Goal: Communication & Community: Answer question/provide support

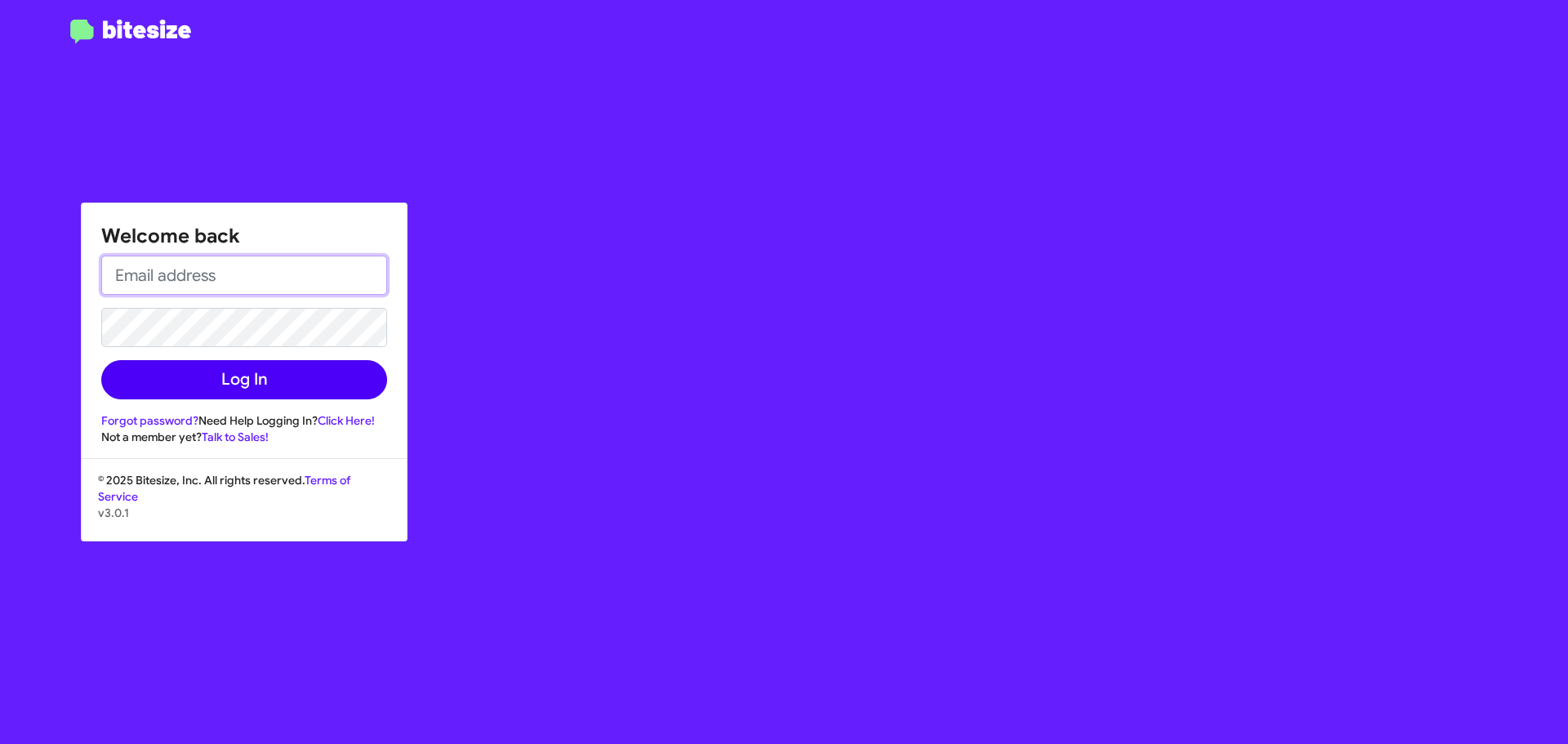
type input "[EMAIL_ADDRESS][DOMAIN_NAME]"
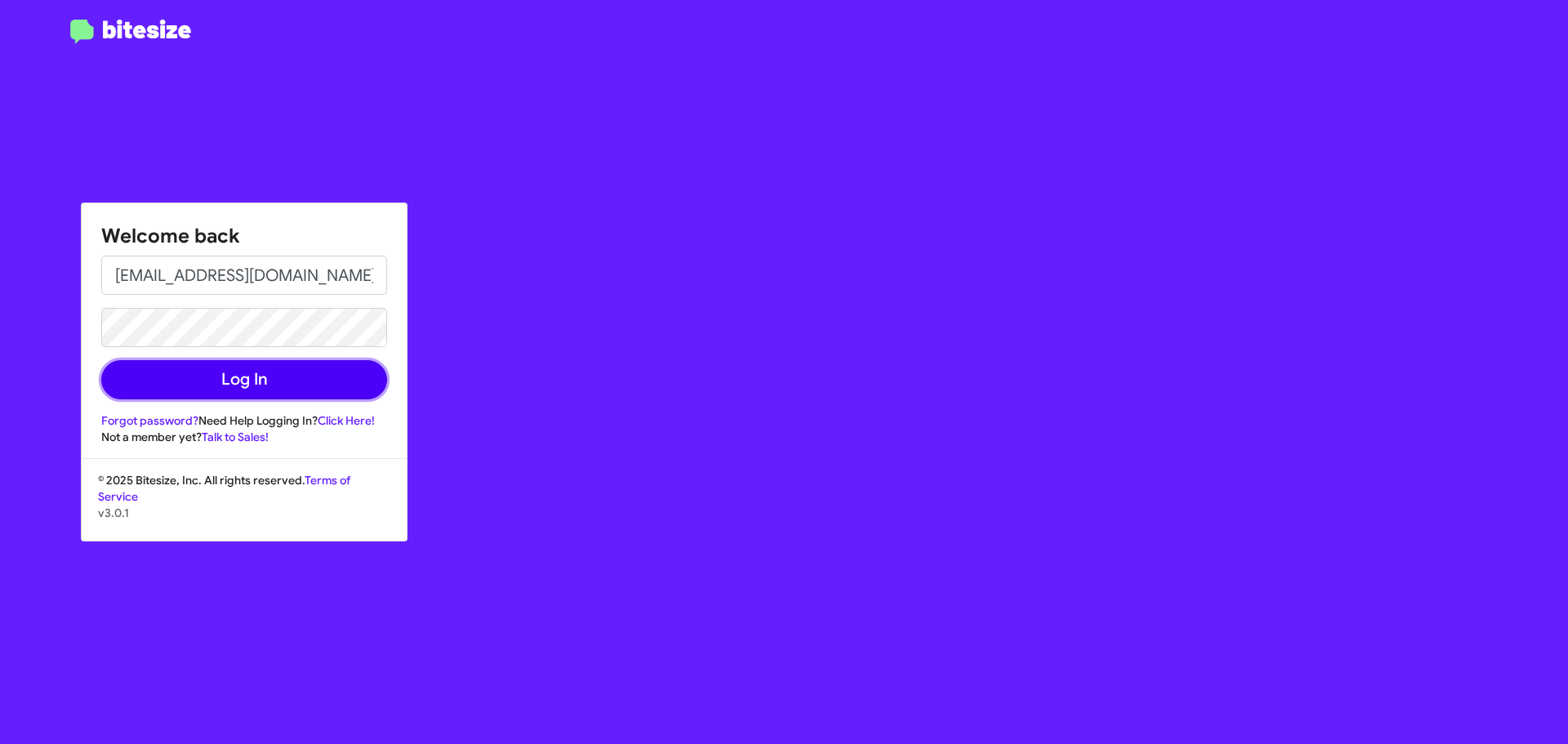
click at [249, 378] on button "Log In" at bounding box center [244, 380] width 286 height 40
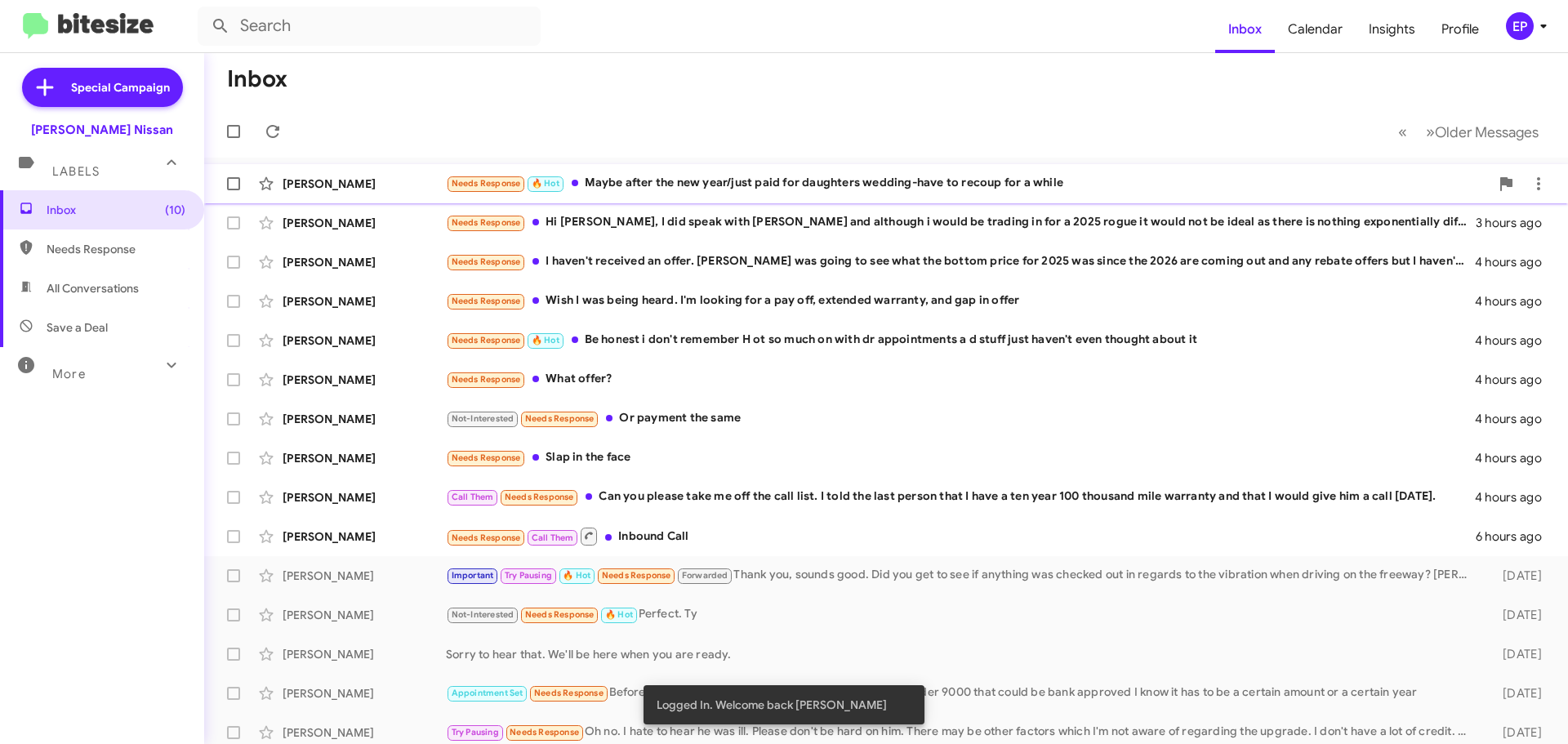
click at [728, 179] on div "Needs Response 🔥 Hot Maybe after the new year/just paid for daughters wedding-h…" at bounding box center [968, 183] width 1044 height 18
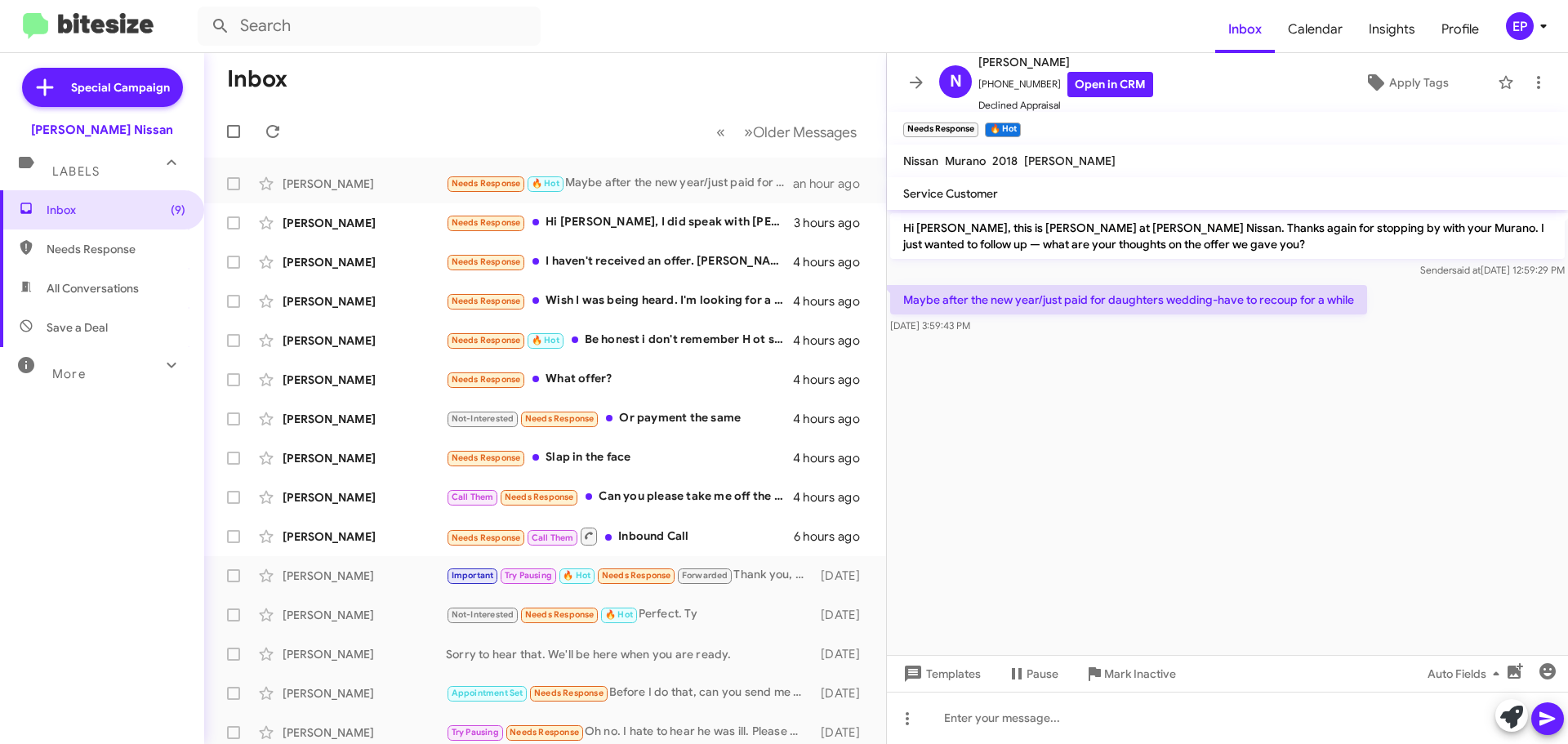
click at [1203, 396] on cdk-virtual-scroll-viewport "Hi [PERSON_NAME], this is [PERSON_NAME] at [PERSON_NAME] Nissan. Thanks again f…" at bounding box center [1227, 433] width 681 height 446
click at [1201, 398] on cdk-virtual-scroll-viewport "Hi [PERSON_NAME], this is [PERSON_NAME] at [PERSON_NAME] Nissan. Thanks again f…" at bounding box center [1227, 433] width 681 height 446
click at [1507, 715] on icon at bounding box center [1511, 717] width 23 height 23
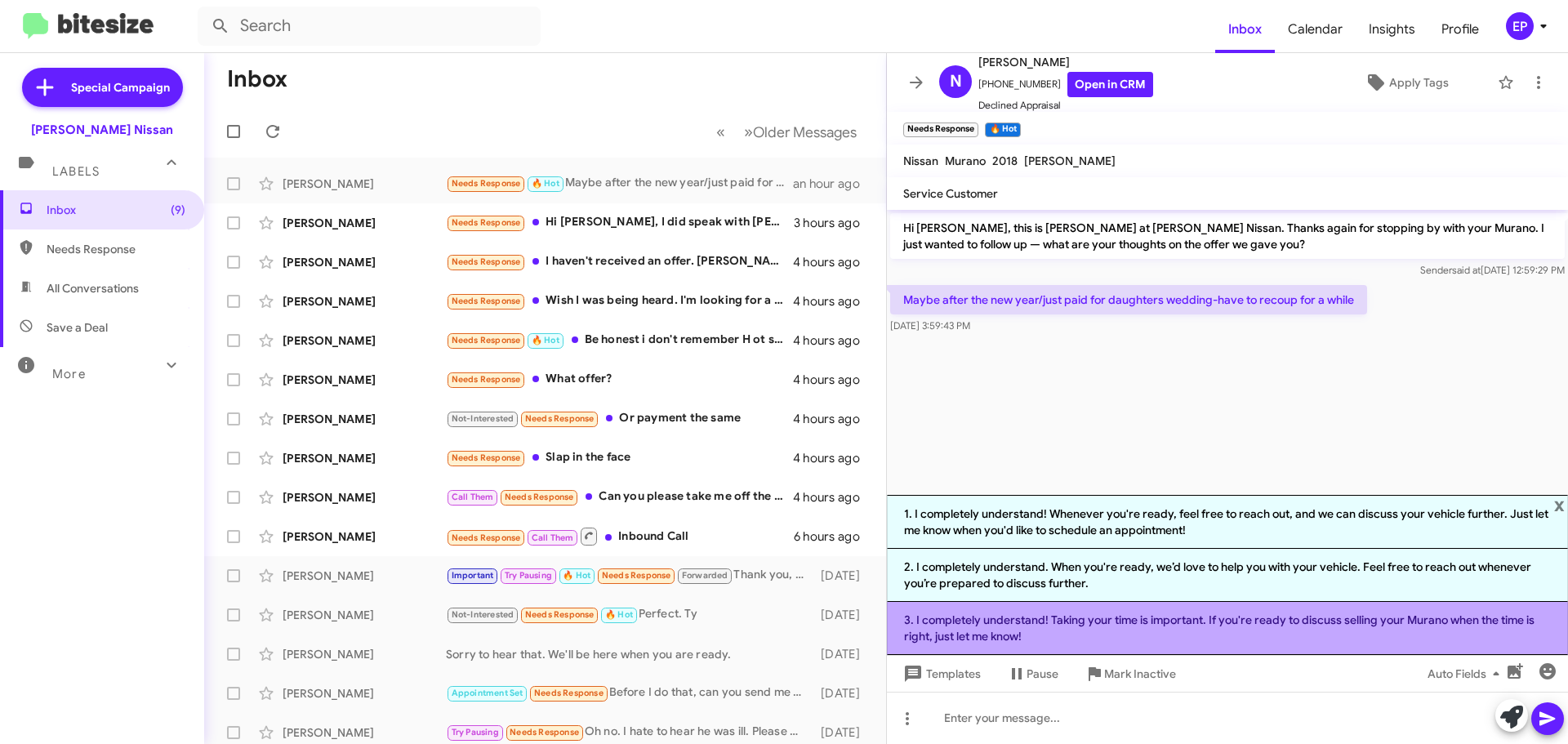
click at [1133, 627] on li "3. I completely understand! Taking your time is important. If you're ready to d…" at bounding box center [1227, 628] width 681 height 53
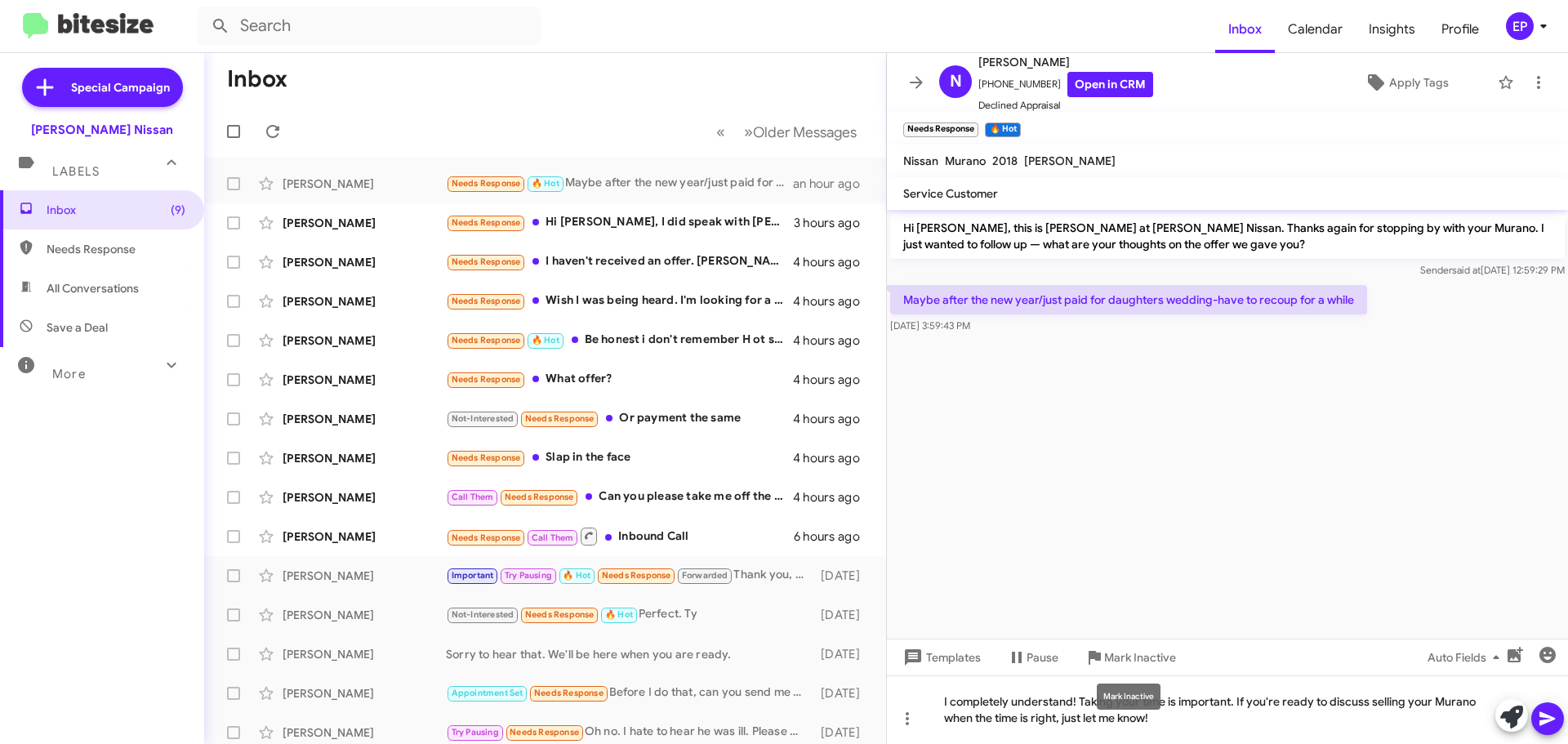
click at [1168, 714] on mat-tooltip-component "Mark Inactive" at bounding box center [1128, 697] width 87 height 49
click at [1181, 716] on div "I completely understand! Taking your time is important. If you're ready to disc…" at bounding box center [1227, 710] width 681 height 69
click at [1081, 704] on div "I completely understand! Taking your time is important. If you're ready to disc…" at bounding box center [1227, 710] width 681 height 69
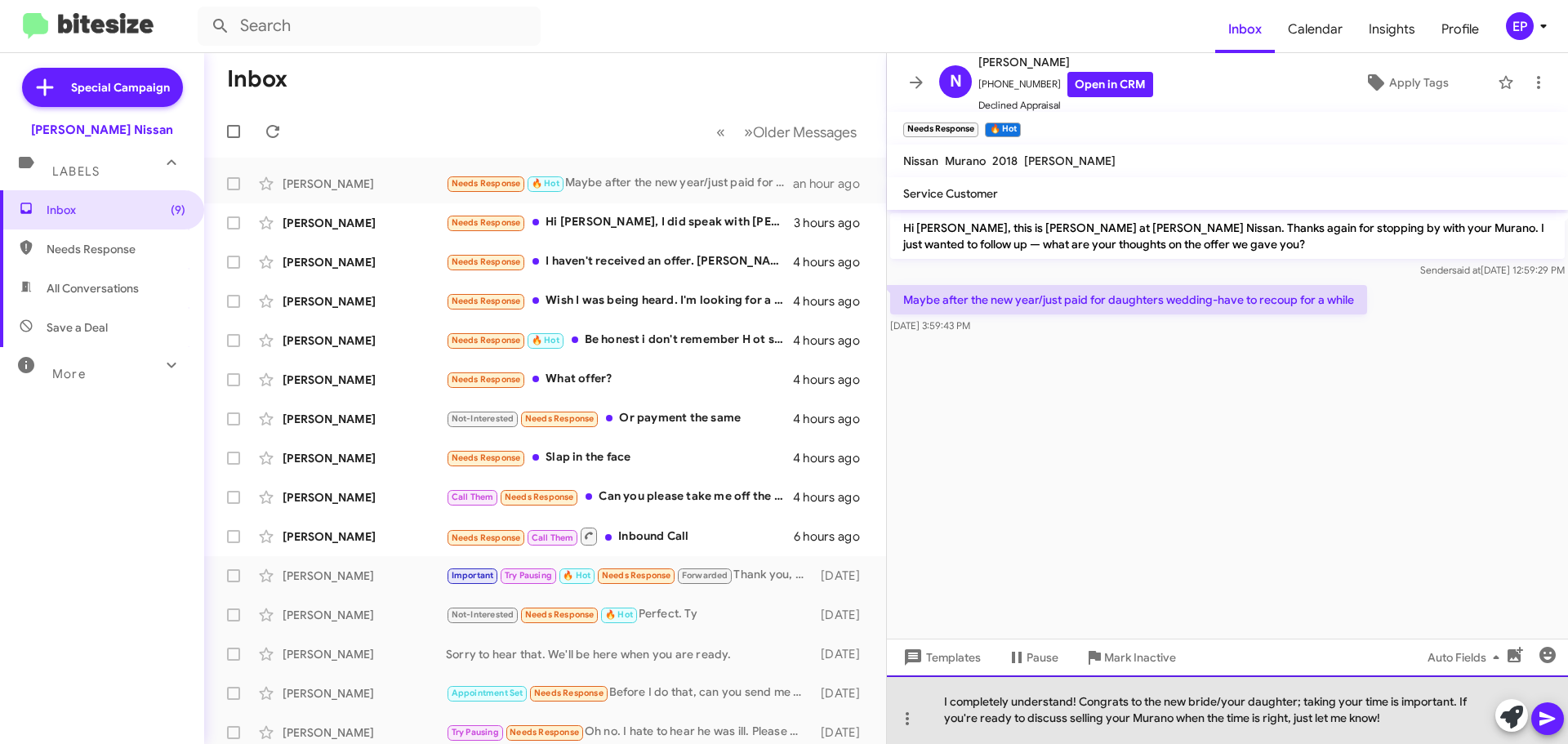
click at [1465, 700] on div "I completely understand! Congrats to the new bride/your daughter; taking your t…" at bounding box center [1227, 710] width 681 height 69
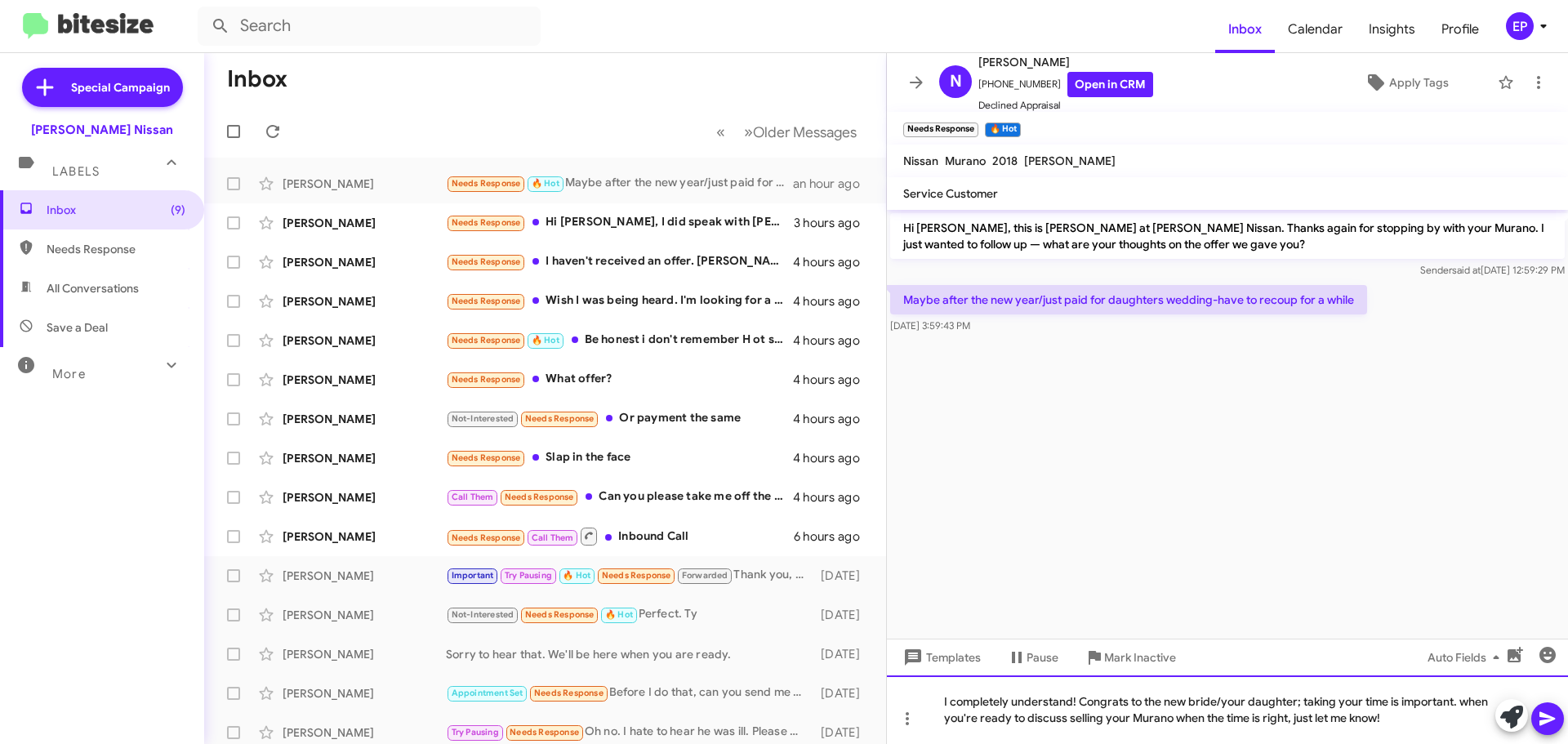
click at [1398, 713] on div "I completely understand! Congrats to the new bride/your daughter; taking your t…" at bounding box center [1227, 710] width 681 height 69
click at [1349, 721] on div "I completely understand! Congrats to the new bride/your daughter; taking your t…" at bounding box center [1227, 710] width 681 height 69
click at [1441, 717] on div "I completely understand! Congrats to the new bride/your daughter; taking your t…" at bounding box center [1227, 710] width 681 height 69
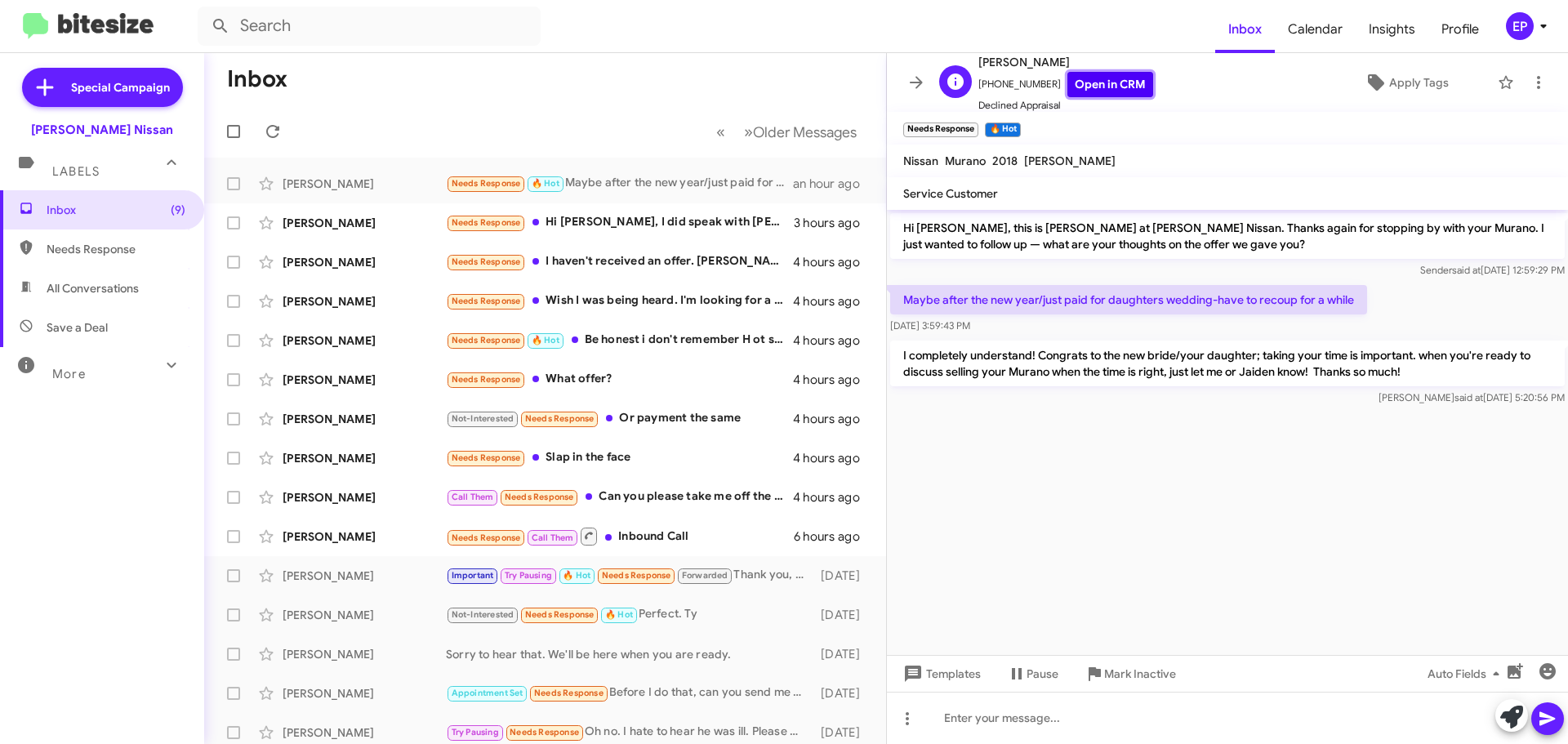
click at [1124, 88] on link "Open in CRM" at bounding box center [1110, 85] width 86 height 25
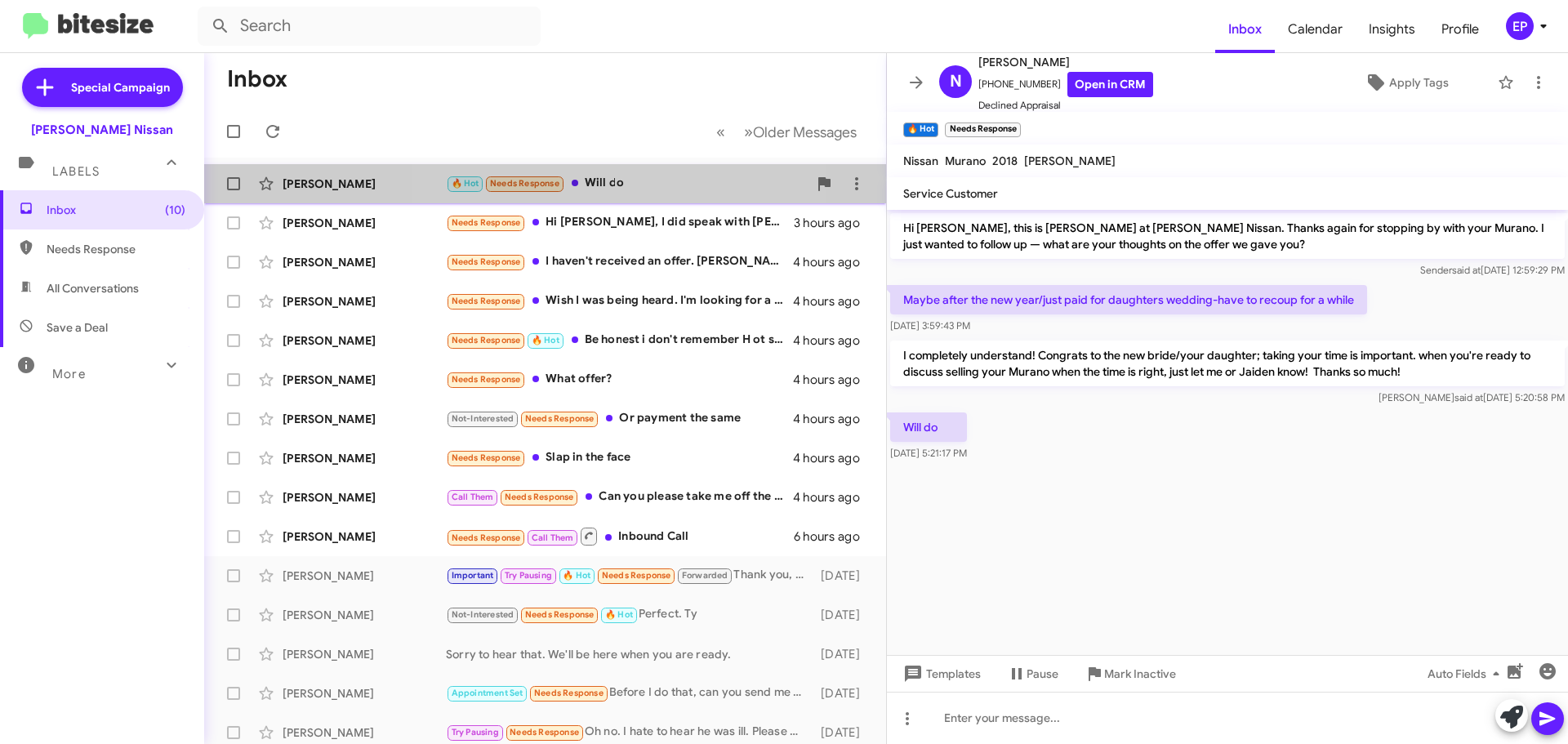
click at [639, 184] on div "🔥 Hot Needs Response Will do" at bounding box center [627, 183] width 361 height 18
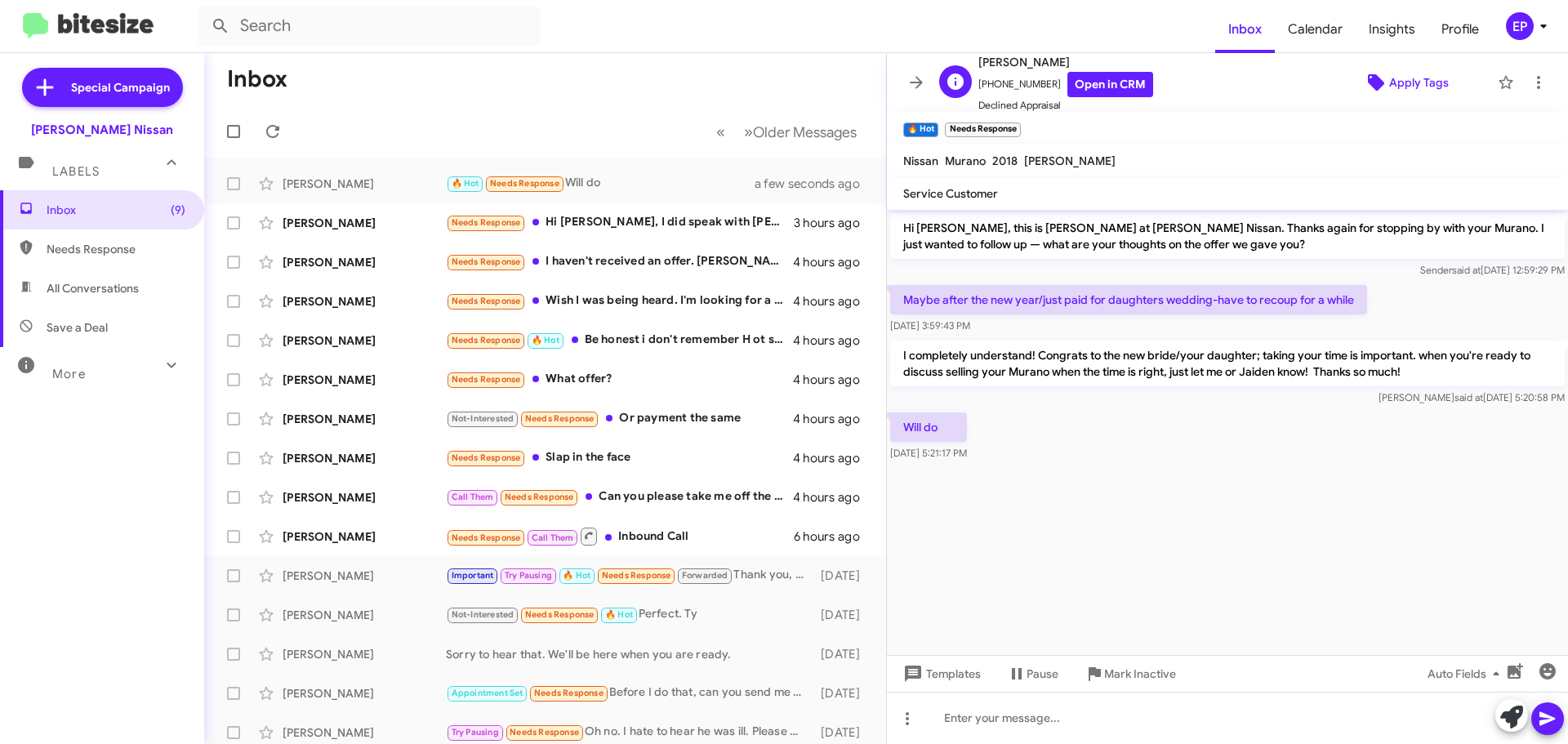
click at [1398, 87] on span "Apply Tags" at bounding box center [1418, 82] width 60 height 29
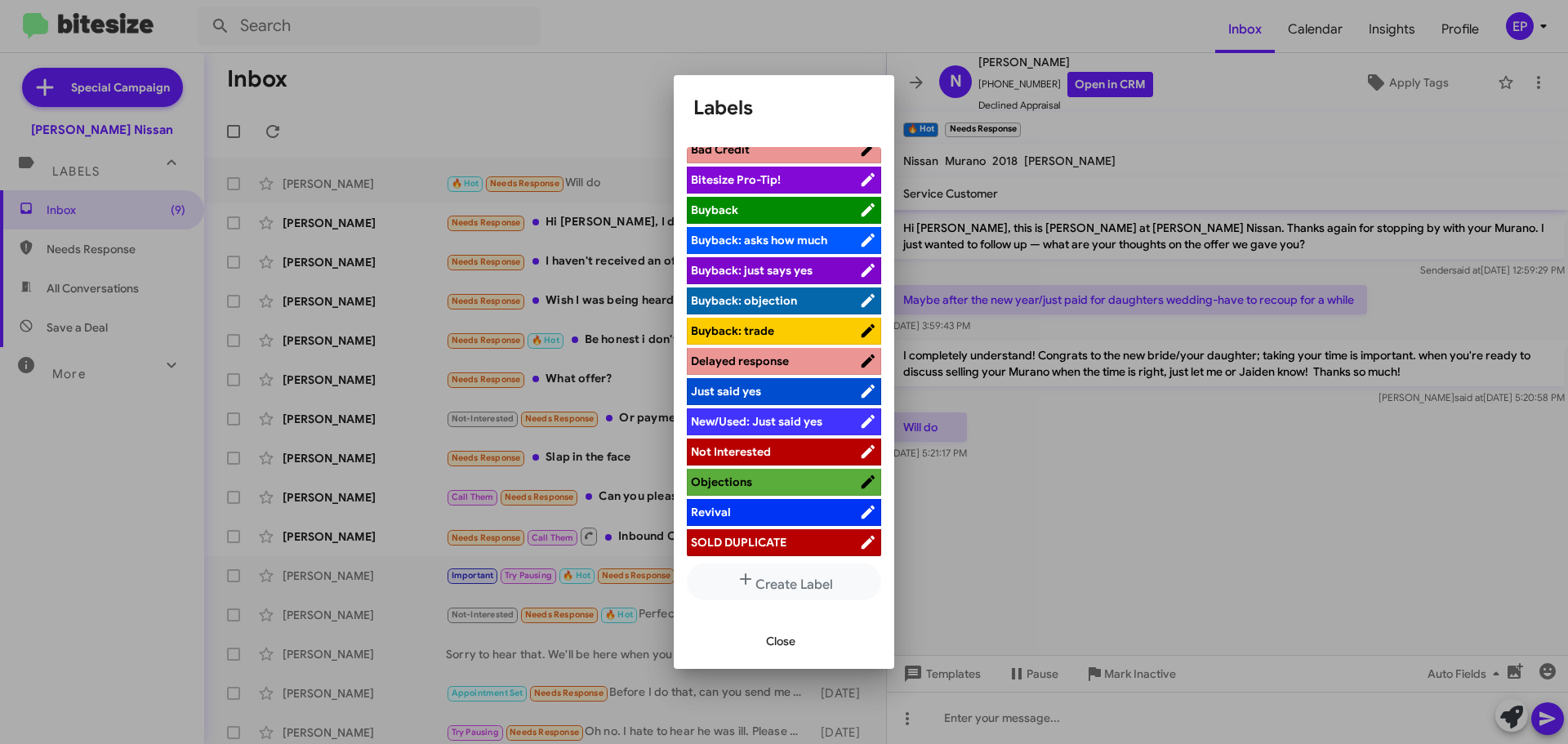
scroll to position [74, 0]
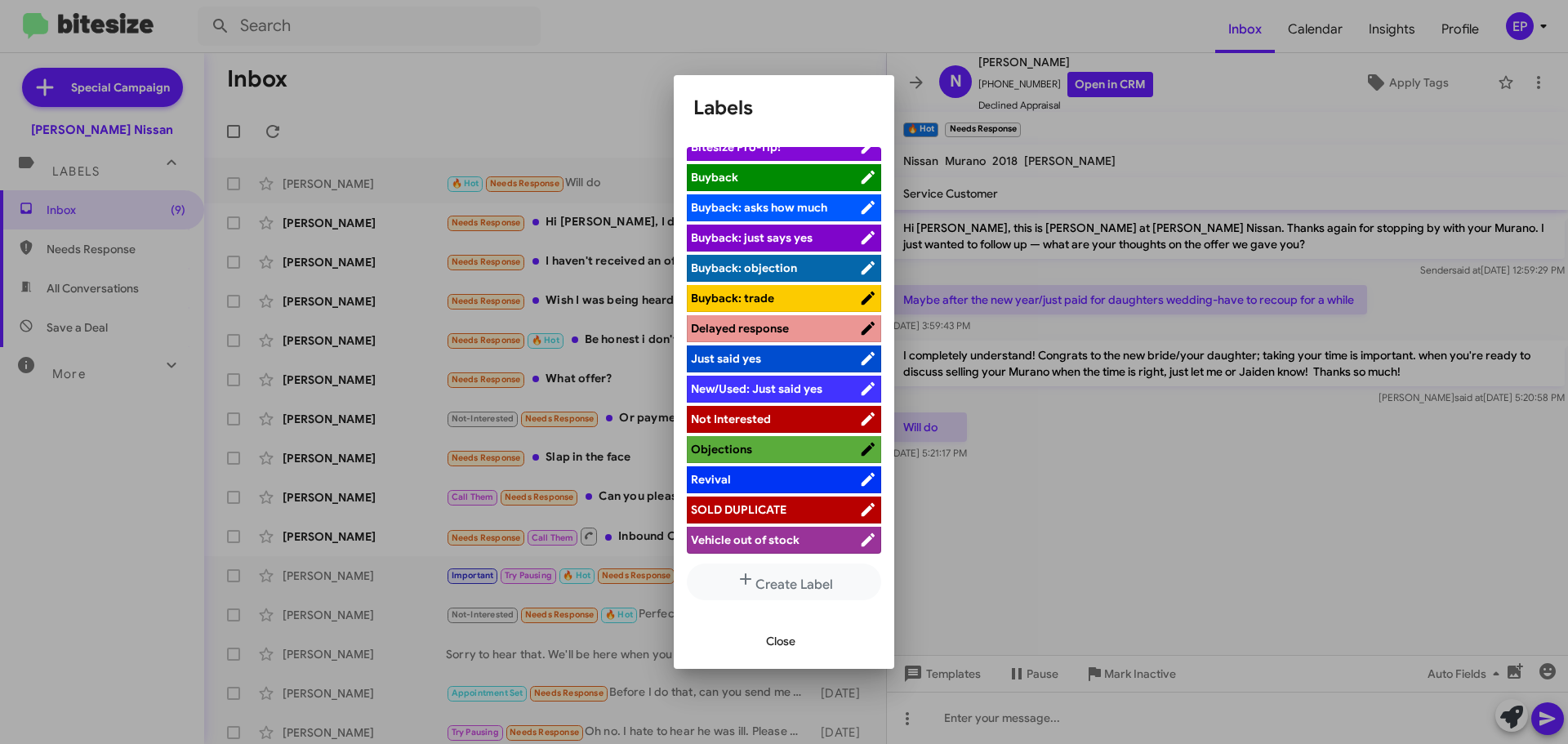
click at [750, 414] on span "Not Interested" at bounding box center [730, 419] width 80 height 14
click at [771, 641] on span "Close" at bounding box center [780, 641] width 29 height 29
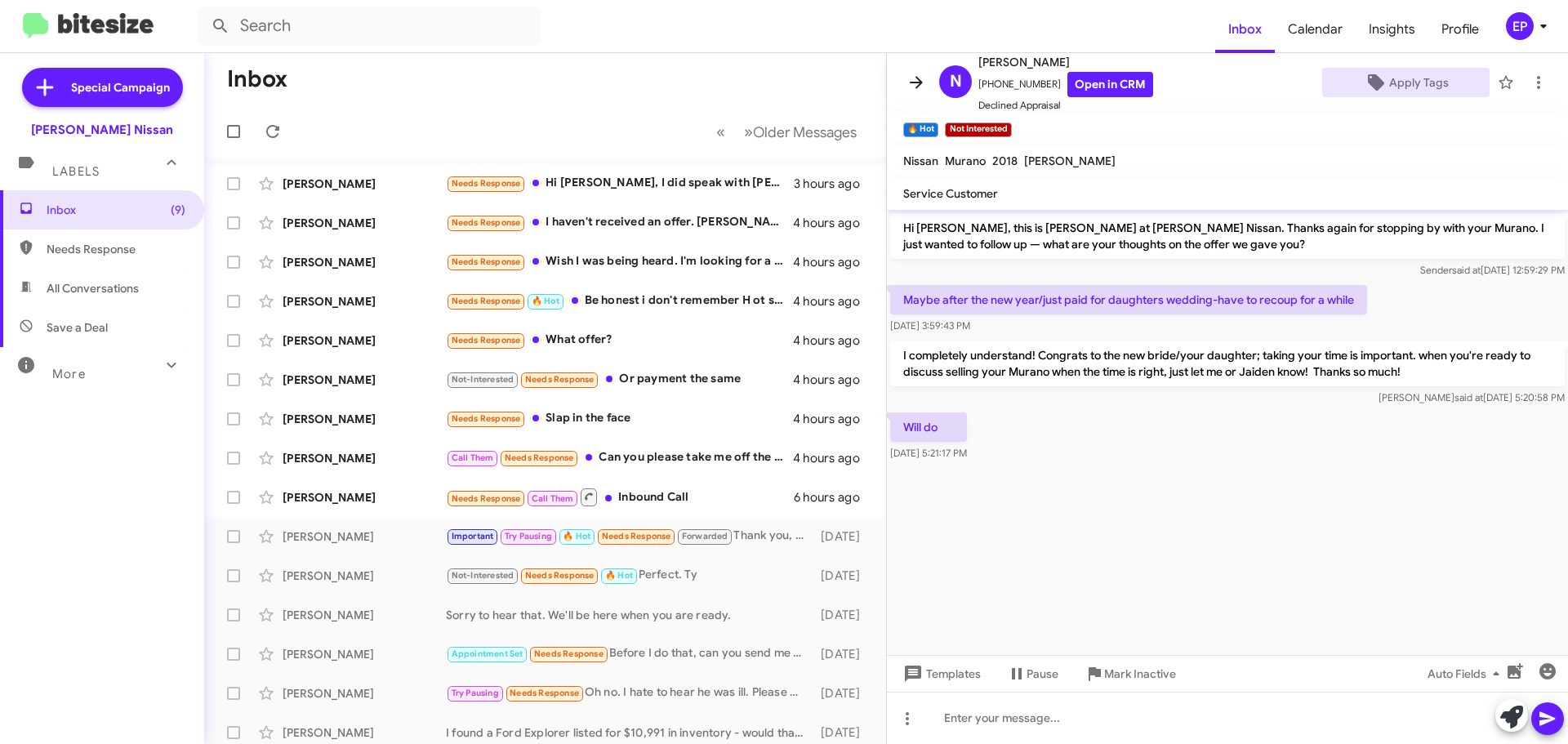
click at [915, 81] on icon at bounding box center [916, 82] width 19 height 19
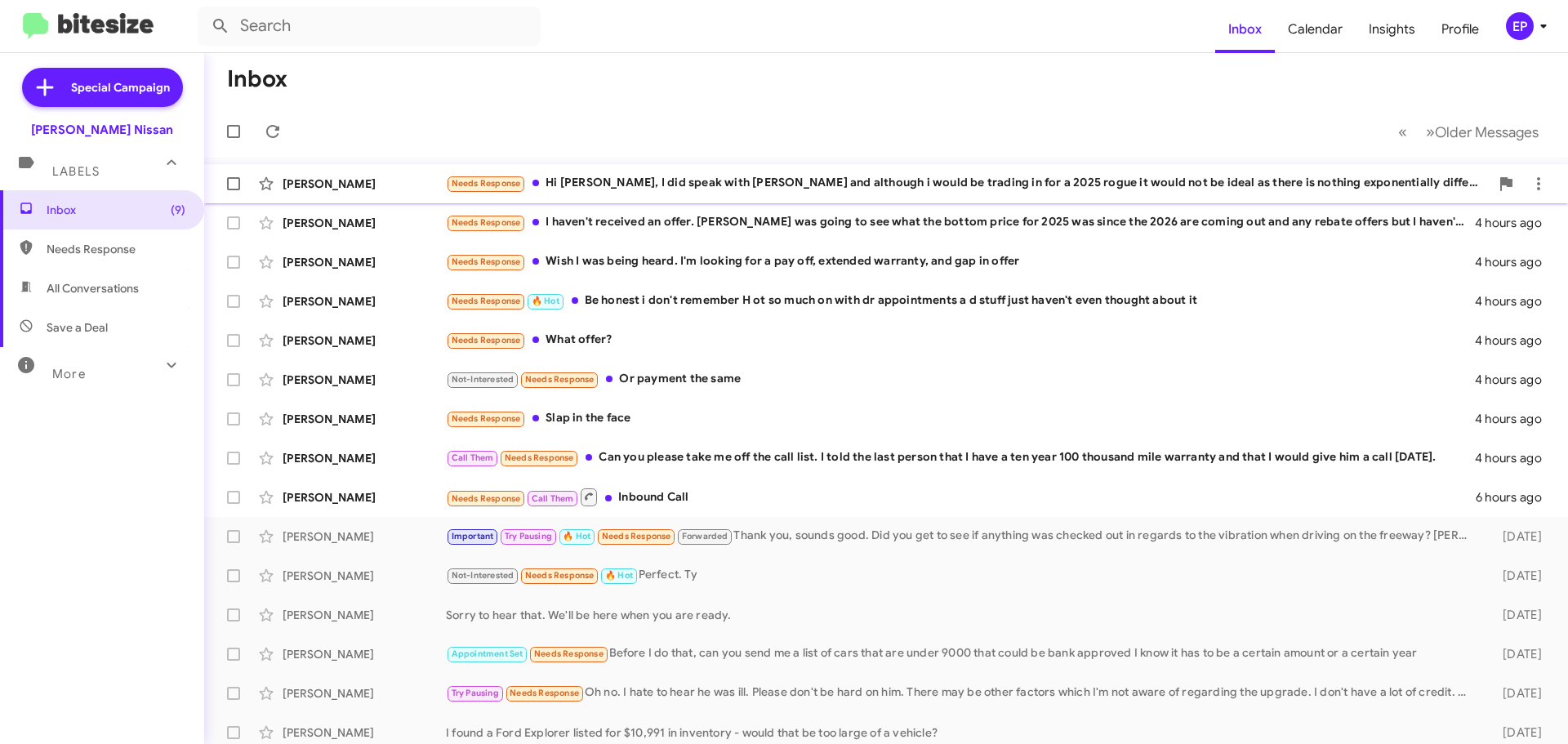
click at [689, 184] on div "Needs Response Hi [PERSON_NAME], I did speak with [PERSON_NAME] and although i …" at bounding box center [968, 183] width 1044 height 18
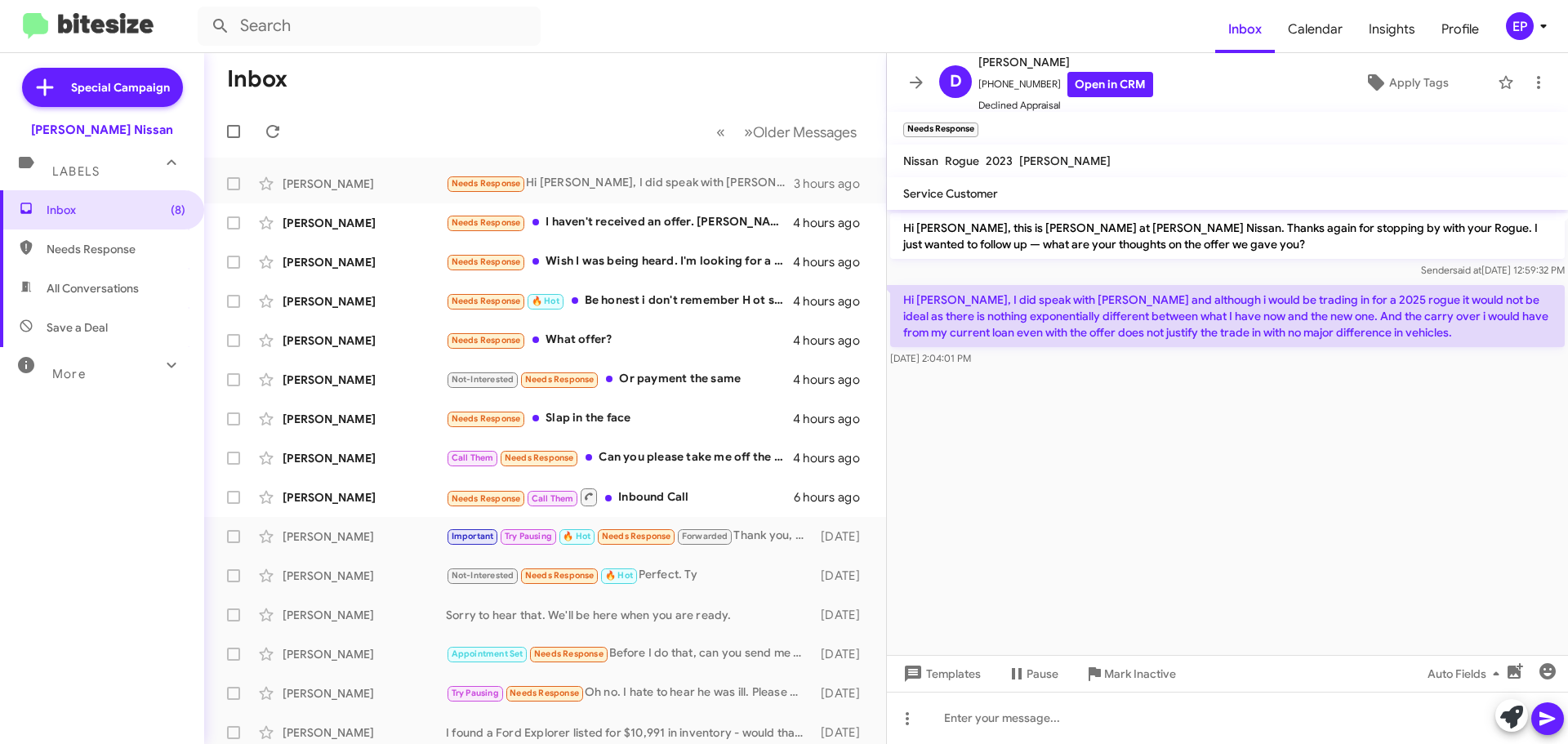
click at [1144, 392] on cdk-virtual-scroll-viewport "Hi [PERSON_NAME], this is [PERSON_NAME] at [PERSON_NAME] Nissan. Thanks again f…" at bounding box center [1227, 433] width 681 height 446
click at [1139, 385] on cdk-virtual-scroll-viewport "Hi [PERSON_NAME], this is [PERSON_NAME] at [PERSON_NAME] Nissan. Thanks again f…" at bounding box center [1227, 433] width 681 height 446
click at [1504, 716] on icon at bounding box center [1511, 717] width 23 height 23
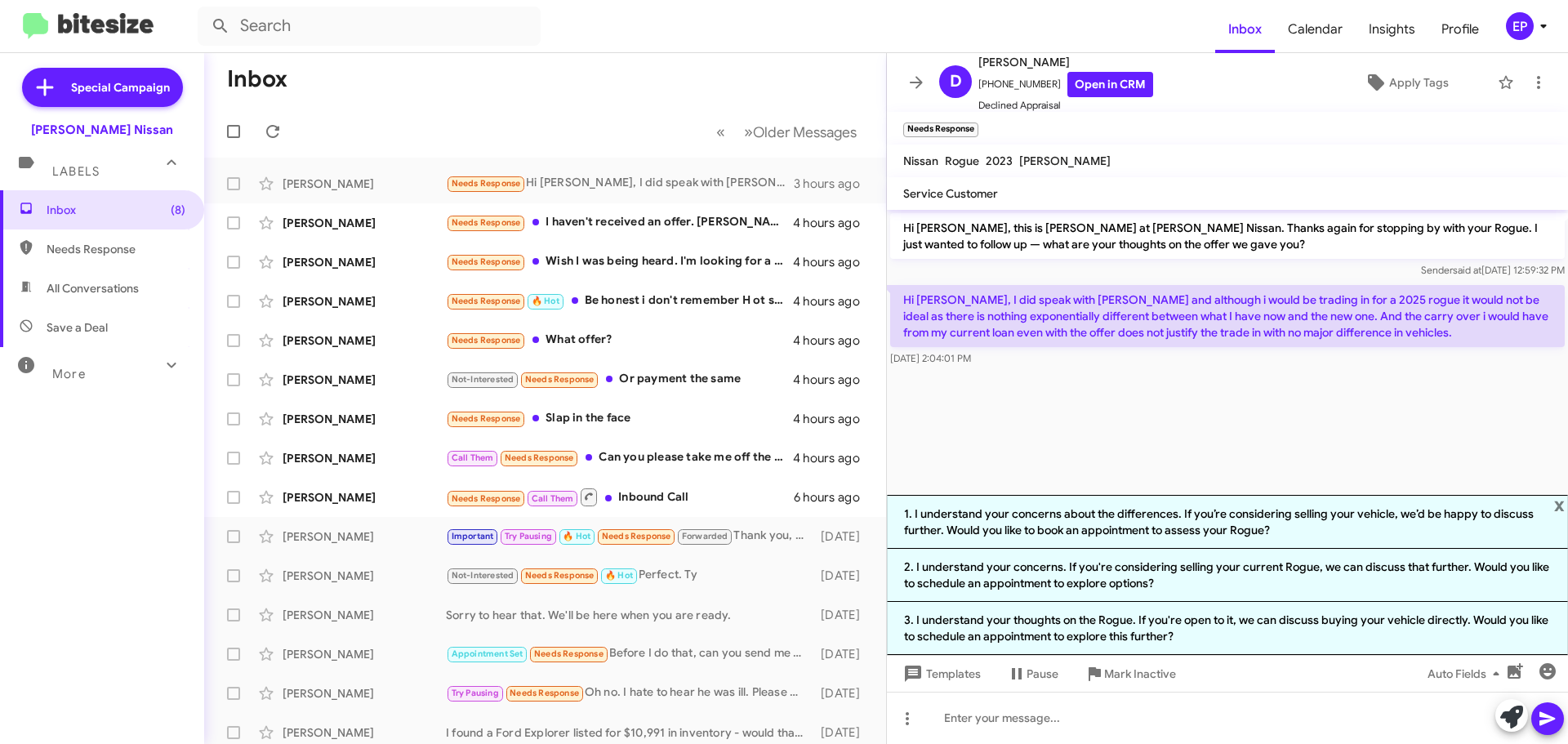
click at [1102, 372] on div at bounding box center [1227, 374] width 681 height 8
click at [1107, 92] on link "Open in CRM" at bounding box center [1110, 85] width 86 height 25
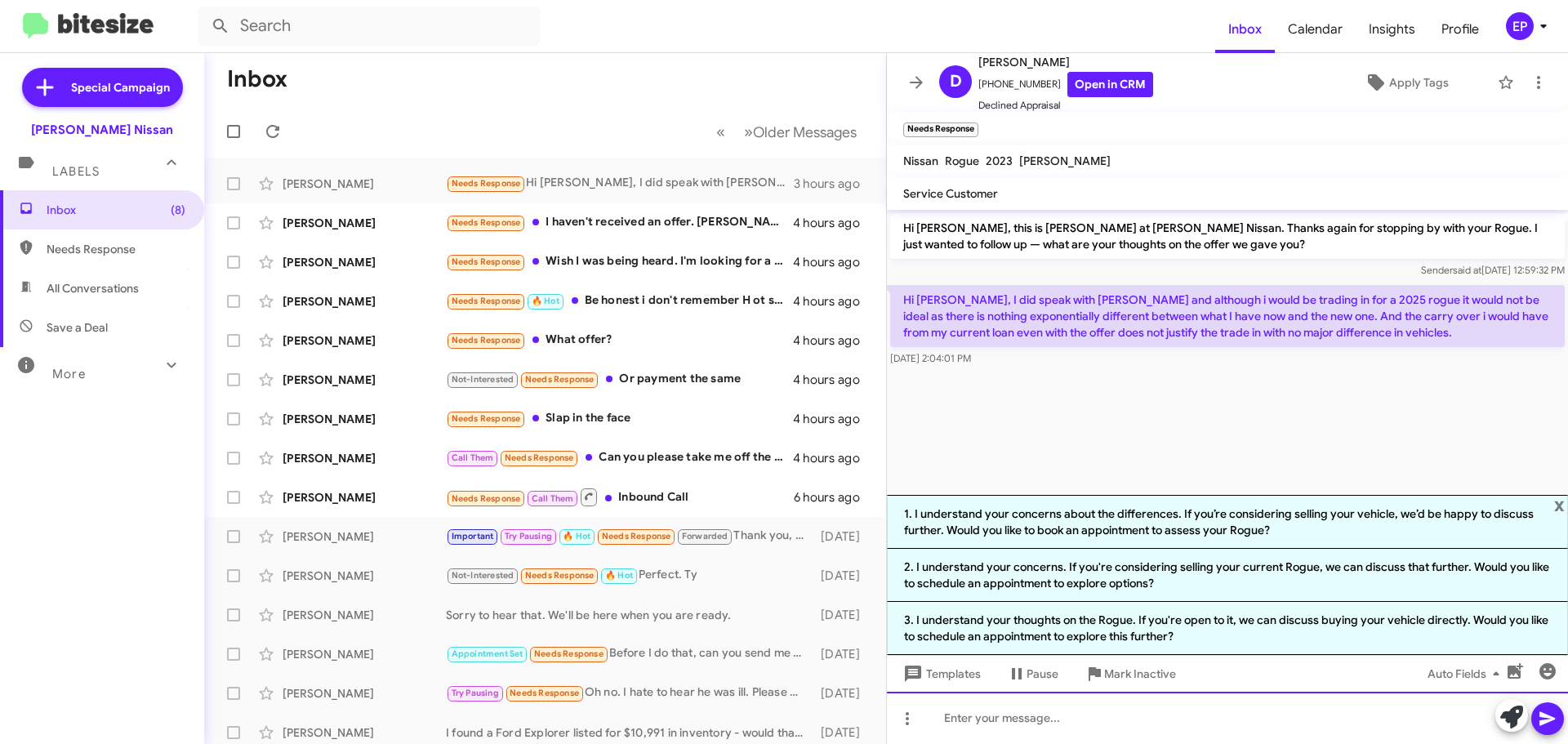
click at [1051, 715] on div at bounding box center [1227, 718] width 681 height 52
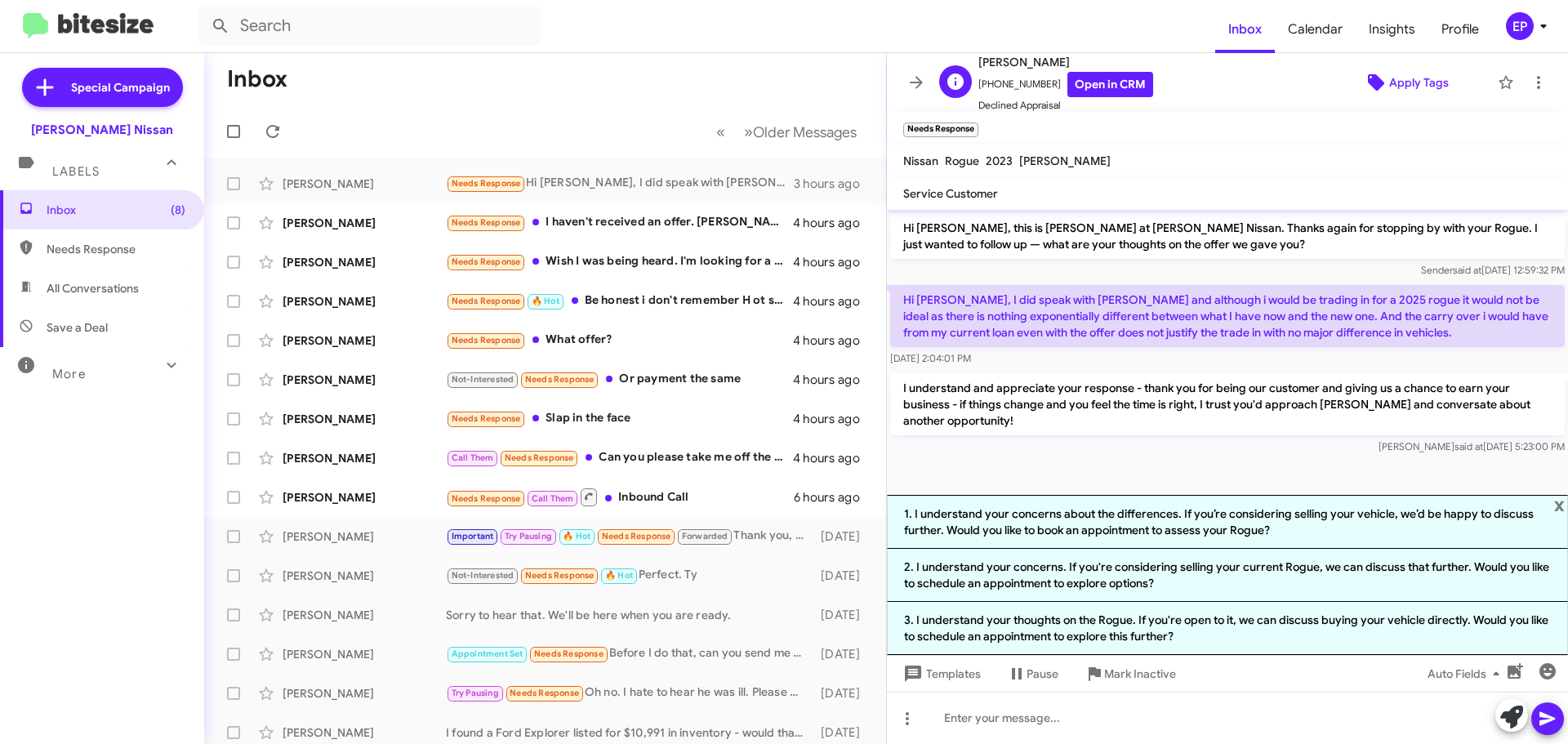
click at [1418, 79] on span "Apply Tags" at bounding box center [1418, 82] width 60 height 29
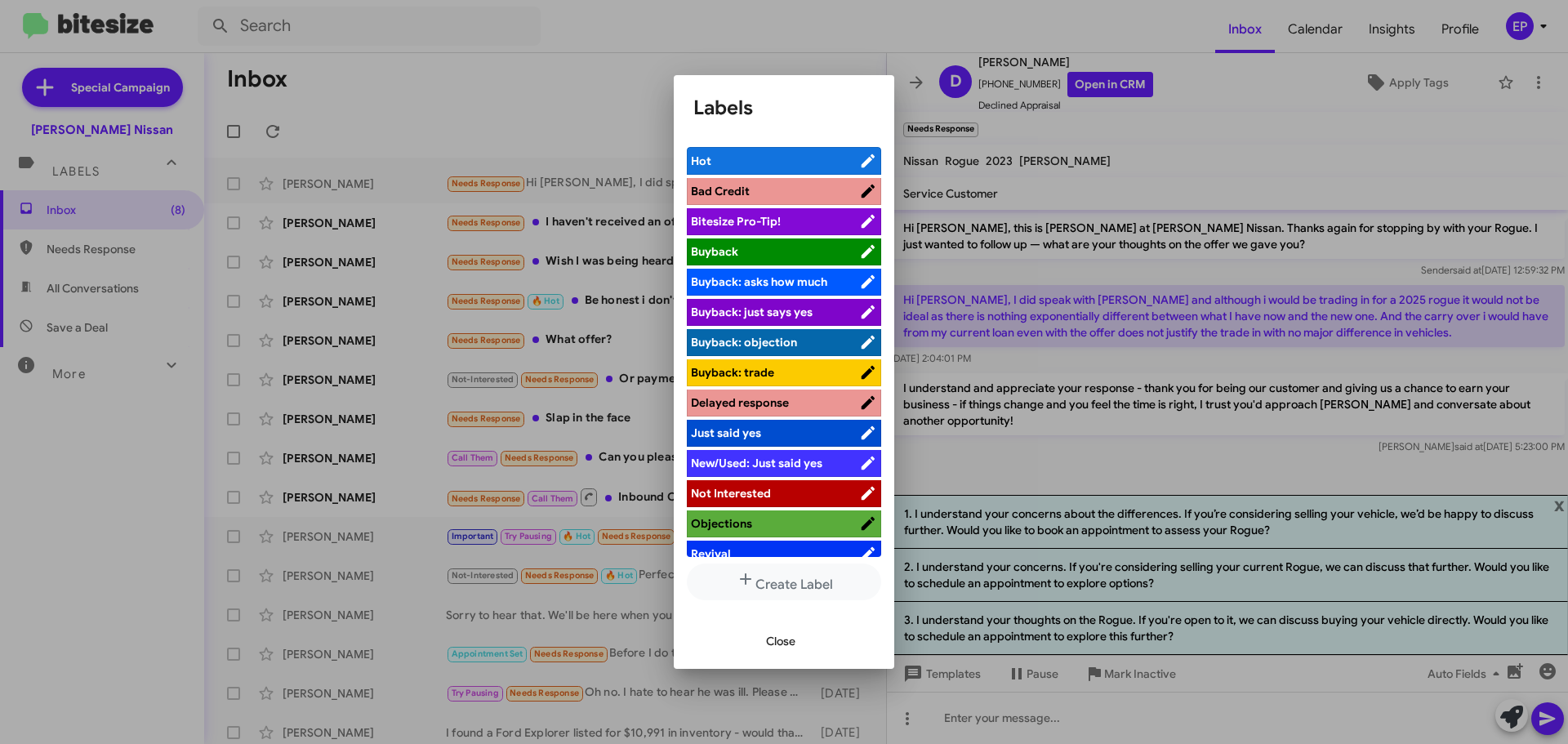
click at [736, 493] on span "Not Interested" at bounding box center [730, 493] width 80 height 14
click at [771, 649] on span "Close" at bounding box center [780, 641] width 29 height 29
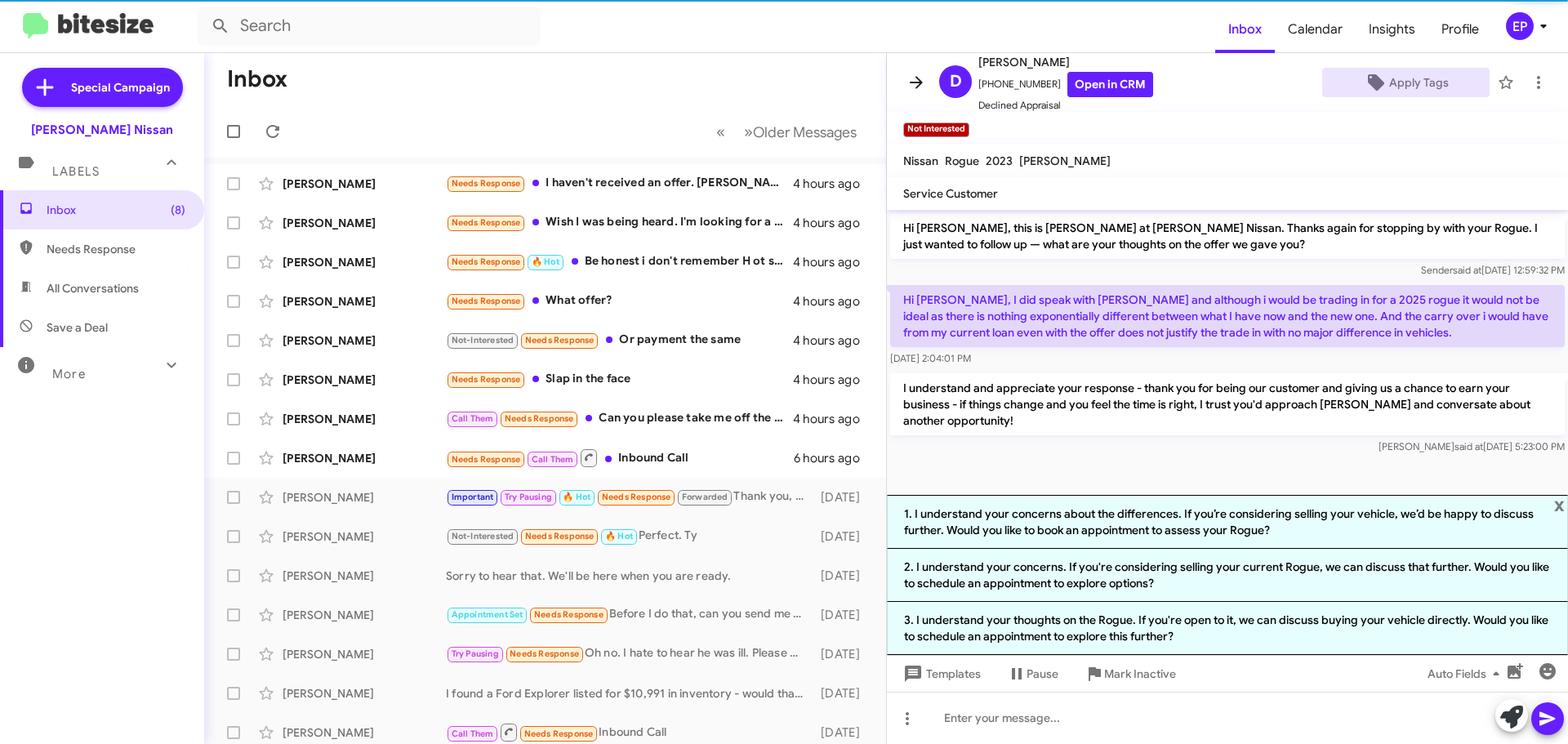
click at [916, 76] on icon at bounding box center [916, 82] width 19 height 19
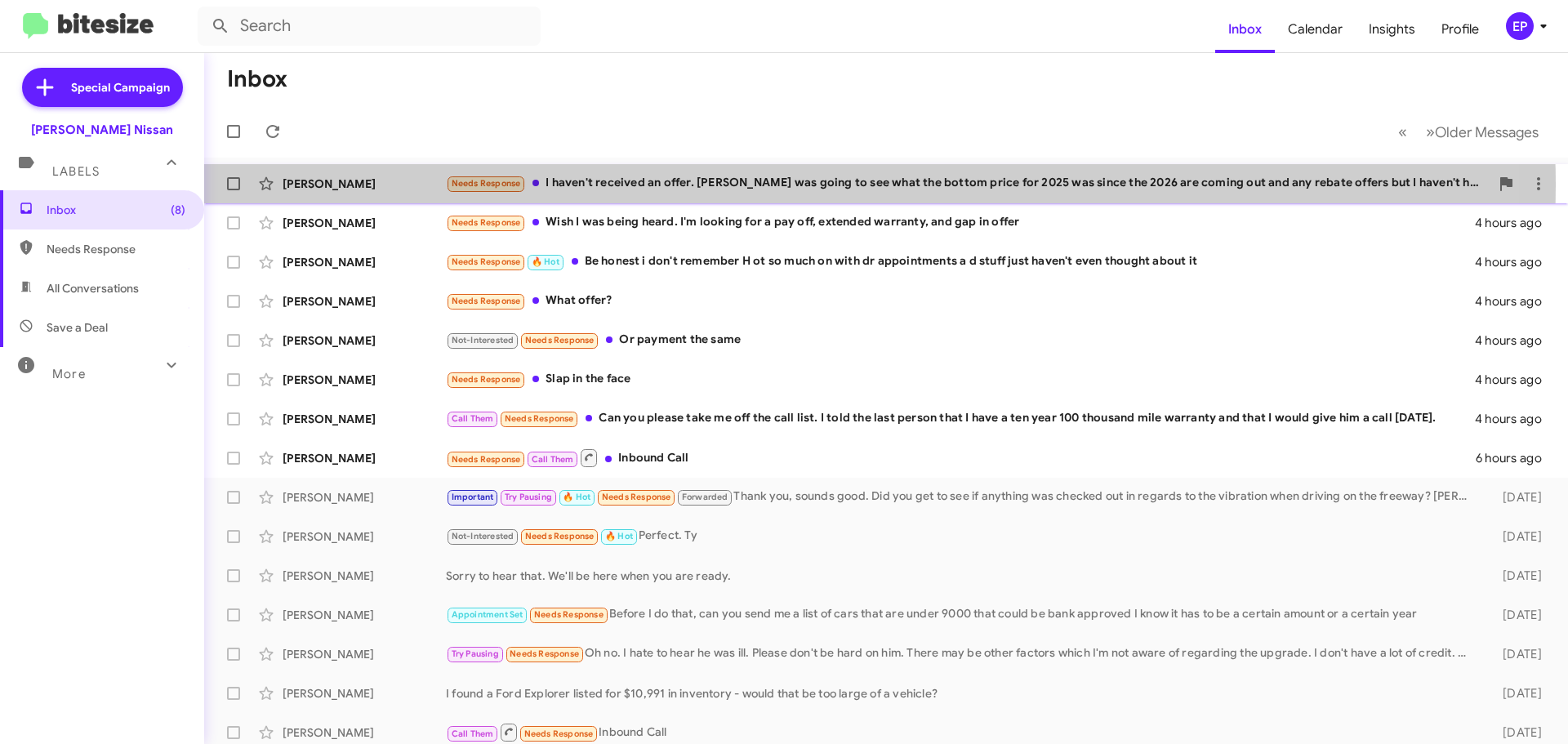
click at [707, 186] on div "Needs Response I haven't received an offer. [PERSON_NAME] was going to see what…" at bounding box center [968, 183] width 1044 height 18
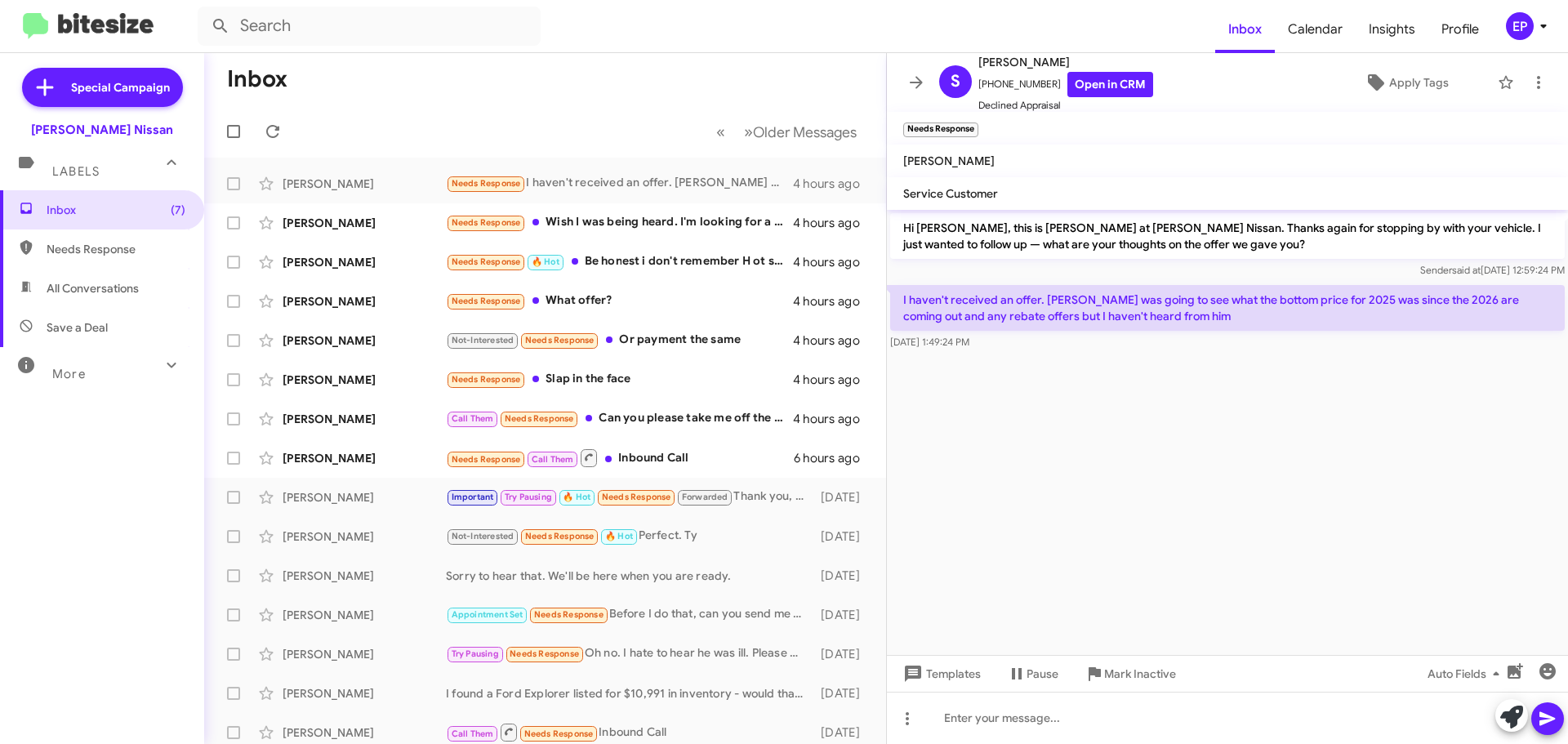
click at [1142, 365] on cdk-virtual-scroll-viewport "Hi [PERSON_NAME], this is [PERSON_NAME] at [PERSON_NAME] Nissan. Thanks again f…" at bounding box center [1227, 433] width 681 height 446
click at [1152, 367] on cdk-virtual-scroll-viewport "Hi [PERSON_NAME], this is [PERSON_NAME] at [PERSON_NAME] Nissan. Thanks again f…" at bounding box center [1227, 433] width 681 height 446
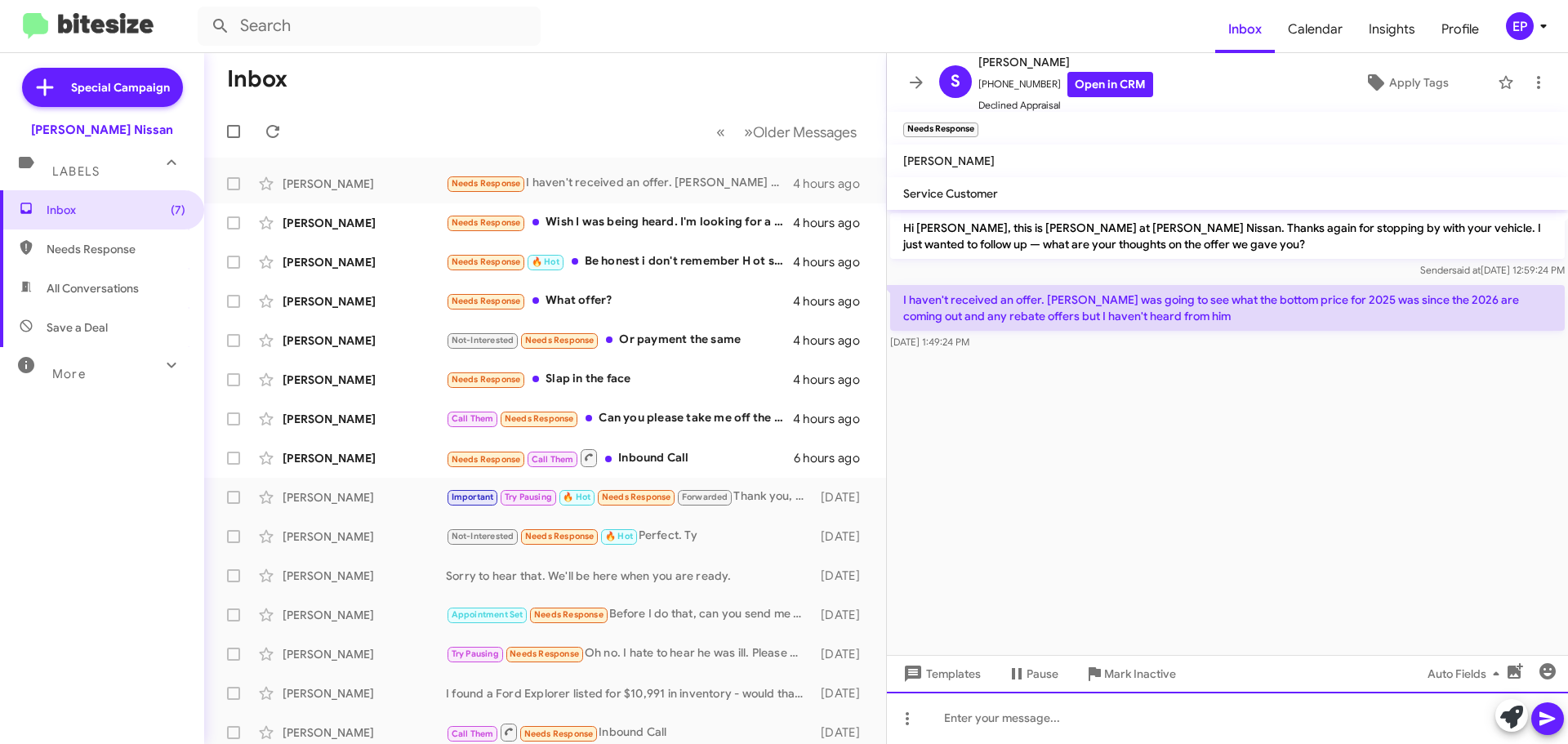
click at [1077, 727] on div at bounding box center [1227, 718] width 681 height 52
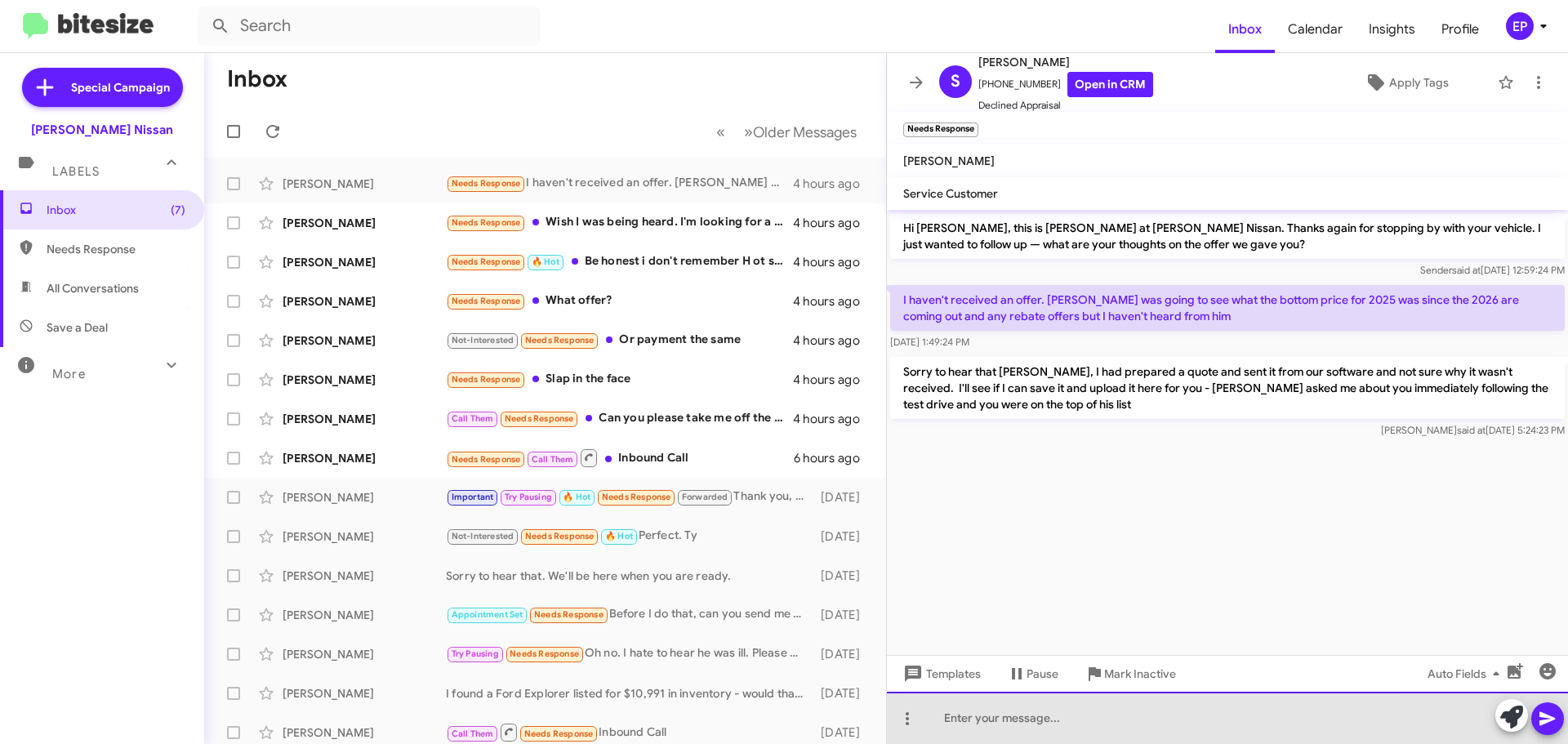
click at [966, 722] on div at bounding box center [1227, 718] width 681 height 52
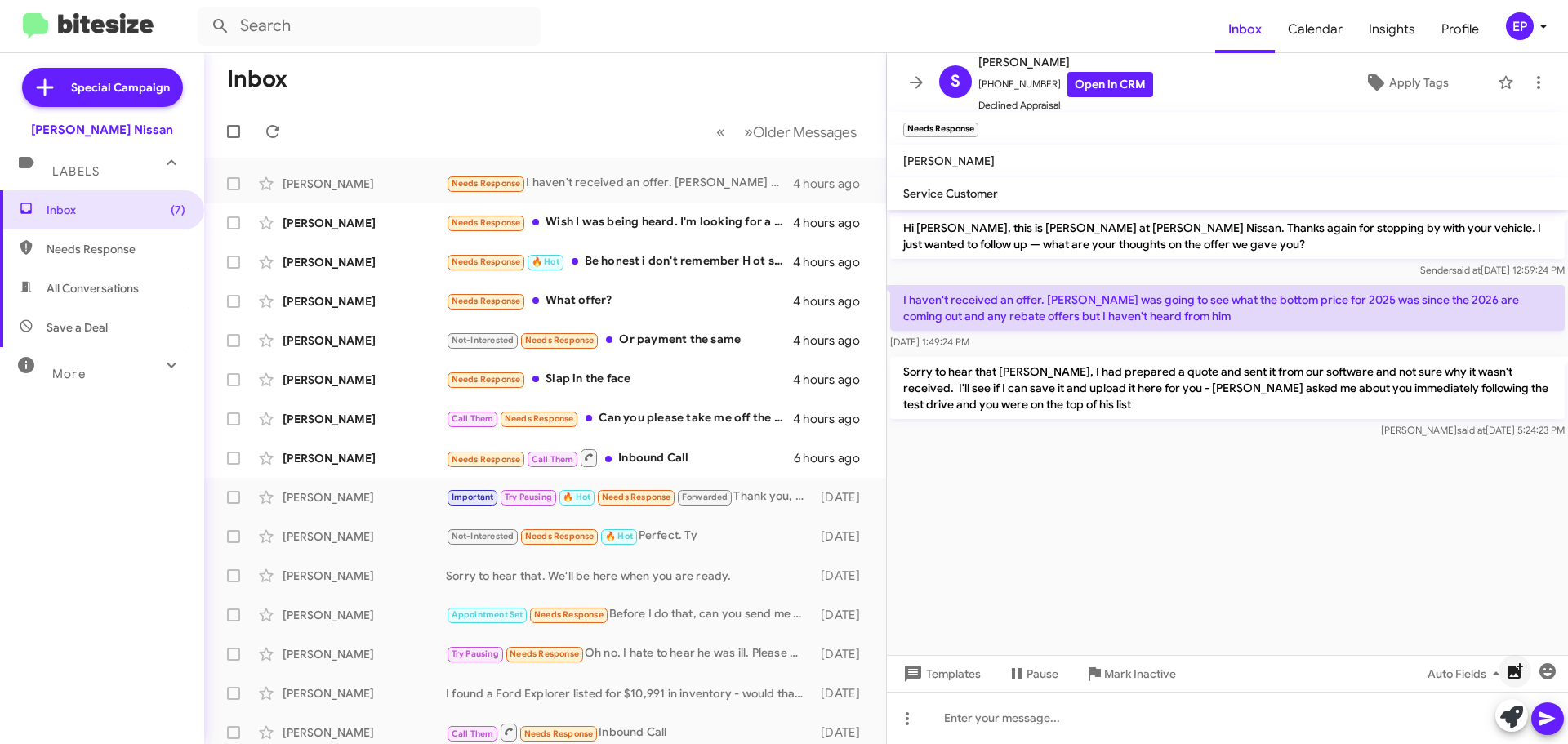
click at [1516, 674] on icon "button" at bounding box center [1515, 671] width 15 height 15
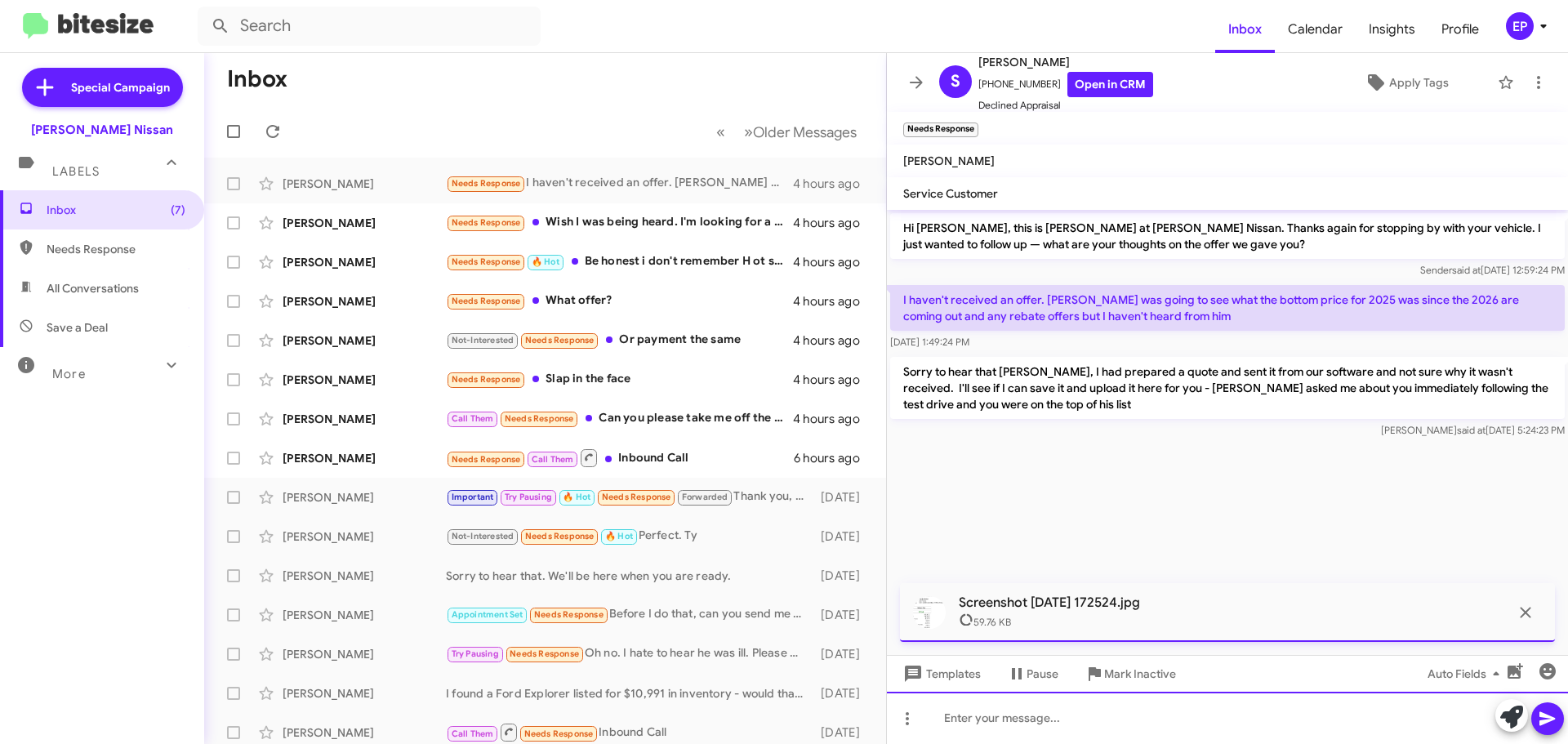
click at [1030, 720] on div at bounding box center [1227, 718] width 681 height 52
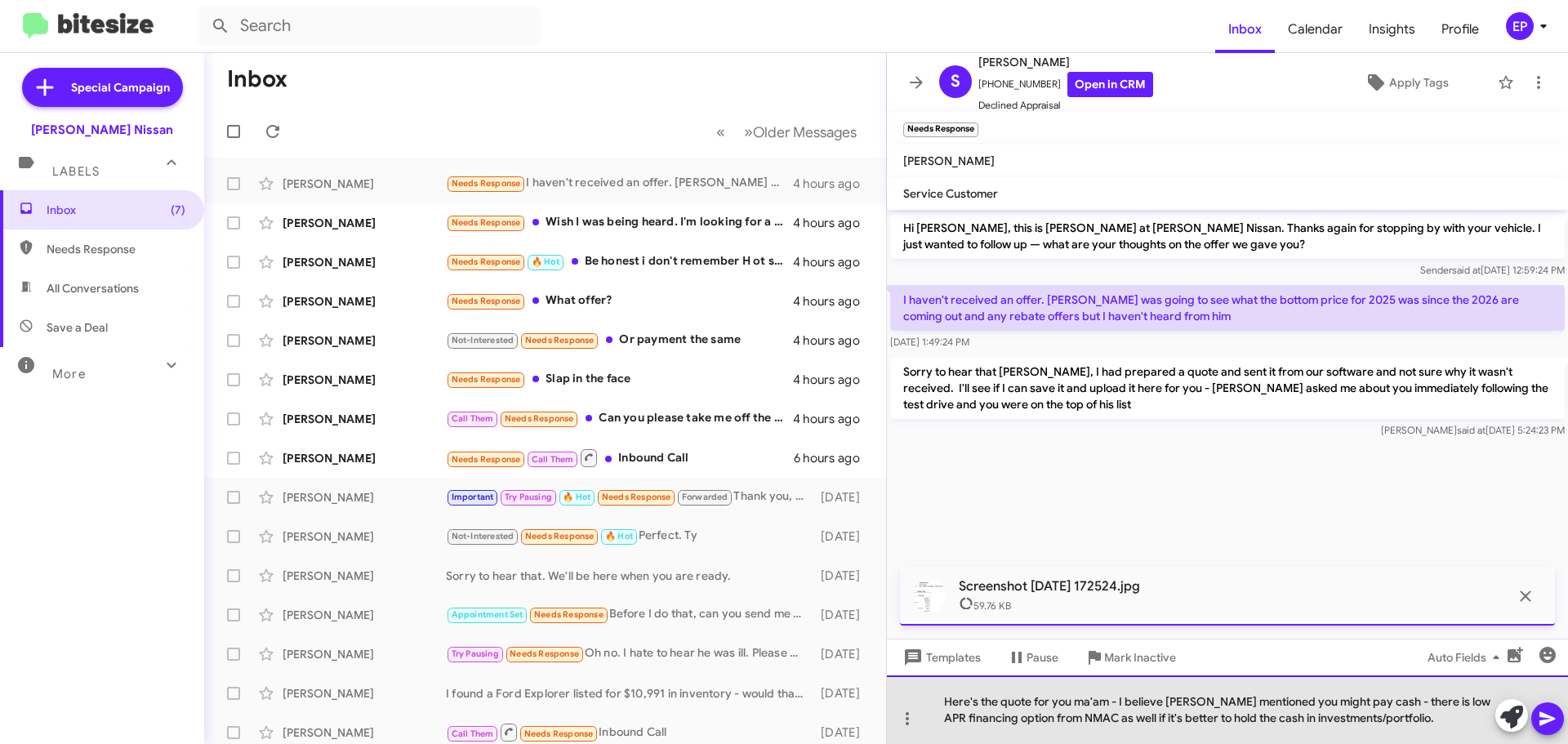
click at [1148, 713] on div "Here's the quote for you ma'am - I believe [PERSON_NAME] mentioned you might pa…" at bounding box center [1227, 710] width 681 height 69
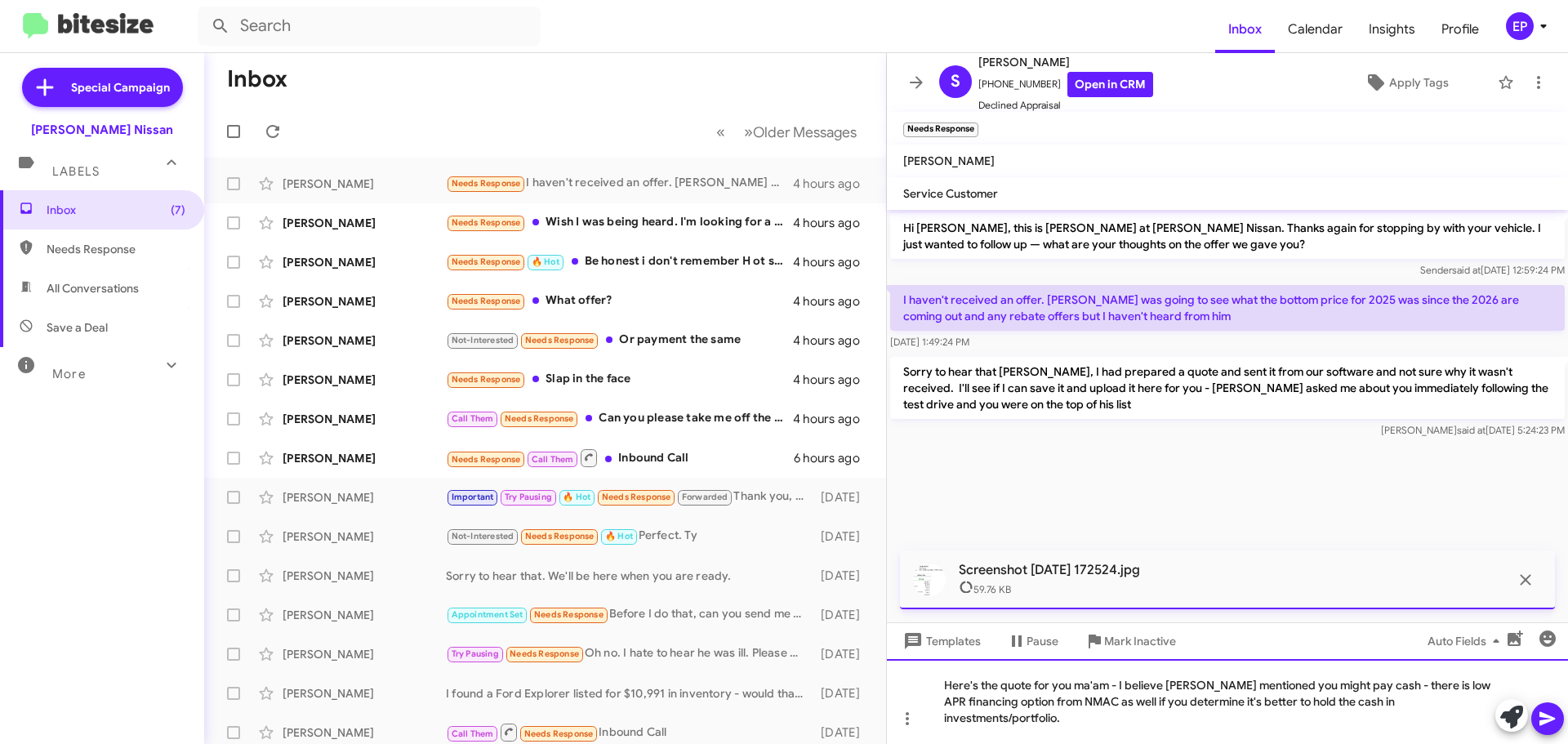
click at [1123, 727] on div "Here's the quote for you ma'am - I believe [PERSON_NAME] mentioned you might pa…" at bounding box center [1227, 701] width 681 height 85
click at [1544, 726] on icon at bounding box center [1547, 718] width 19 height 19
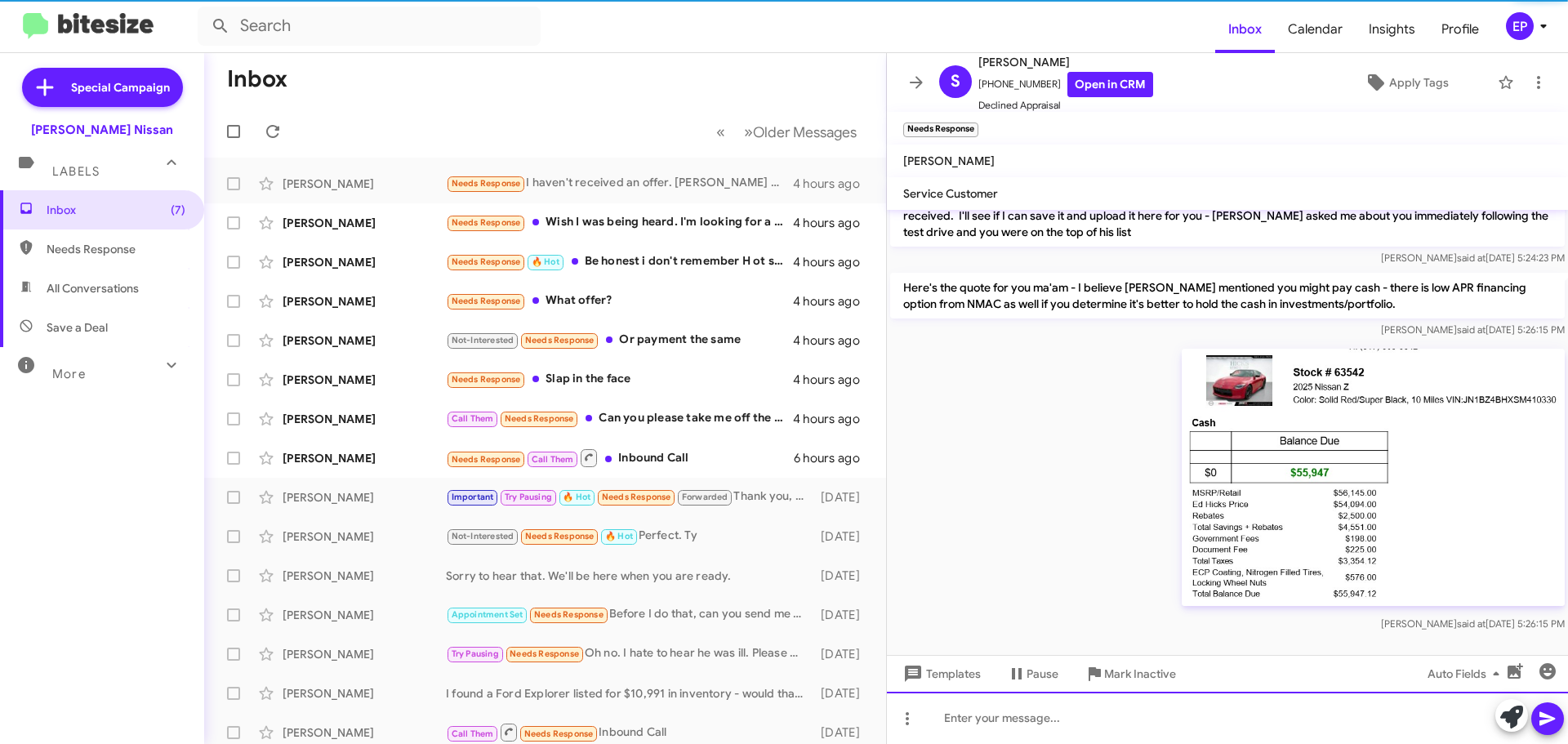
scroll to position [173, 0]
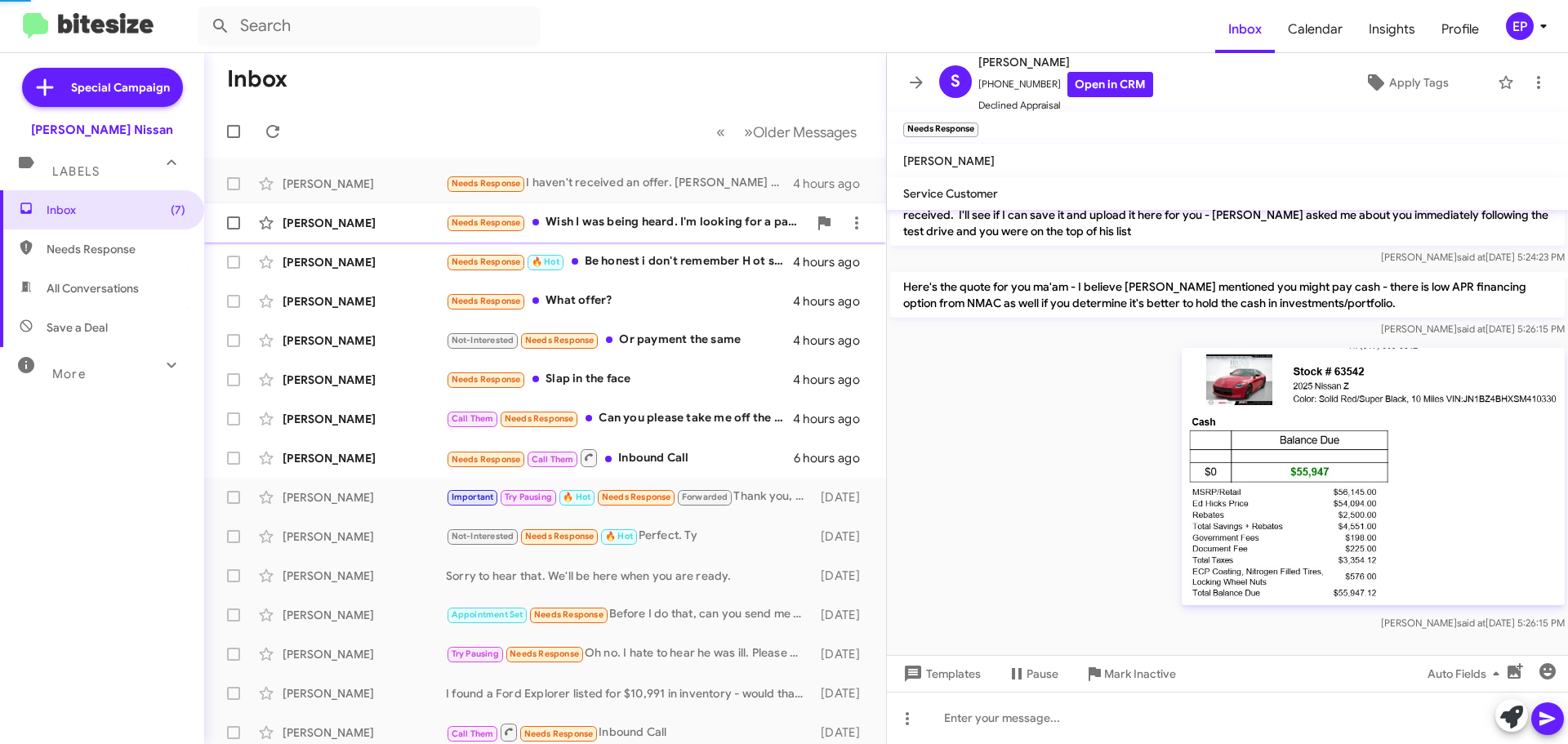
click at [612, 220] on div "Needs Response Wish I was being heard. I'm looking for a pay off, extended warr…" at bounding box center [627, 223] width 361 height 18
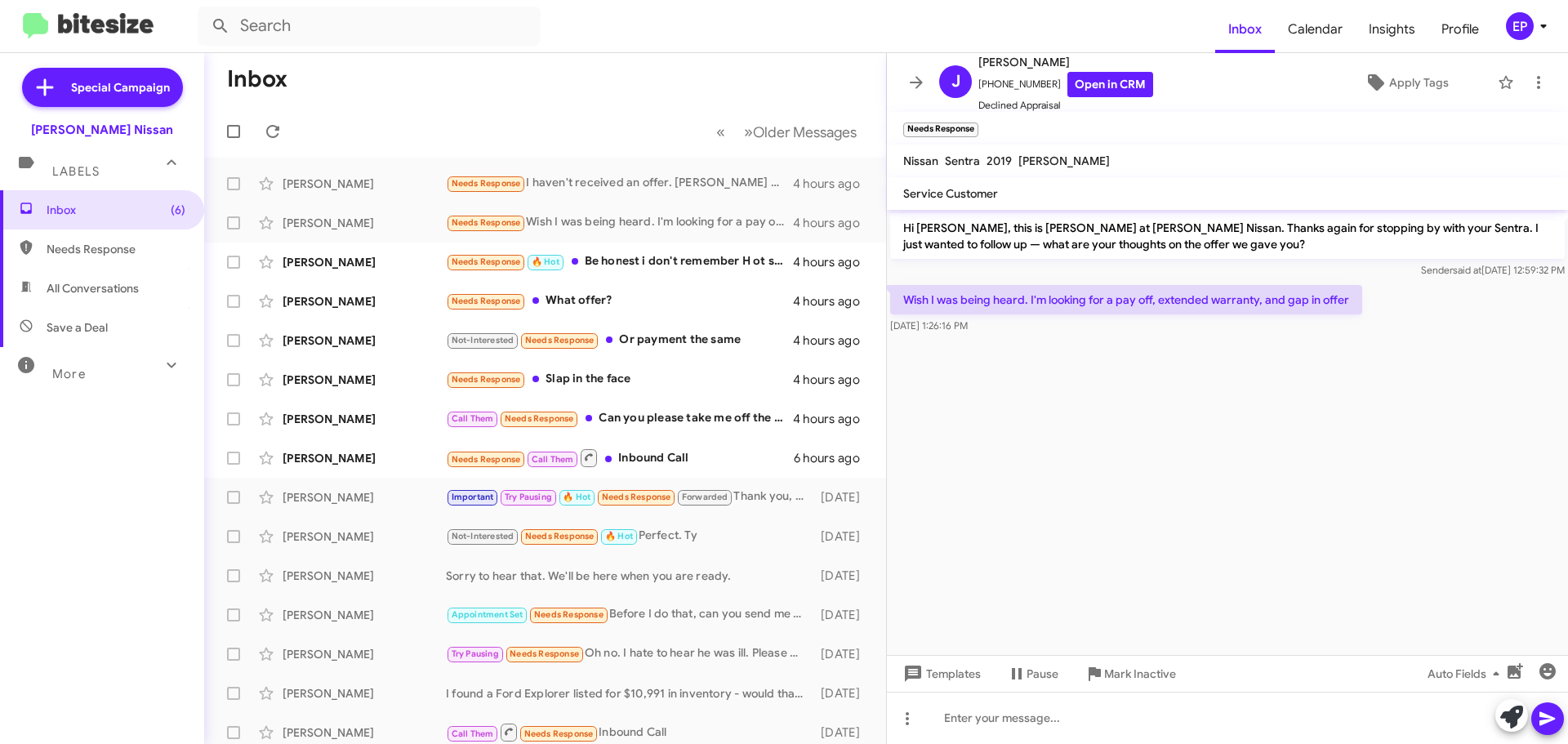
click at [1081, 391] on cdk-virtual-scroll-viewport "Hi [PERSON_NAME], this is [PERSON_NAME] at [PERSON_NAME] Nissan. Thanks again f…" at bounding box center [1227, 433] width 681 height 446
click at [1038, 424] on cdk-virtual-scroll-viewport "Hi [PERSON_NAME], this is [PERSON_NAME] at [PERSON_NAME] Nissan. Thanks again f…" at bounding box center [1227, 433] width 681 height 446
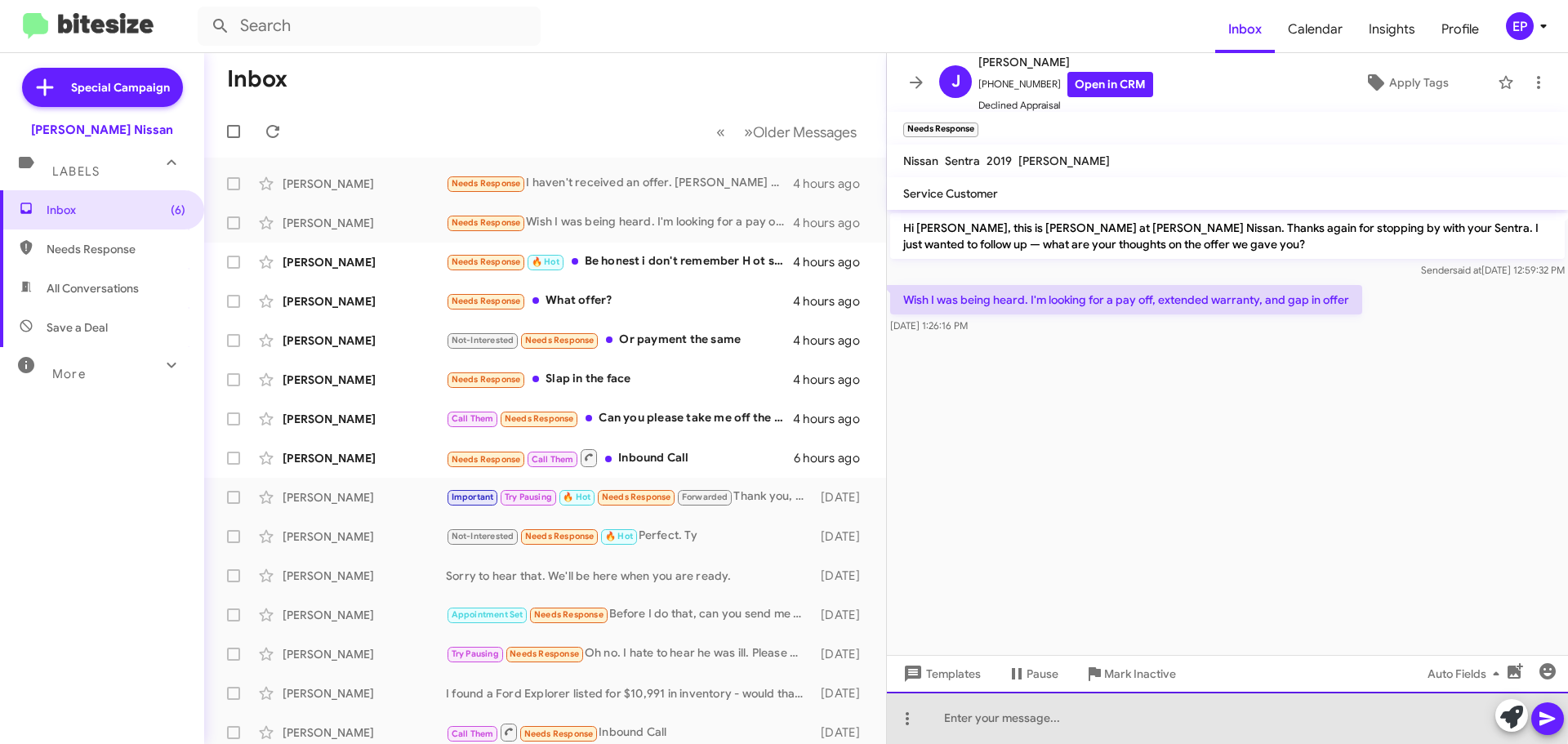
click at [1036, 709] on div at bounding box center [1227, 718] width 681 height 52
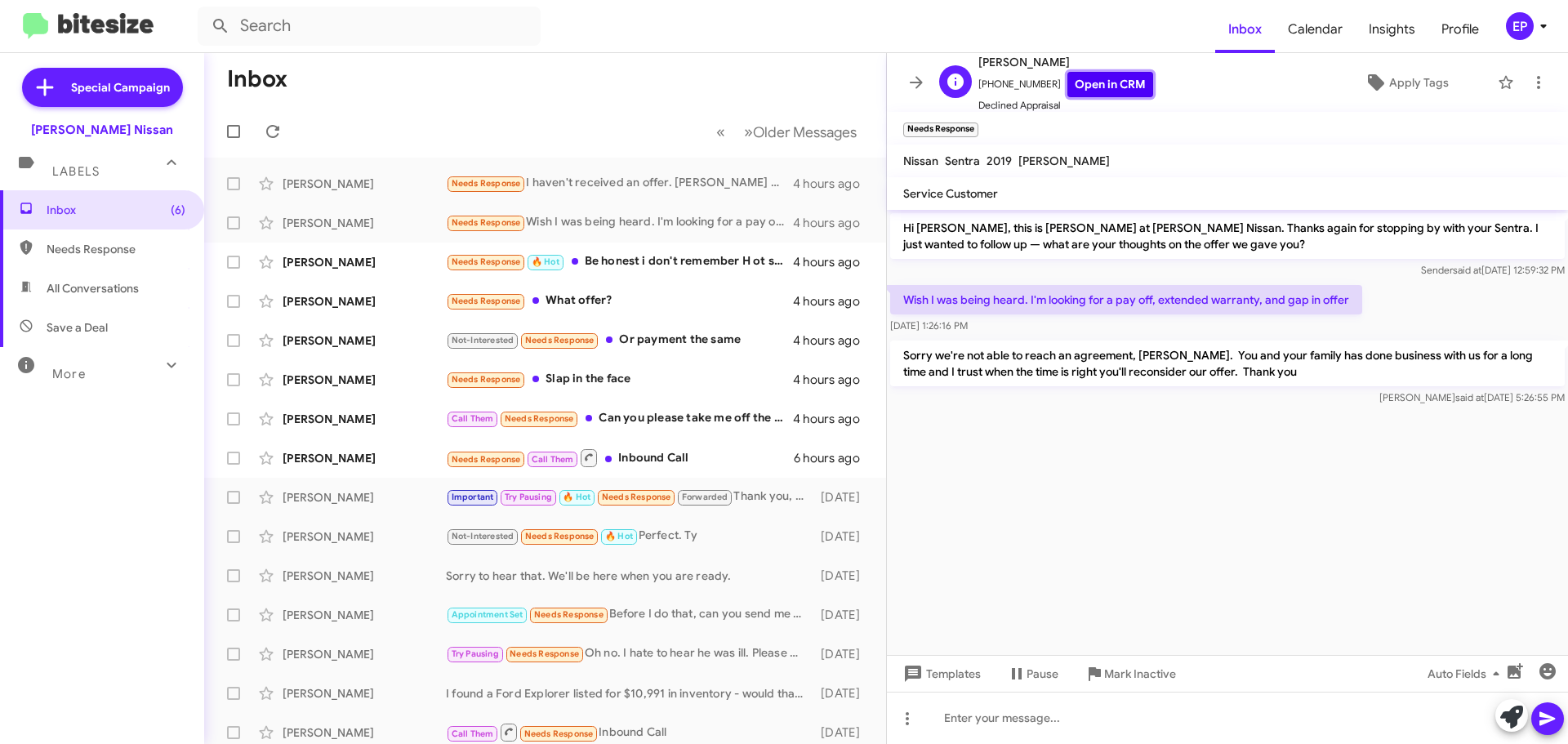
click at [1102, 87] on link "Open in CRM" at bounding box center [1110, 85] width 86 height 25
click at [645, 267] on div "Needs Response 🔥 Hot Be honest i don't remember H ot so much on with dr appoint…" at bounding box center [627, 261] width 361 height 18
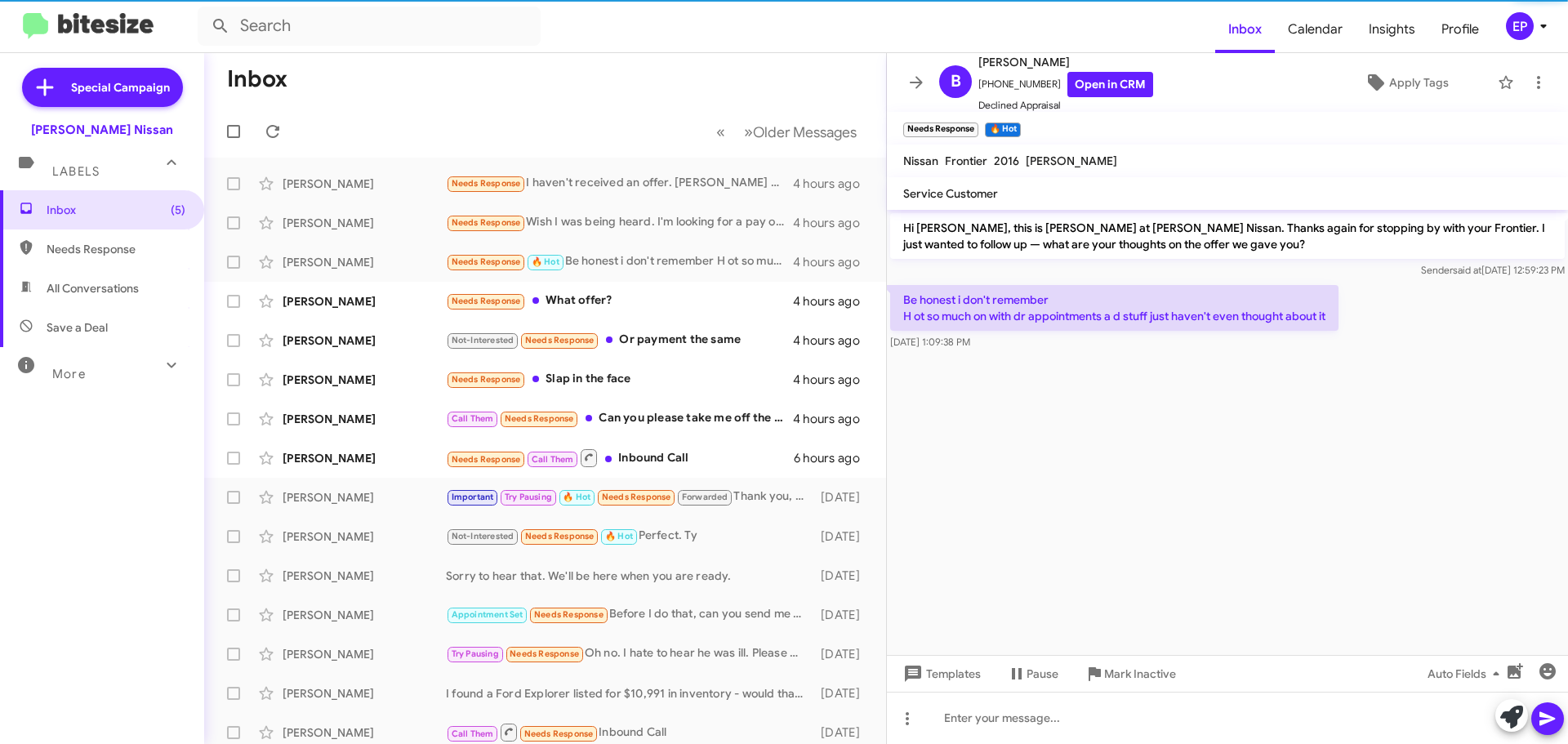
click at [1011, 387] on cdk-virtual-scroll-viewport "Hi [PERSON_NAME], this is [PERSON_NAME] at [PERSON_NAME] Nissan. Thanks again f…" at bounding box center [1227, 433] width 681 height 446
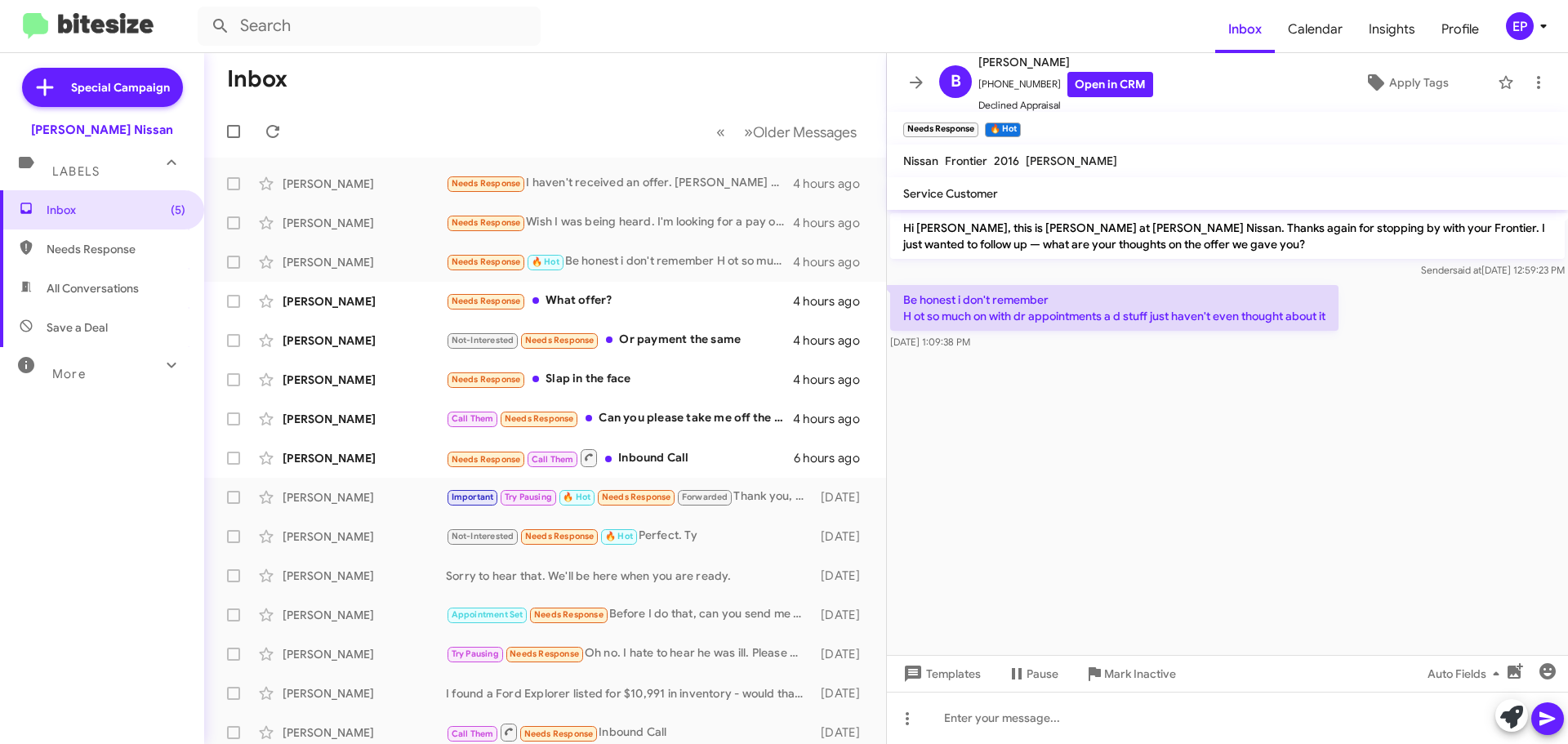
click at [1040, 389] on cdk-virtual-scroll-viewport "Hi [PERSON_NAME], this is [PERSON_NAME] at [PERSON_NAME] Nissan. Thanks again f…" at bounding box center [1227, 433] width 681 height 446
click at [1089, 82] on link "Open in CRM" at bounding box center [1110, 85] width 86 height 25
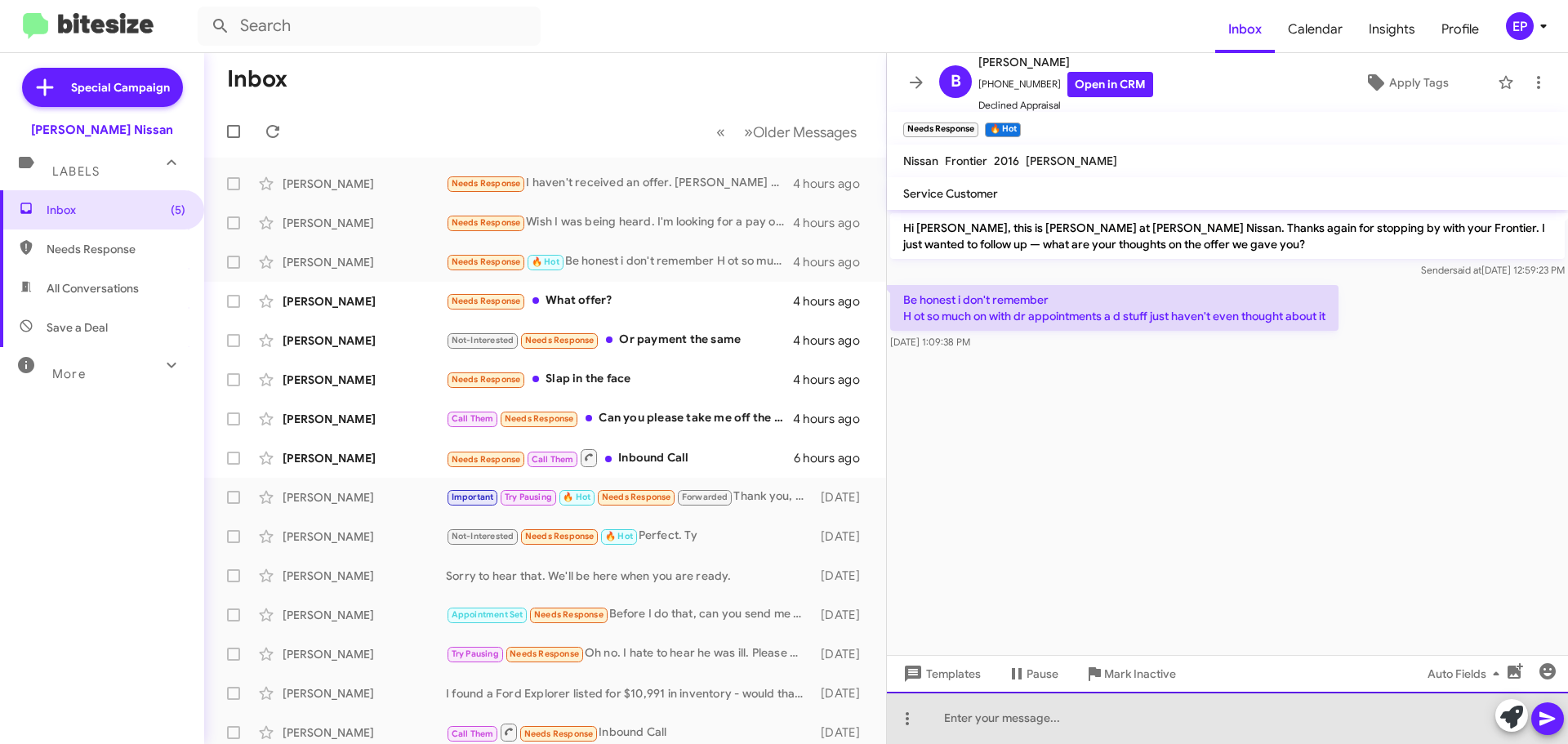
click at [1066, 715] on div at bounding box center [1227, 718] width 681 height 52
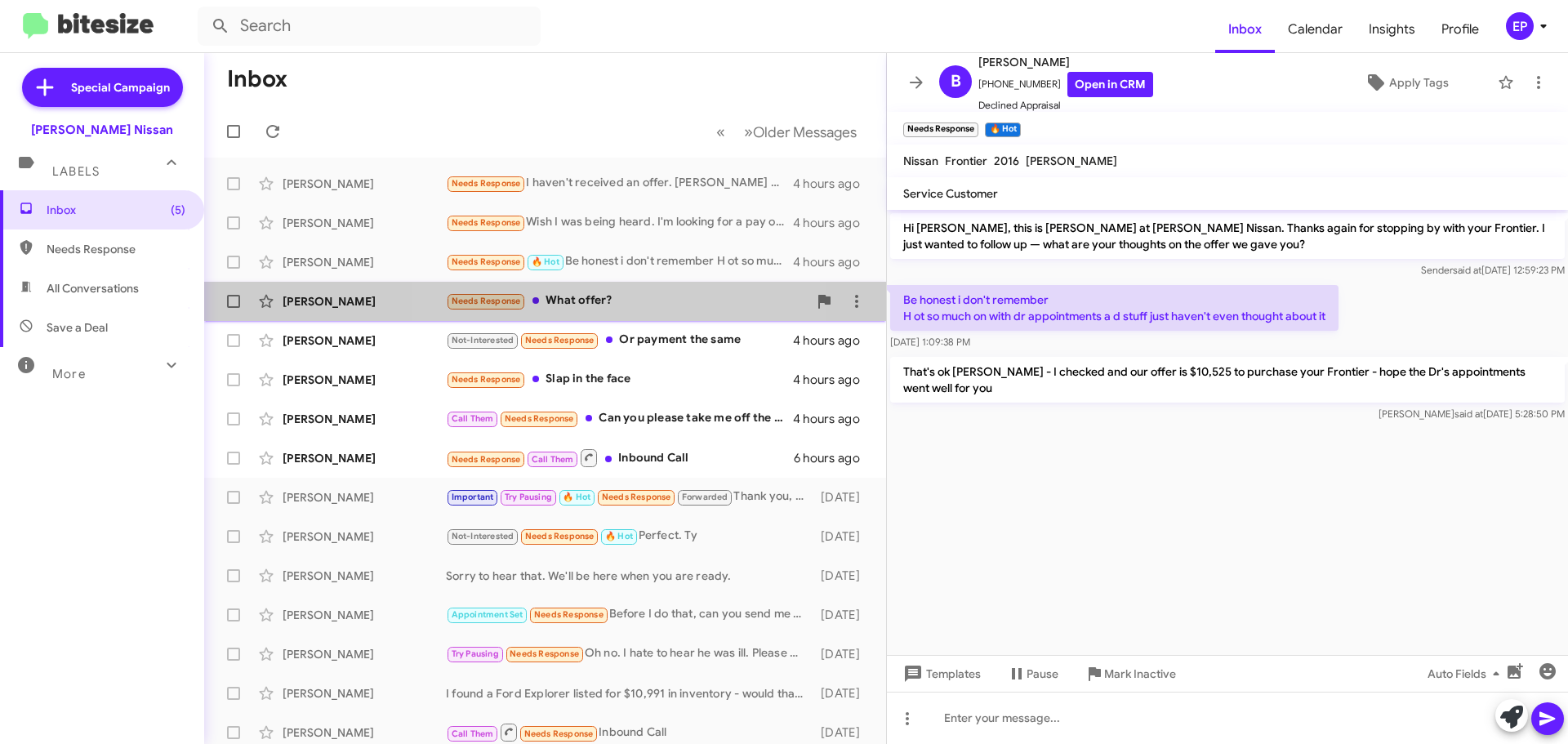
click at [633, 303] on div "Needs Response What offer?" at bounding box center [627, 301] width 361 height 18
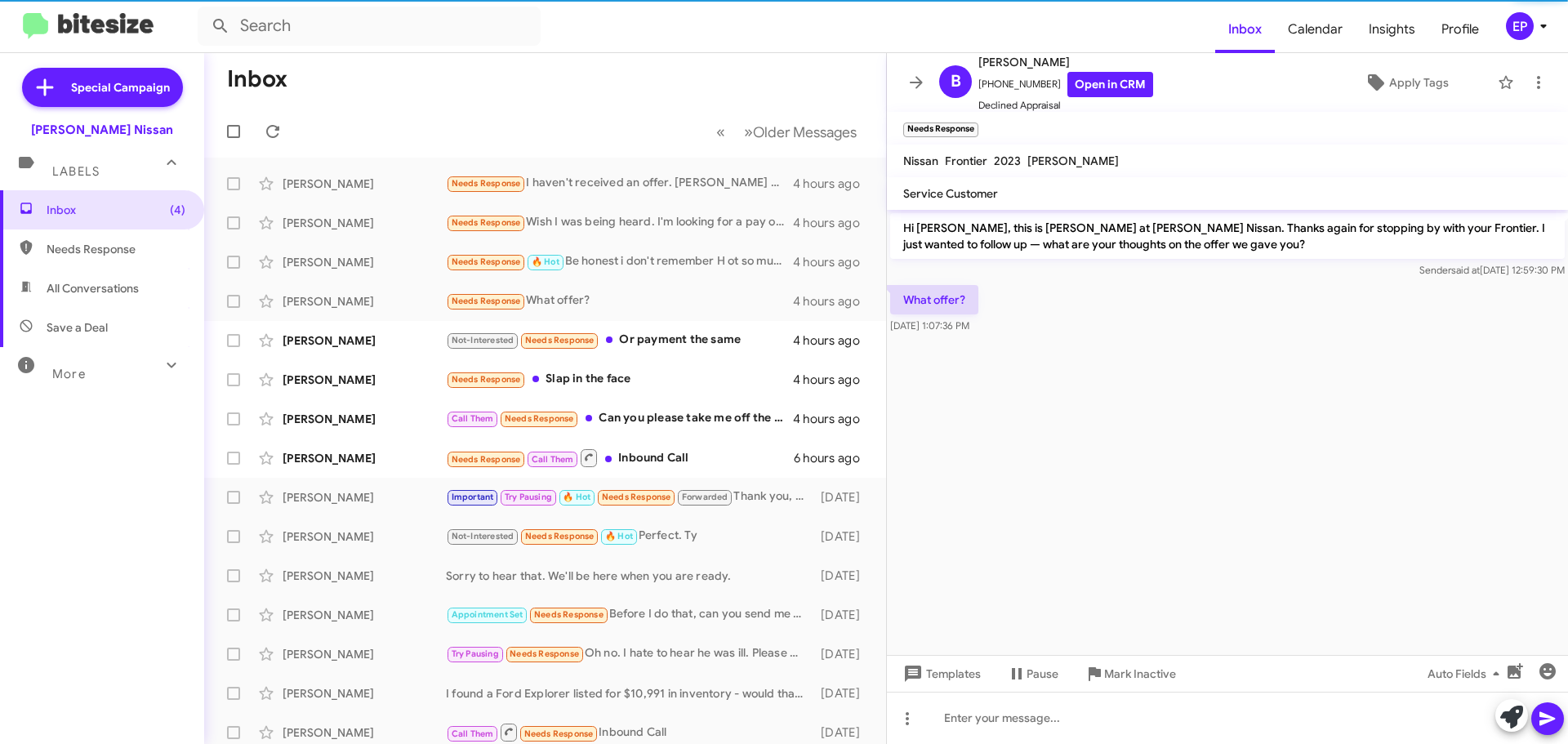
click at [1062, 356] on cdk-virtual-scroll-viewport "Hi [PERSON_NAME], this is [PERSON_NAME] at [PERSON_NAME] Nissan. Thanks again f…" at bounding box center [1227, 433] width 681 height 446
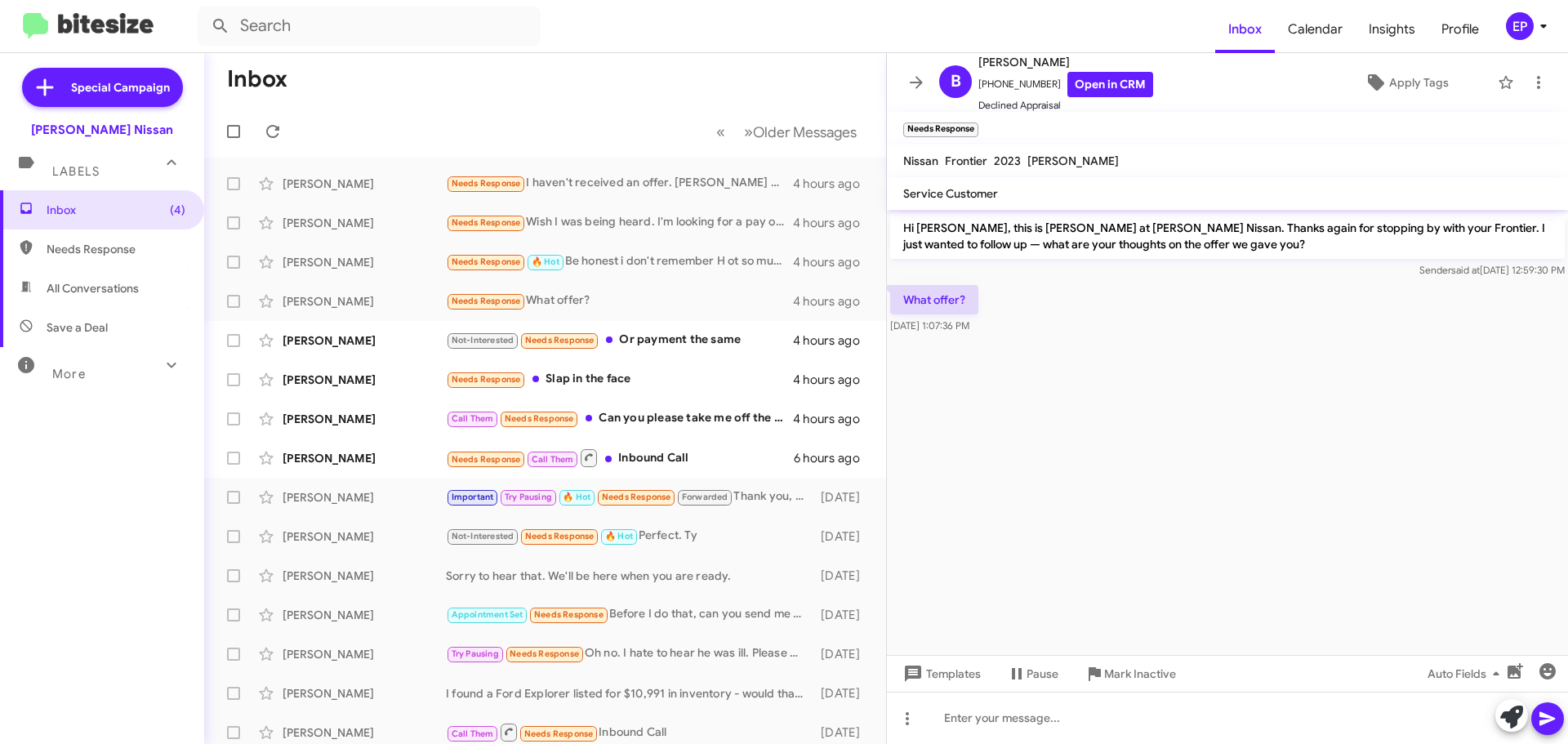
click at [1113, 336] on div "What offer? [DATE] 1:07:36 PM" at bounding box center [1227, 309] width 681 height 55
click at [1098, 87] on link "Open in CRM" at bounding box center [1110, 85] width 86 height 25
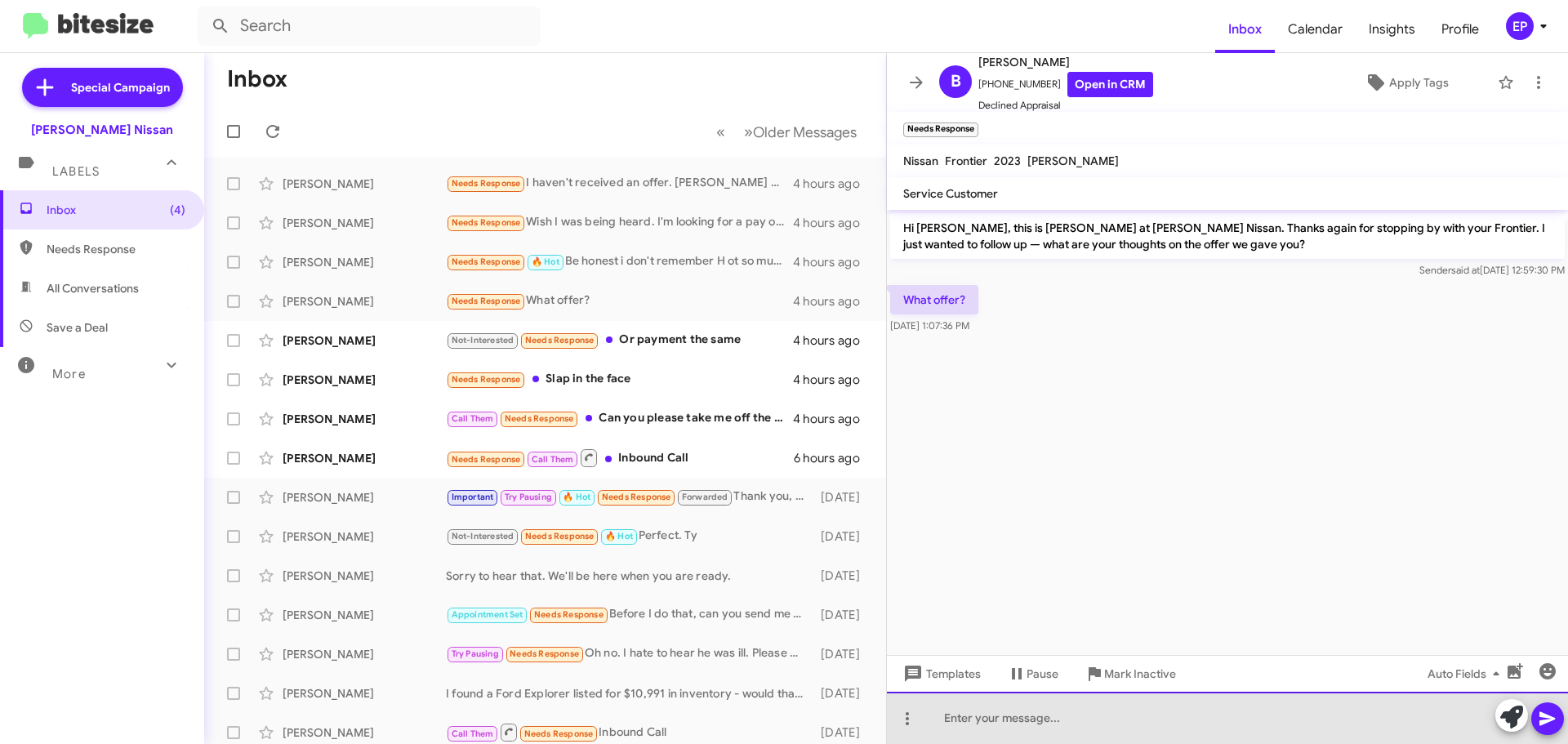
click at [1073, 723] on div at bounding box center [1227, 718] width 681 height 52
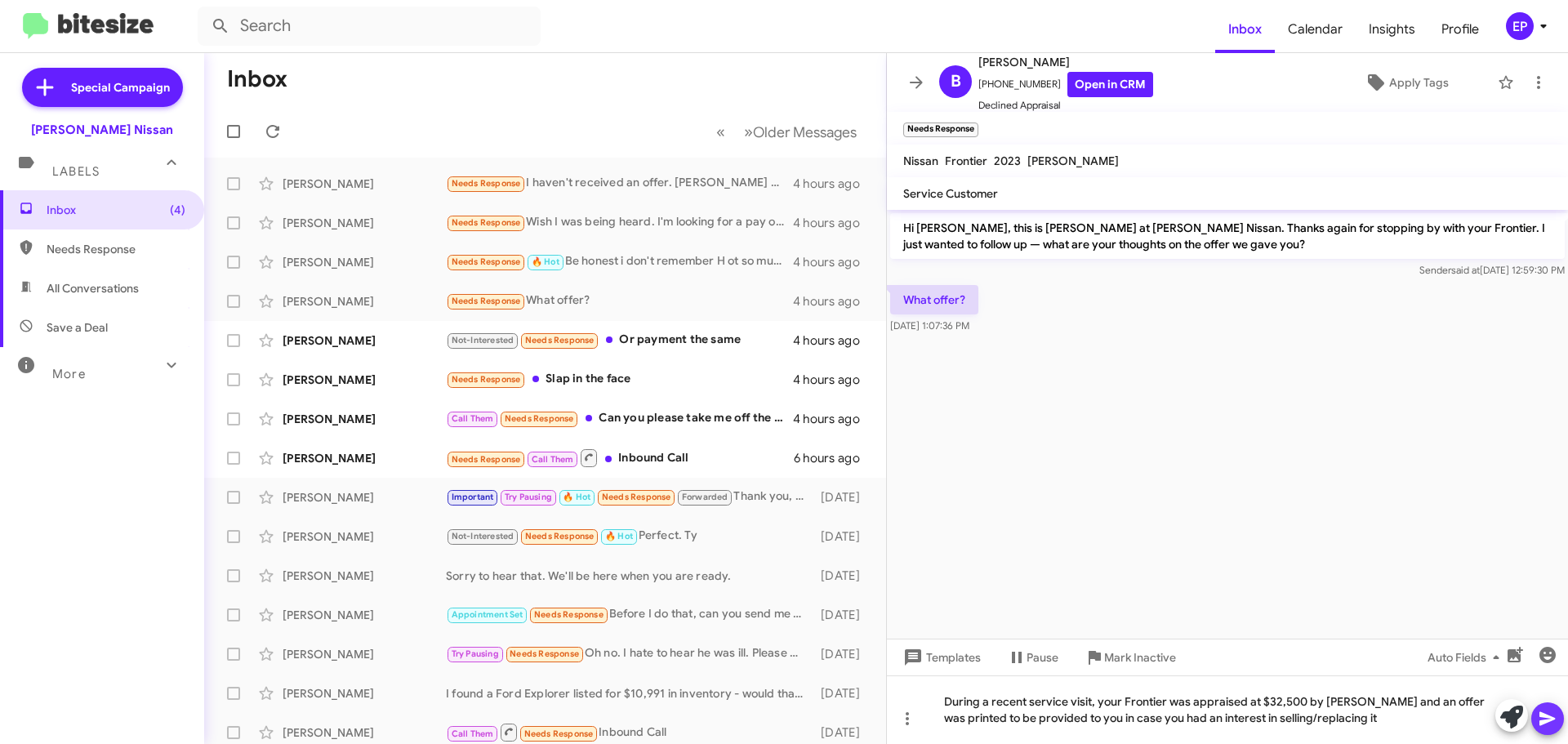
click at [1544, 713] on icon at bounding box center [1547, 718] width 19 height 19
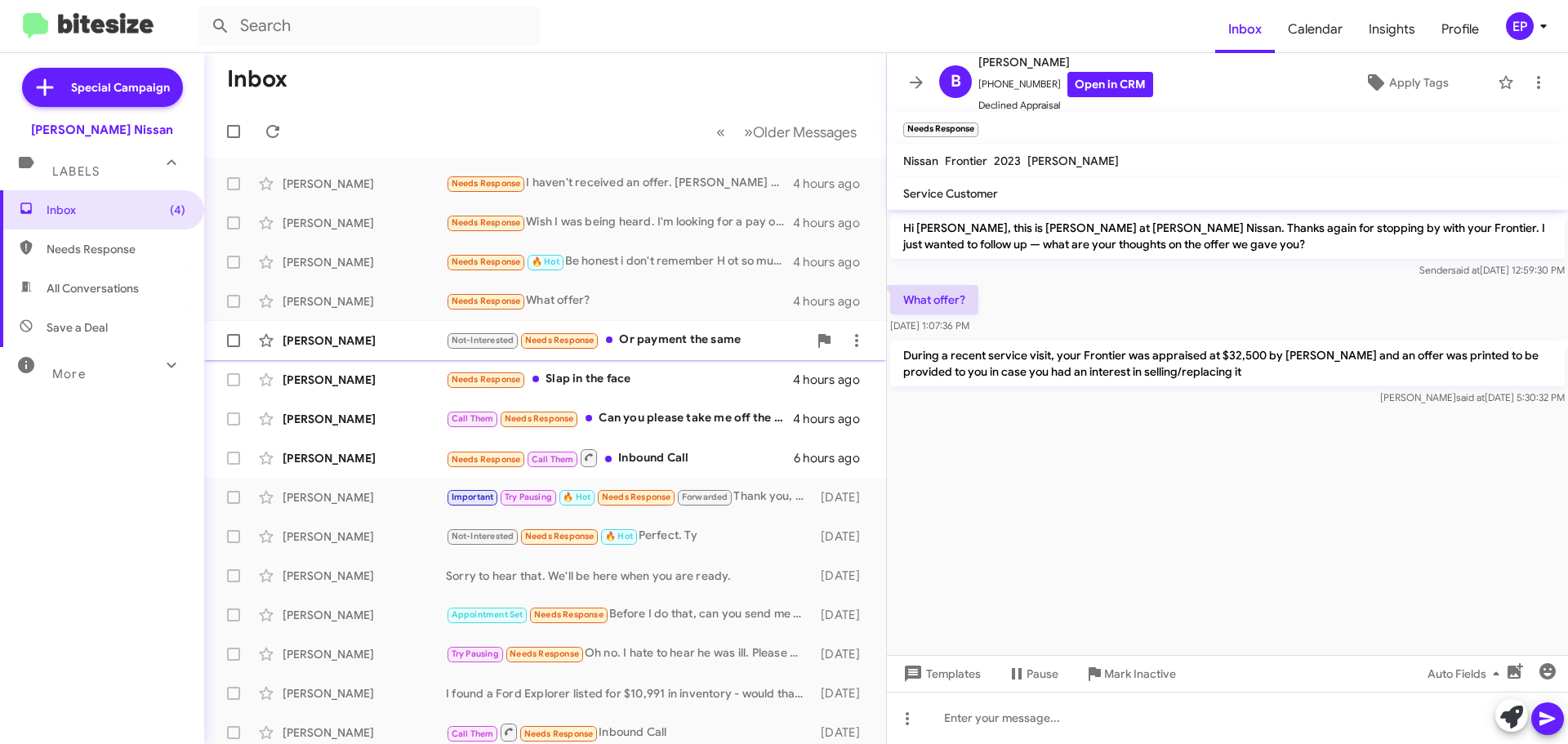
click at [683, 342] on div "Not-Interested Needs Response Or payment the same" at bounding box center [627, 340] width 361 height 18
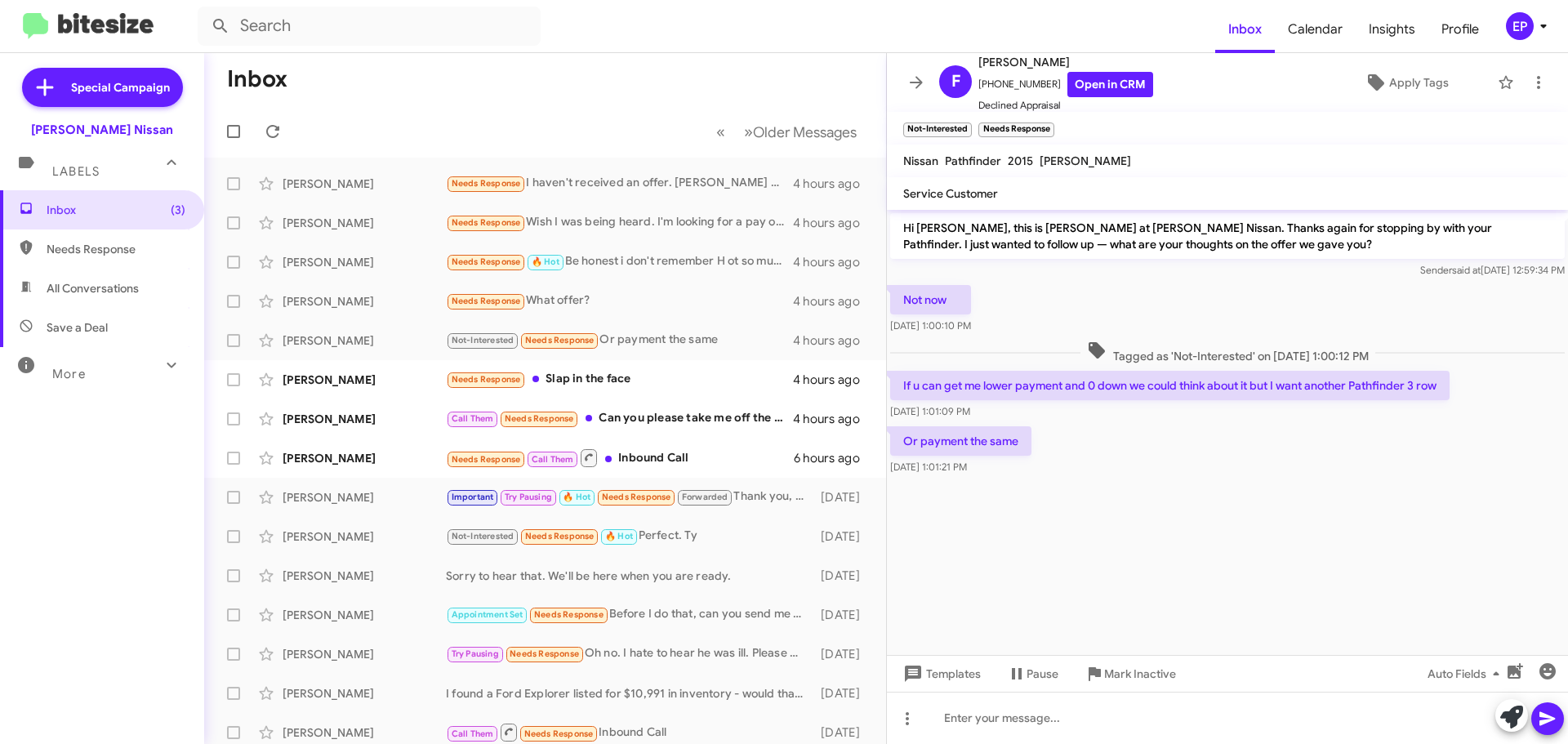
click at [1169, 454] on div "Or payment the same [DATE] 1:01:21 PM" at bounding box center [1227, 451] width 681 height 55
click at [1110, 85] on link "Open in CRM" at bounding box center [1110, 85] width 86 height 25
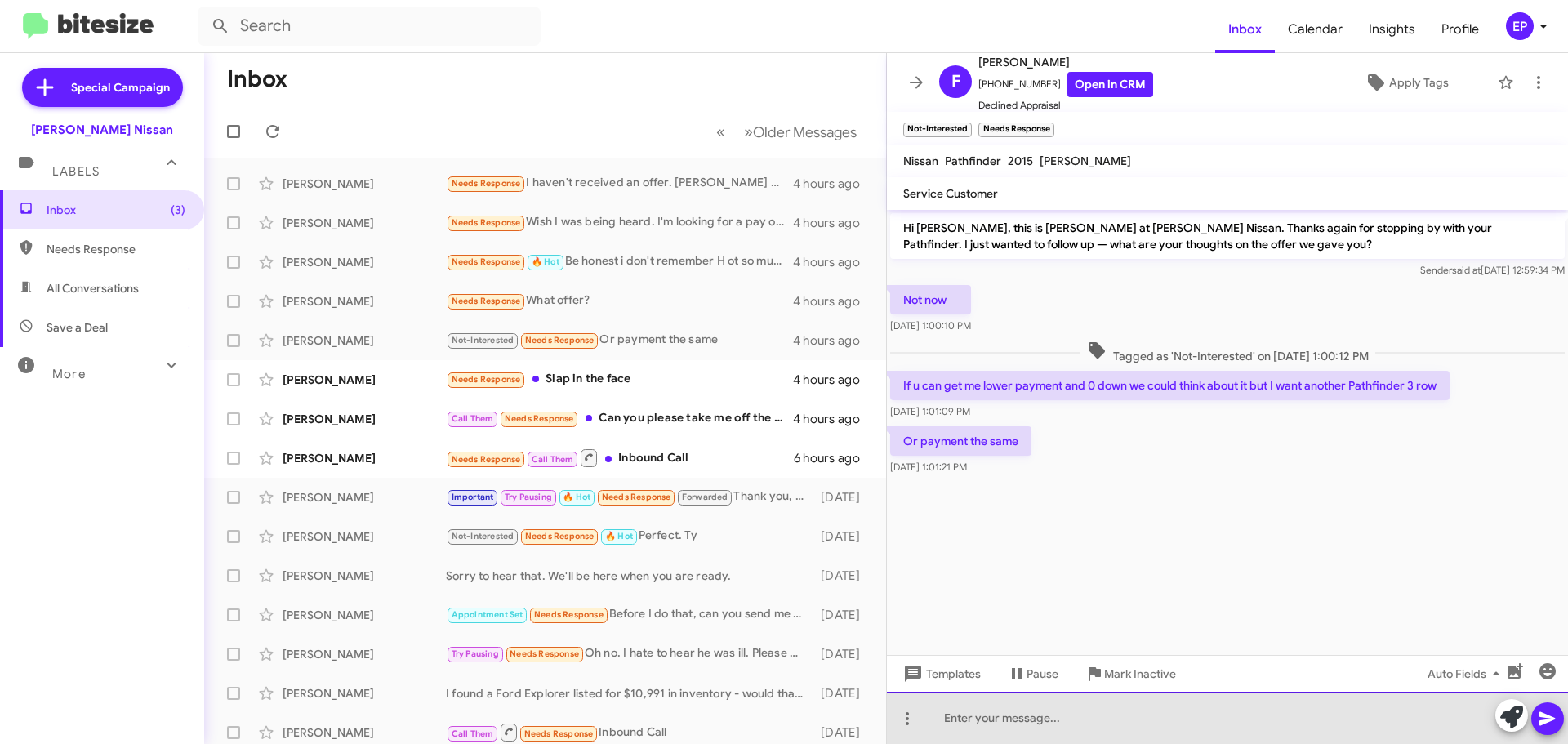
click at [1033, 717] on div at bounding box center [1227, 718] width 681 height 52
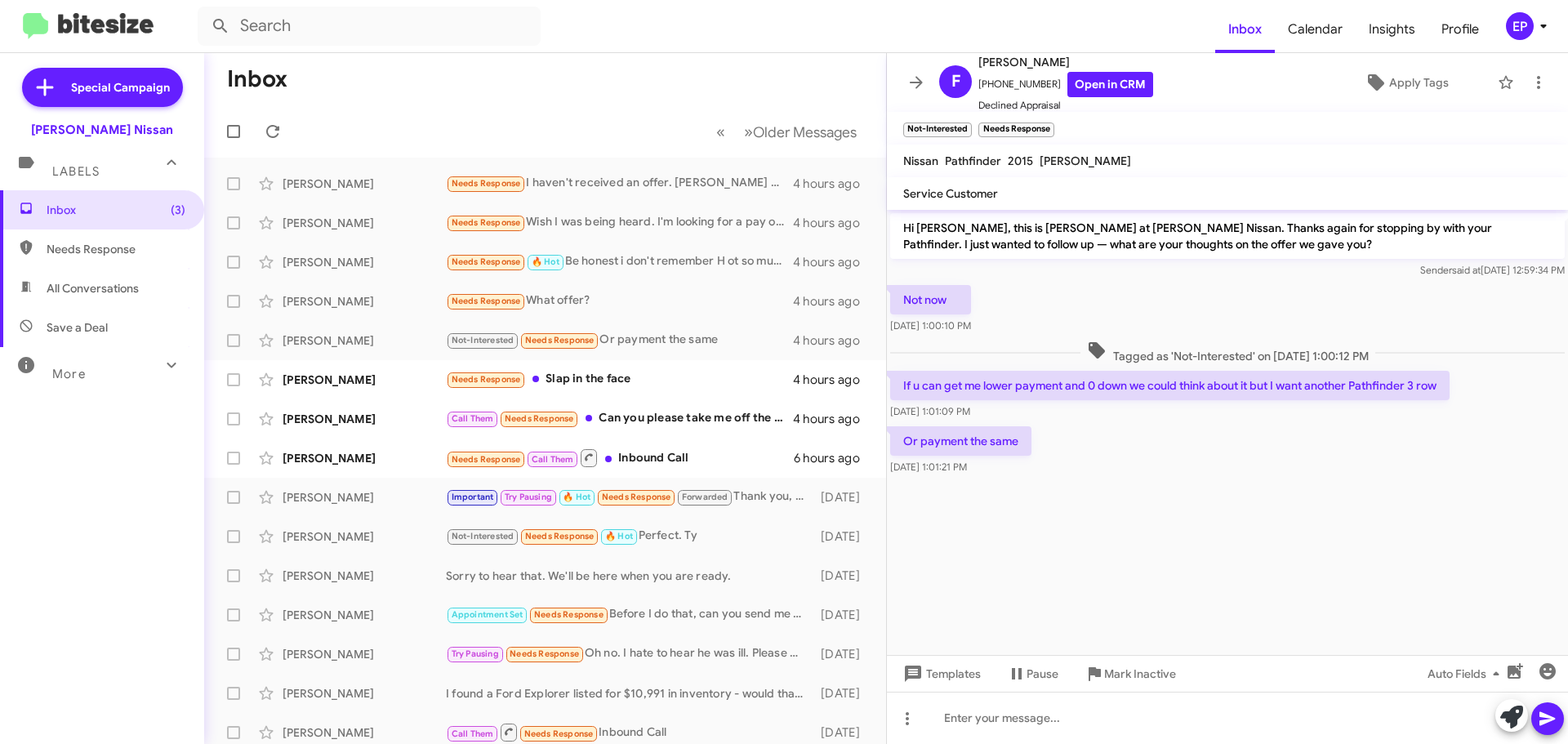
click at [1202, 557] on cdk-virtual-scroll-viewport "Hi [PERSON_NAME], this is [PERSON_NAME] at [PERSON_NAME] Nissan. Thanks again f…" at bounding box center [1227, 433] width 681 height 446
click at [1122, 526] on cdk-virtual-scroll-viewport "Hi [PERSON_NAME], this is [PERSON_NAME] at [PERSON_NAME] Nissan. Thanks again f…" at bounding box center [1227, 433] width 681 height 446
click at [1148, 525] on cdk-virtual-scroll-viewport "Hi [PERSON_NAME], this is [PERSON_NAME] at [PERSON_NAME] Nissan. Thanks again f…" at bounding box center [1227, 433] width 681 height 446
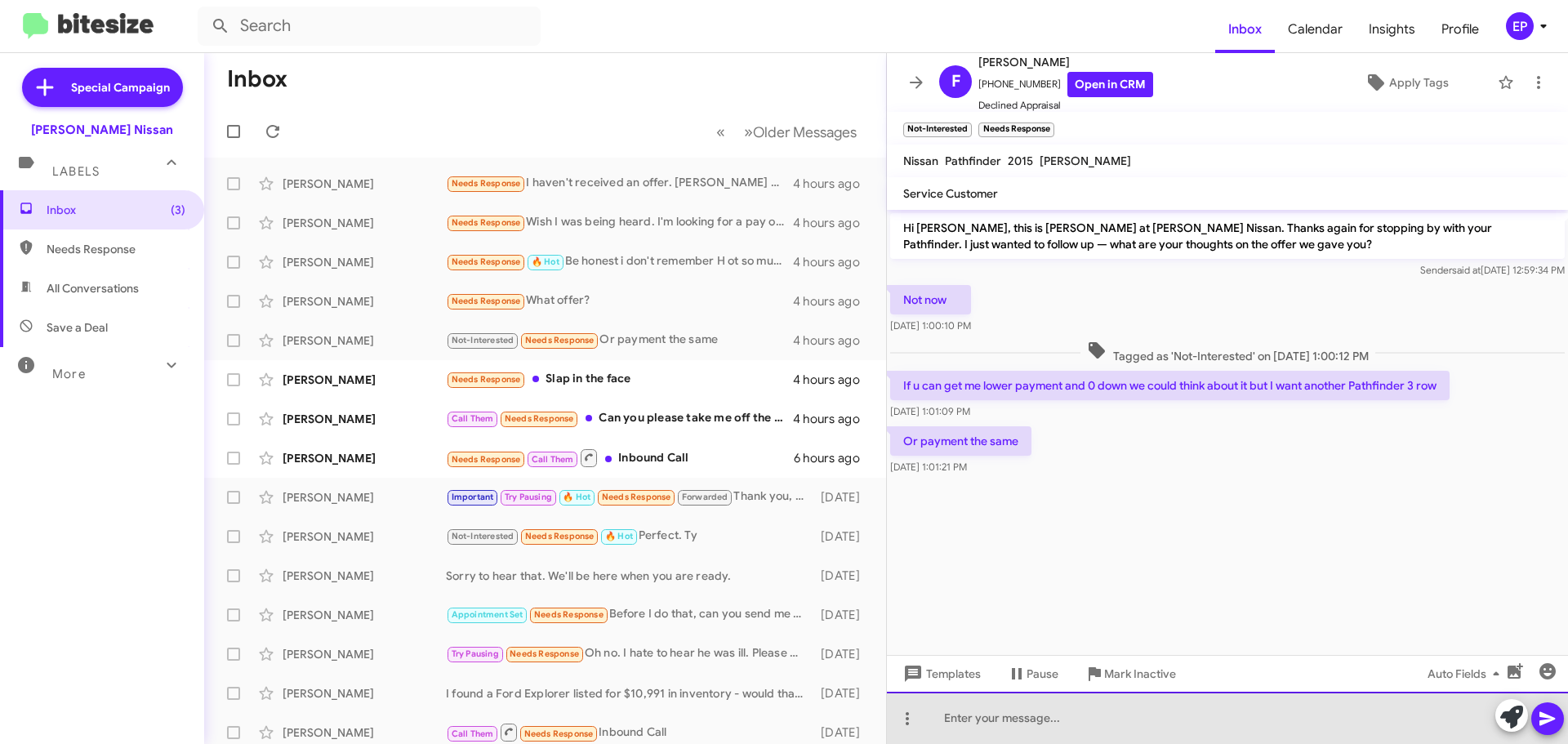
click at [1029, 731] on div at bounding box center [1227, 718] width 681 height 52
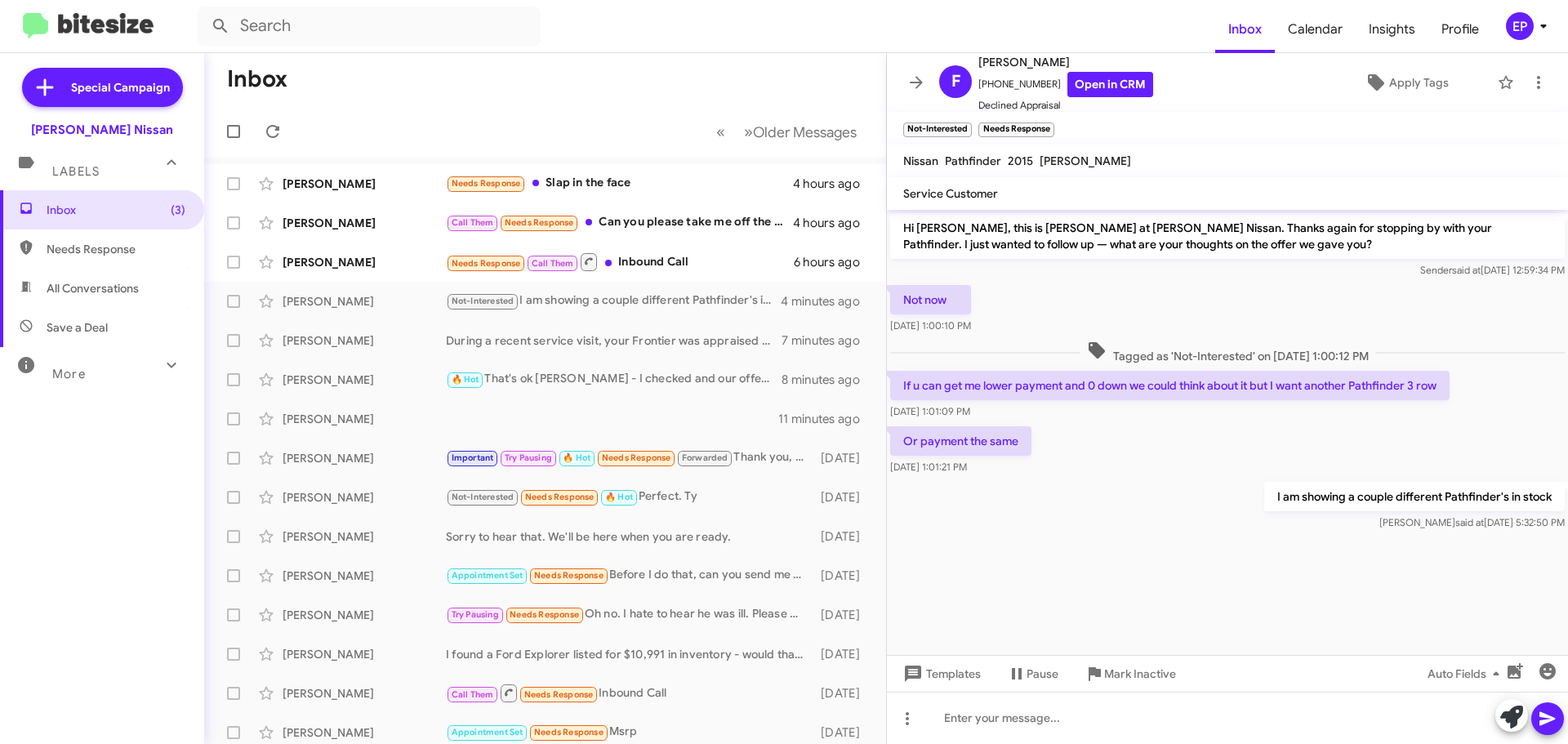
click at [1144, 493] on div "I am showing a couple different Pathfinder's in stock [PERSON_NAME] at [DATE] 5…" at bounding box center [1227, 506] width 681 height 55
click at [903, 86] on span at bounding box center [916, 82] width 33 height 19
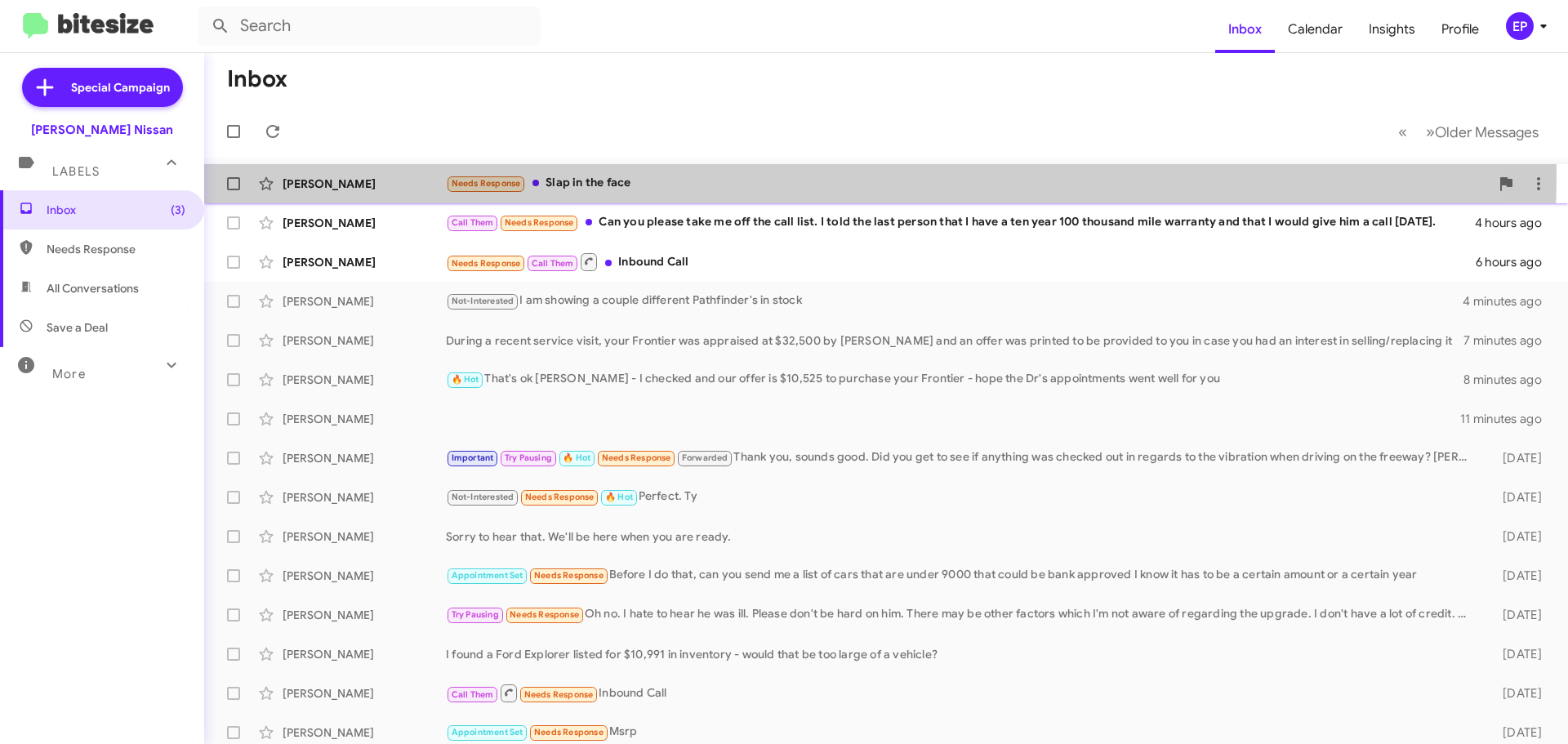
click at [699, 174] on div "Needs Response Slap in the face" at bounding box center [968, 183] width 1044 height 18
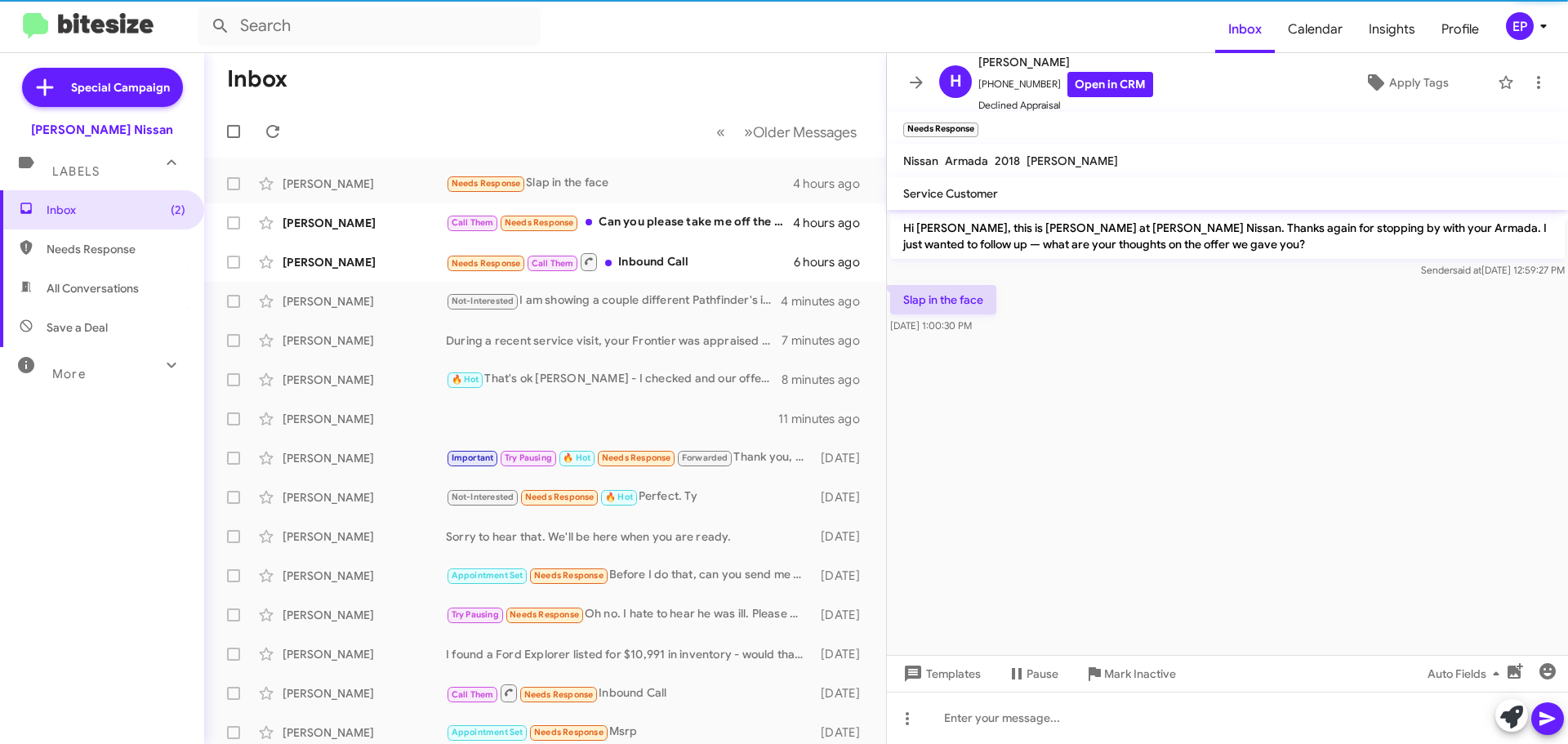
click at [1166, 488] on cdk-virtual-scroll-viewport "Hi [PERSON_NAME], this is [PERSON_NAME] at [PERSON_NAME] Nissan. Thanks again f…" at bounding box center [1227, 433] width 681 height 446
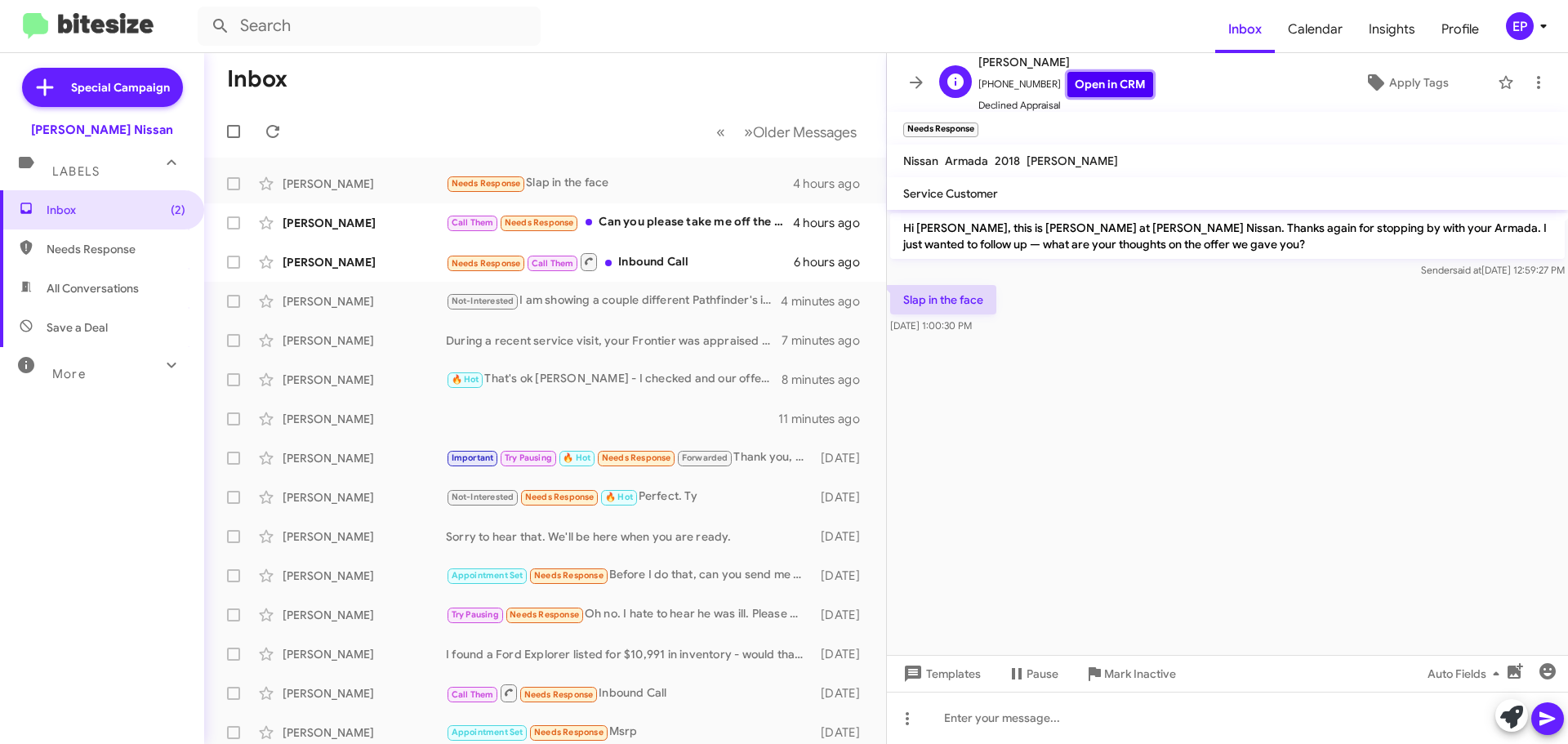
click at [1094, 92] on link "Open in CRM" at bounding box center [1110, 85] width 86 height 25
click at [1507, 715] on icon at bounding box center [1511, 717] width 23 height 23
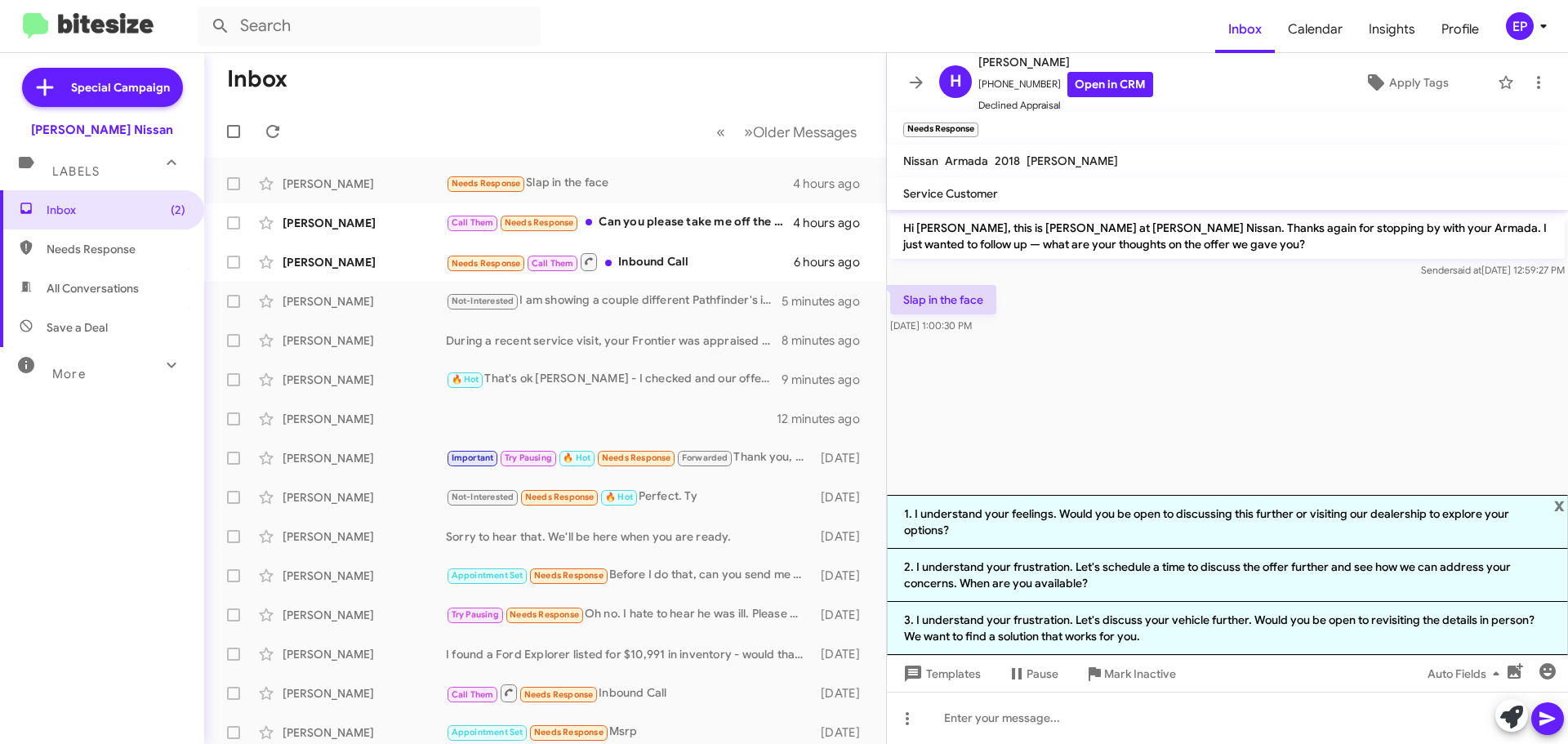
click at [1123, 441] on cdk-virtual-scroll-viewport "Hi [PERSON_NAME], this is [PERSON_NAME] at [PERSON_NAME] Nissan. Thanks again f…" at bounding box center [1227, 352] width 681 height 285
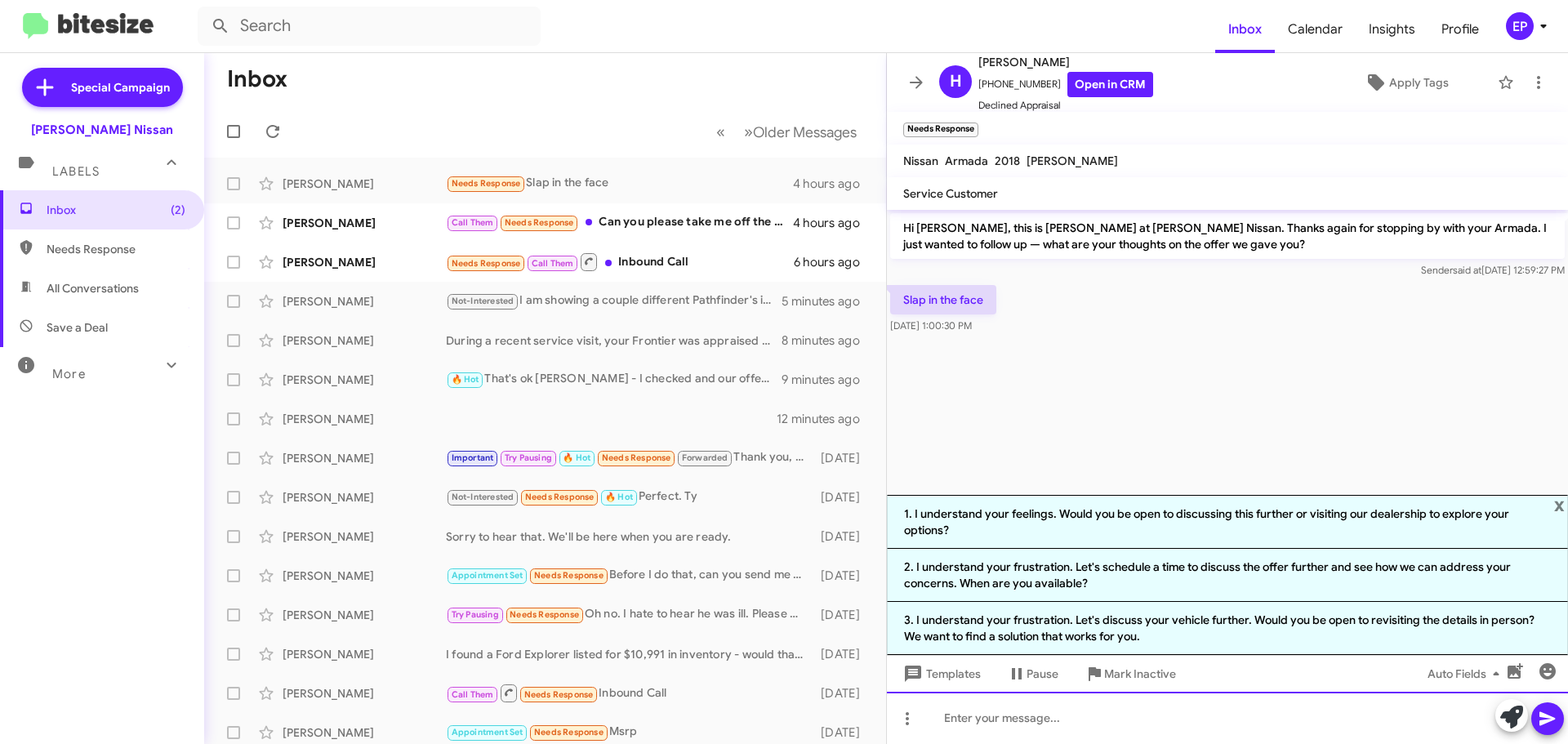
click at [1036, 723] on div at bounding box center [1227, 718] width 681 height 52
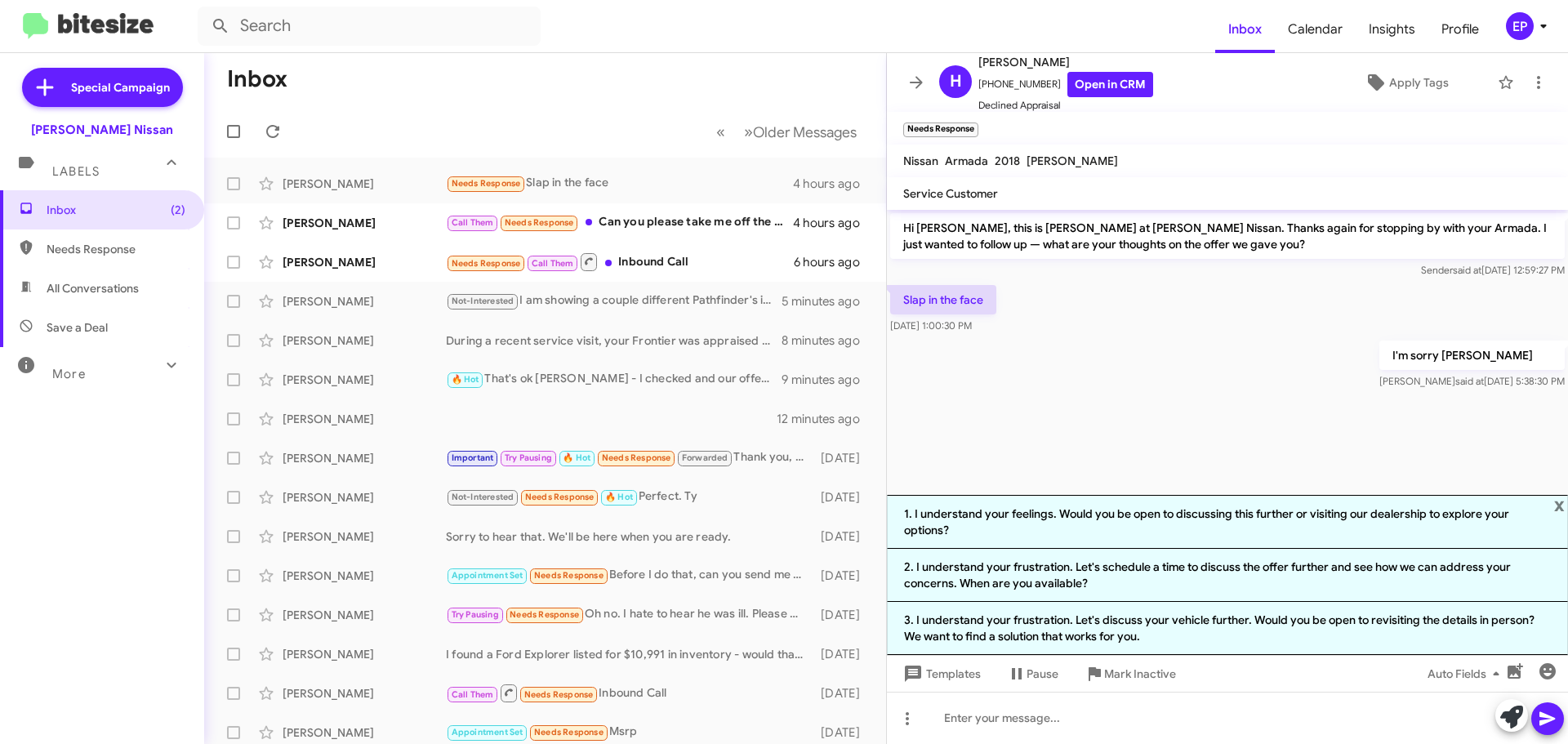
click at [1169, 394] on div at bounding box center [1227, 398] width 681 height 13
click at [914, 78] on icon at bounding box center [916, 82] width 19 height 19
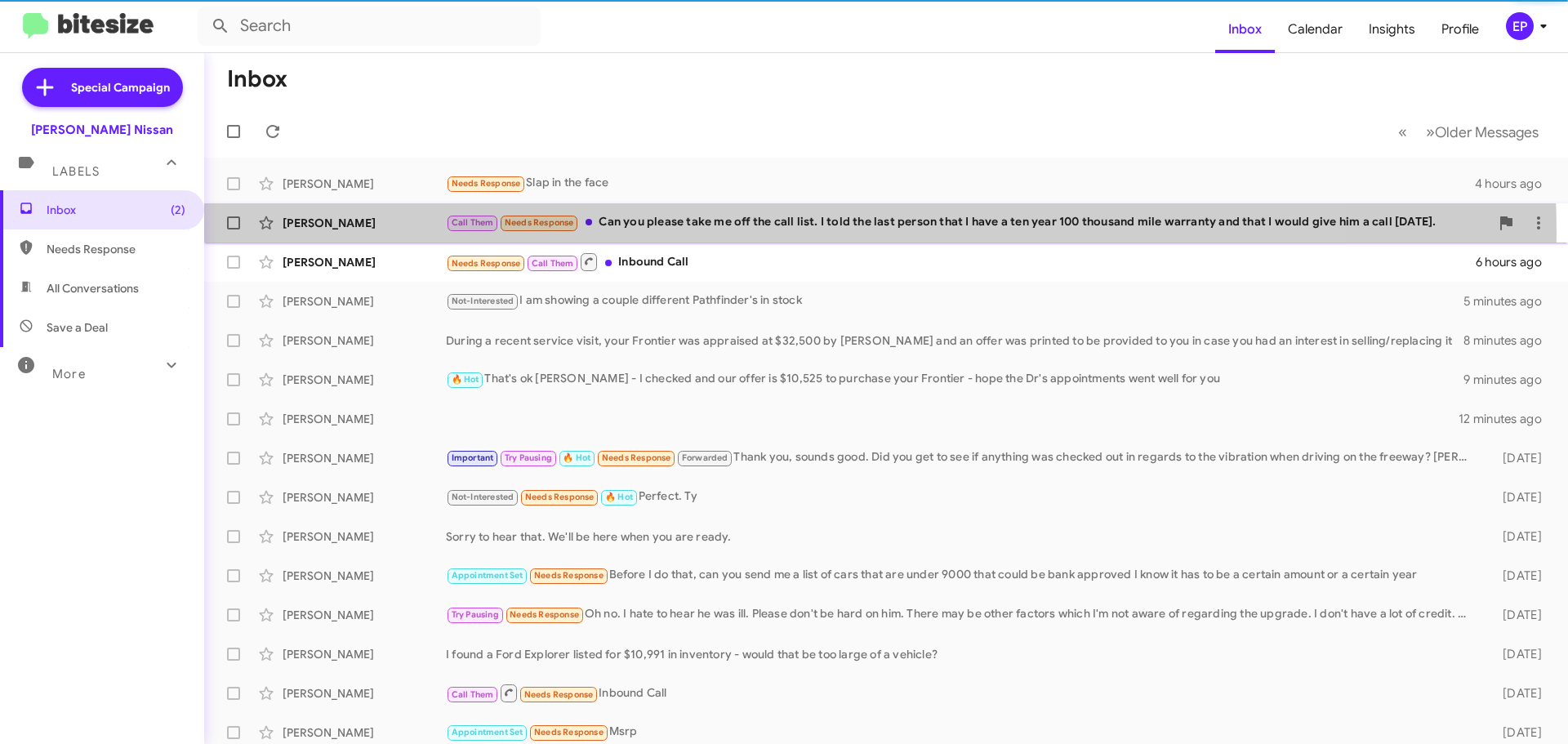
click at [724, 234] on div "[PERSON_NAME] Call Them Needs Response Can you please take me off the call list…" at bounding box center [886, 223] width 1338 height 33
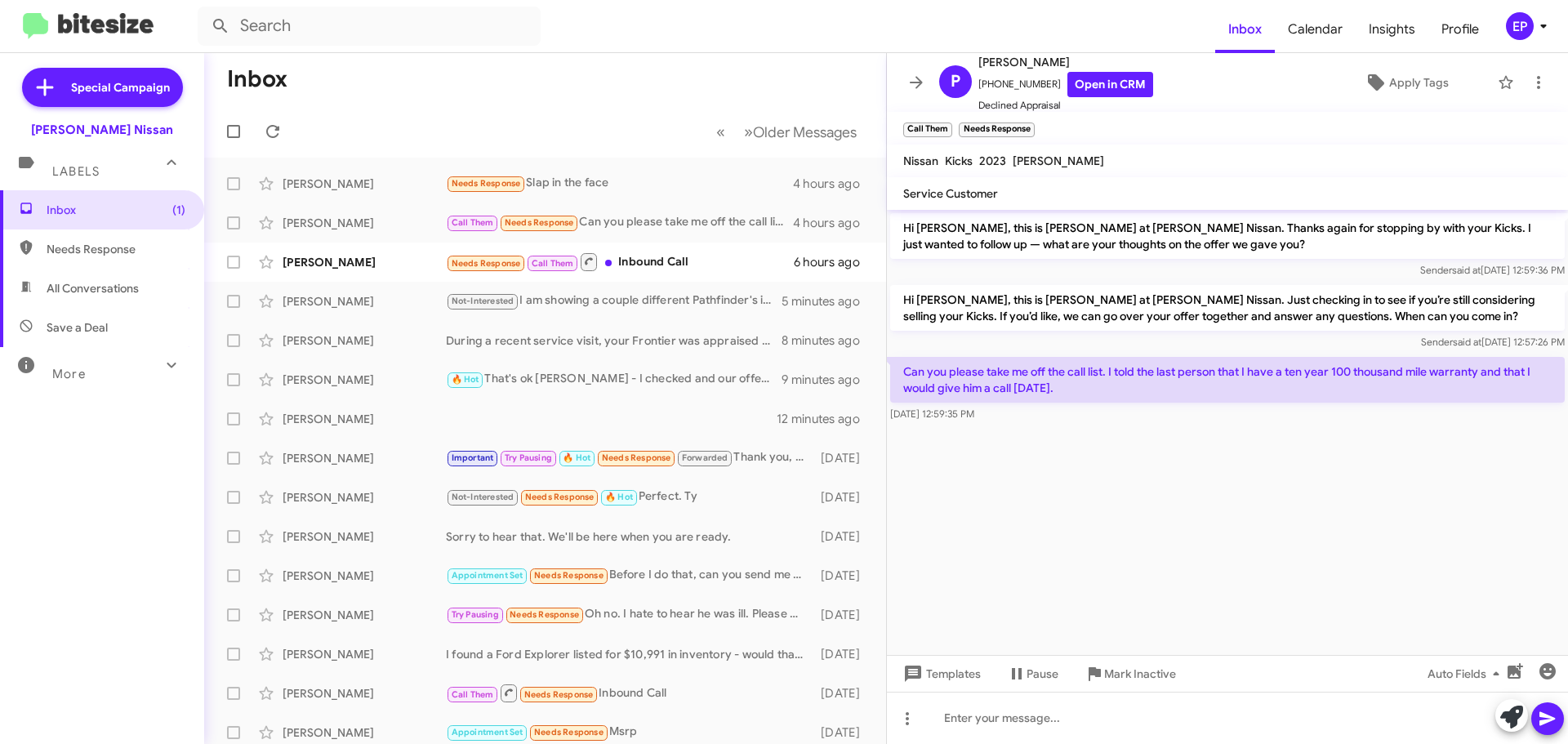
click at [1192, 479] on cdk-virtual-scroll-viewport "Hi [PERSON_NAME], this is [PERSON_NAME] at [PERSON_NAME] Nissan. Thanks again f…" at bounding box center [1227, 433] width 681 height 446
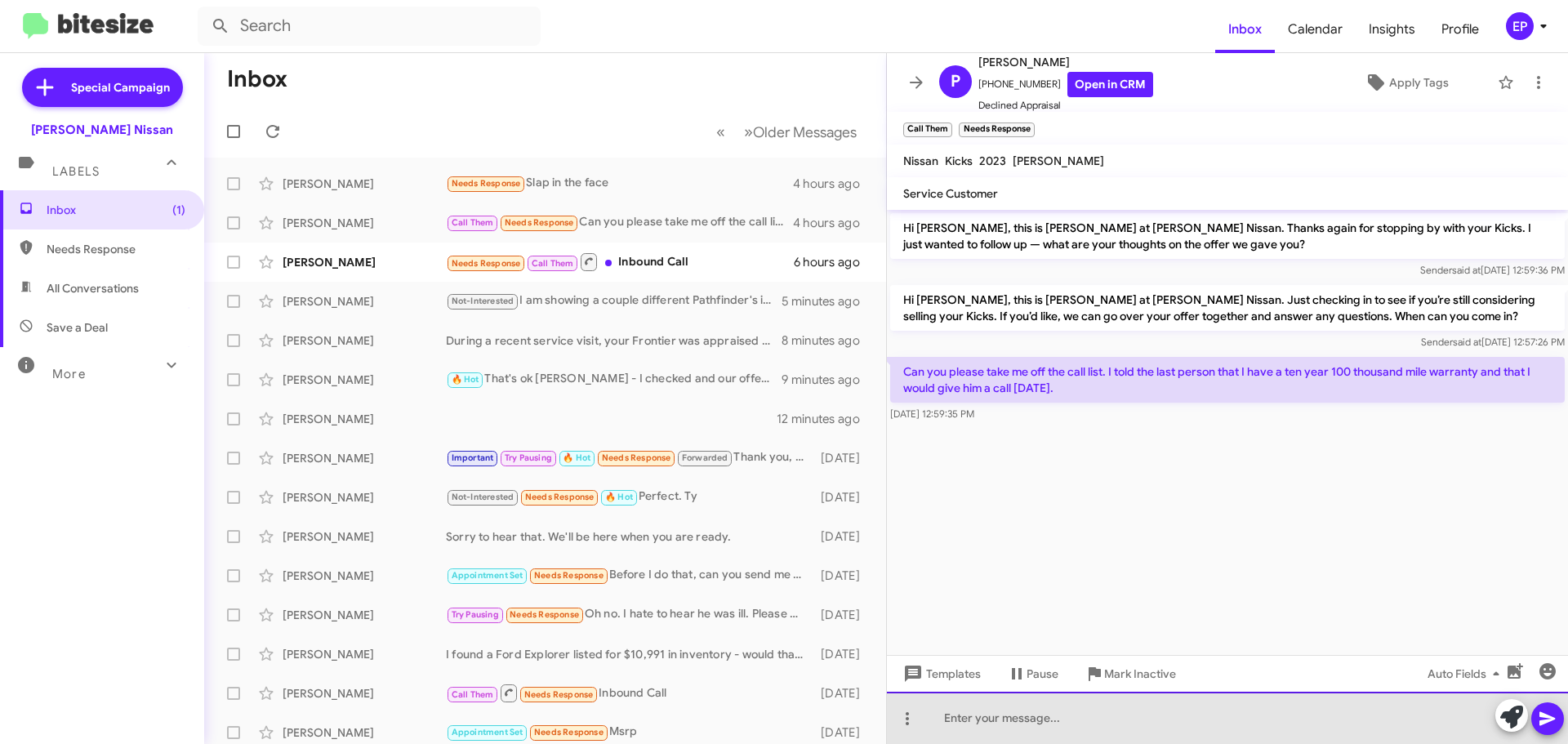
click at [1034, 712] on div at bounding box center [1227, 718] width 681 height 52
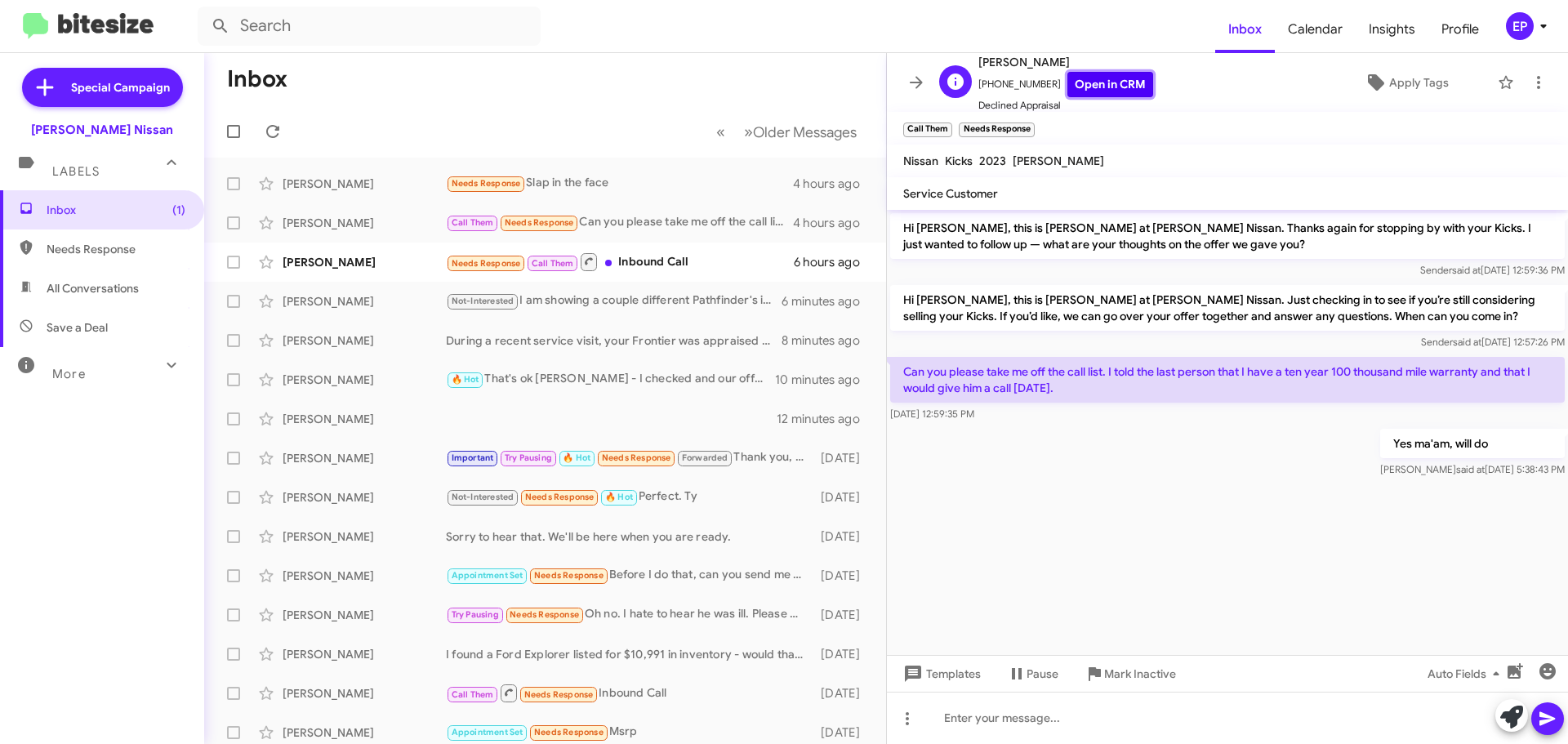
click at [1109, 85] on link "Open in CRM" at bounding box center [1110, 85] width 86 height 25
click at [1529, 80] on icon at bounding box center [1538, 82] width 19 height 19
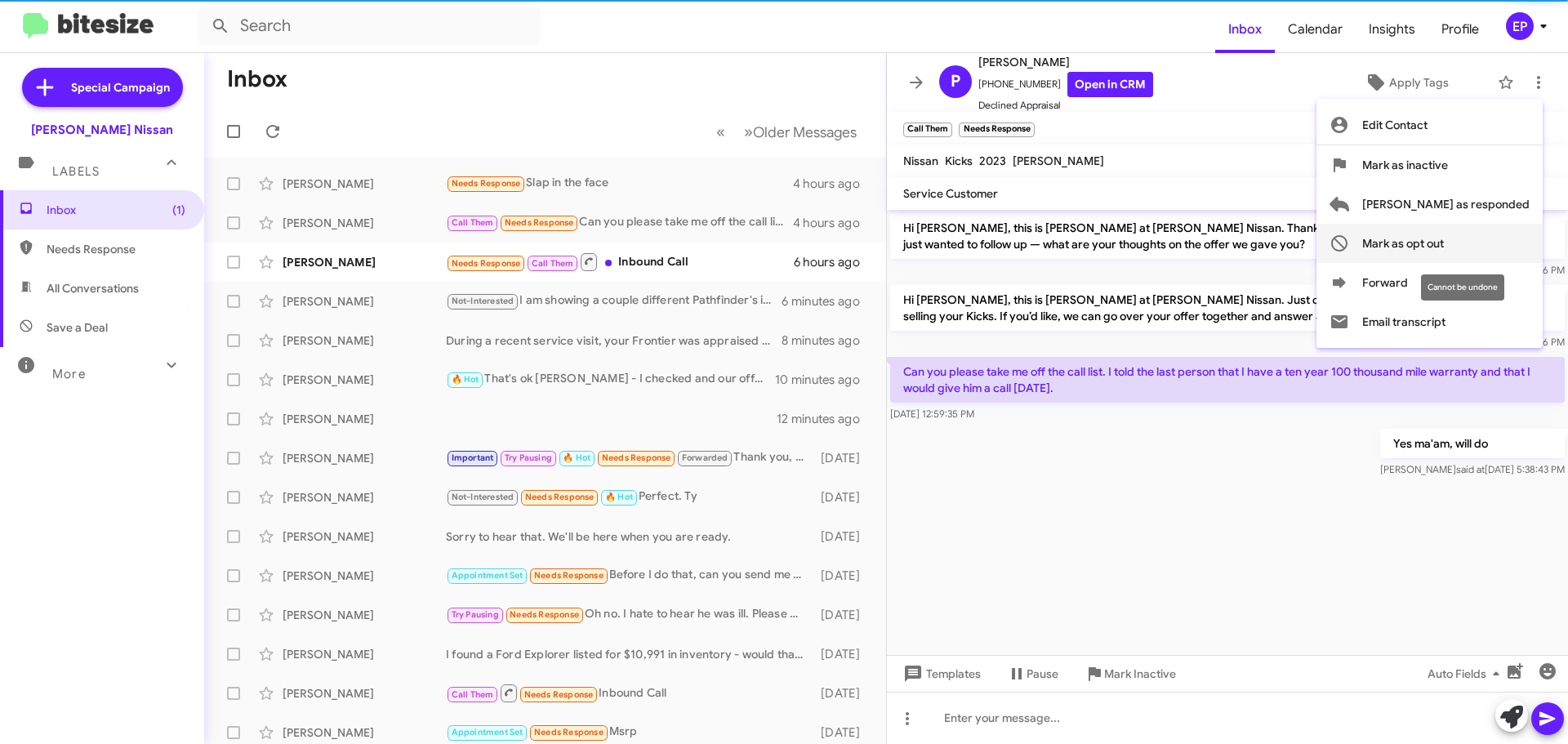
click at [1444, 245] on span "Mark as opt out" at bounding box center [1402, 243] width 82 height 40
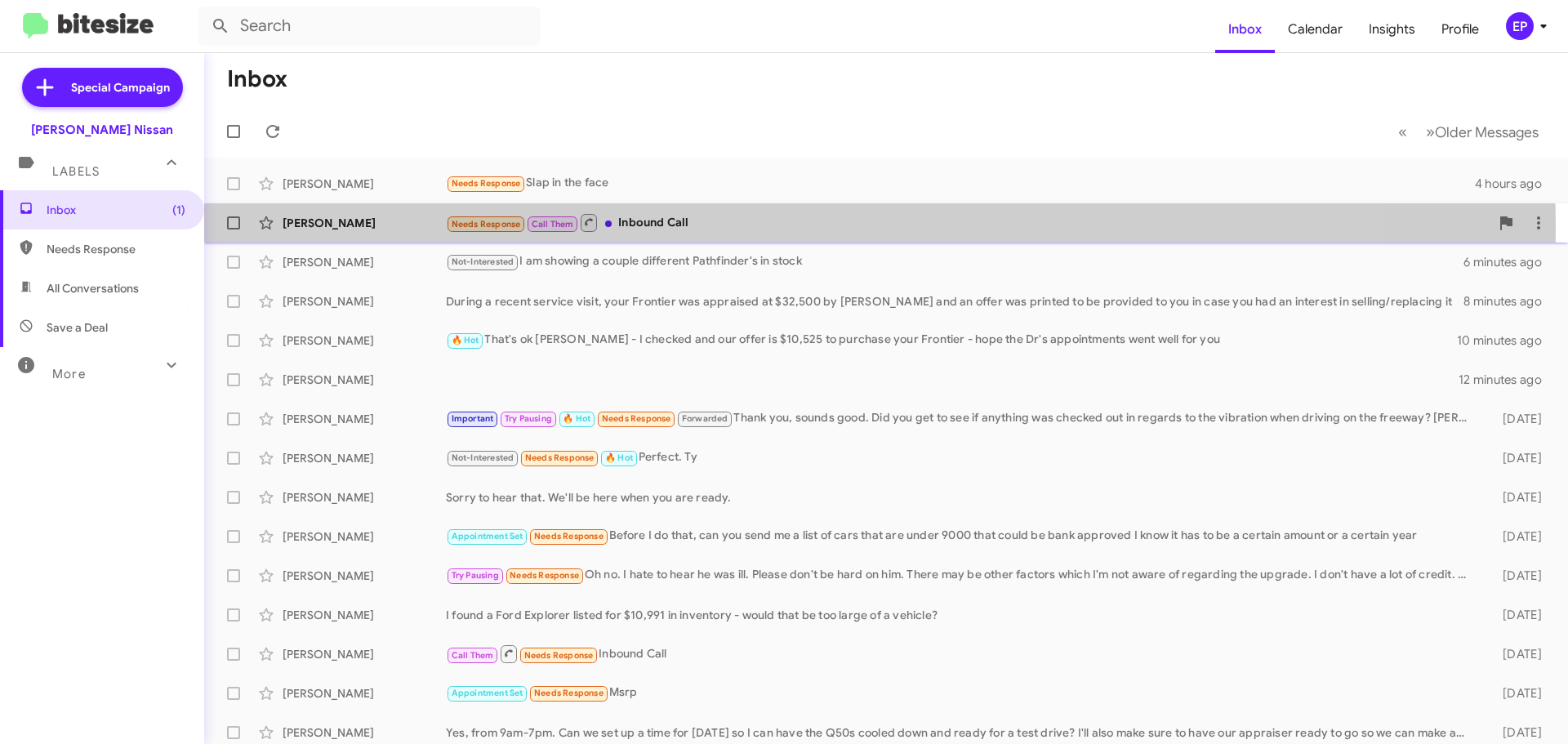
click at [744, 226] on div "Needs Response Call Them Inbound Call" at bounding box center [968, 223] width 1044 height 20
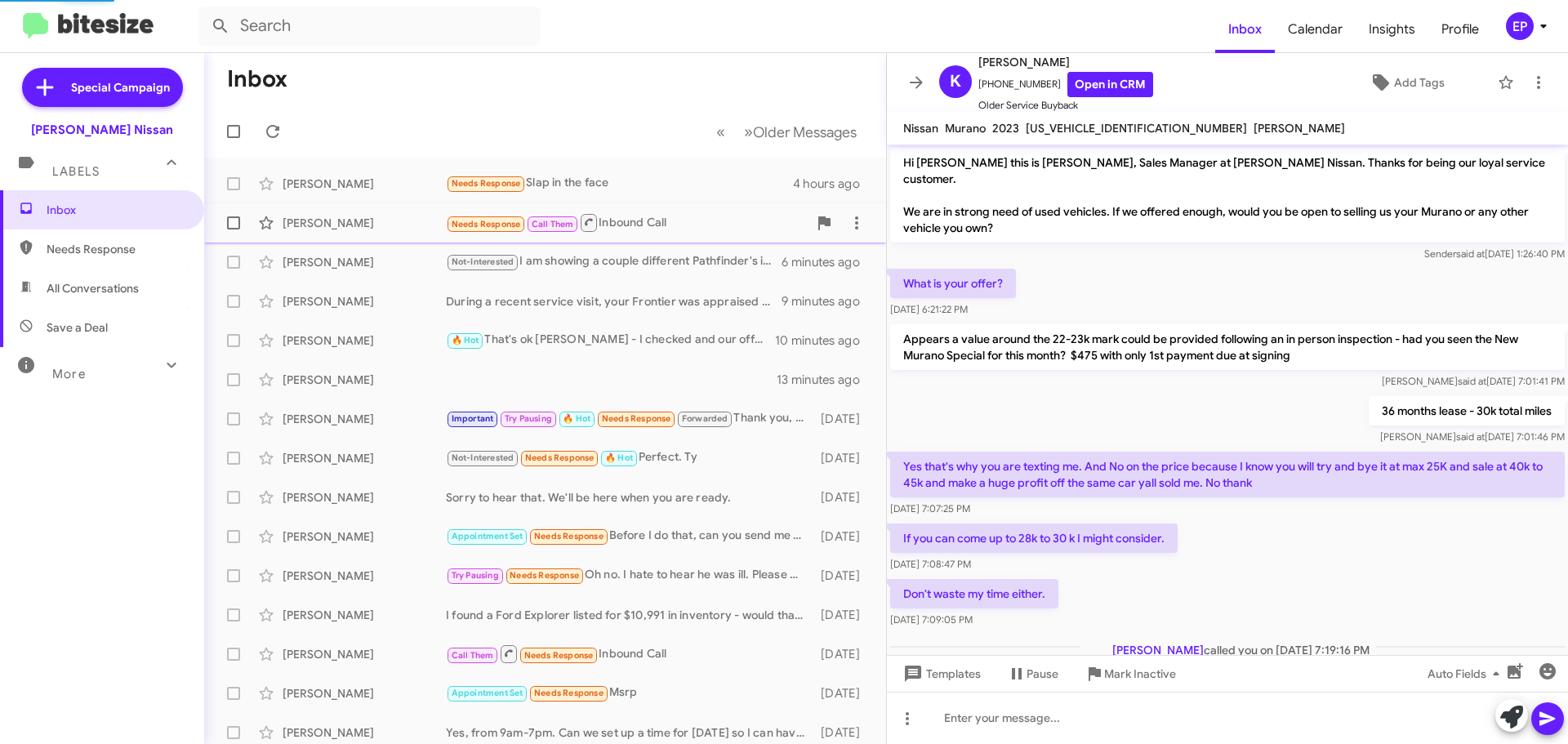
scroll to position [213, 0]
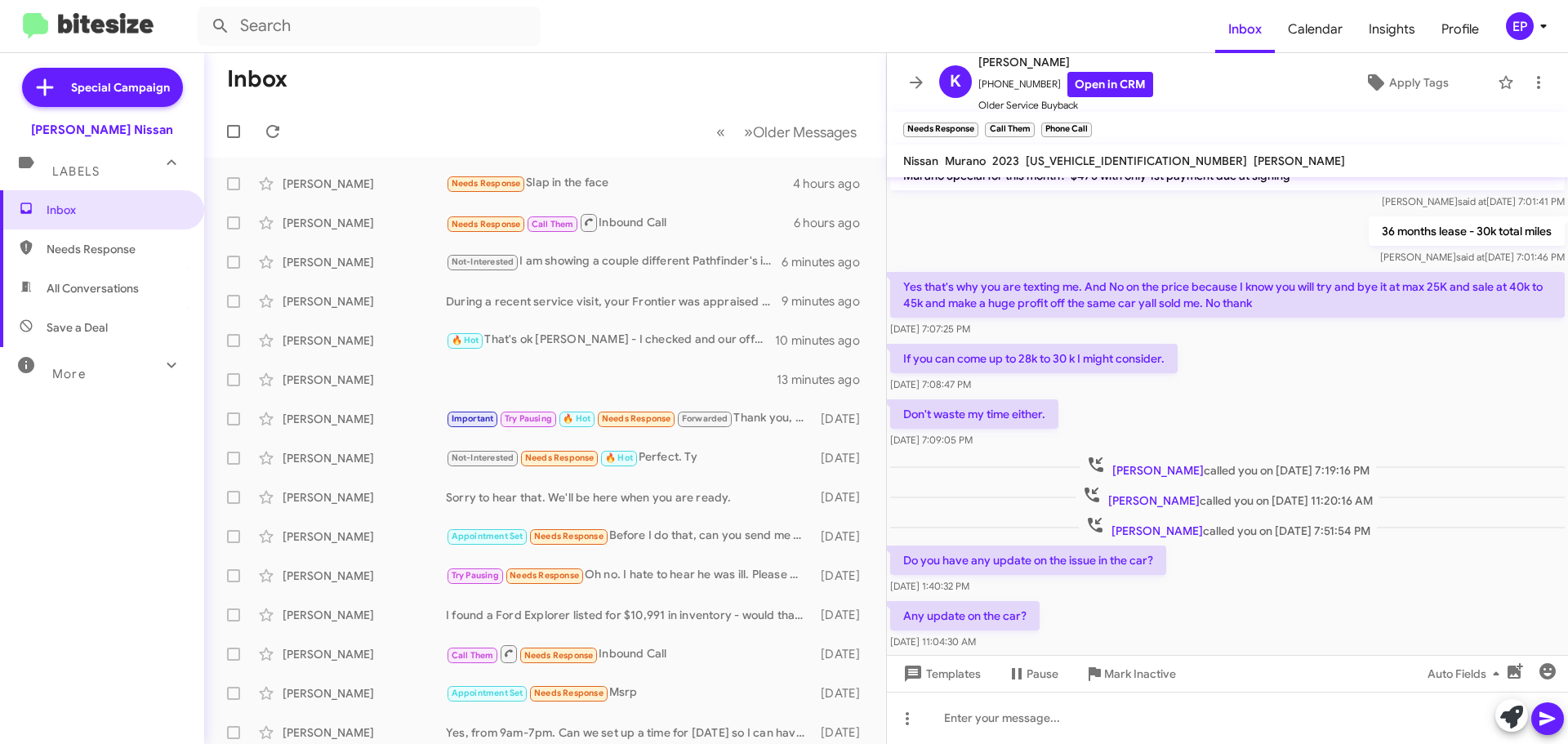
click at [1283, 348] on div "If you can come up to 28k to 30 k I might consider. [DATE] 7:08:47 PM" at bounding box center [1227, 368] width 681 height 55
click at [1328, 359] on div "If you can come up to 28k to 30 k I might consider. [DATE] 7:08:47 PM" at bounding box center [1227, 368] width 681 height 55
click at [913, 97] on button at bounding box center [916, 82] width 33 height 33
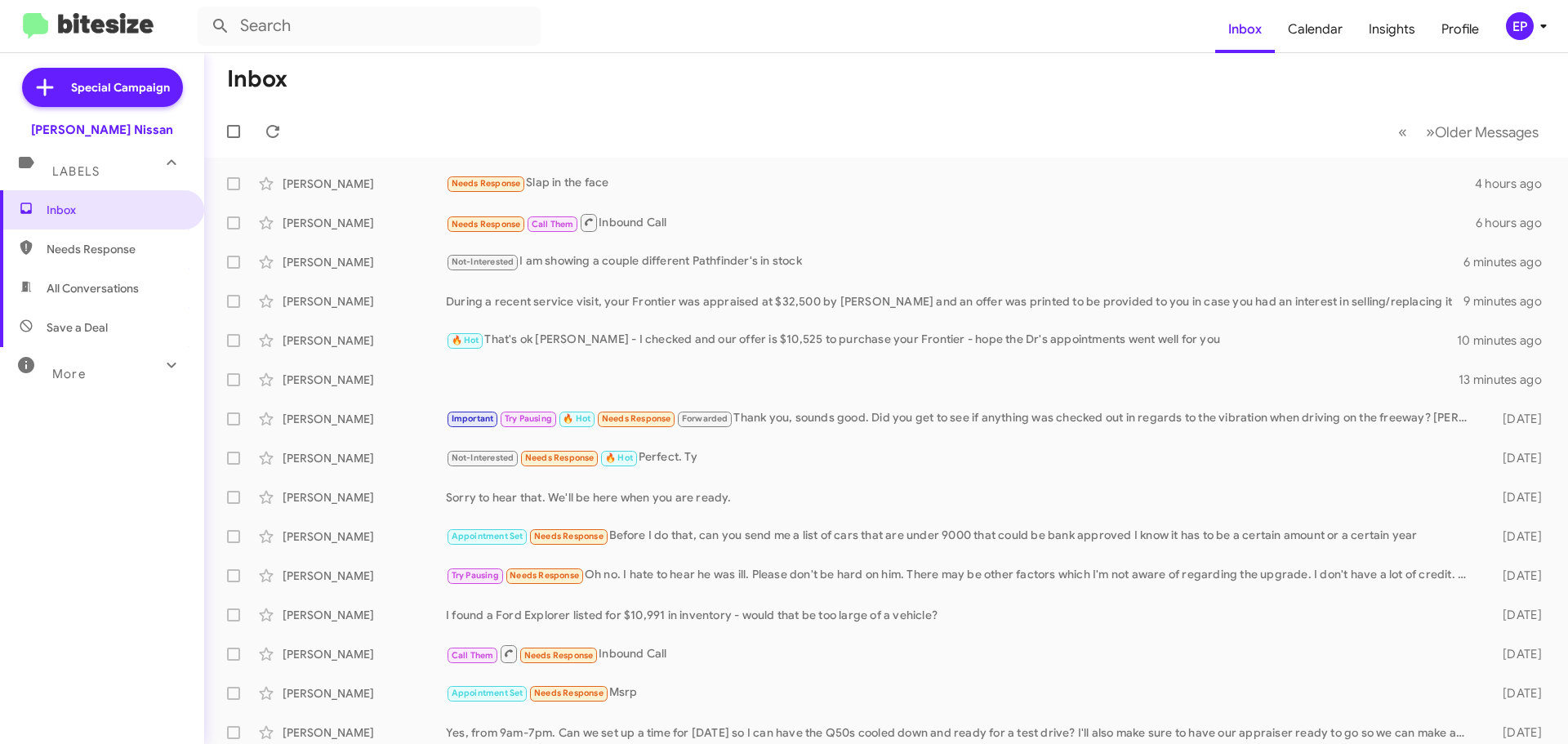
click at [98, 290] on span "All Conversations" at bounding box center [92, 288] width 92 height 16
type input "in:all-conversations"
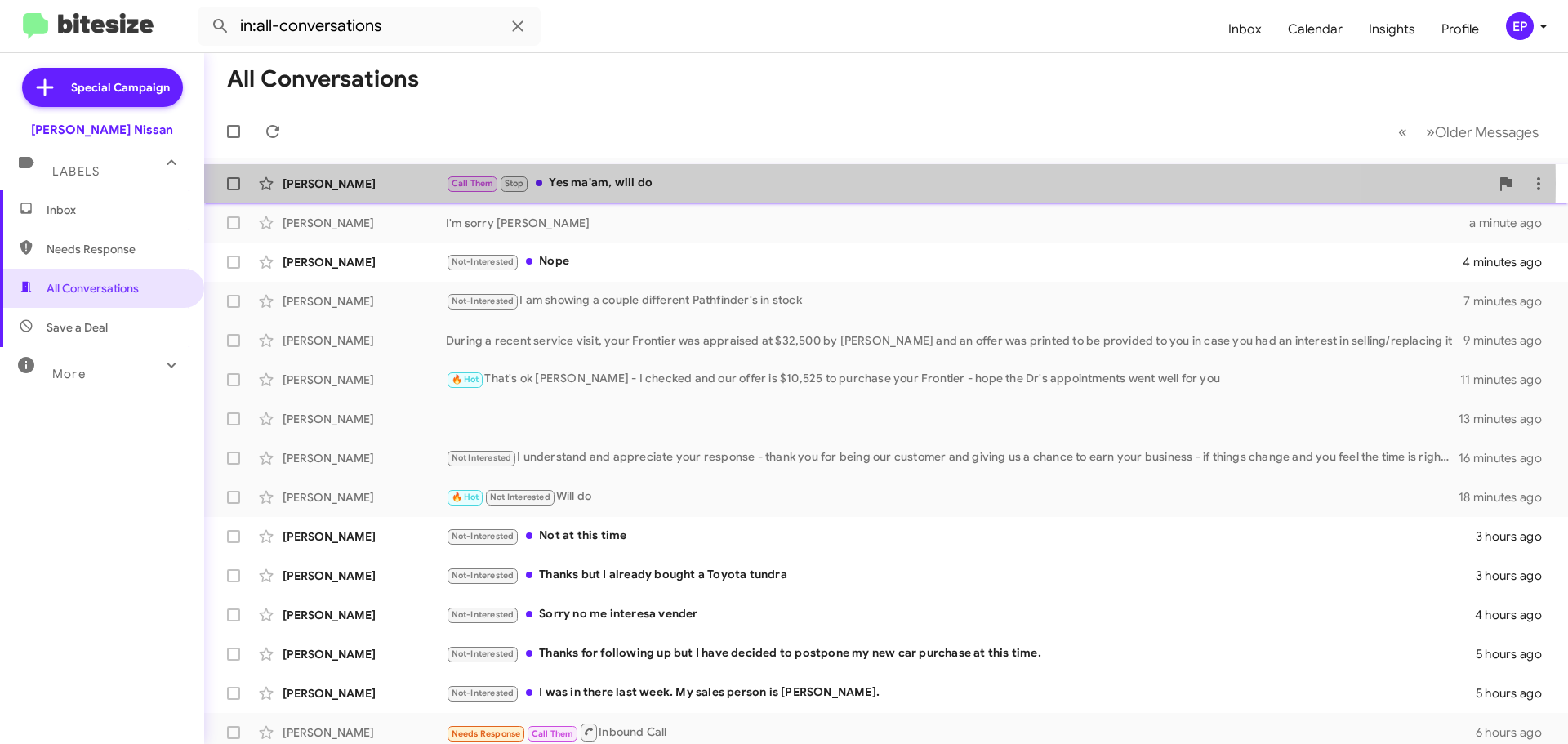
click at [628, 184] on div "Call Them Stop Yes ma'am, will do" at bounding box center [968, 183] width 1044 height 18
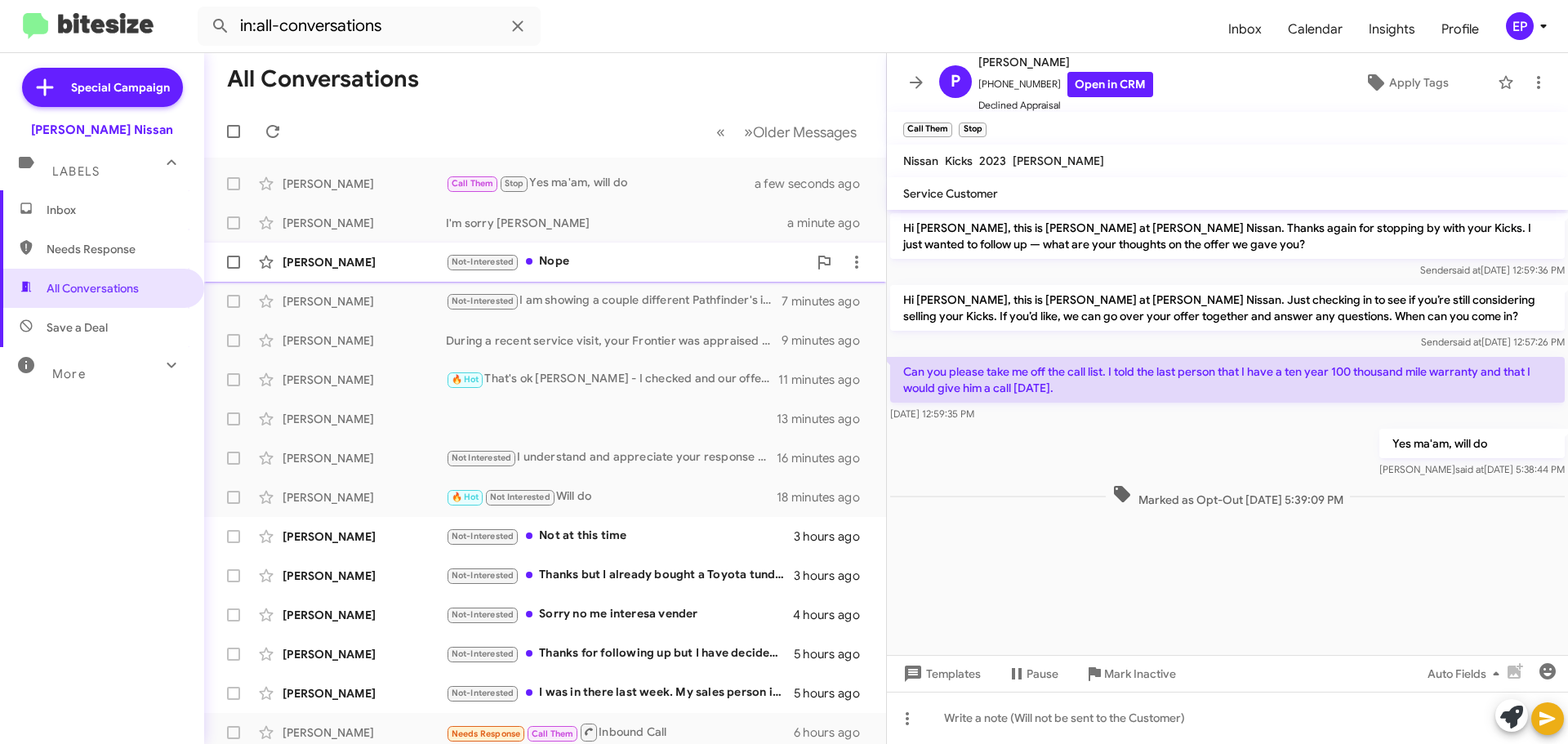
click at [561, 264] on div "Not-Interested Nope" at bounding box center [627, 261] width 361 height 18
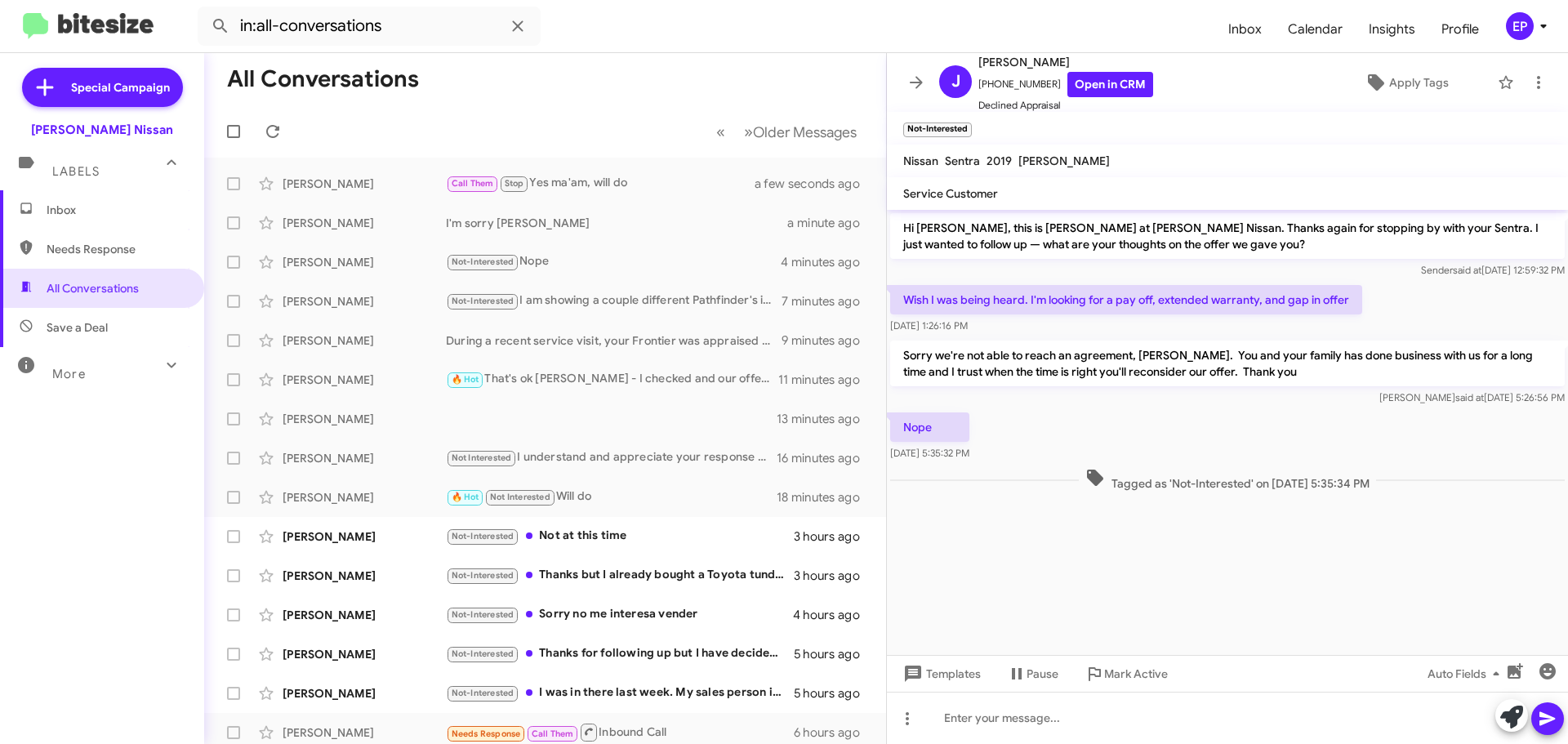
click at [1193, 443] on div "Nope [DATE] 5:35:32 PM" at bounding box center [1227, 437] width 681 height 55
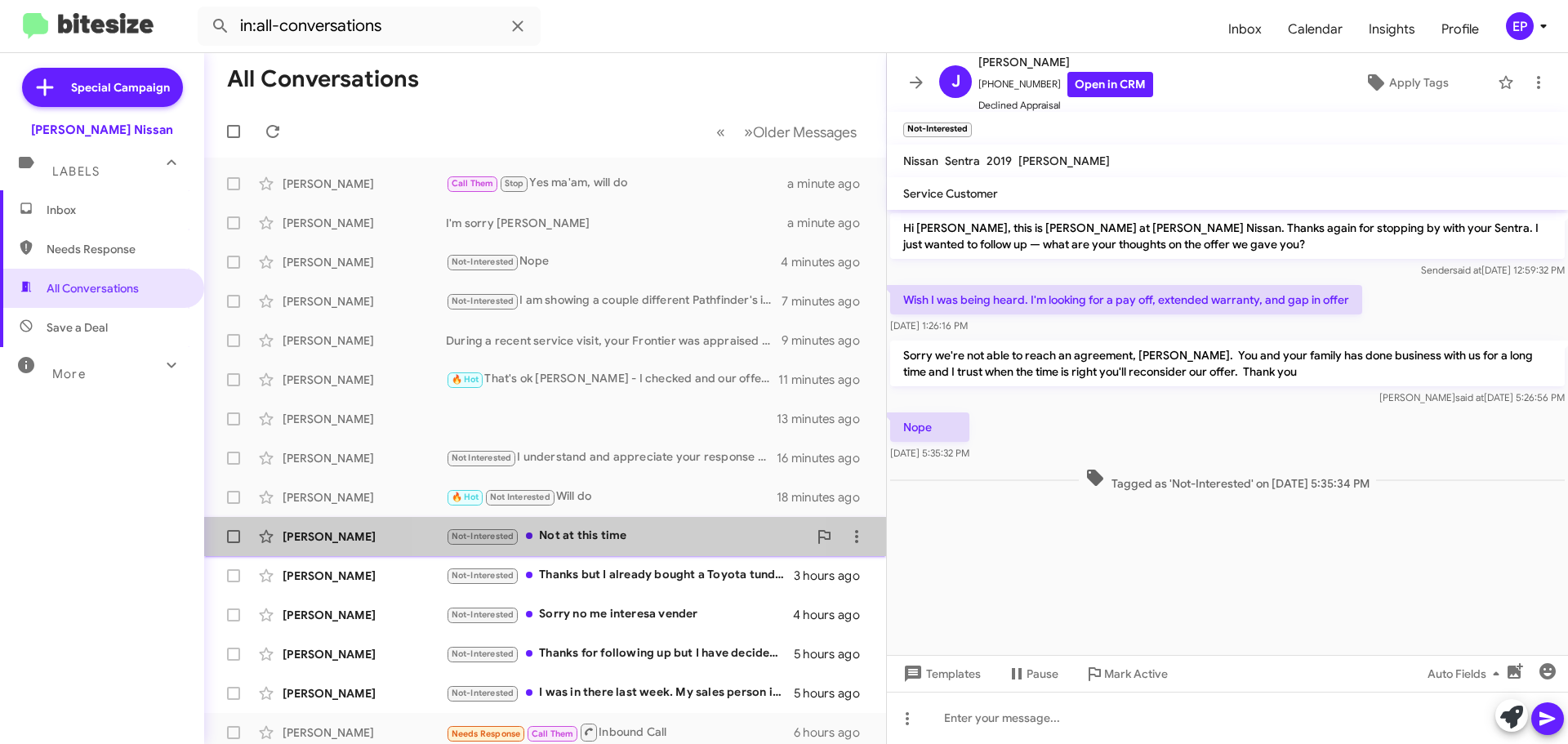
click at [610, 533] on div "Not-Interested Not at this time" at bounding box center [627, 536] width 361 height 18
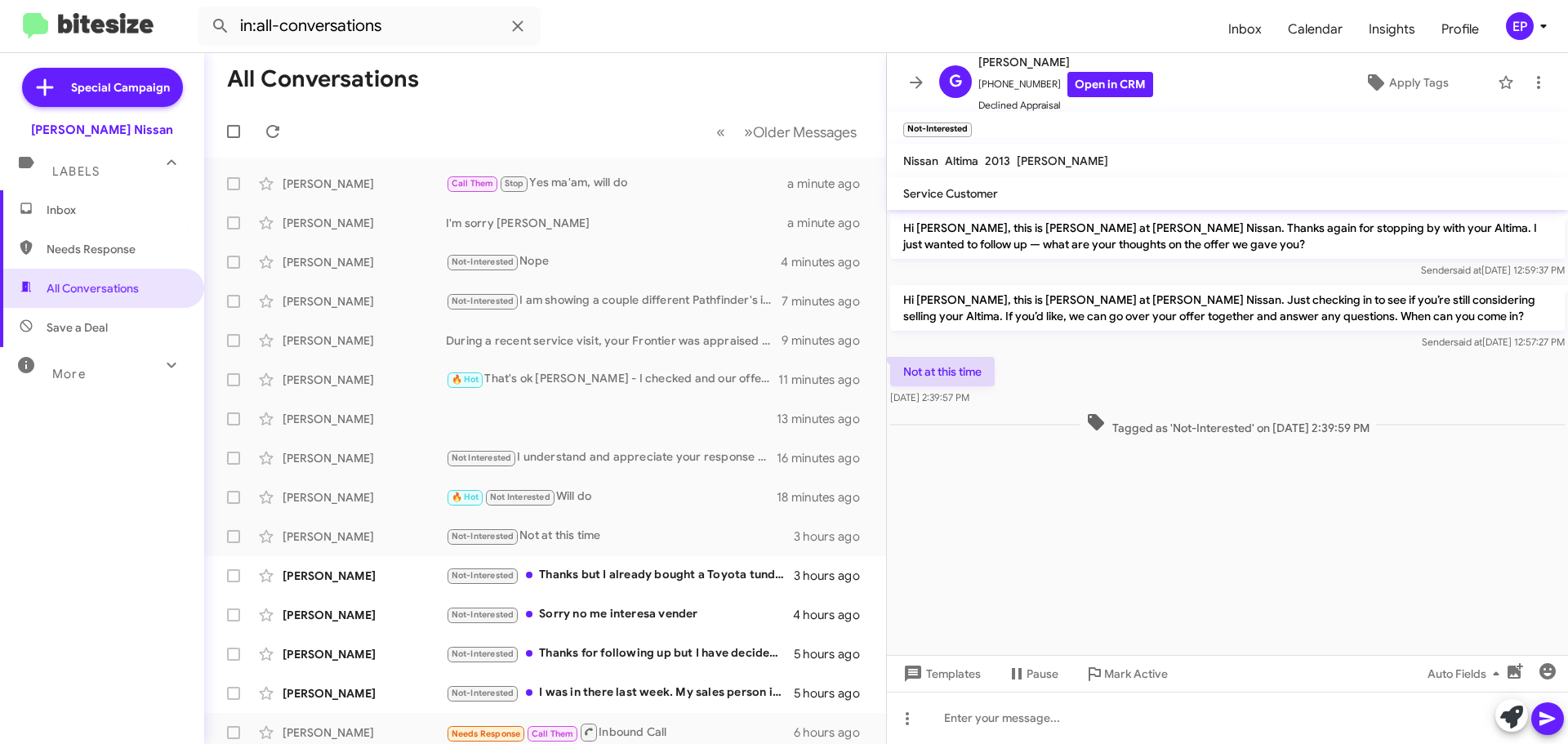
click at [1161, 540] on cdk-virtual-scroll-viewport "Hi [PERSON_NAME], this is [PERSON_NAME] at [PERSON_NAME] Nissan. Thanks again f…" at bounding box center [1227, 433] width 681 height 446
click at [1094, 86] on link "Open in CRM" at bounding box center [1110, 85] width 86 height 25
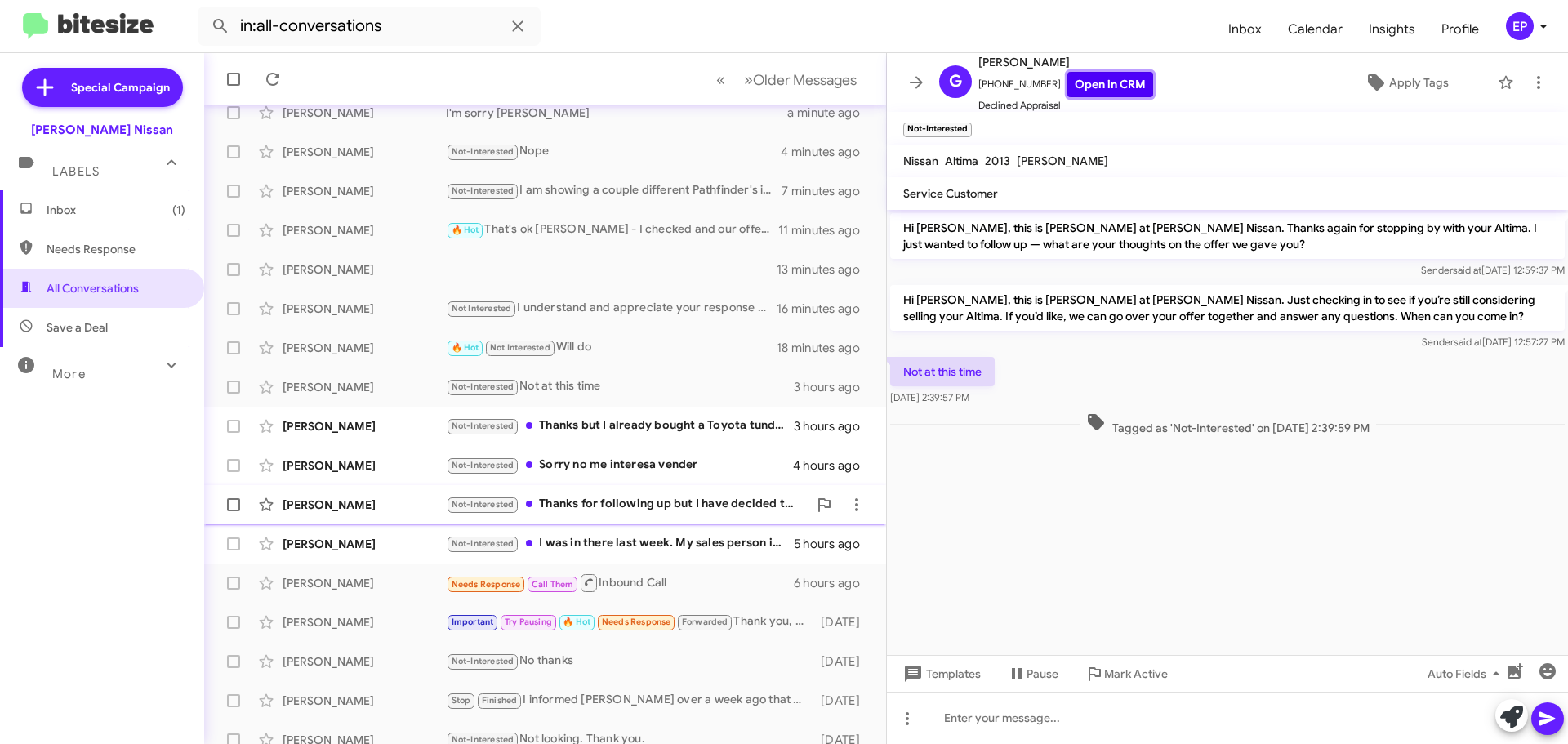
scroll to position [163, 0]
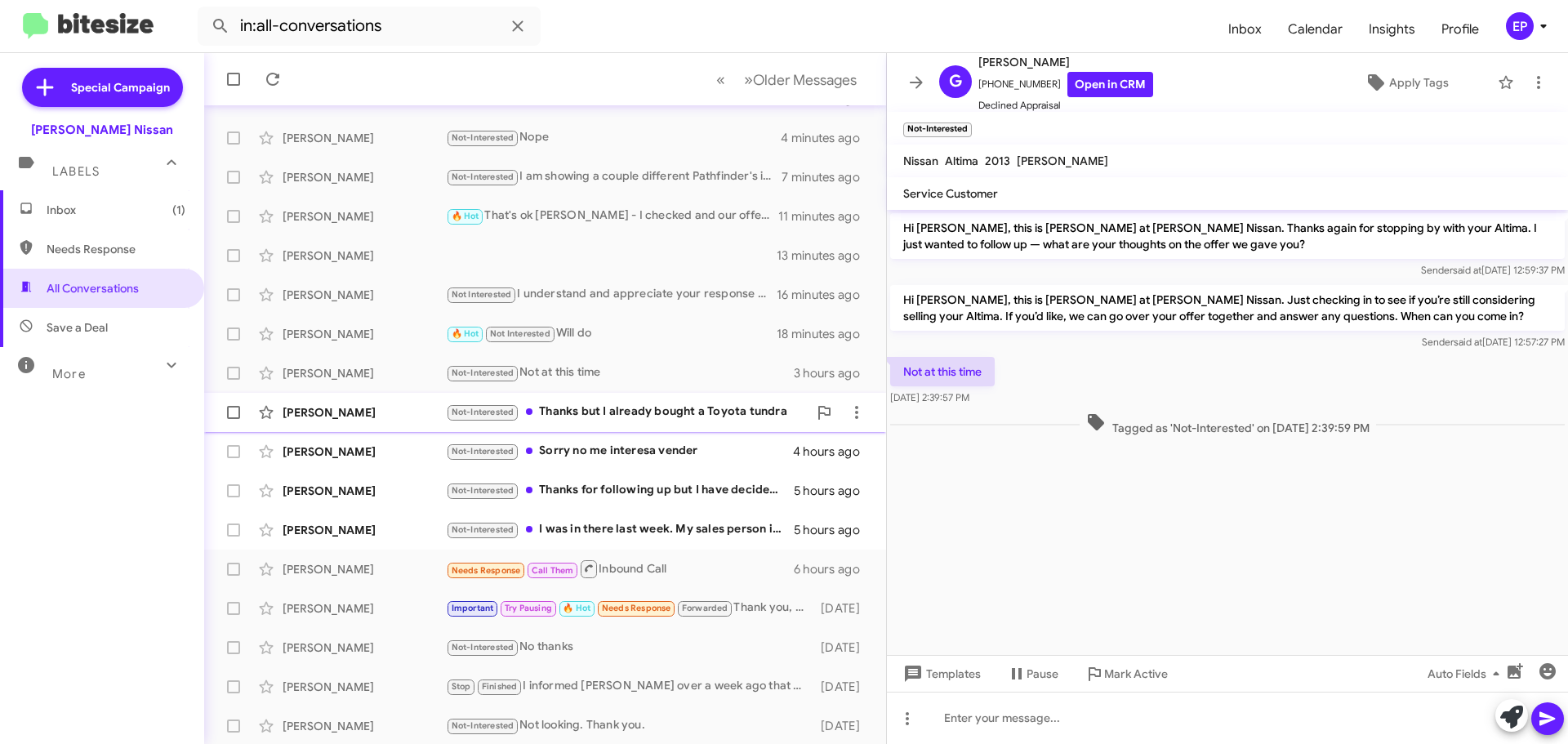
click at [637, 419] on div "Not-Interested Thanks but I already bought a Toyota tundra" at bounding box center [627, 412] width 361 height 18
click at [1171, 504] on cdk-virtual-scroll-viewport "Hi [PERSON_NAME], this is [PERSON_NAME] at [PERSON_NAME] Nissan. Thanks again f…" at bounding box center [1227, 433] width 681 height 446
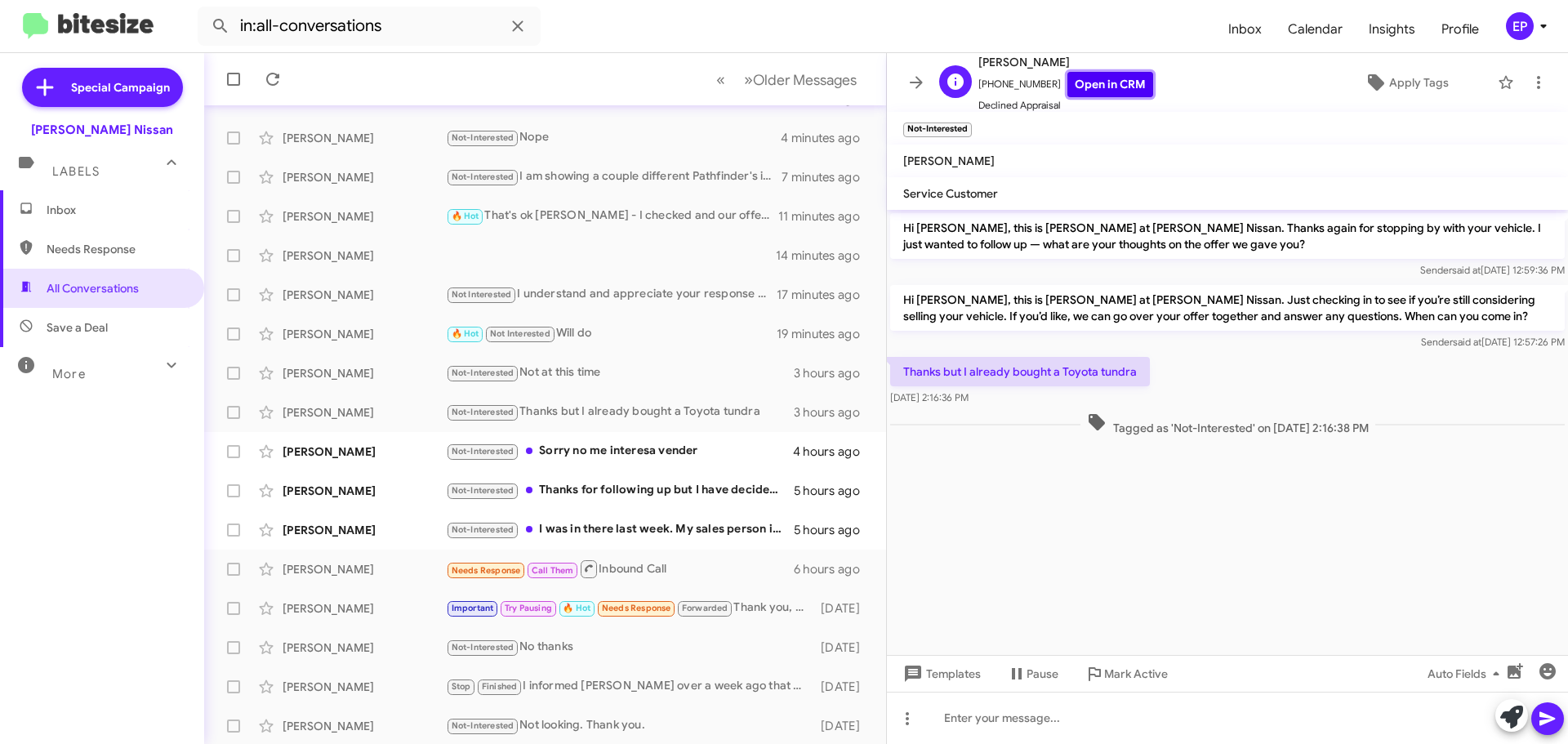
click at [1119, 84] on link "Open in CRM" at bounding box center [1110, 85] width 86 height 25
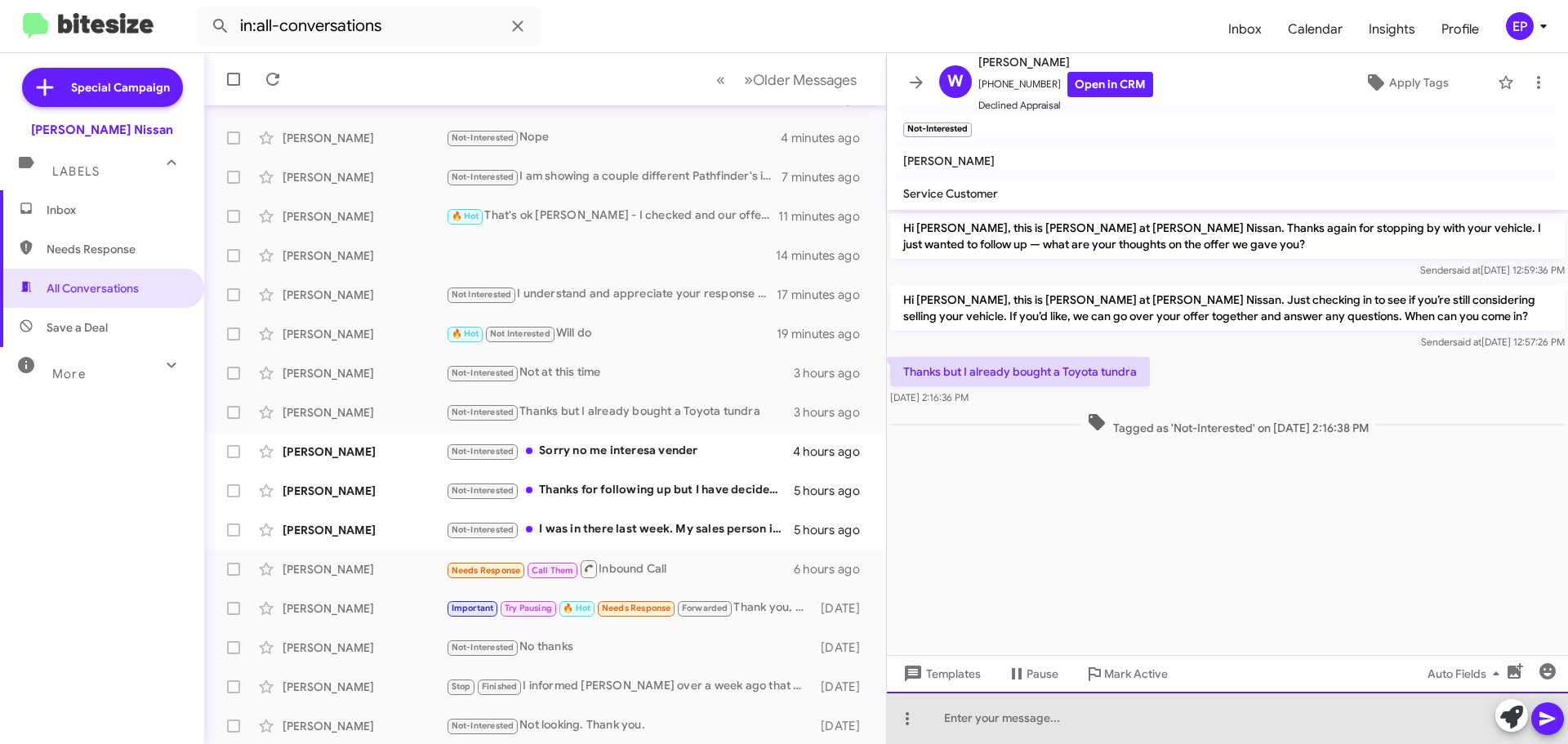
click at [994, 717] on div at bounding box center [1227, 718] width 681 height 52
drag, startPoint x: 1122, startPoint y: 720, endPoint x: 852, endPoint y: 720, distance: 270.0
click at [852, 720] on div "All Conversations « Previous » Next Older Messages [PERSON_NAME] Needs Response…" at bounding box center [886, 398] width 1364 height 691
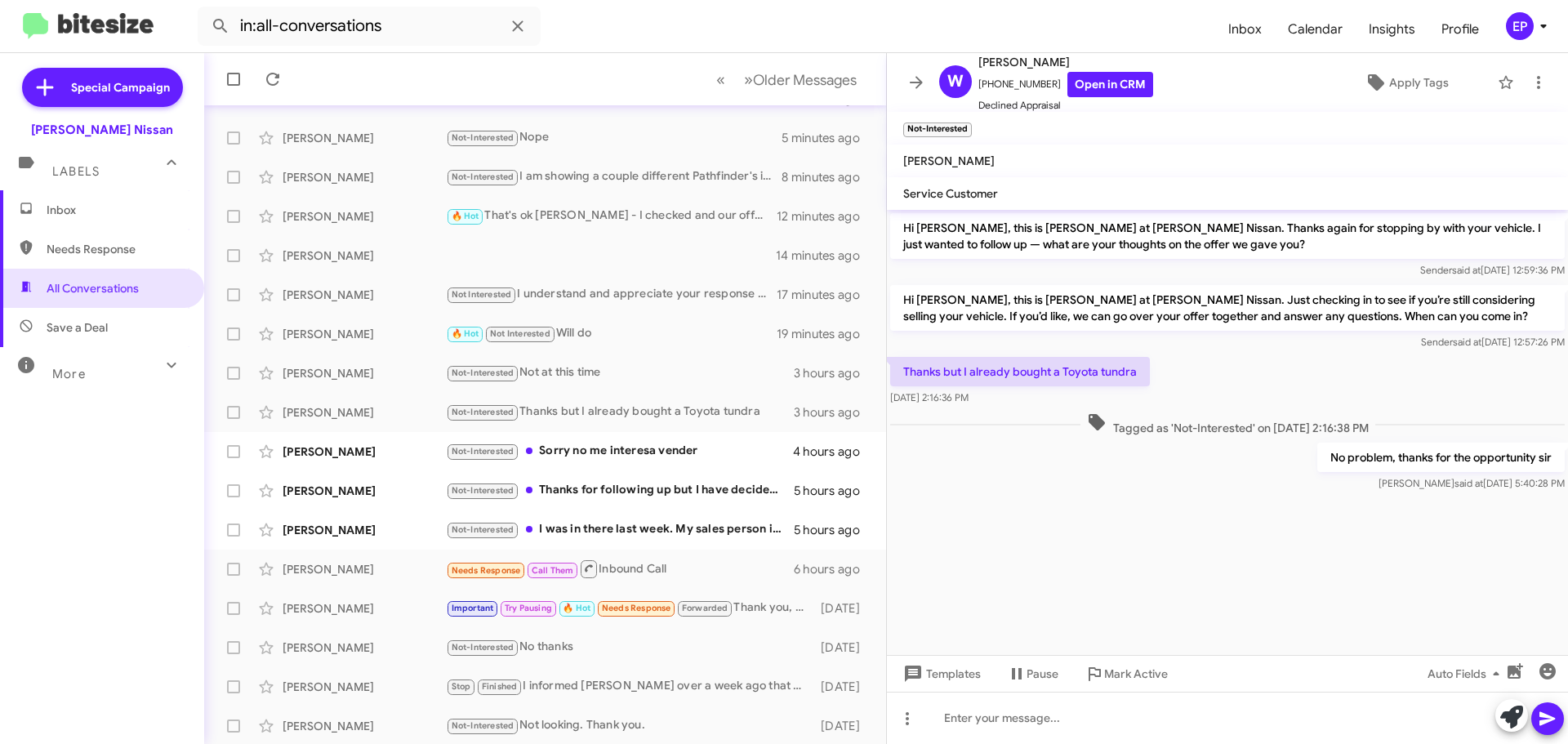
click at [1200, 530] on cdk-virtual-scroll-viewport "Hi [PERSON_NAME], this is [PERSON_NAME] at [PERSON_NAME] Nissan. Thanks again f…" at bounding box center [1227, 433] width 681 height 446
click at [594, 442] on div "Not-Interested Sorry no me interesa vender" at bounding box center [627, 451] width 361 height 18
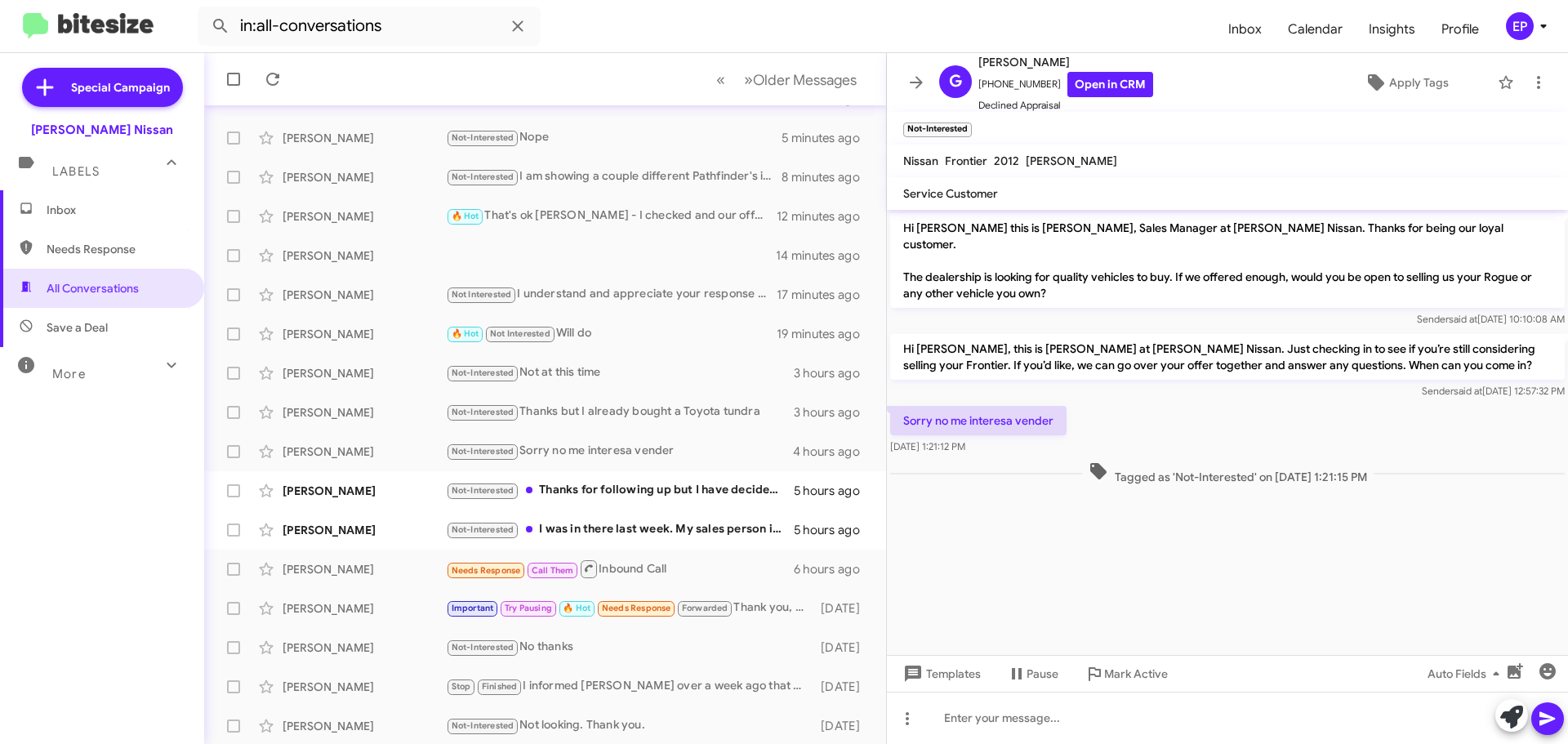
click at [1040, 406] on p "Sorry no me interesa vender" at bounding box center [978, 420] width 176 height 29
copy p "Sorry no me interesa vender"
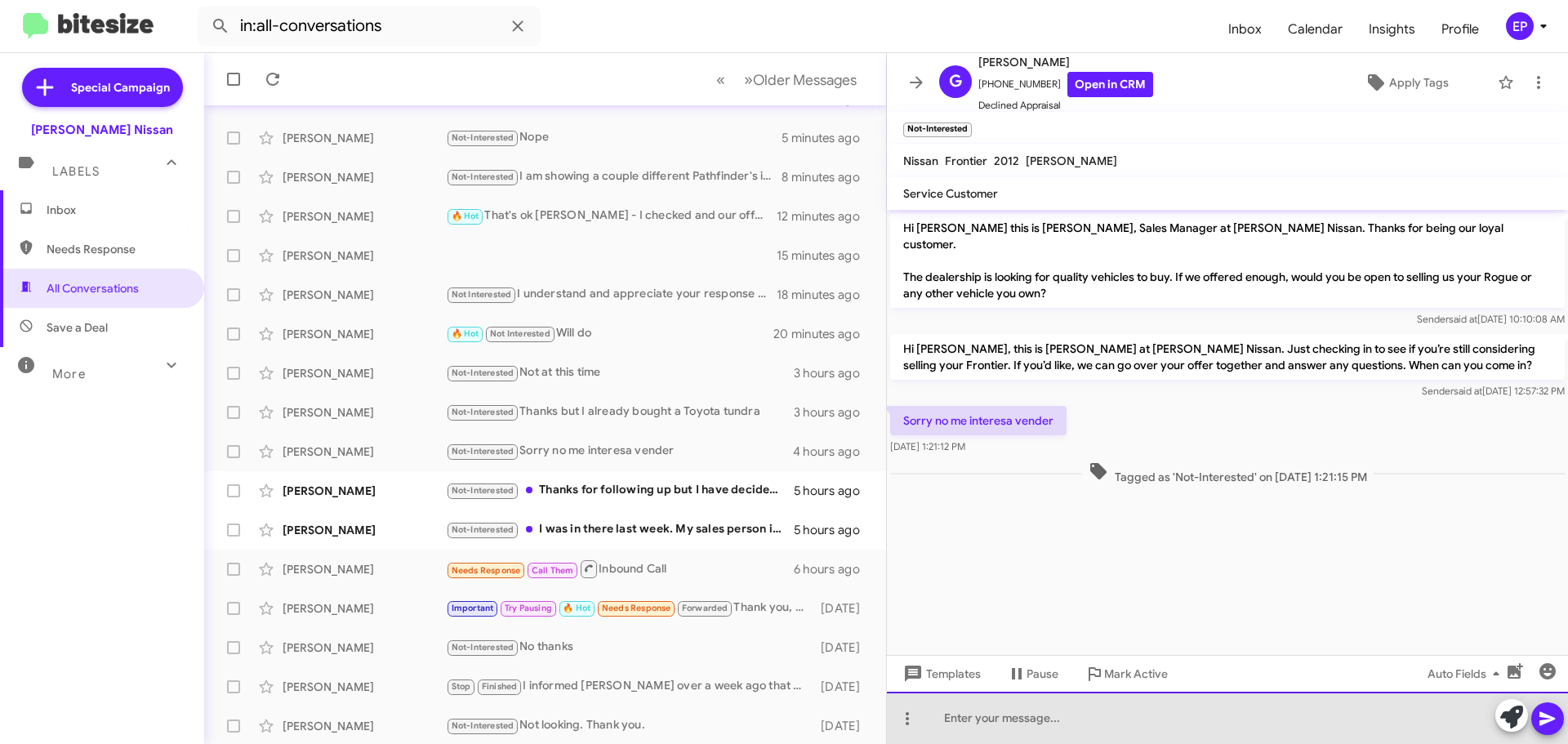
click at [1108, 715] on div at bounding box center [1227, 718] width 681 height 52
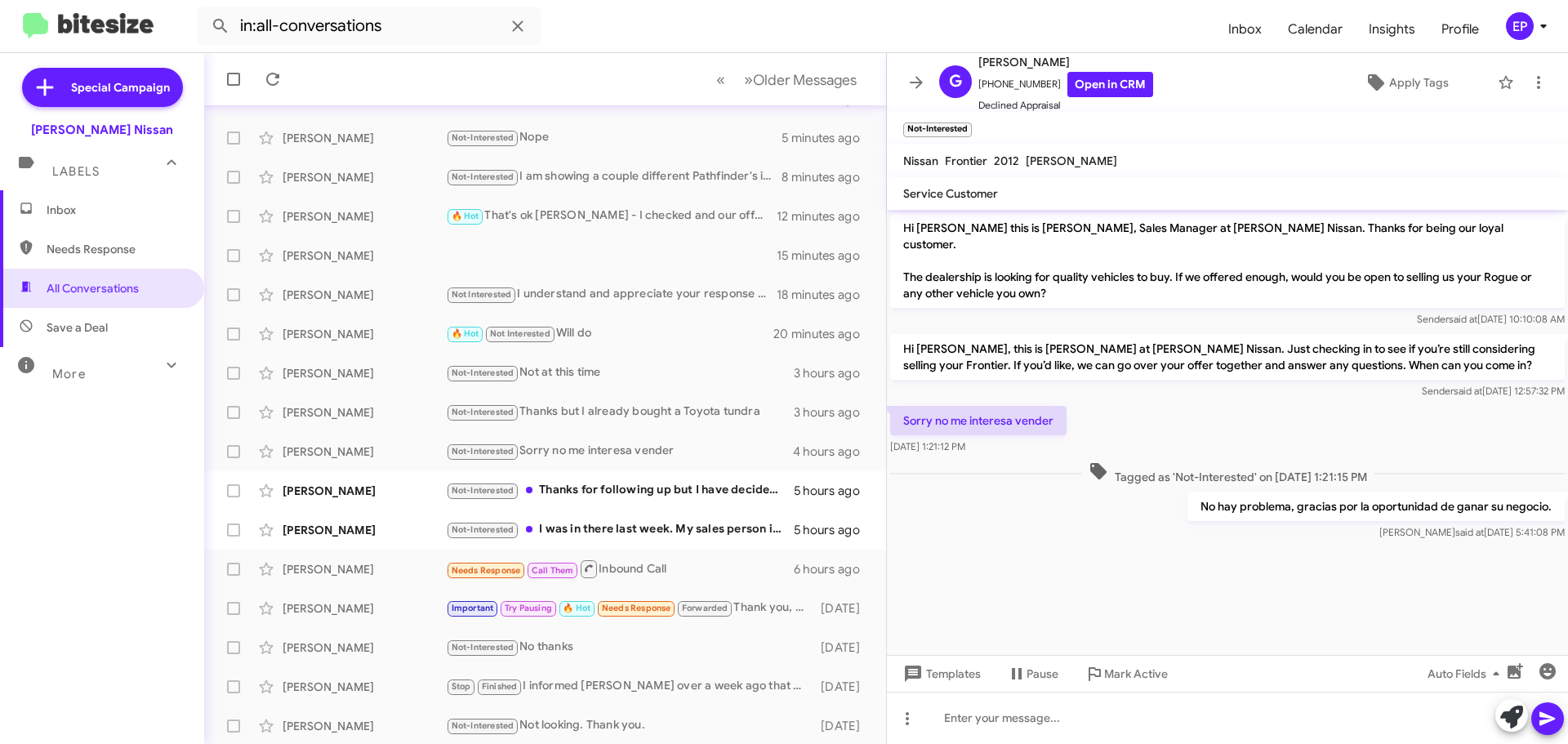
click at [1160, 569] on cdk-virtual-scroll-viewport "Hi [PERSON_NAME] this is [PERSON_NAME], Sales Manager at [PERSON_NAME] Nissan. …" at bounding box center [1227, 433] width 681 height 446
click at [1081, 88] on link "Open in CRM" at bounding box center [1110, 85] width 86 height 25
click at [629, 487] on div "Not-Interested Thanks for following up but I have decided to postpone my new ca…" at bounding box center [627, 490] width 361 height 18
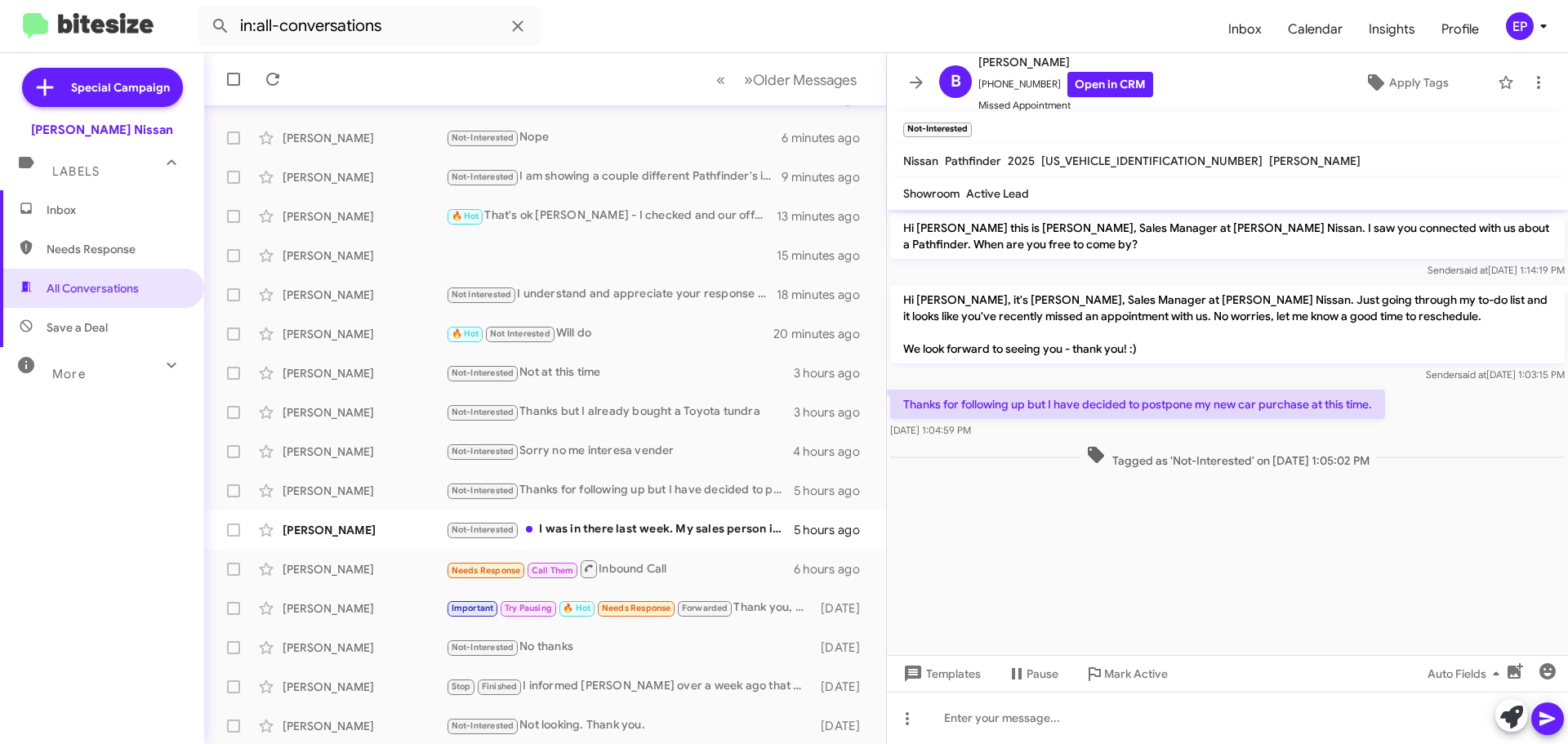
click at [1111, 546] on cdk-virtual-scroll-viewport "Hi [PERSON_NAME] this is [PERSON_NAME], Sales Manager at [PERSON_NAME] Nissan. …" at bounding box center [1227, 433] width 681 height 446
click at [1114, 88] on link "Open in CRM" at bounding box center [1110, 85] width 86 height 25
click at [1503, 716] on icon at bounding box center [1511, 717] width 23 height 23
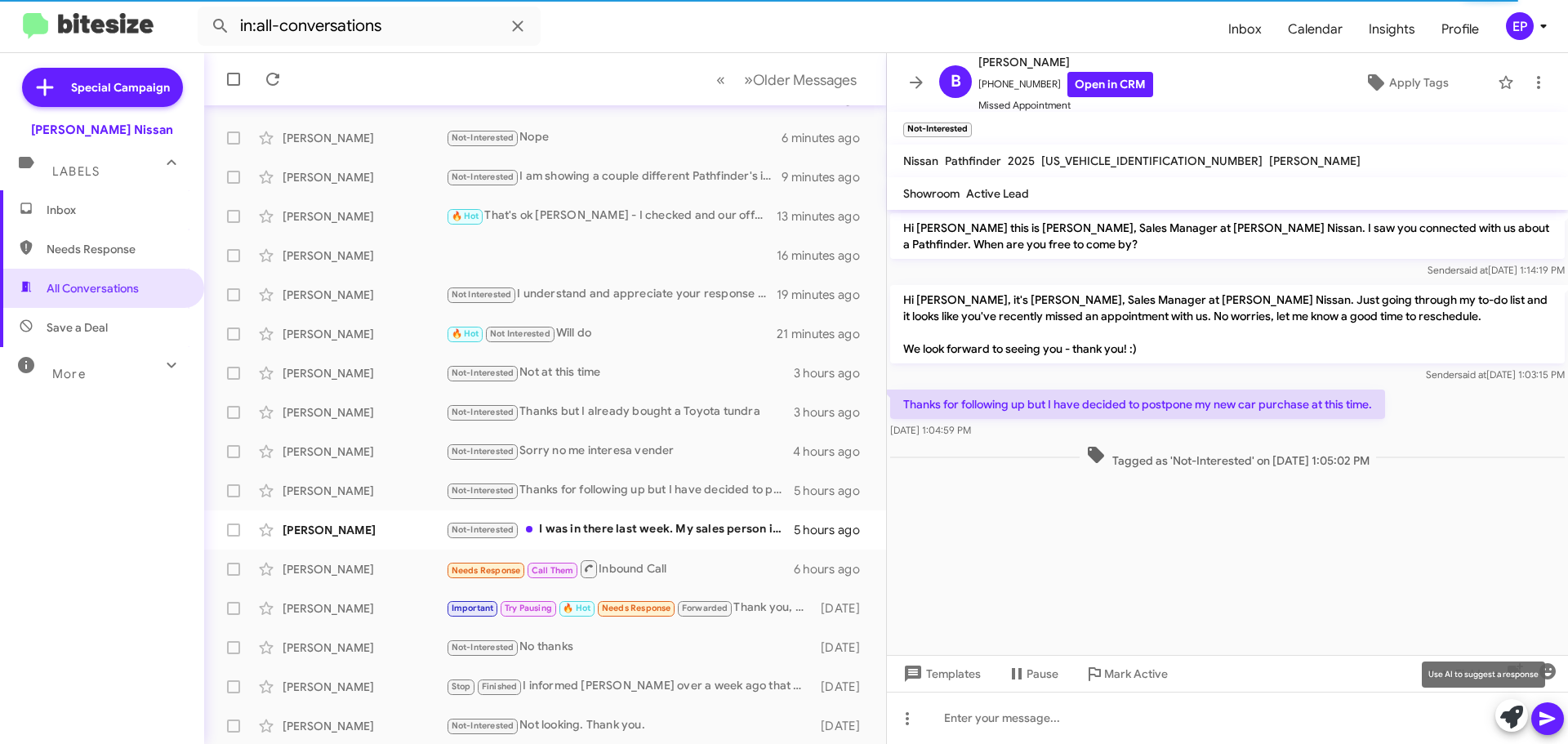
click at [1509, 720] on icon at bounding box center [1511, 717] width 23 height 23
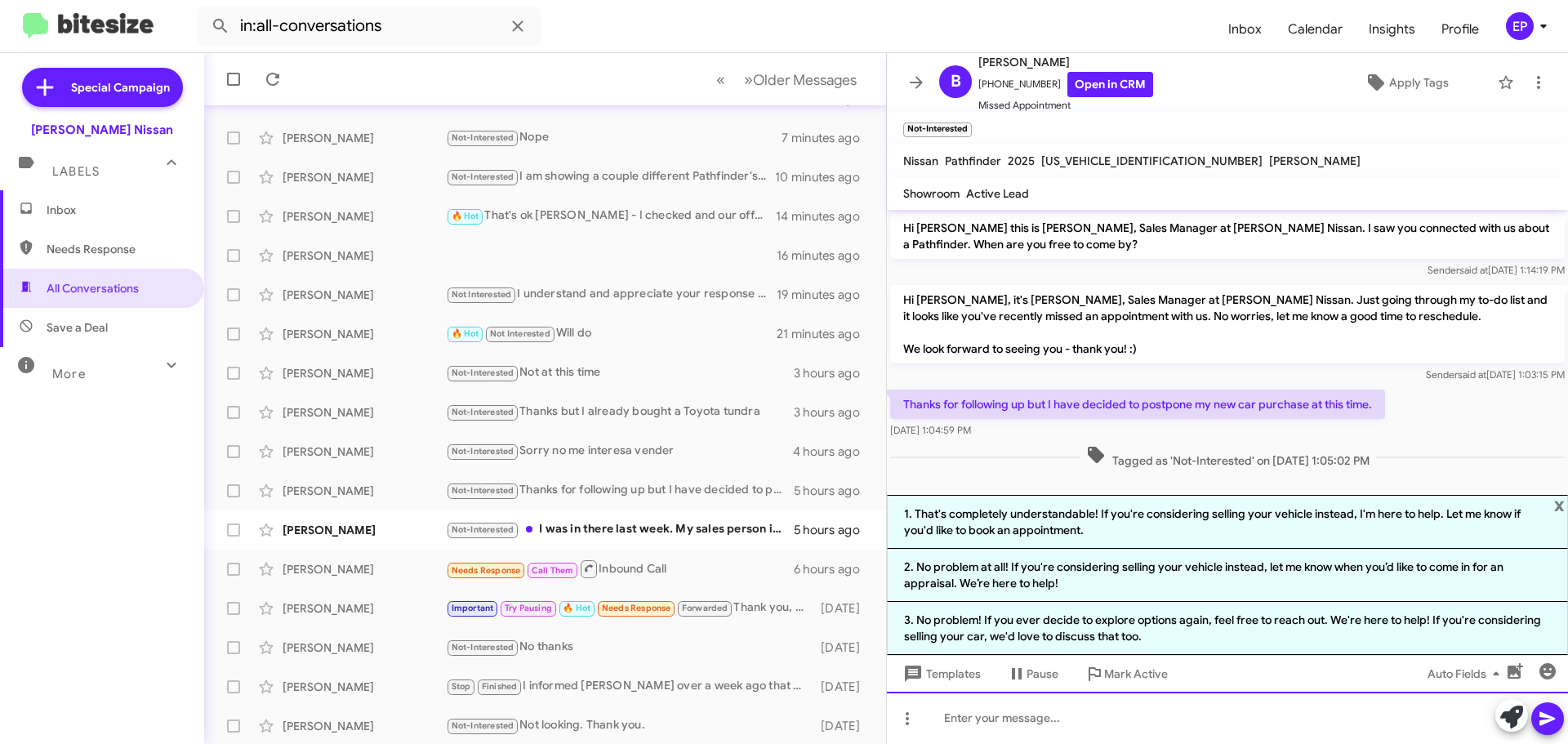
click at [1100, 728] on div at bounding box center [1227, 718] width 681 height 52
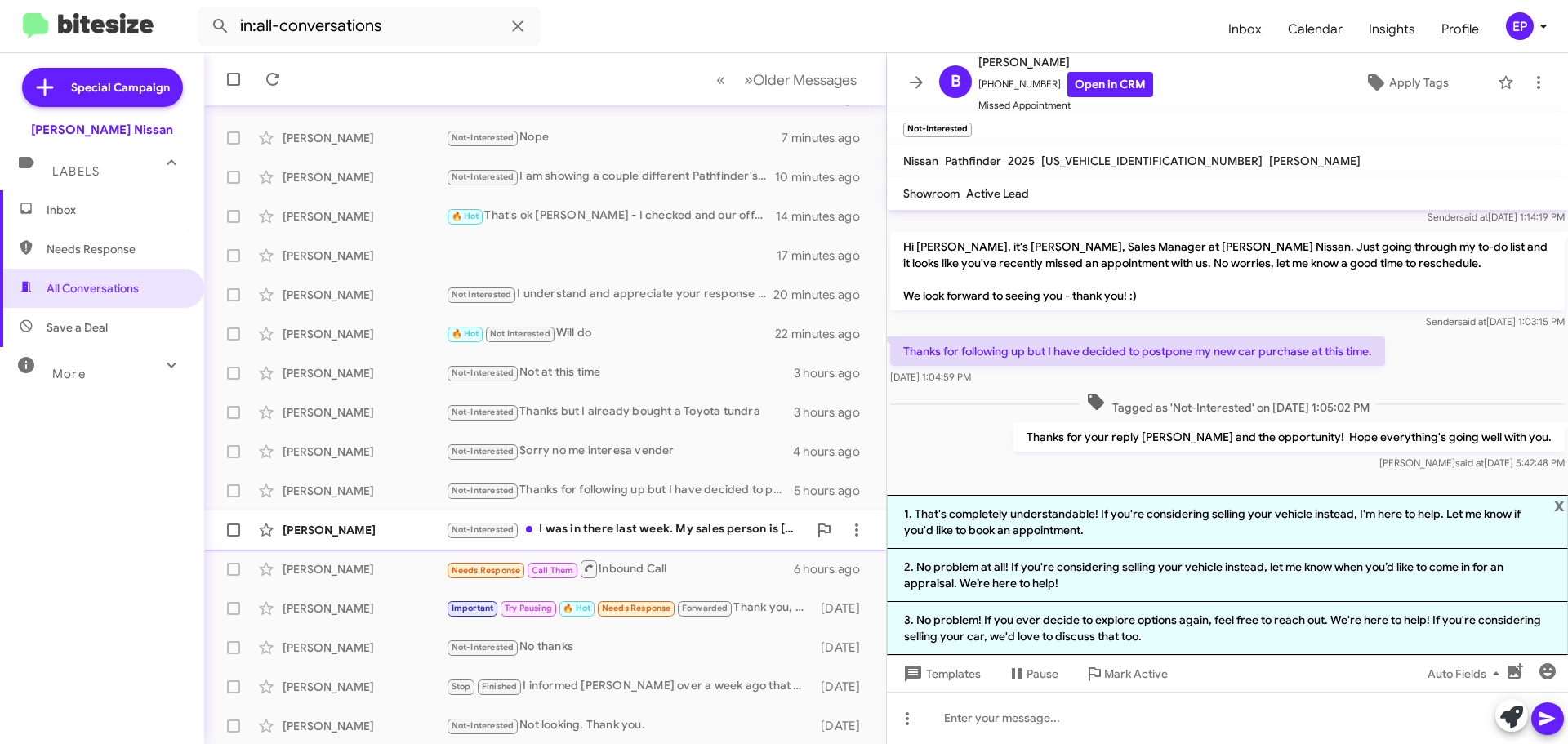
click at [671, 531] on div "Not-Interested I was in there last week. My sales person is [PERSON_NAME]." at bounding box center [627, 530] width 361 height 18
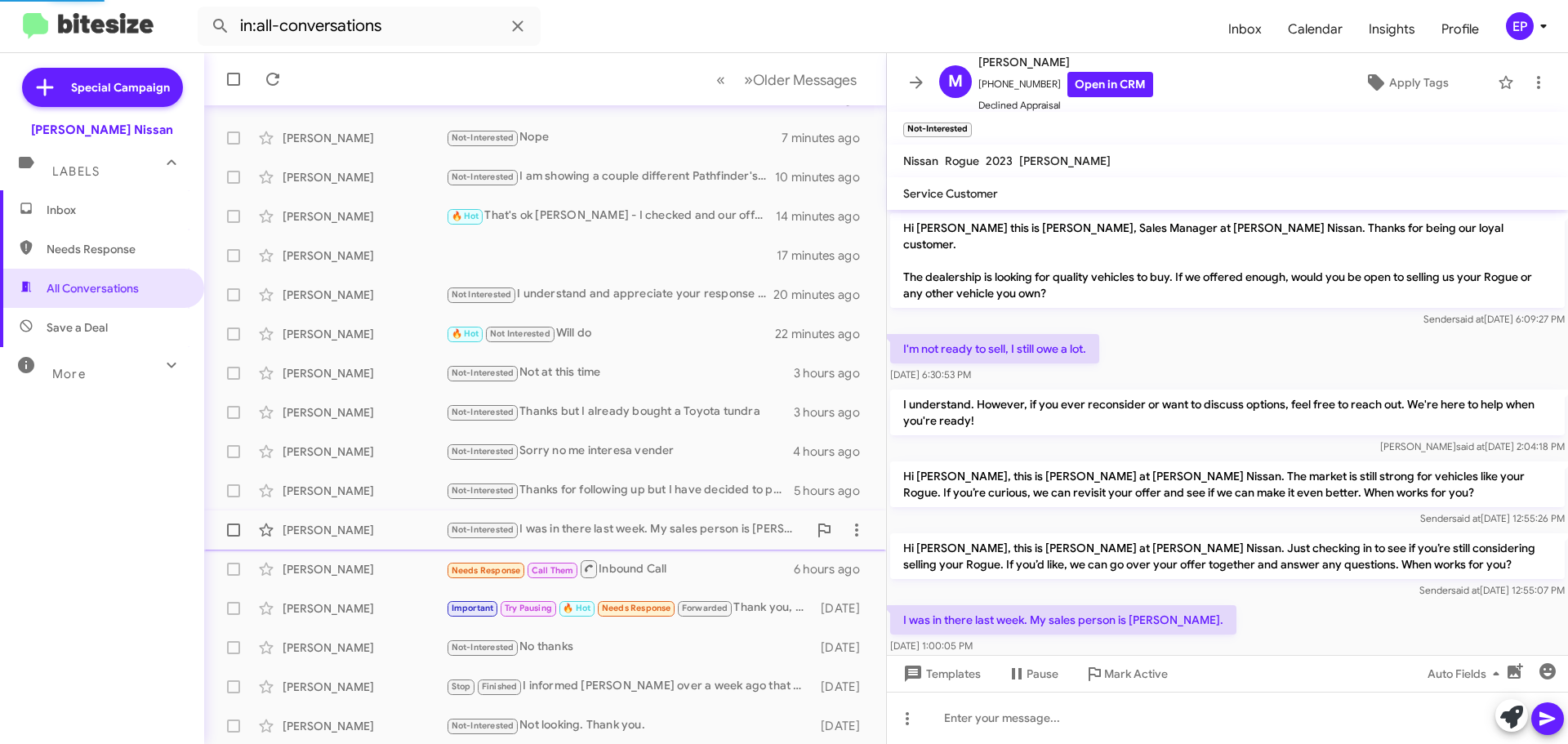
scroll to position [45, 0]
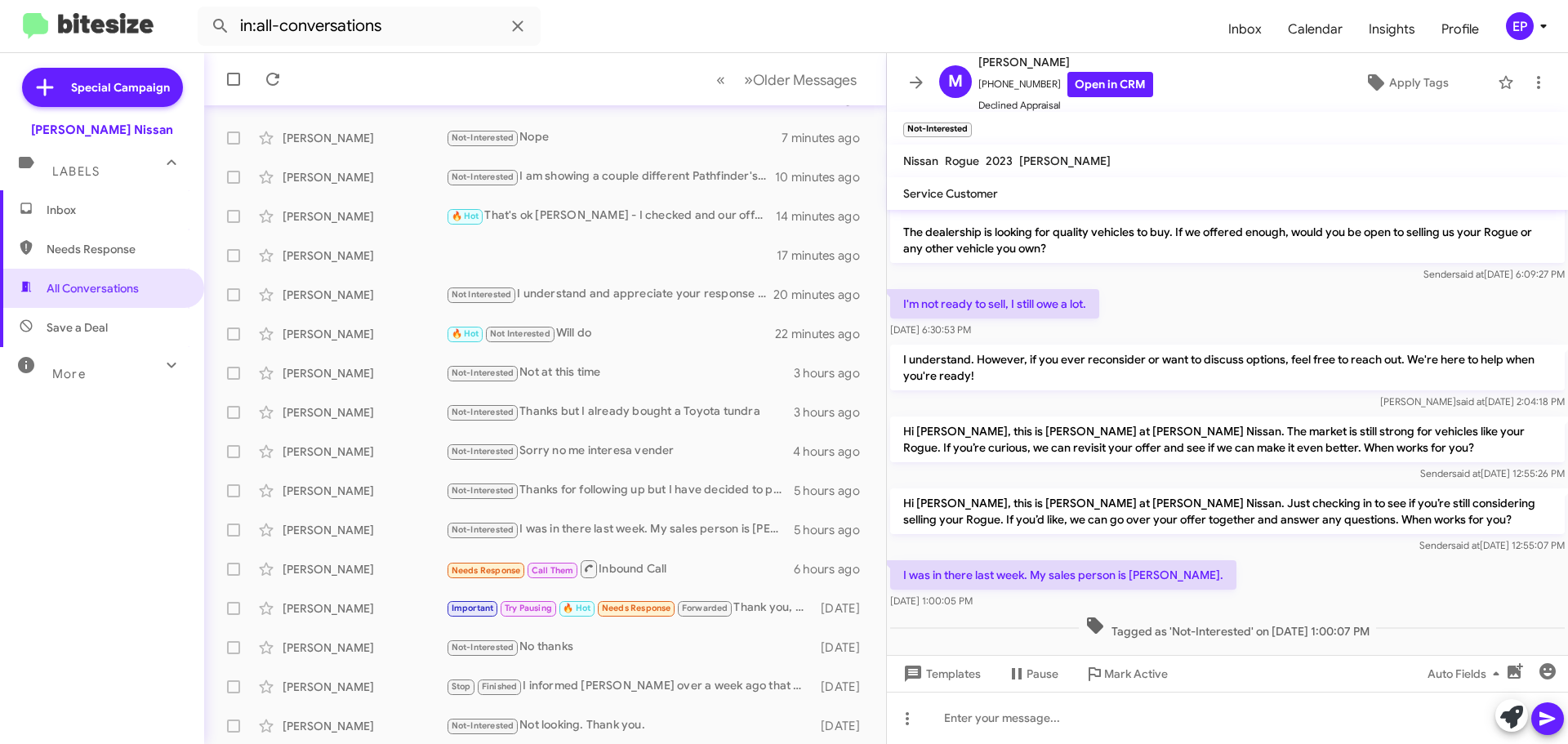
click at [1226, 570] on div "I was in there last week. My sales person is [PERSON_NAME]. [DATE] 1:00:05 PM" at bounding box center [1227, 585] width 681 height 55
click at [1099, 90] on link "Open in CRM" at bounding box center [1110, 85] width 86 height 25
click at [1279, 557] on div "I was in there last week. My sales person is [PERSON_NAME]. [DATE] 1:00:05 PM" at bounding box center [1227, 585] width 681 height 55
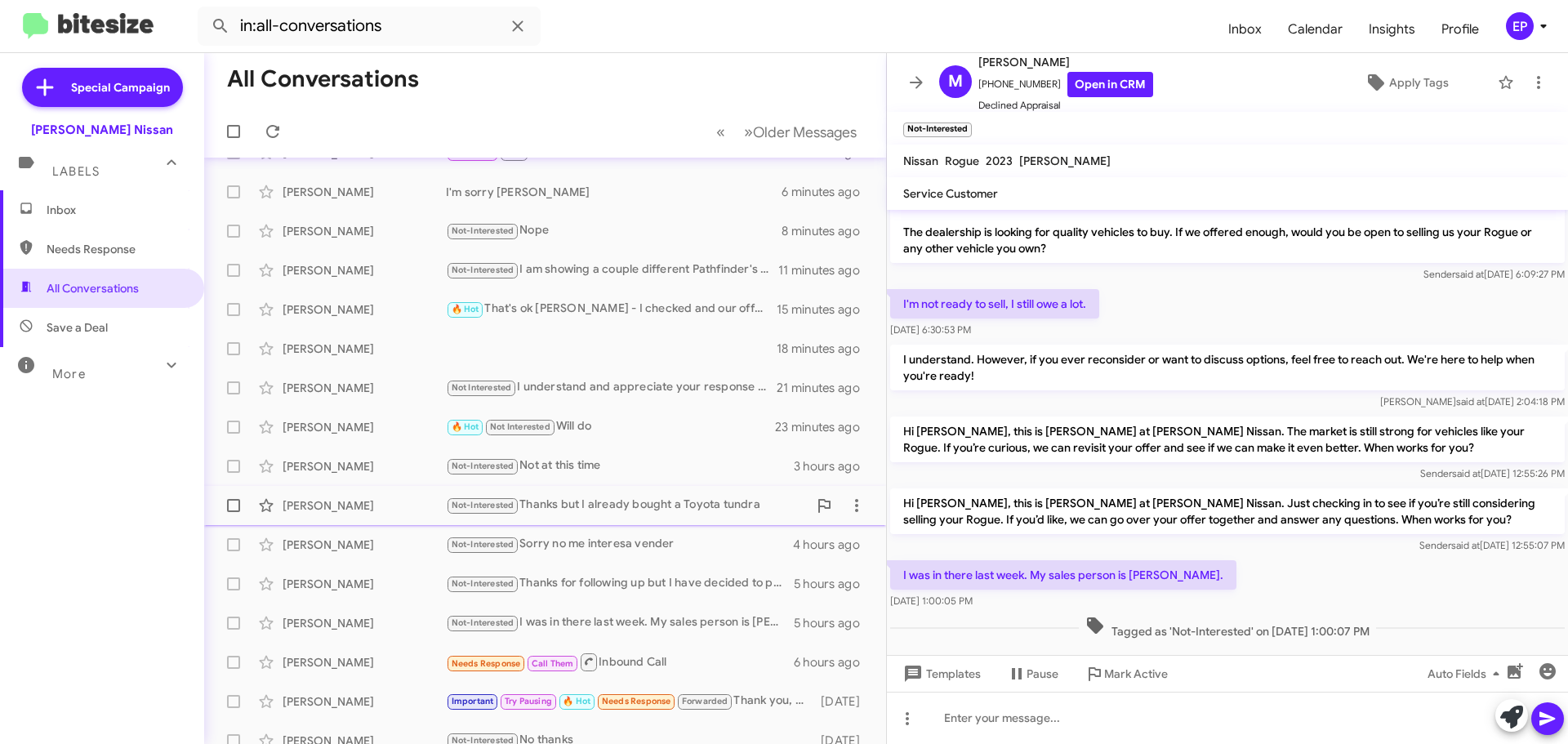
scroll to position [0, 0]
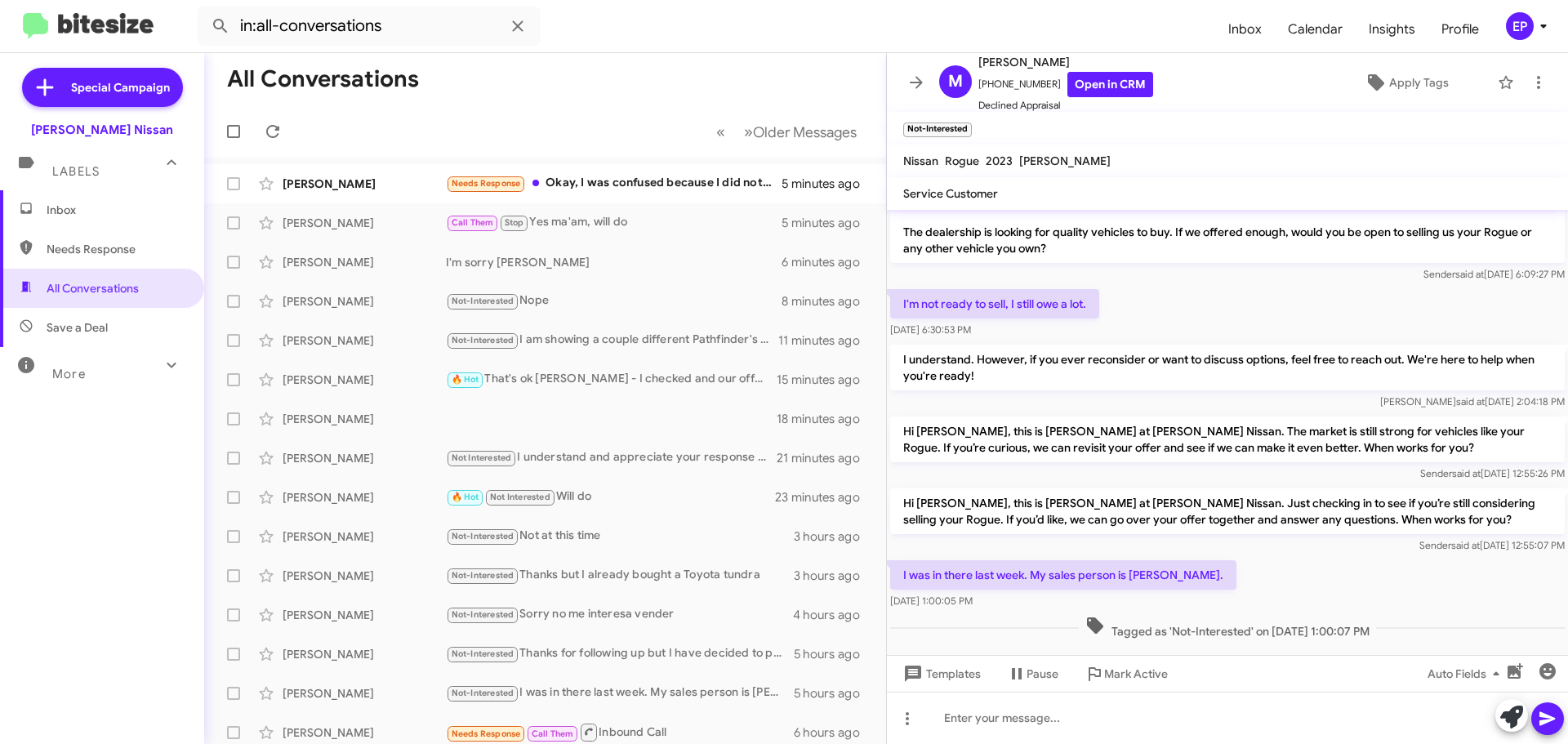
click at [654, 161] on mat-action-list "[PERSON_NAME] Needs Response Okay, I was confused because I did not visit but I…" at bounding box center [545, 553] width 681 height 791
click at [1509, 716] on icon at bounding box center [1511, 717] width 23 height 23
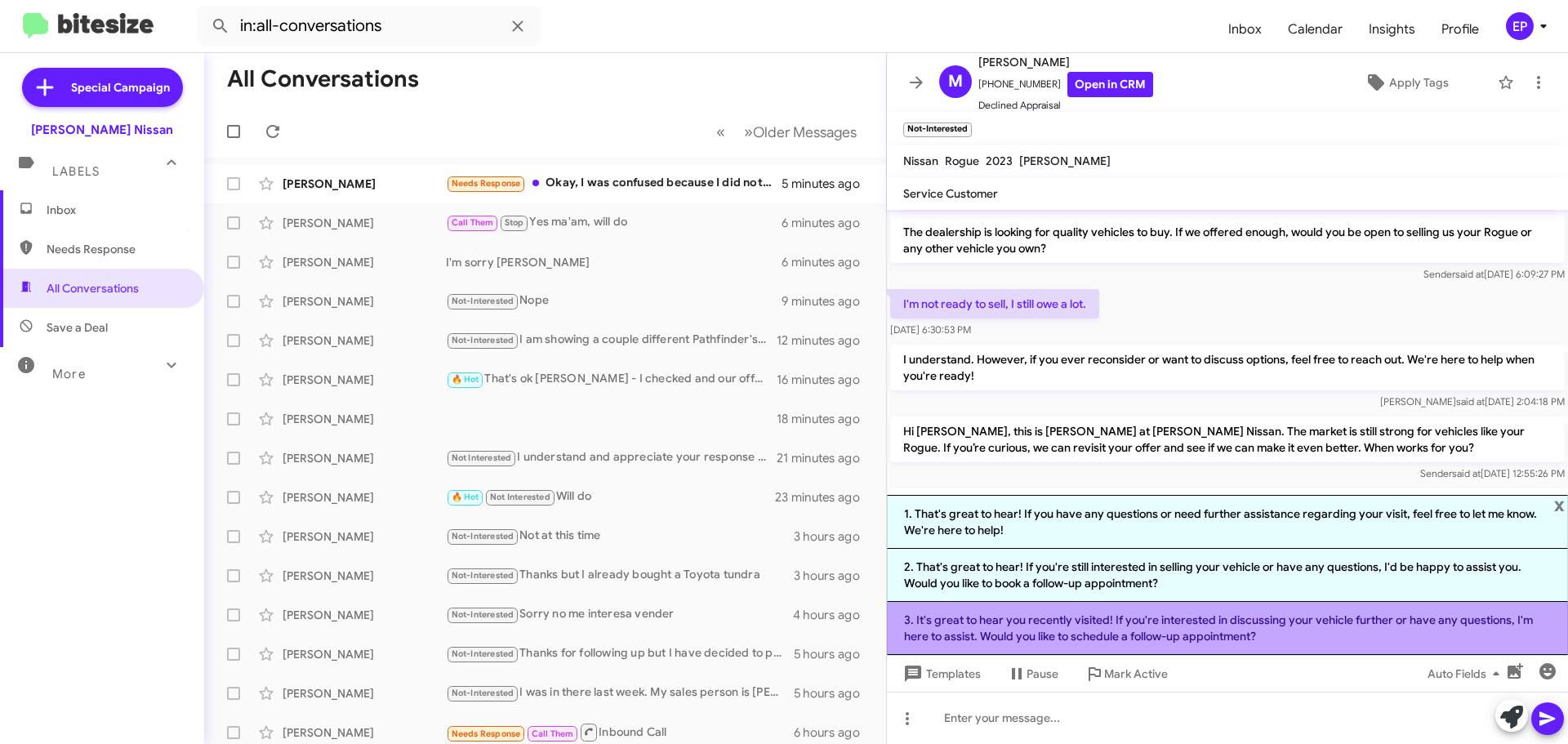
click at [1211, 630] on li "3. It's great to hear you recently visited! If you're interested in discussing …" at bounding box center [1227, 628] width 681 height 53
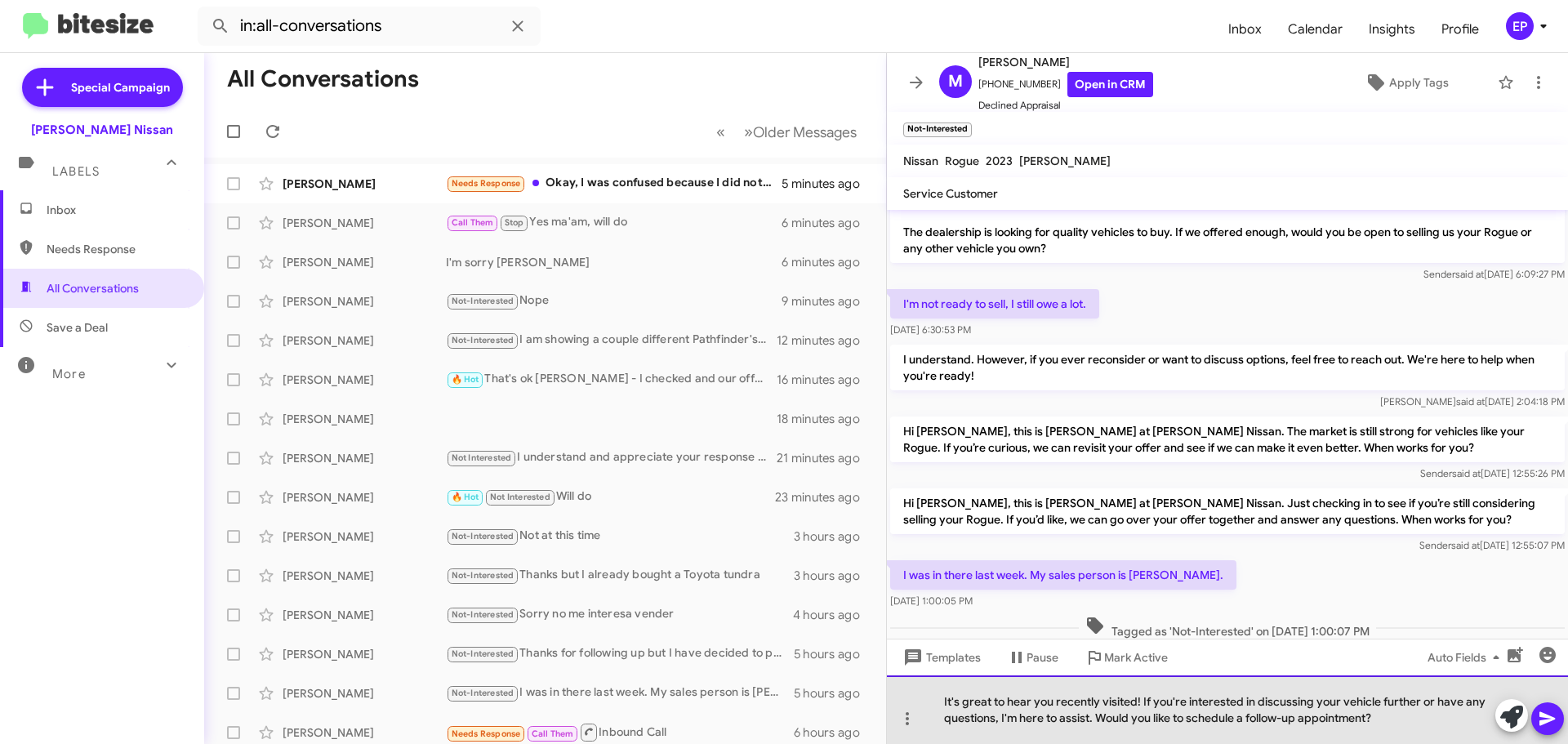
drag, startPoint x: 1386, startPoint y: 718, endPoint x: 1094, endPoint y: 717, distance: 292.0
click at [1094, 717] on div "It's great to hear you recently visited! If you're interested in discussing you…" at bounding box center [1227, 710] width 681 height 69
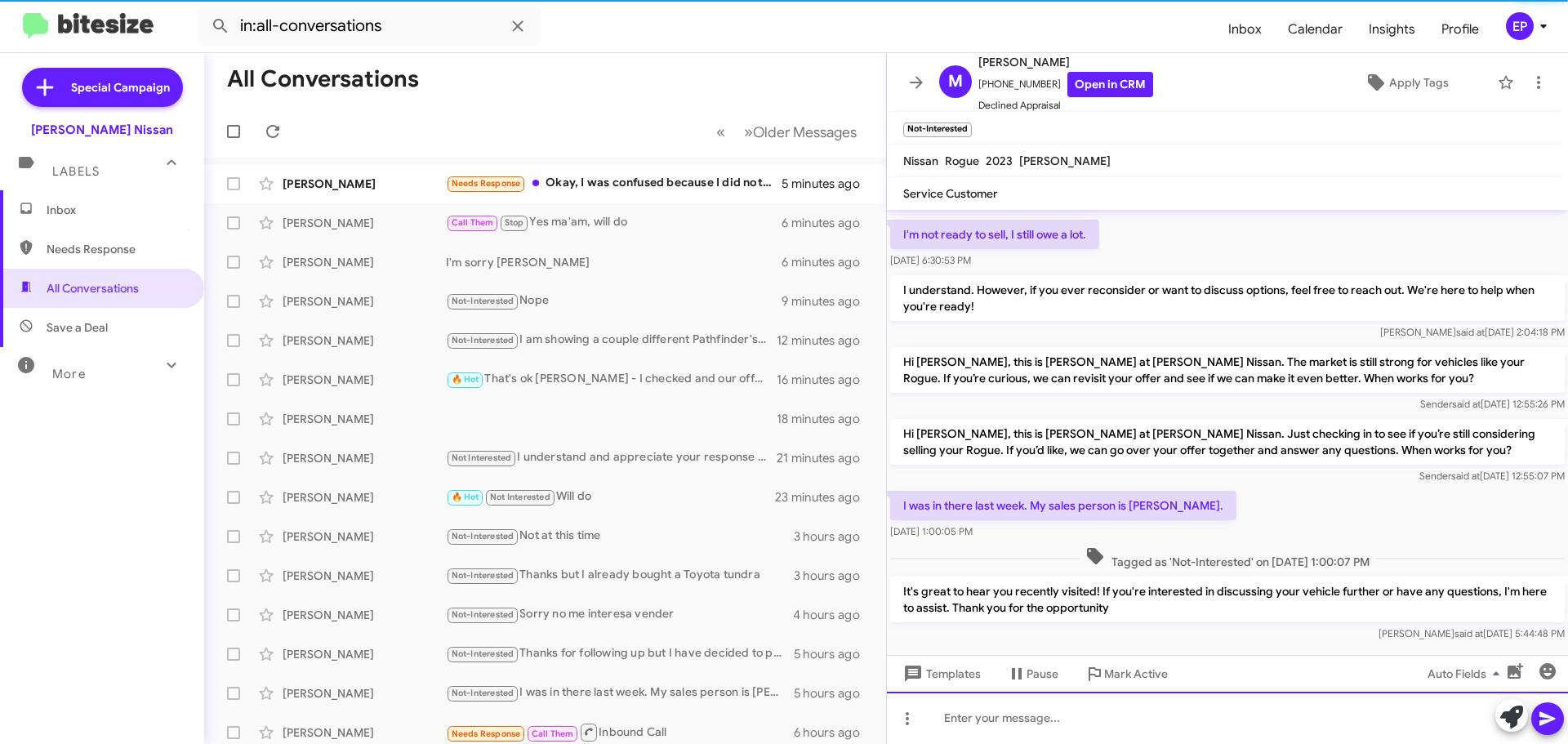
scroll to position [121, 0]
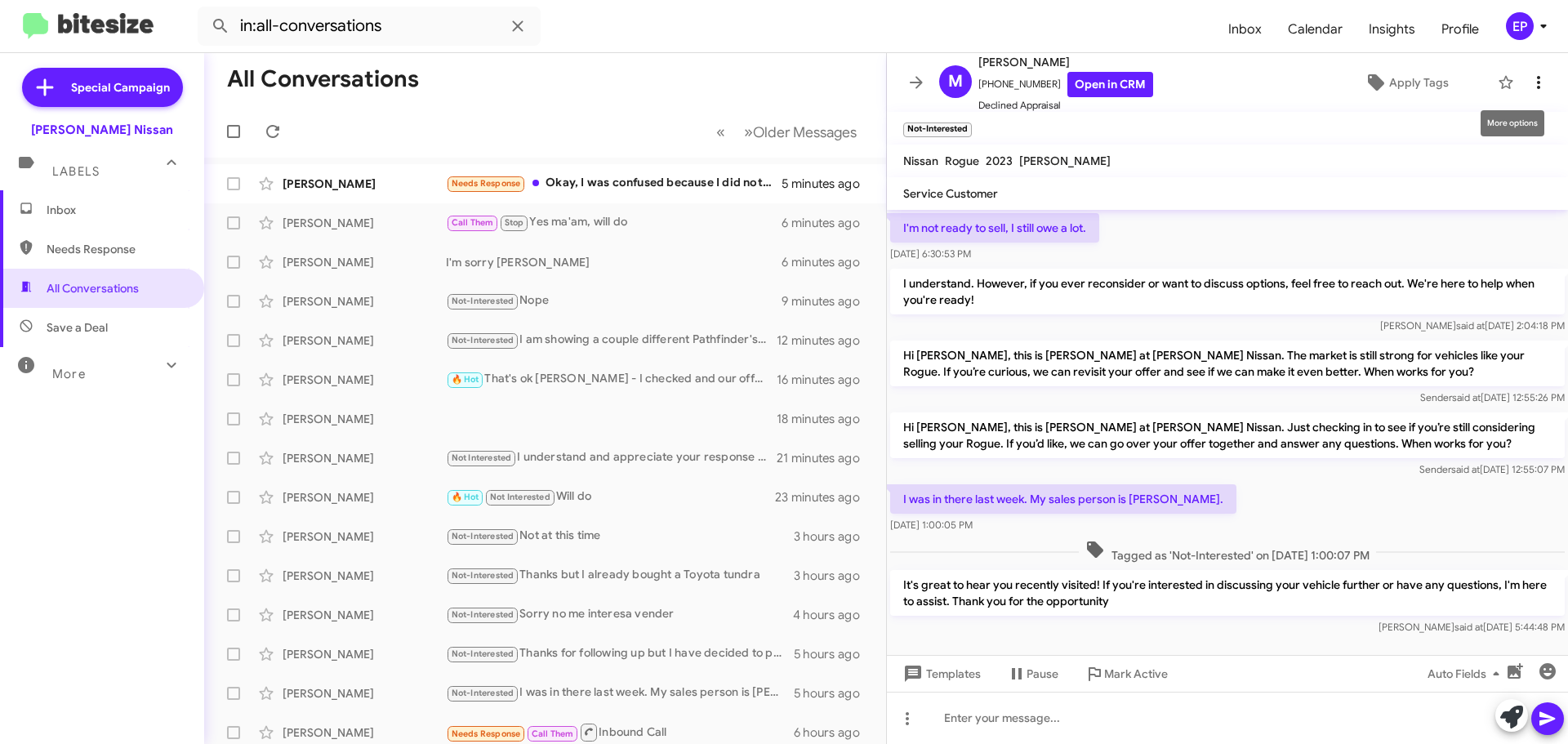
click at [1529, 75] on icon at bounding box center [1538, 82] width 19 height 19
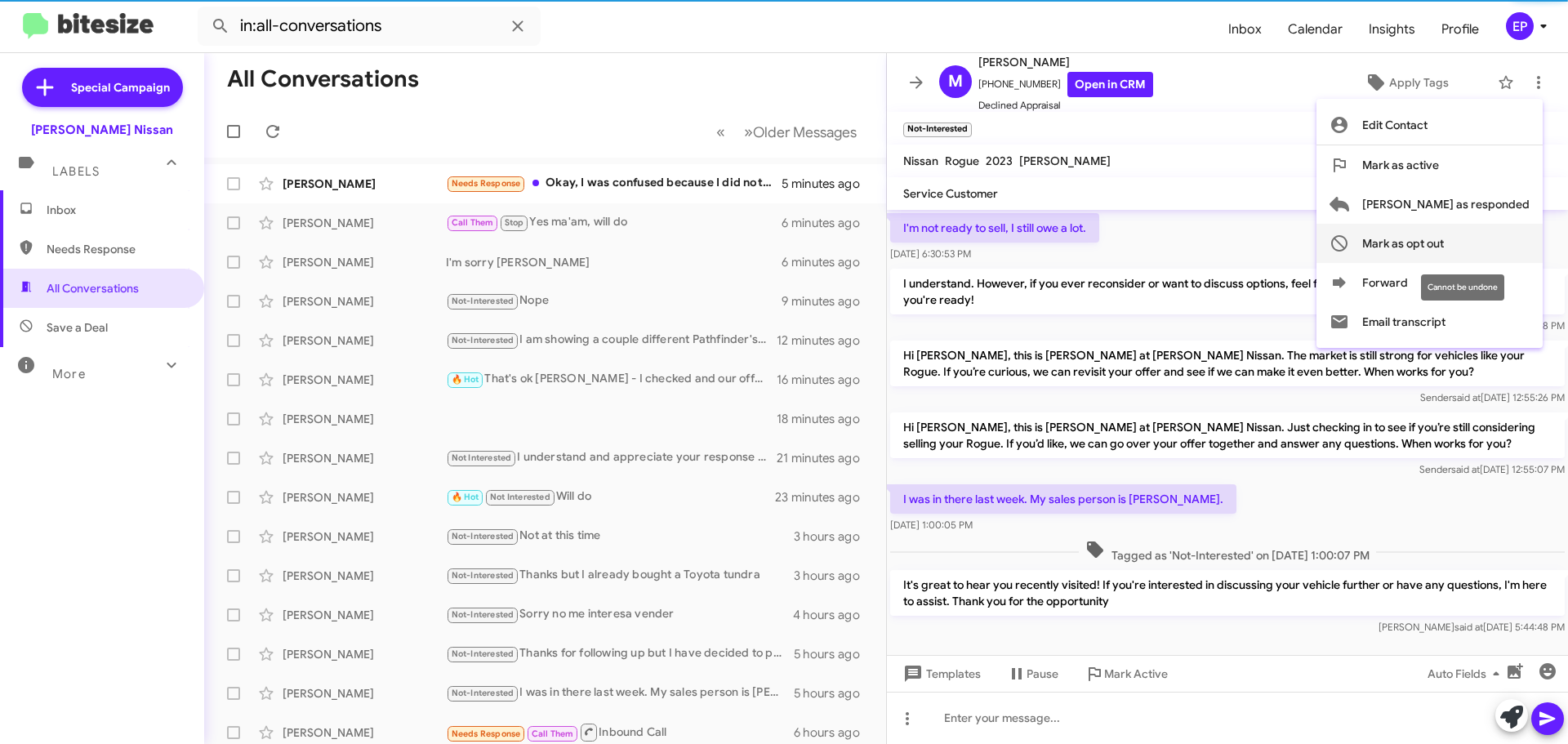
click at [1444, 244] on span "Mark as opt out" at bounding box center [1402, 243] width 82 height 40
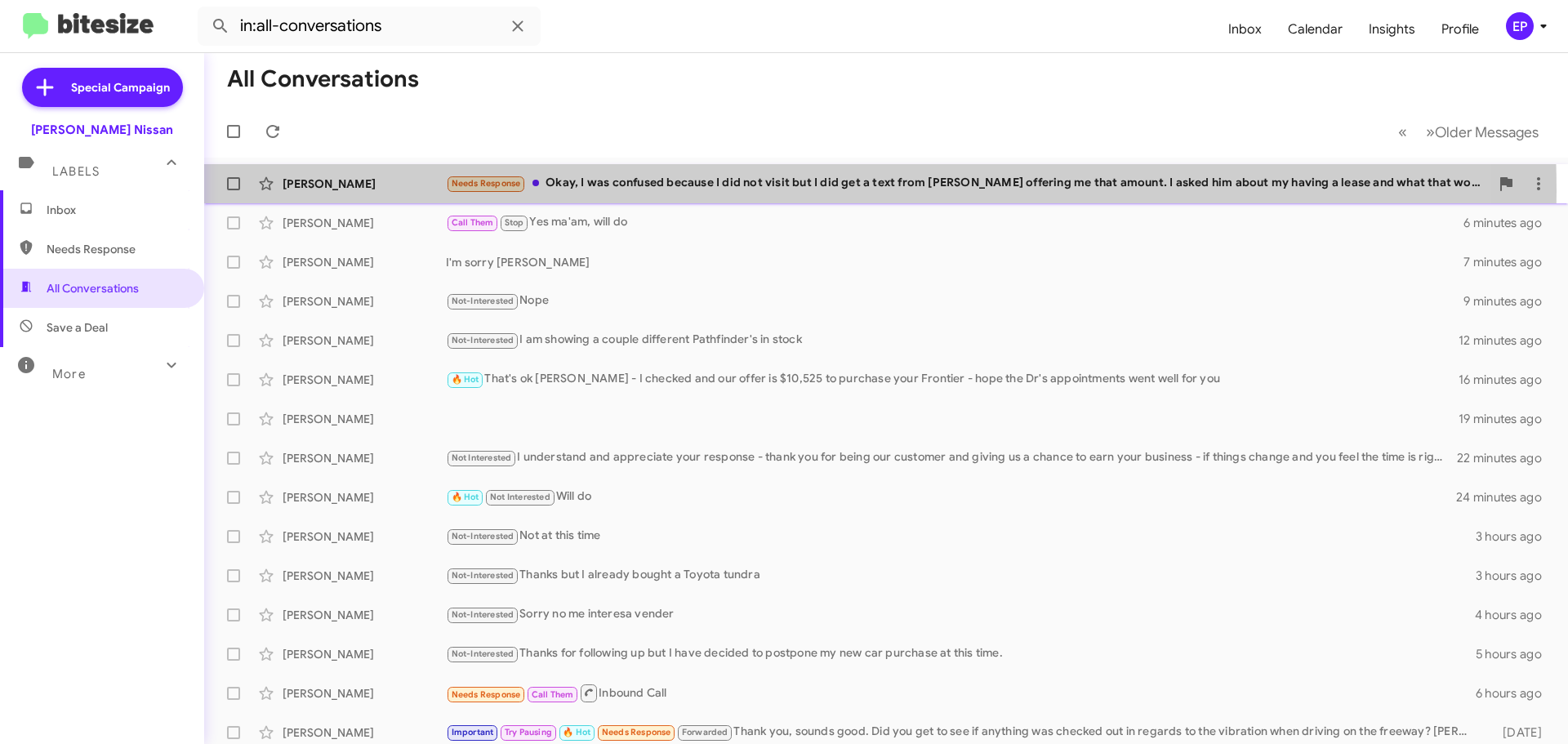
click at [693, 191] on div "Needs Response Okay, I was confused because I did not visit but I did get a tex…" at bounding box center [968, 183] width 1044 height 18
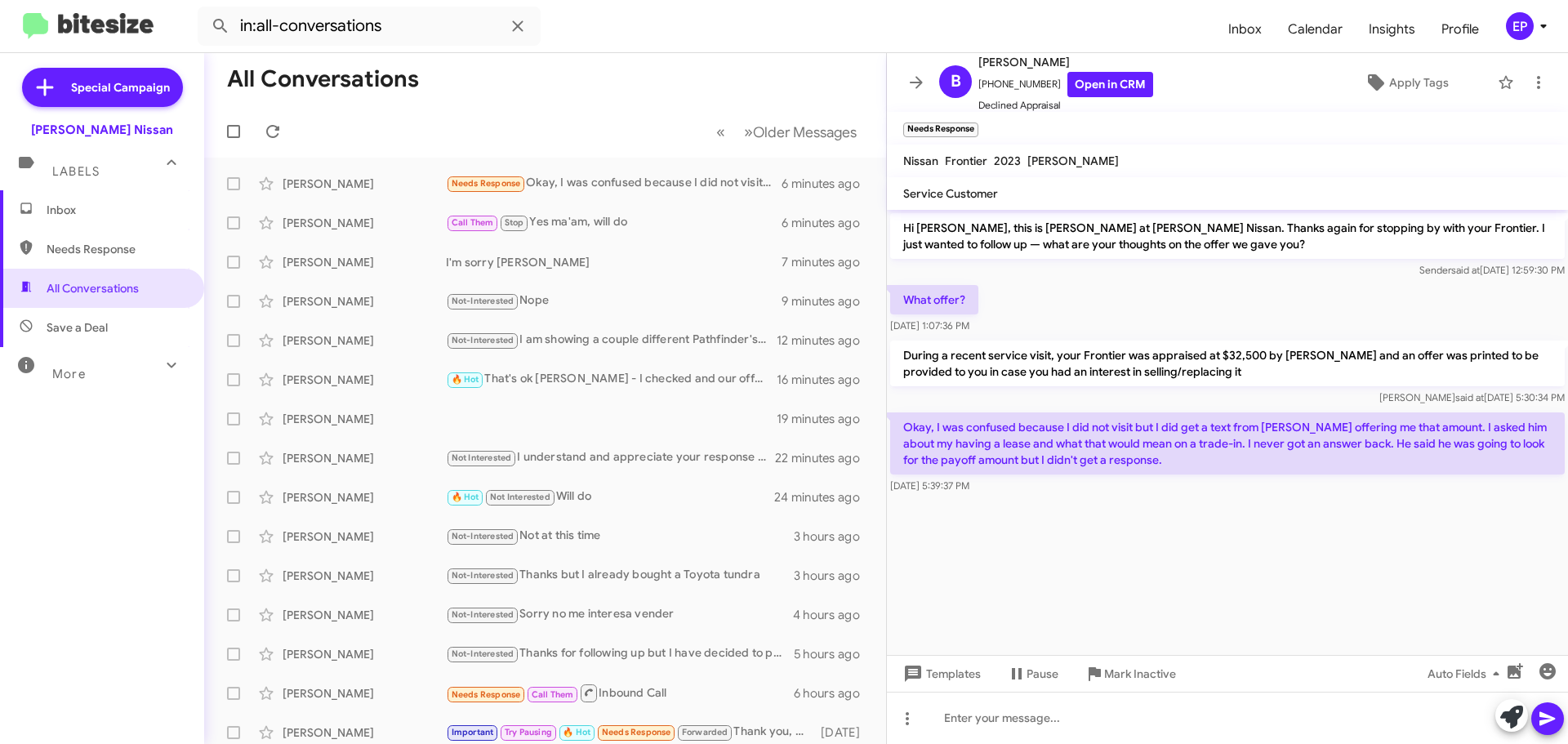
click at [1252, 508] on div at bounding box center [1227, 505] width 681 height 16
click at [1234, 521] on cdk-virtual-scroll-viewport "Hi [PERSON_NAME], this is [PERSON_NAME] at [PERSON_NAME] Nissan. Thanks again f…" at bounding box center [1227, 433] width 681 height 446
click at [1254, 507] on div at bounding box center [1227, 505] width 681 height 16
click at [1309, 545] on cdk-virtual-scroll-viewport "Hi [PERSON_NAME], this is [PERSON_NAME] at [PERSON_NAME] Nissan. Thanks again f…" at bounding box center [1227, 433] width 681 height 446
click at [1113, 84] on link "Open in CRM" at bounding box center [1110, 85] width 86 height 25
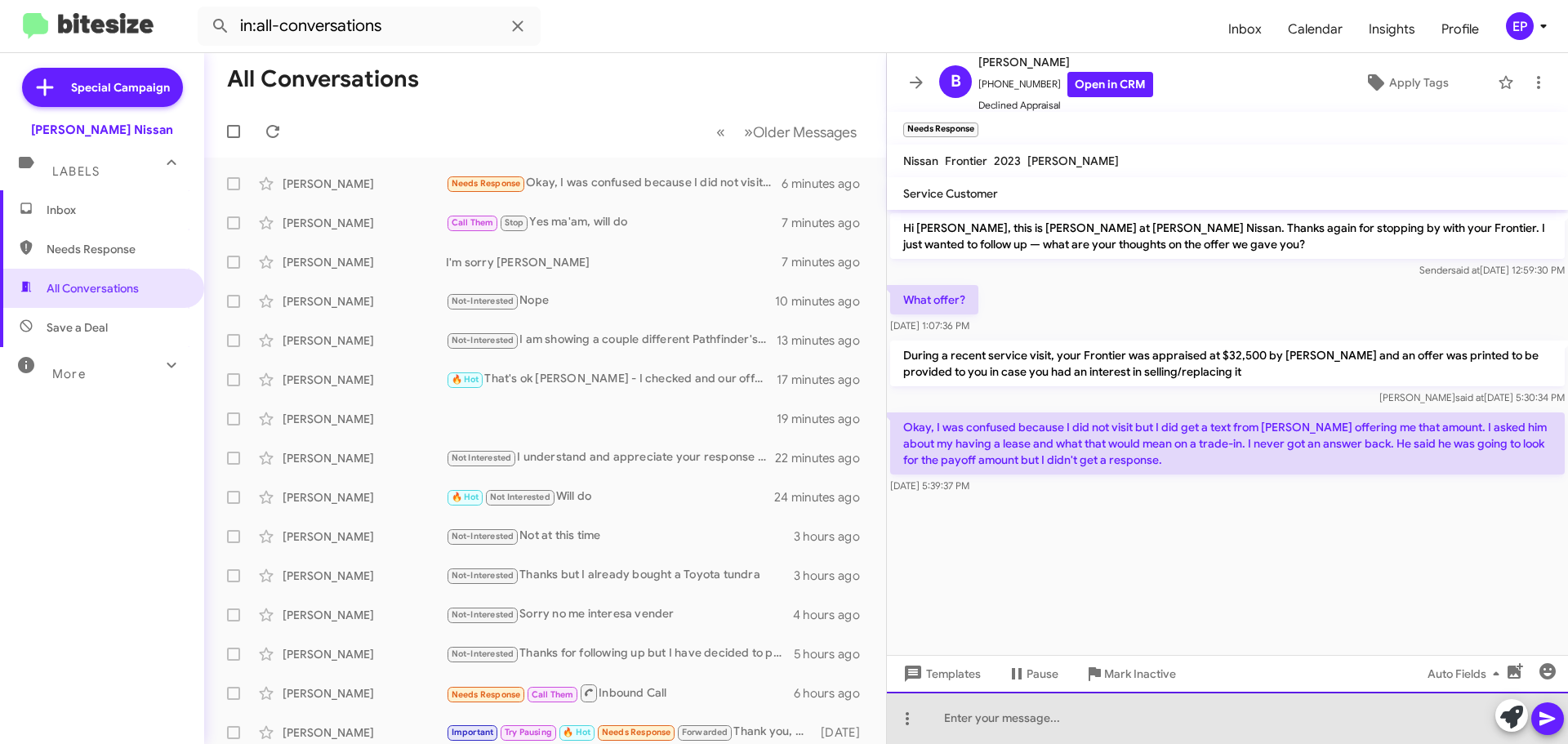
click at [1057, 707] on div at bounding box center [1227, 718] width 681 height 52
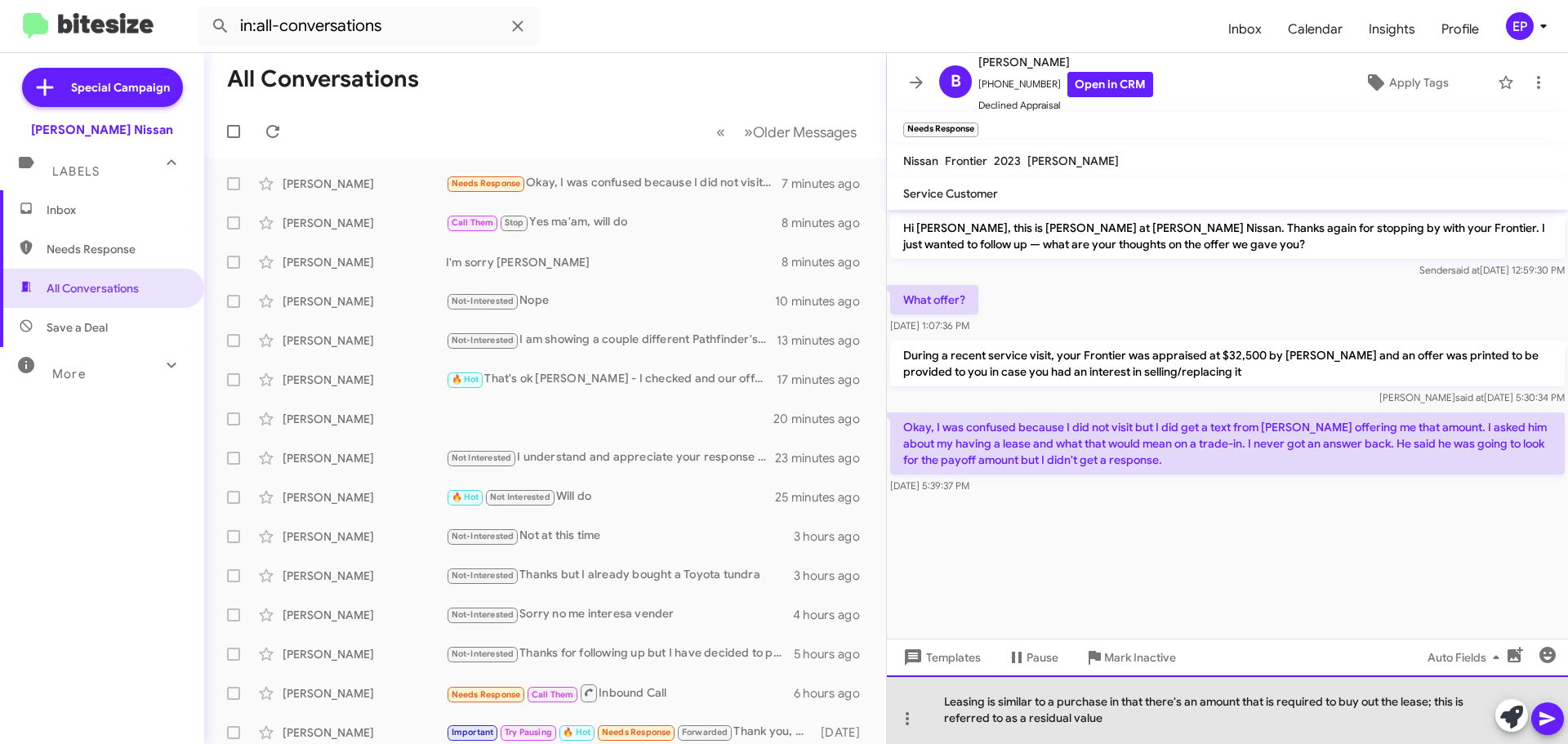
click at [1177, 728] on div "Leasing is similar to a purchase in that there's an amount that is required to …" at bounding box center [1227, 710] width 681 height 69
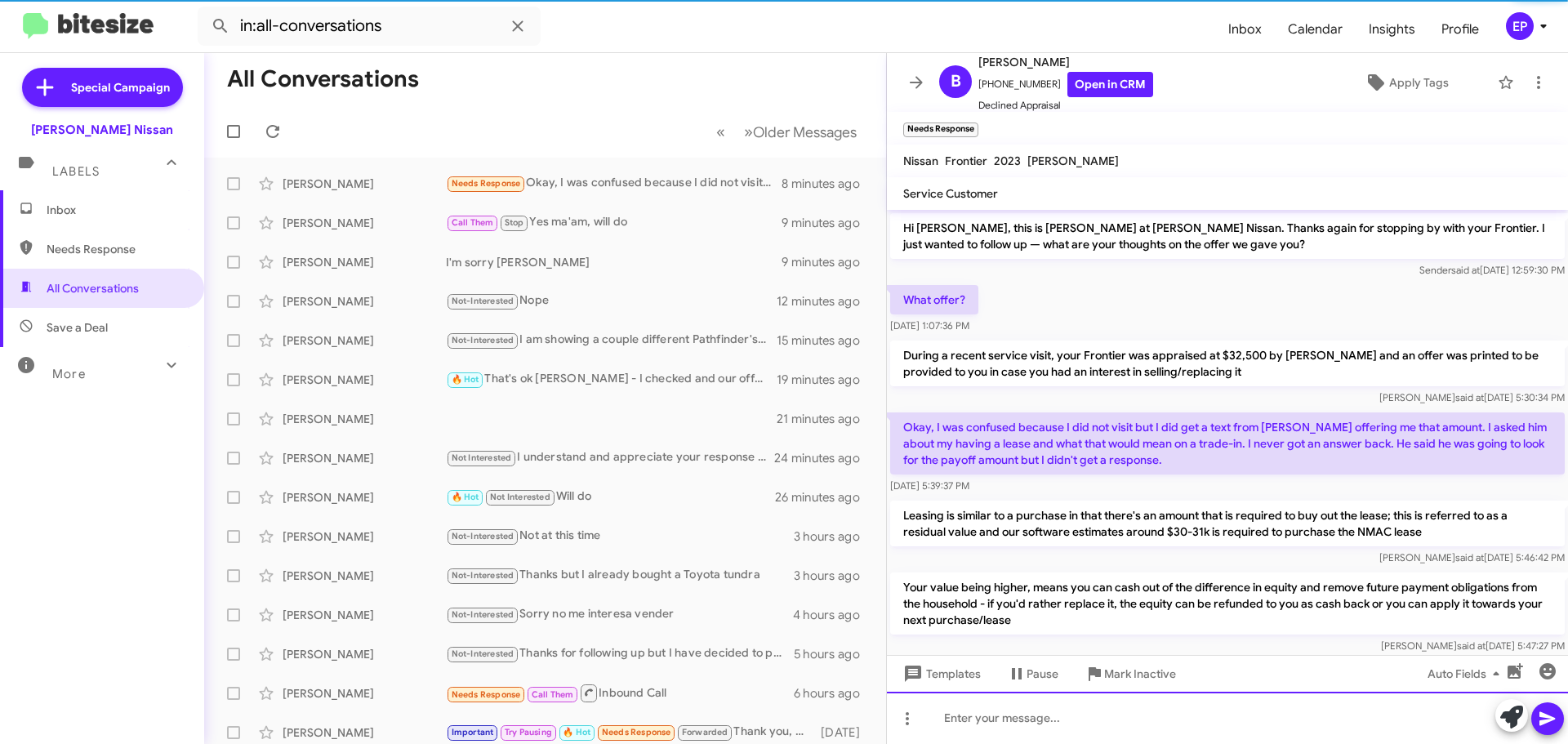
scroll to position [27, 0]
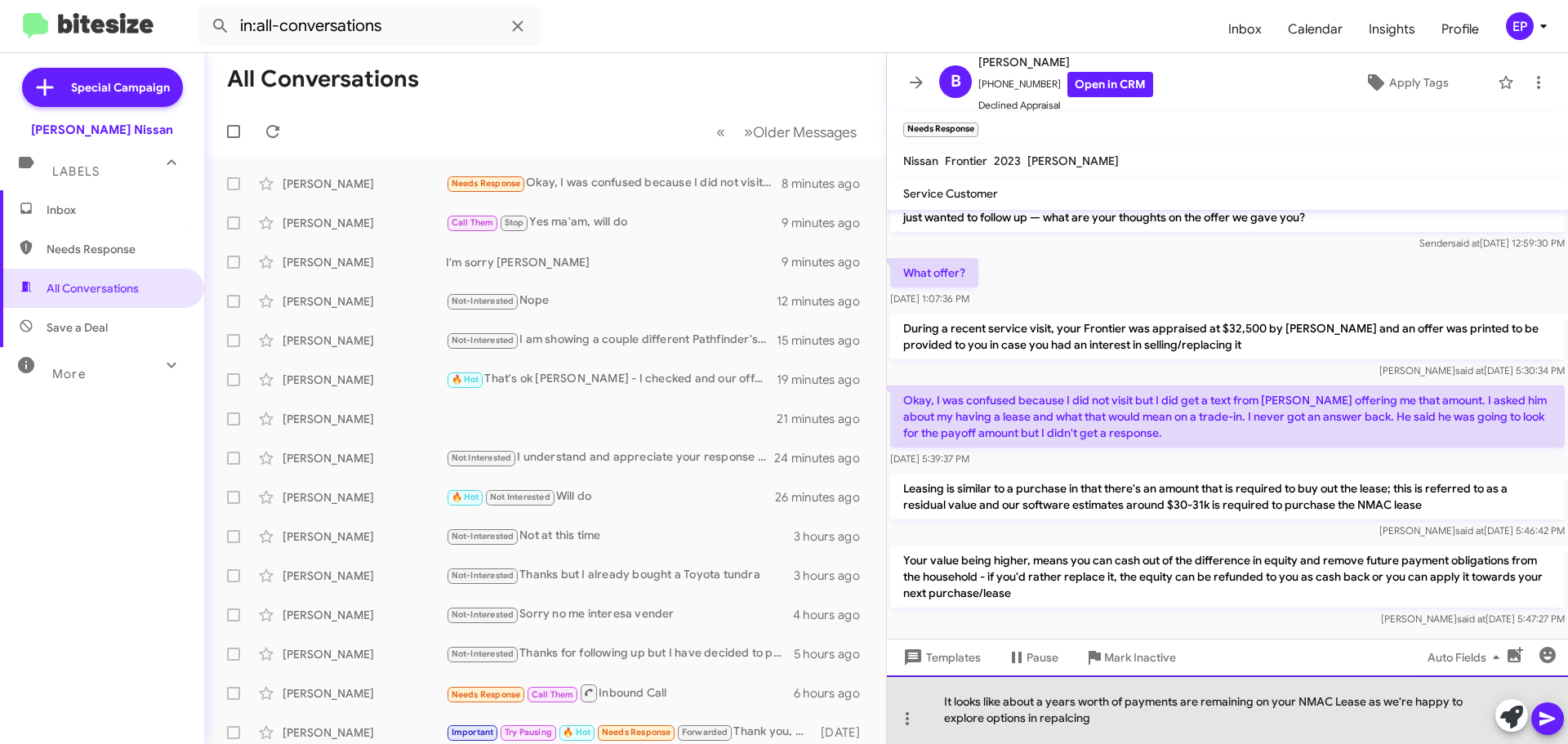
drag, startPoint x: 1182, startPoint y: 718, endPoint x: 1046, endPoint y: 720, distance: 136.0
click at [1046, 720] on div "It looks like about a years worth of payments are remaining on your NMAC Lease …" at bounding box center [1227, 710] width 681 height 69
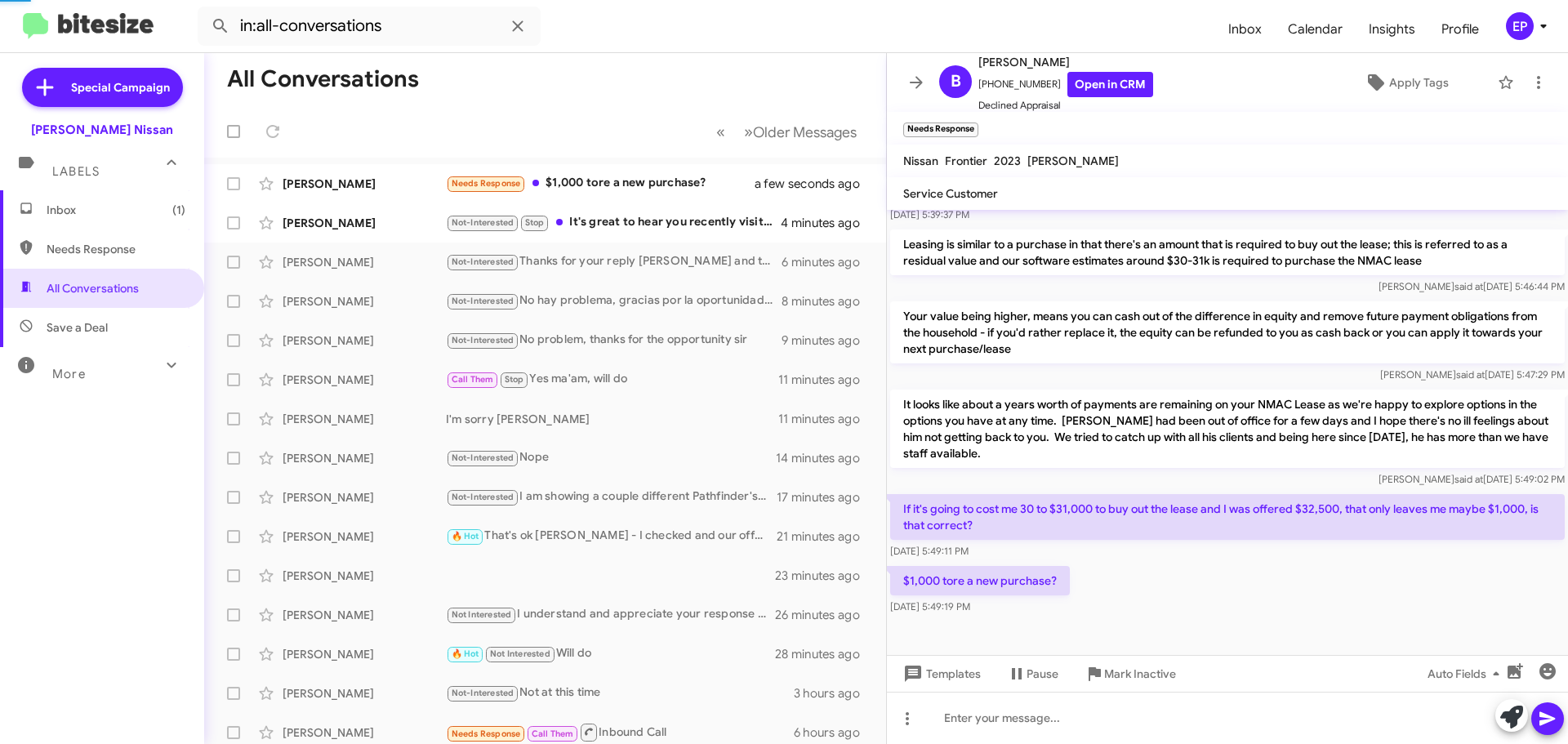
scroll to position [0, 0]
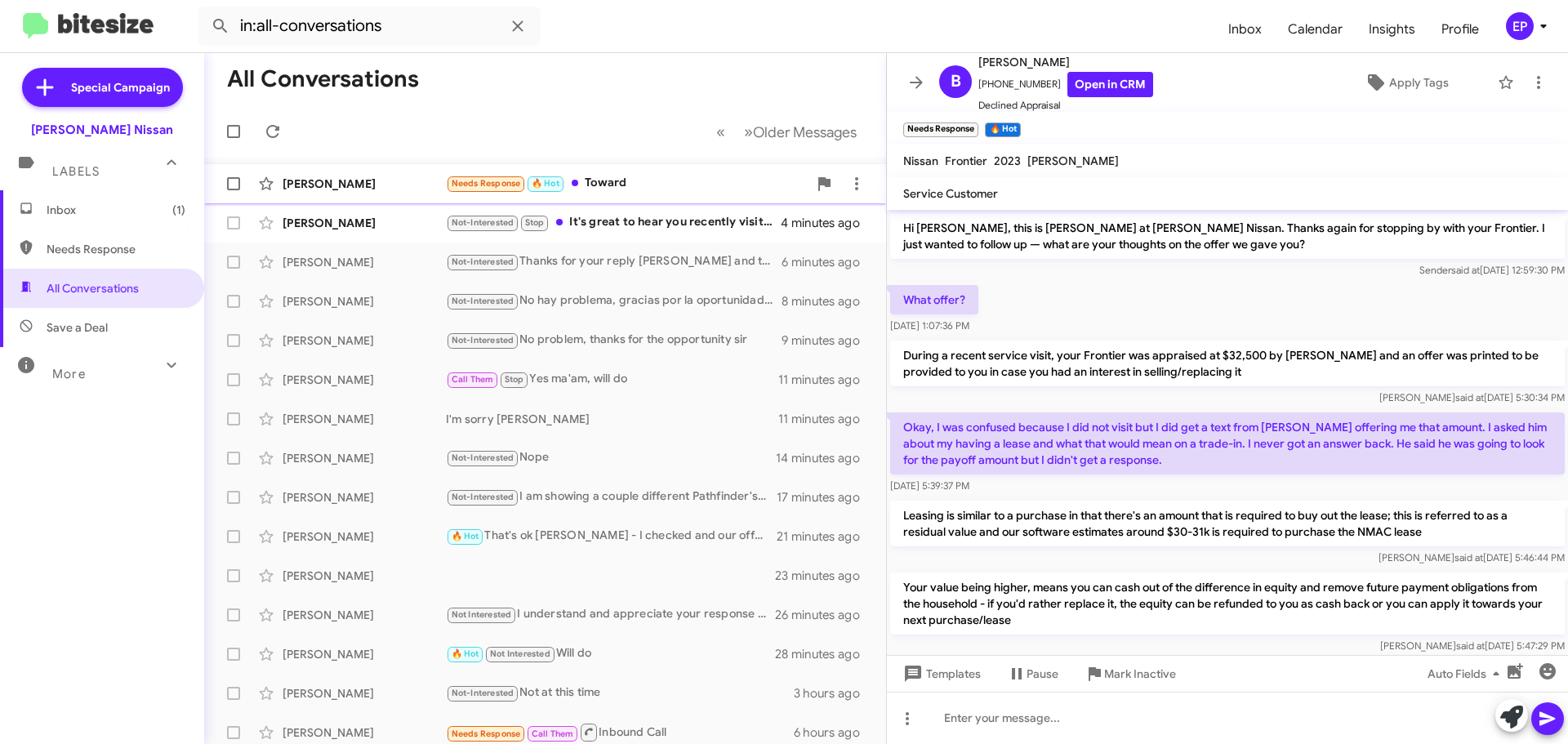
click at [608, 187] on div "Needs Response 🔥 Hot Toward" at bounding box center [627, 183] width 361 height 18
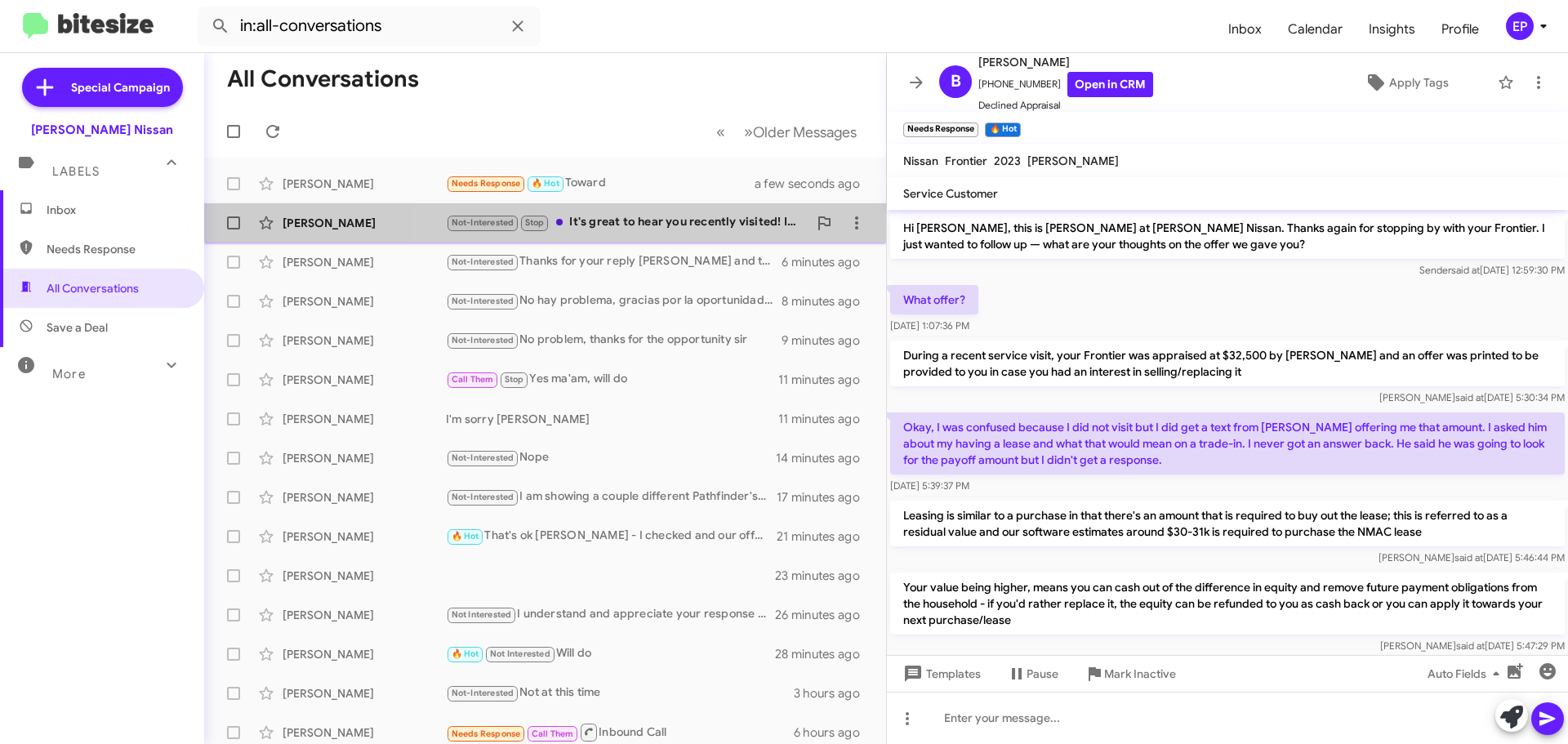
click at [673, 227] on div "Not-Interested Stop It's great to hear you recently visited! If you're interest…" at bounding box center [627, 223] width 361 height 18
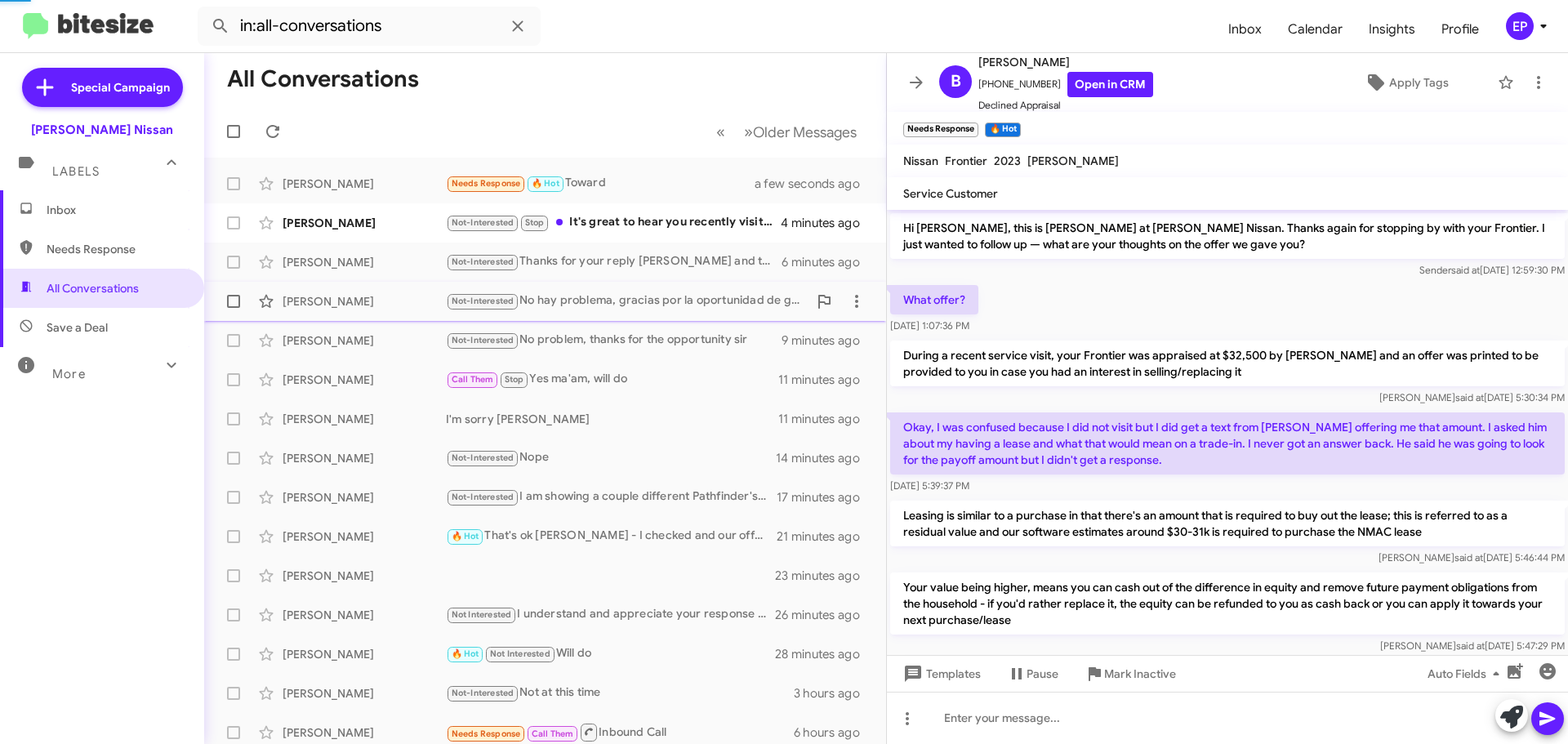
scroll to position [189, 0]
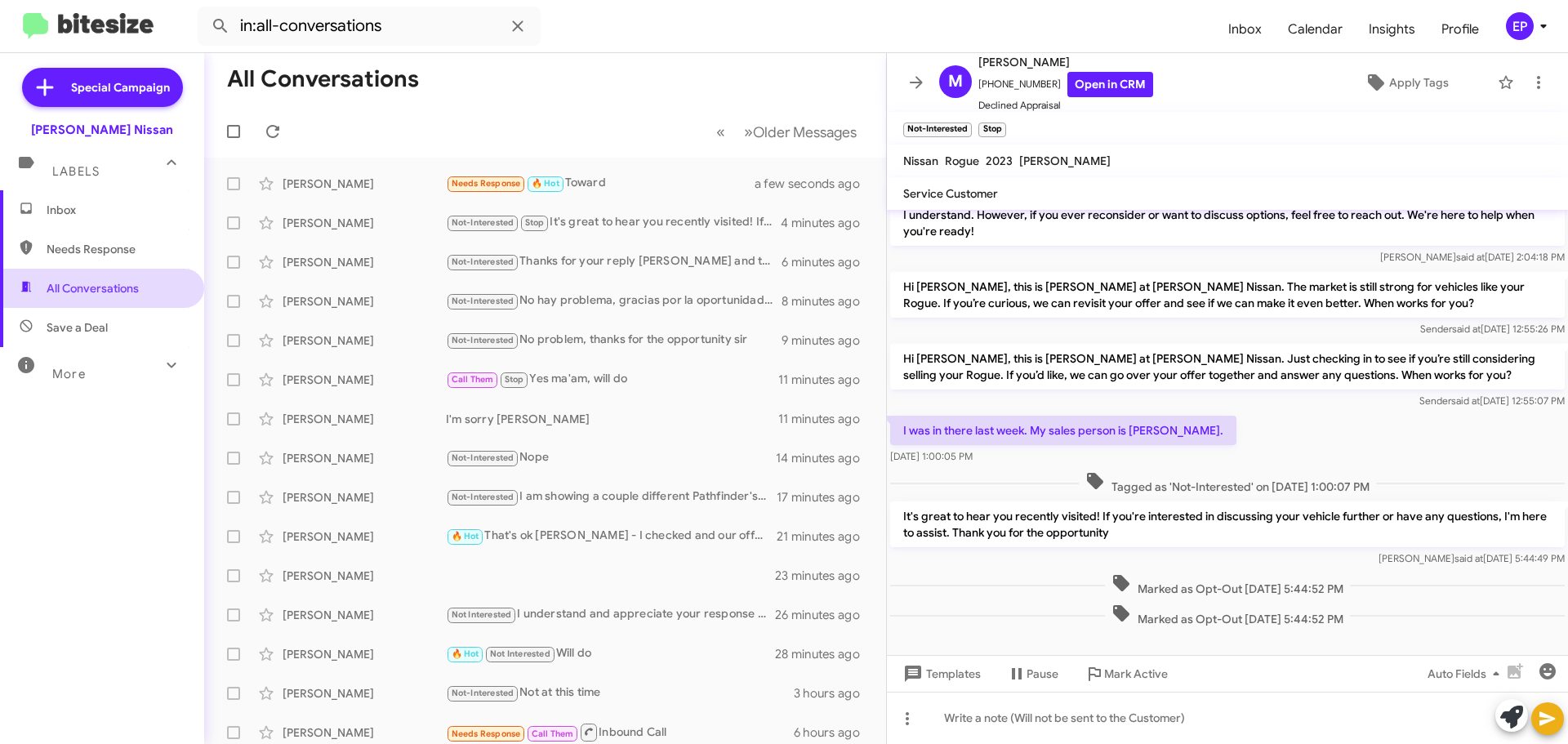
click at [112, 286] on span "All Conversations" at bounding box center [92, 288] width 92 height 16
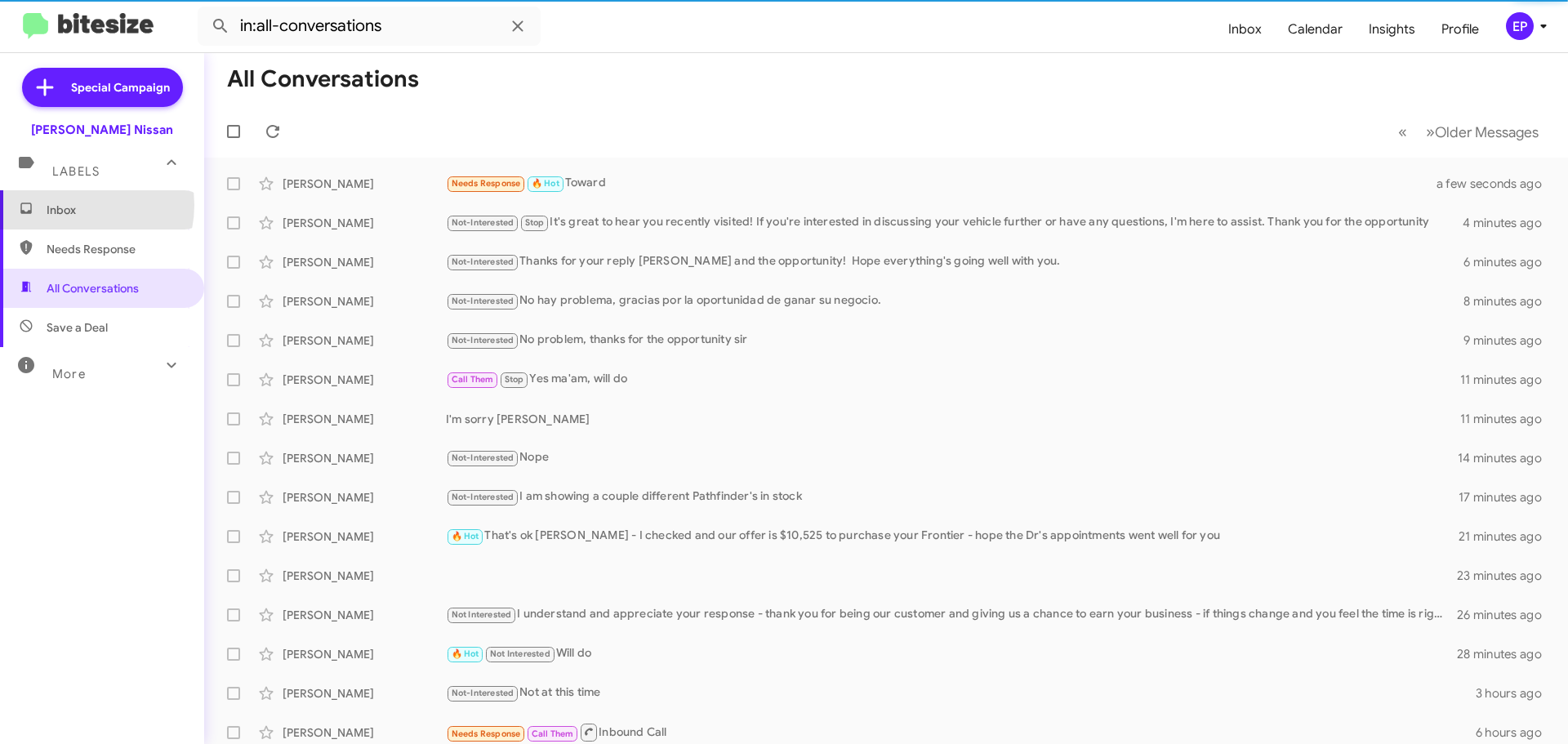
click at [71, 205] on span "Inbox" at bounding box center [115, 209] width 139 height 16
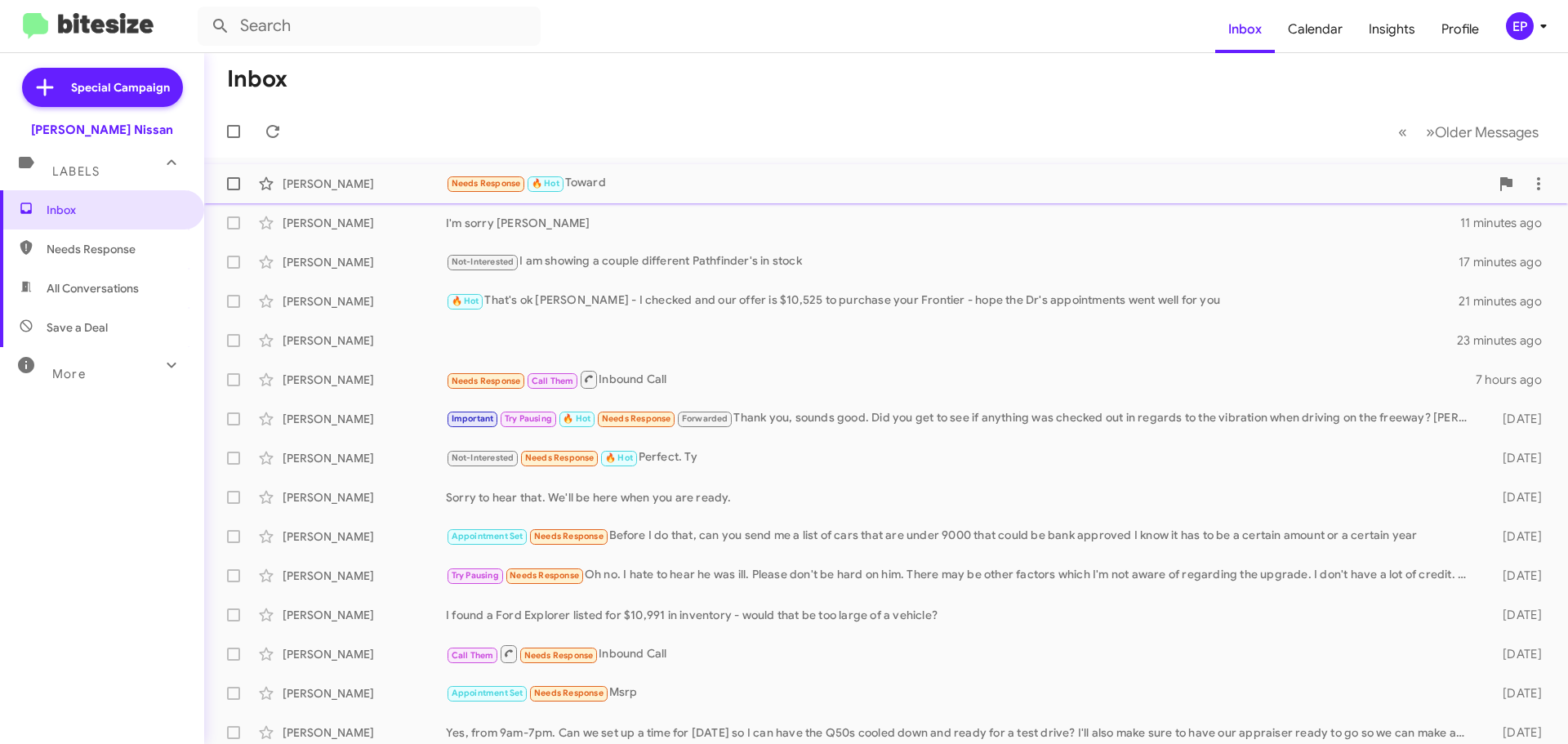
click at [634, 183] on div "Needs Response 🔥 Hot Toward" at bounding box center [968, 183] width 1044 height 18
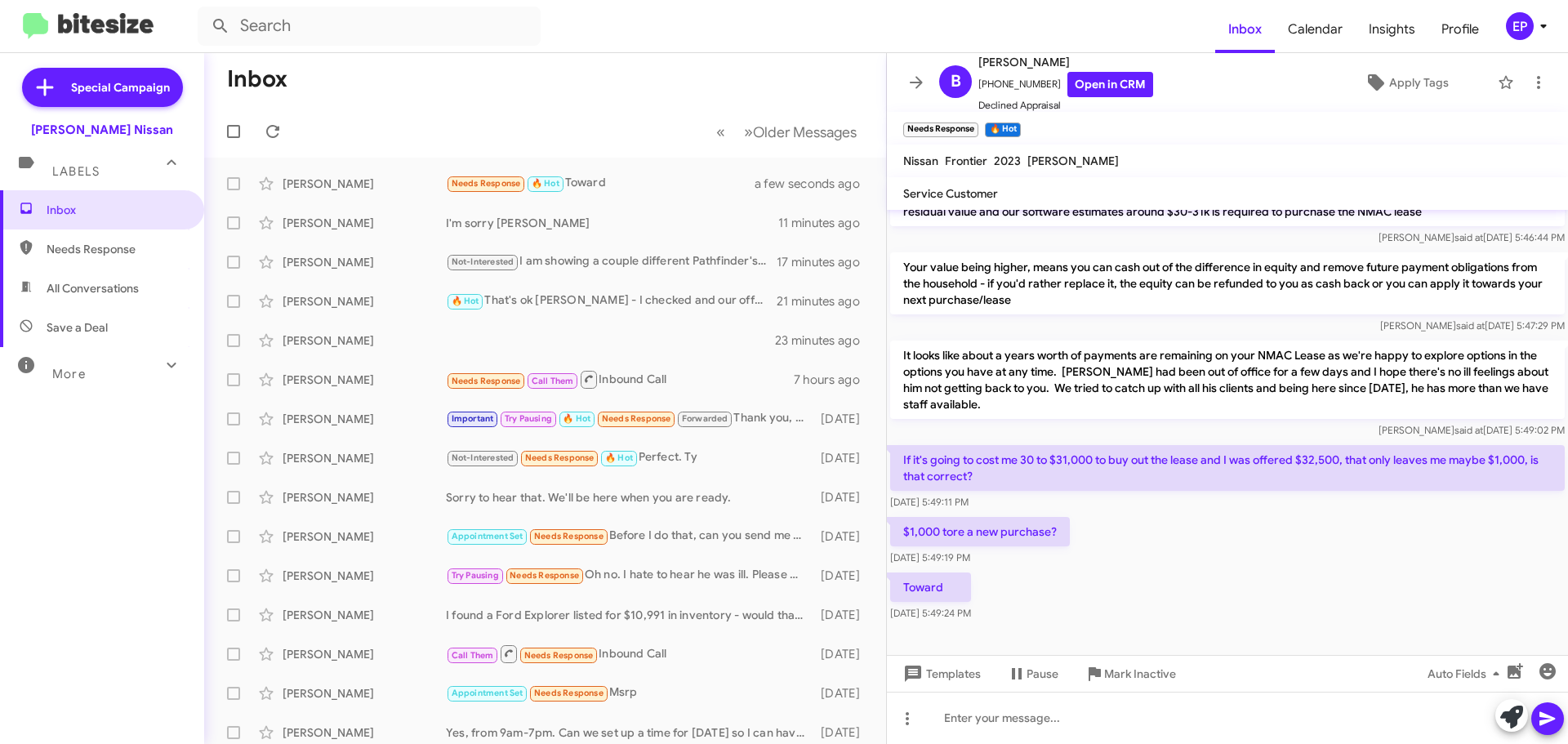
scroll to position [331, 0]
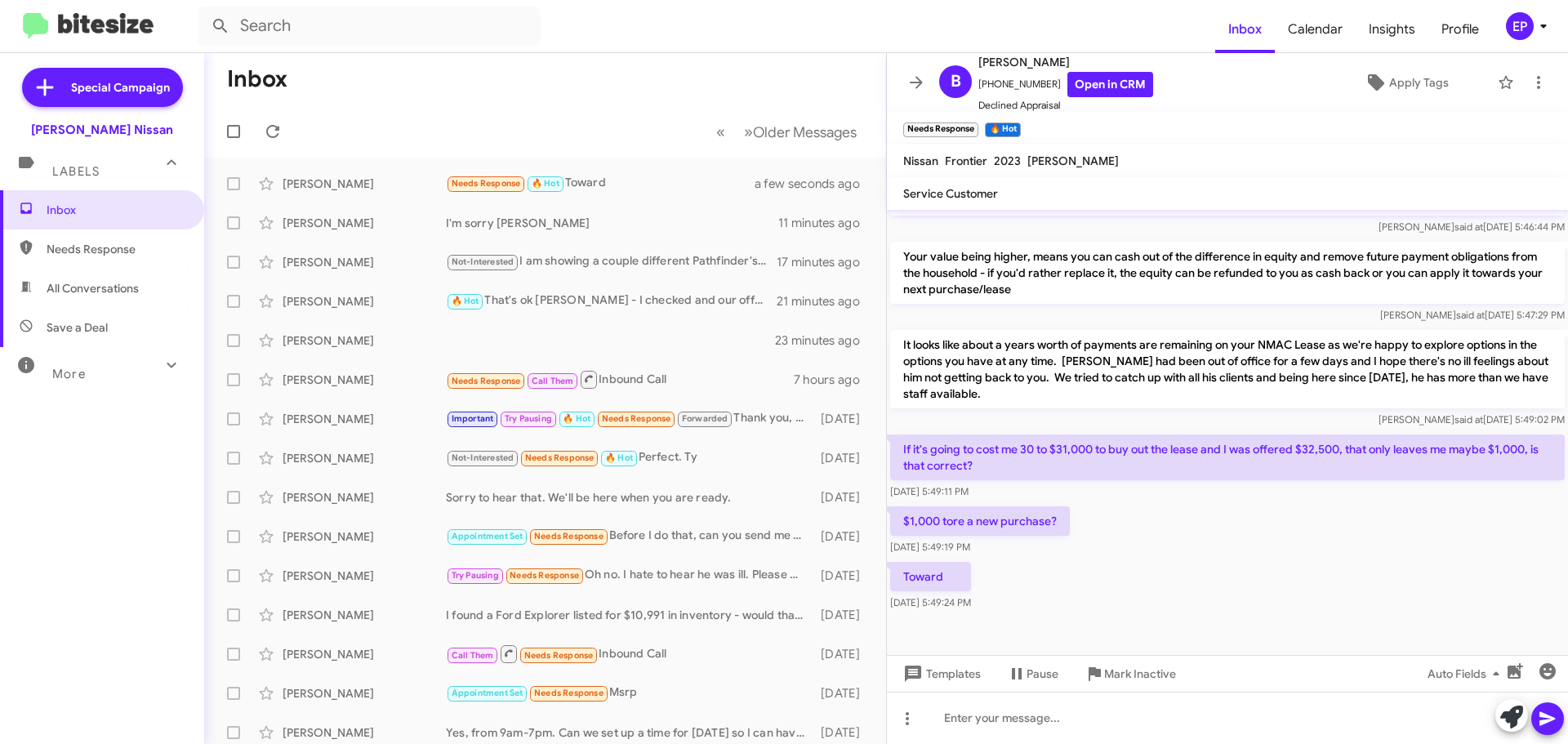
click at [1284, 554] on div "$1,000 tore a new purchase? [DATE] 5:49:19 PM" at bounding box center [1227, 531] width 681 height 55
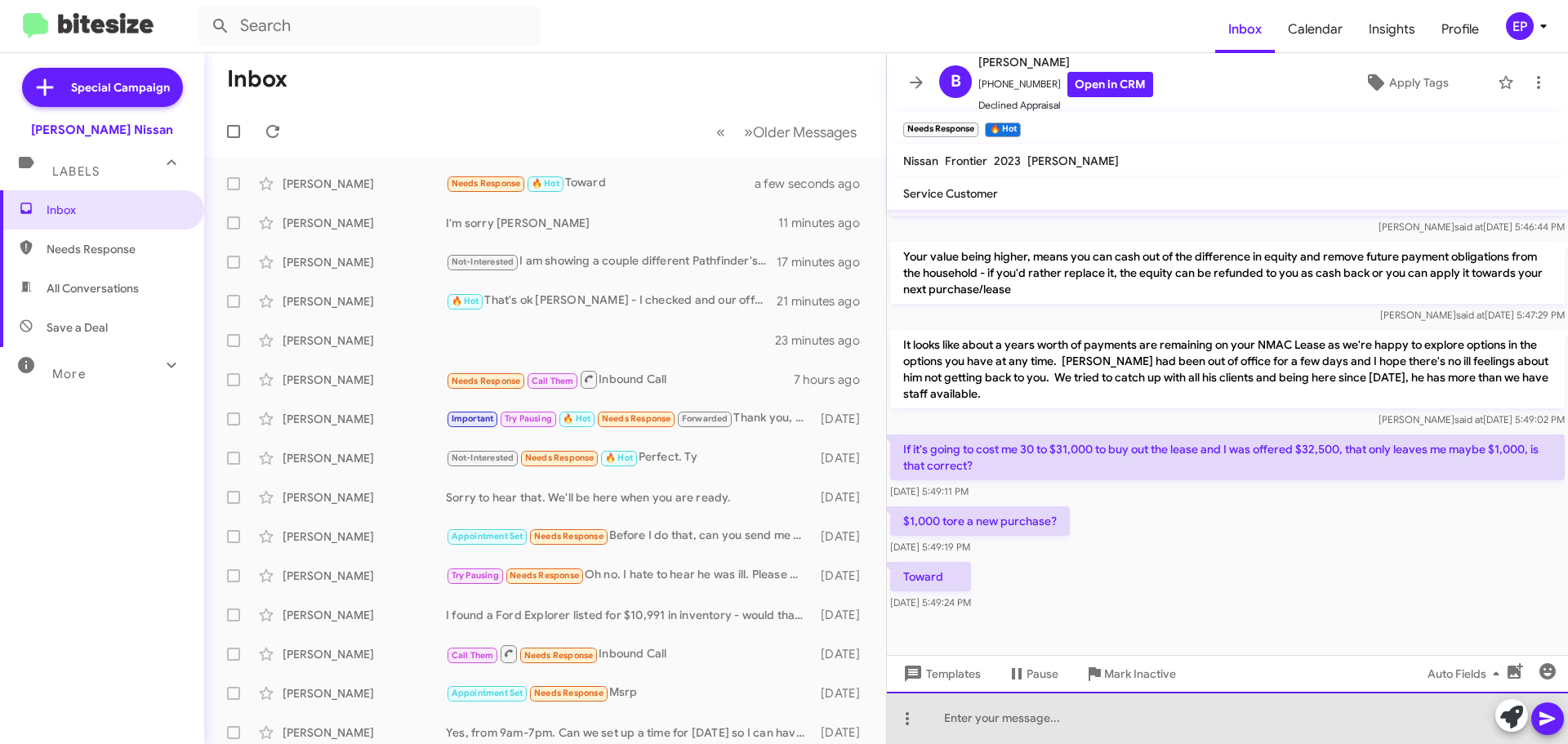
click at [1049, 715] on div at bounding box center [1227, 718] width 681 height 52
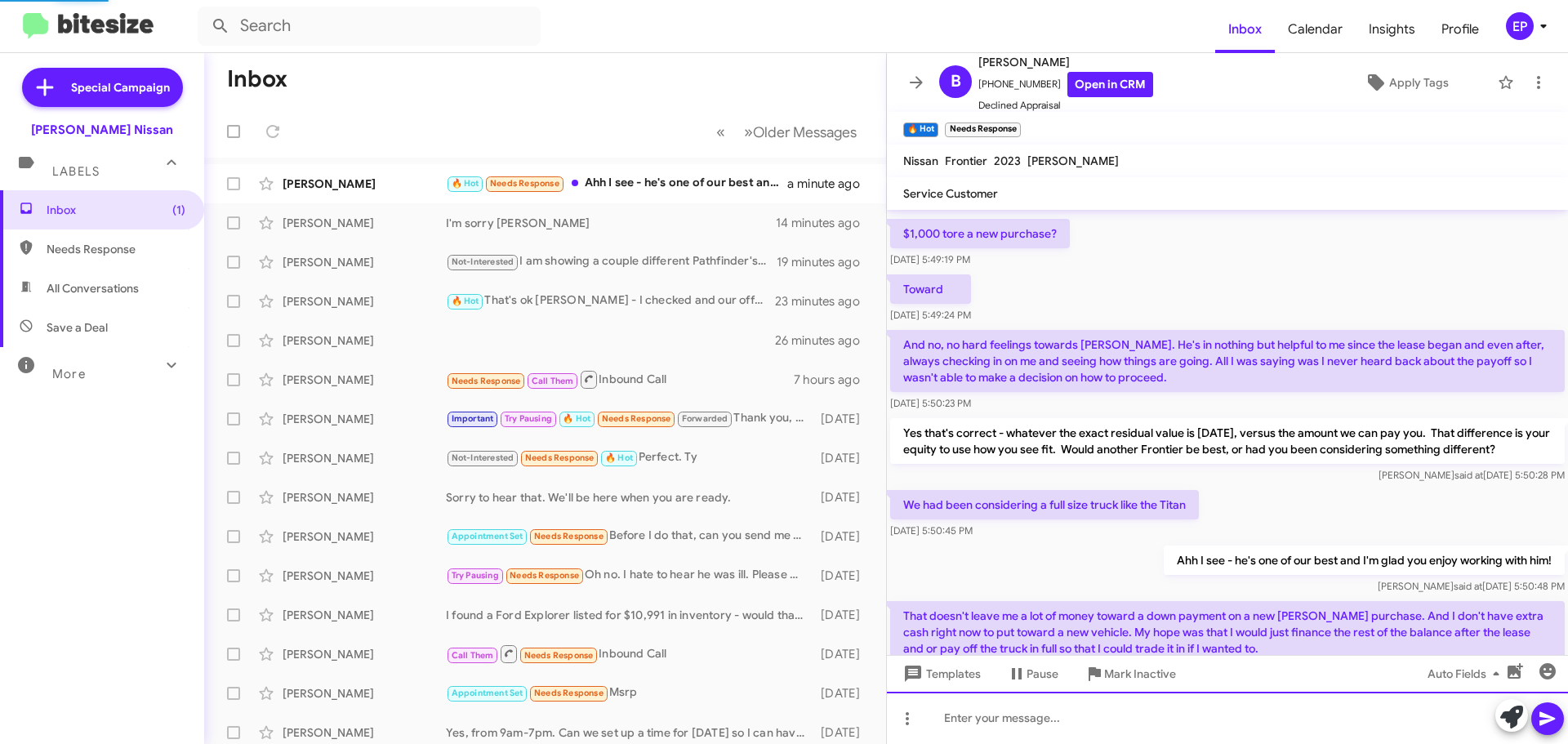
scroll to position [0, 0]
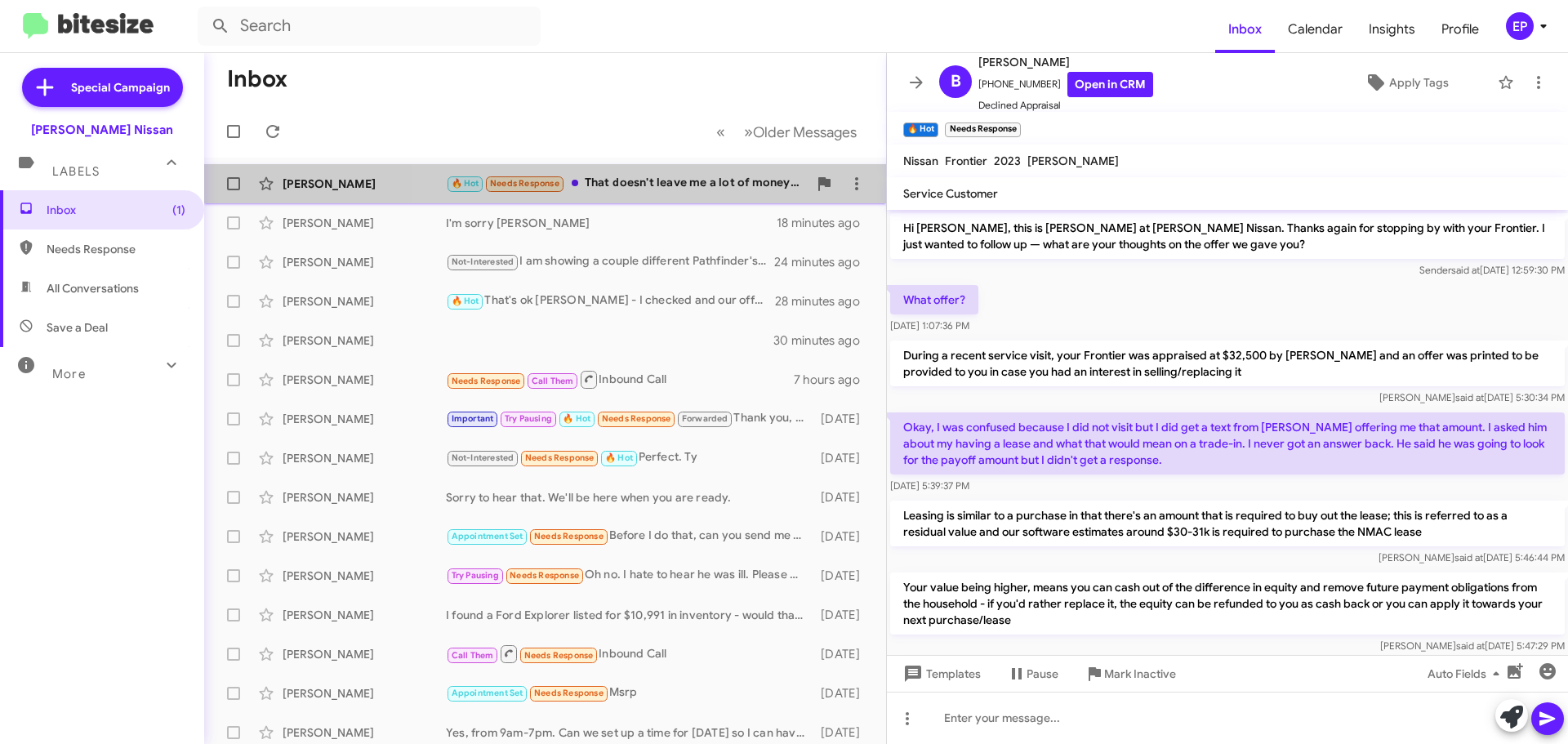
click at [649, 184] on div "🔥 Hot Needs Response That doesn't leave me a lot of money toward a down payment…" at bounding box center [627, 183] width 361 height 18
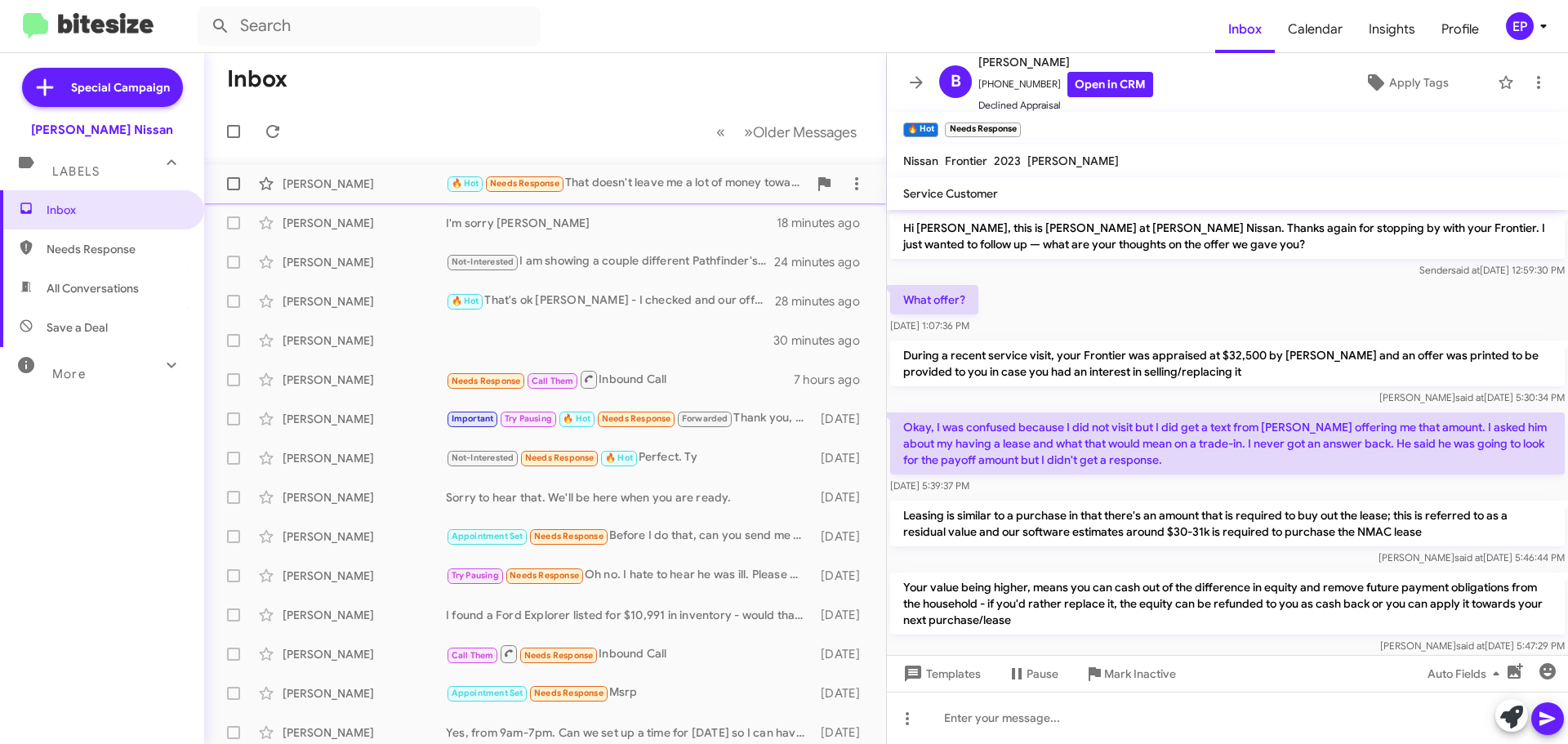
click at [654, 186] on div "🔥 Hot Needs Response That doesn't leave me a lot of money toward a down payment…" at bounding box center [627, 183] width 361 height 18
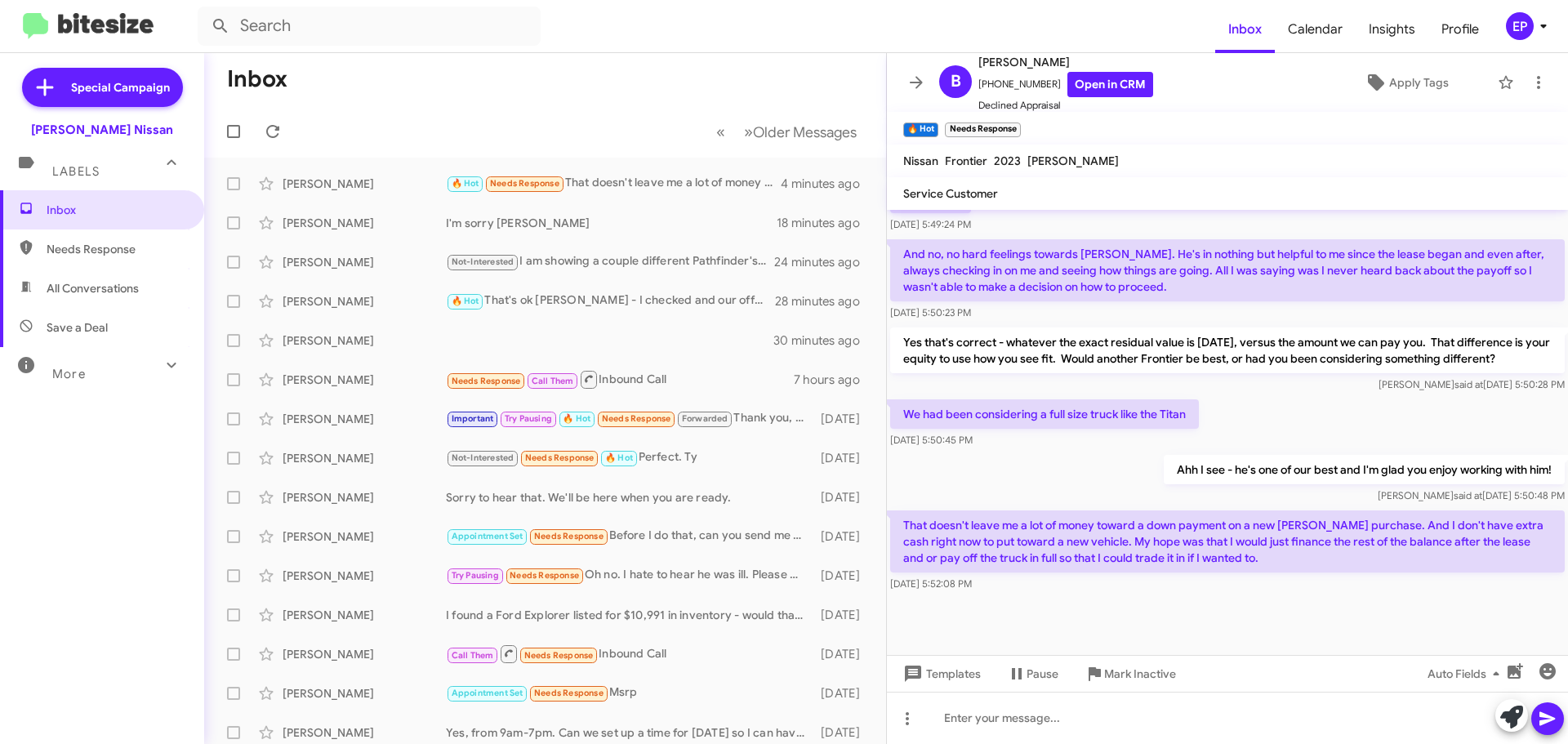
scroll to position [710, 0]
click at [1285, 614] on div at bounding box center [1227, 624] width 681 height 61
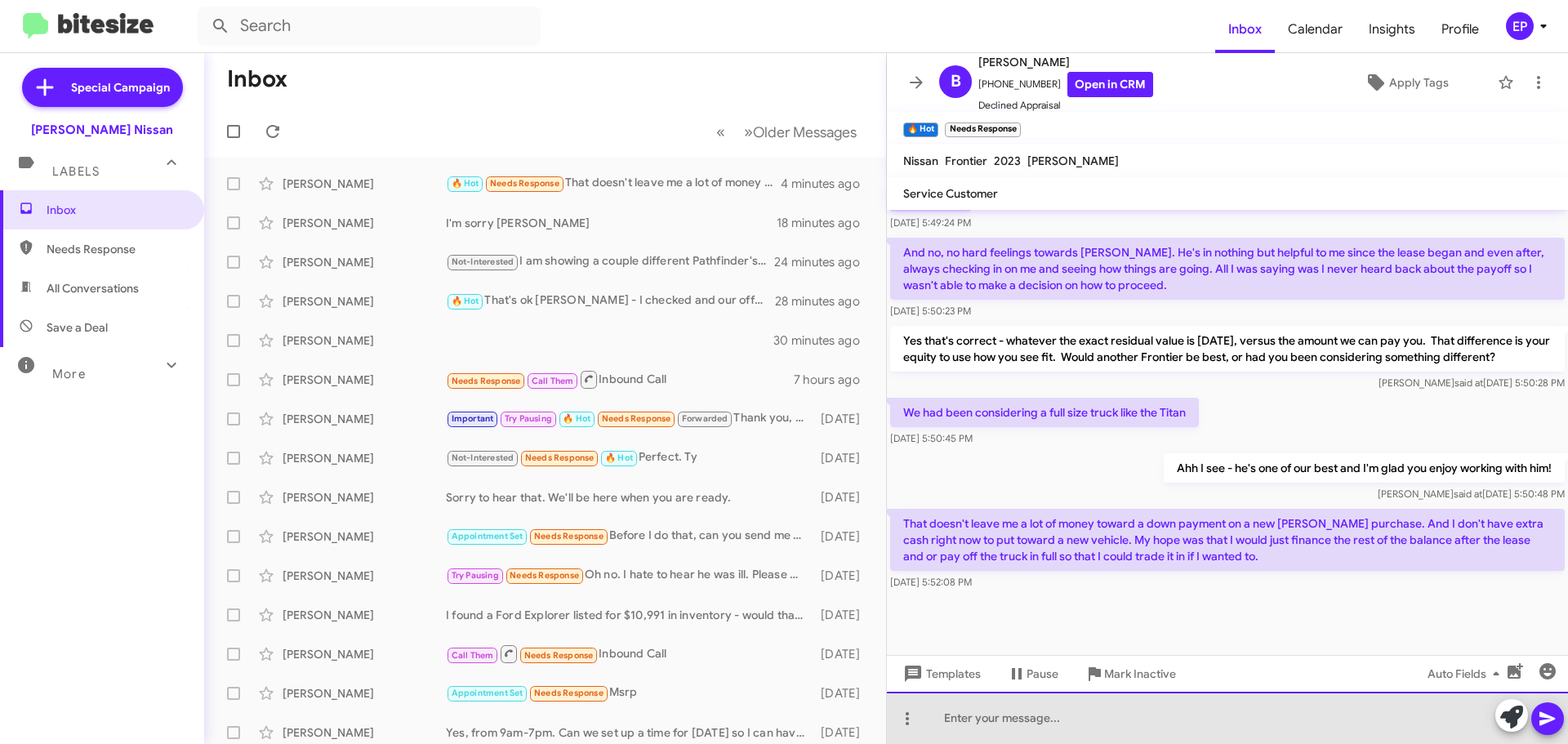
click at [1171, 719] on div at bounding box center [1227, 718] width 681 height 52
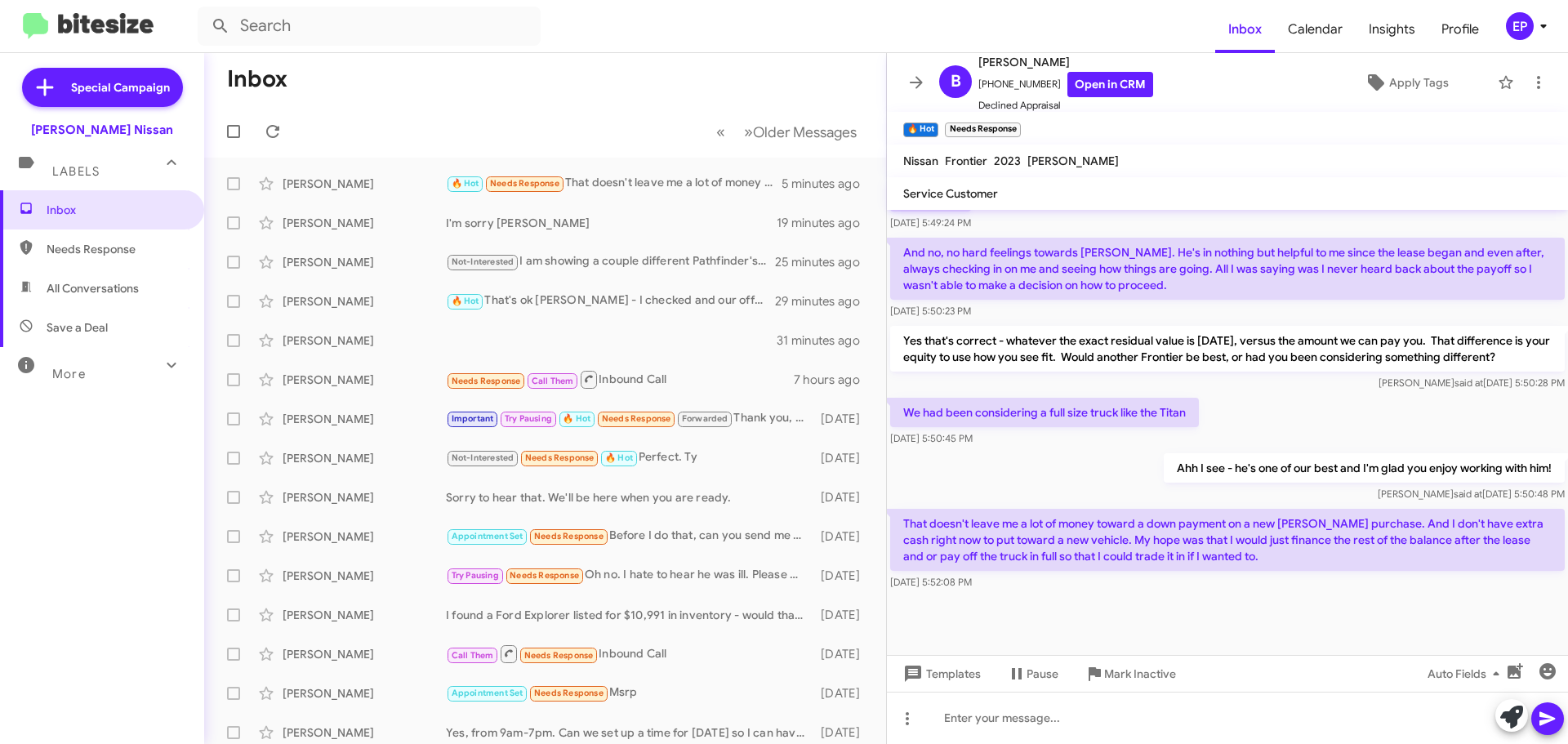
click at [1212, 624] on div at bounding box center [1227, 624] width 681 height 61
click at [1240, 620] on div at bounding box center [1227, 624] width 681 height 61
click at [1254, 618] on div at bounding box center [1227, 624] width 681 height 61
click at [1255, 615] on div at bounding box center [1227, 624] width 681 height 61
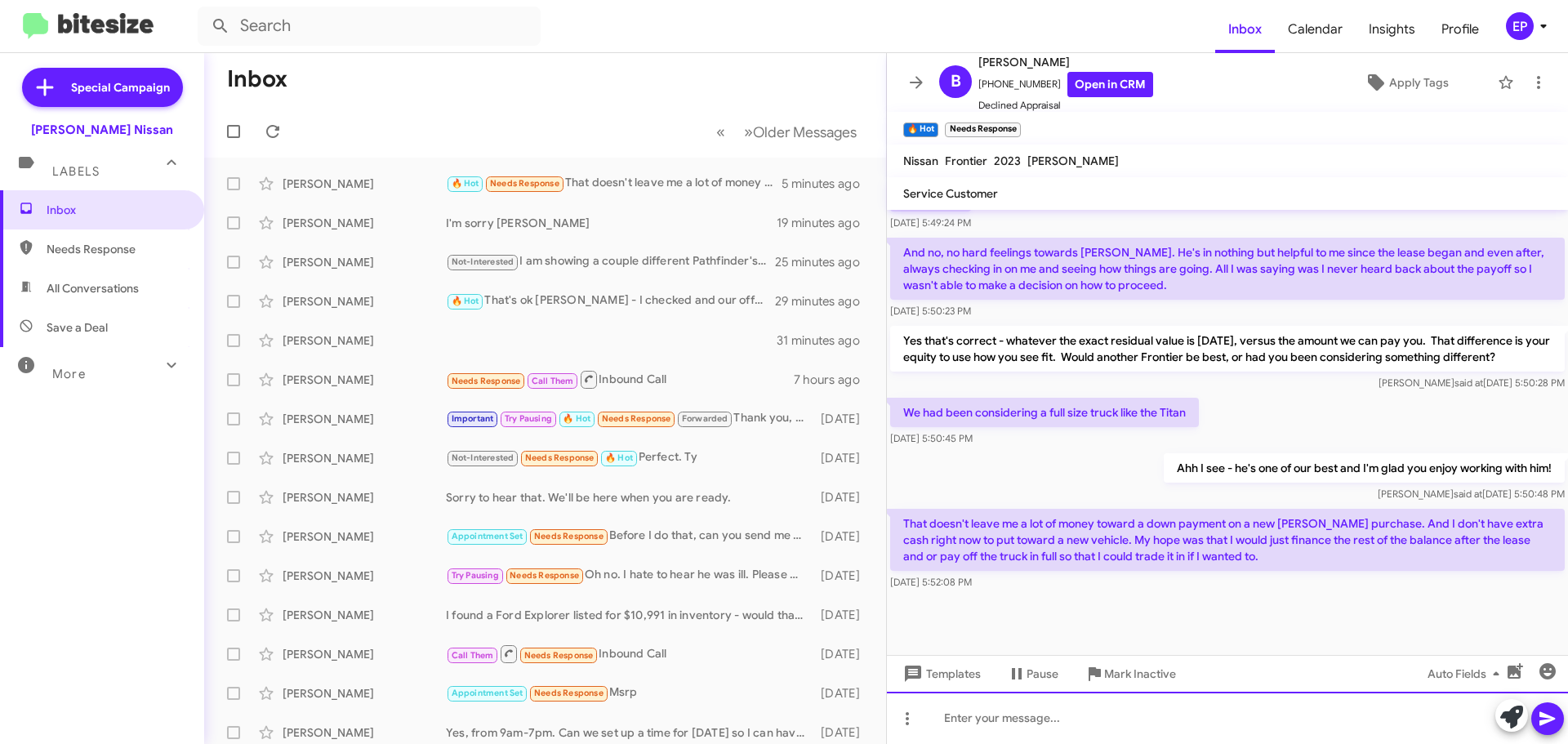
click at [1129, 721] on div at bounding box center [1227, 718] width 681 height 52
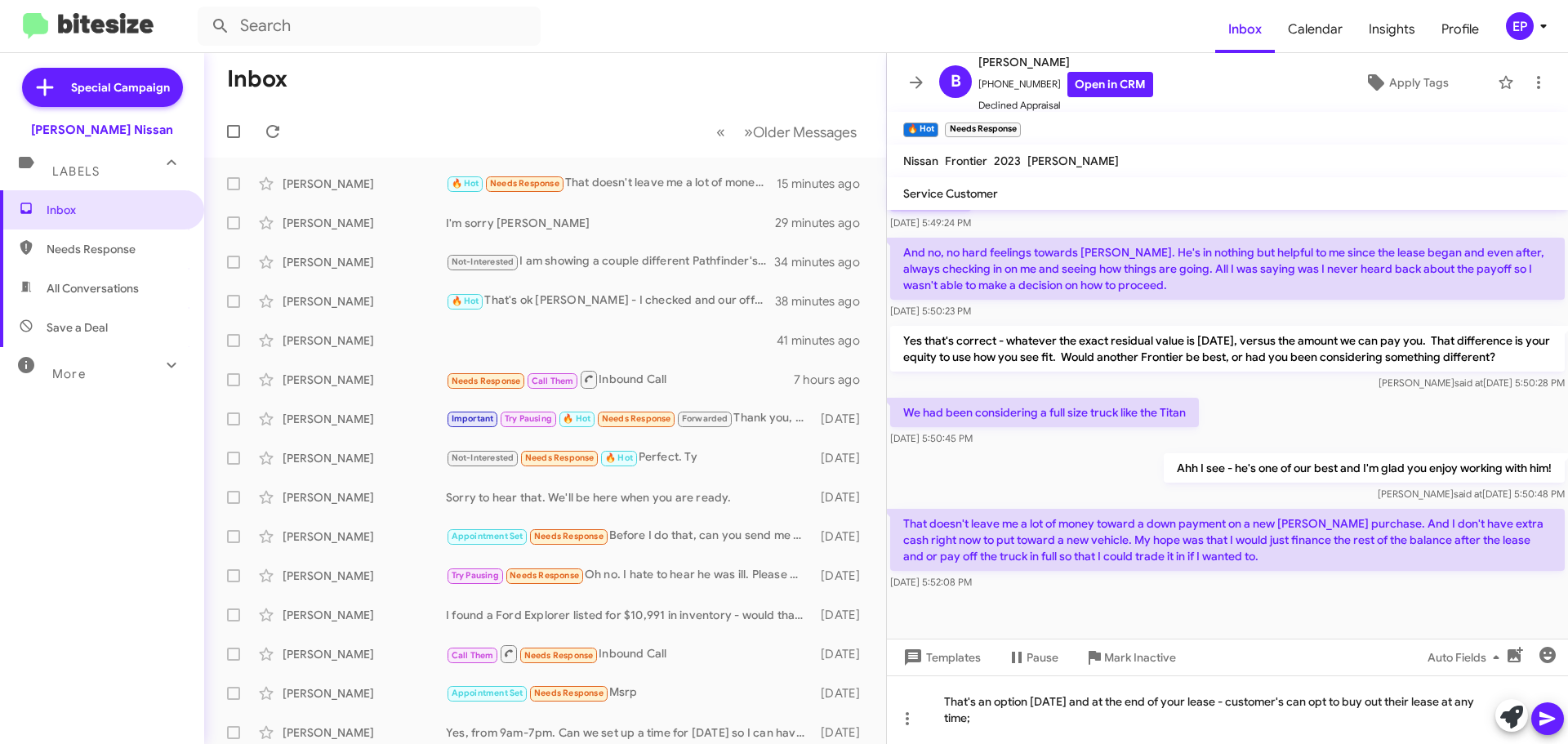
scroll to position [727, 0]
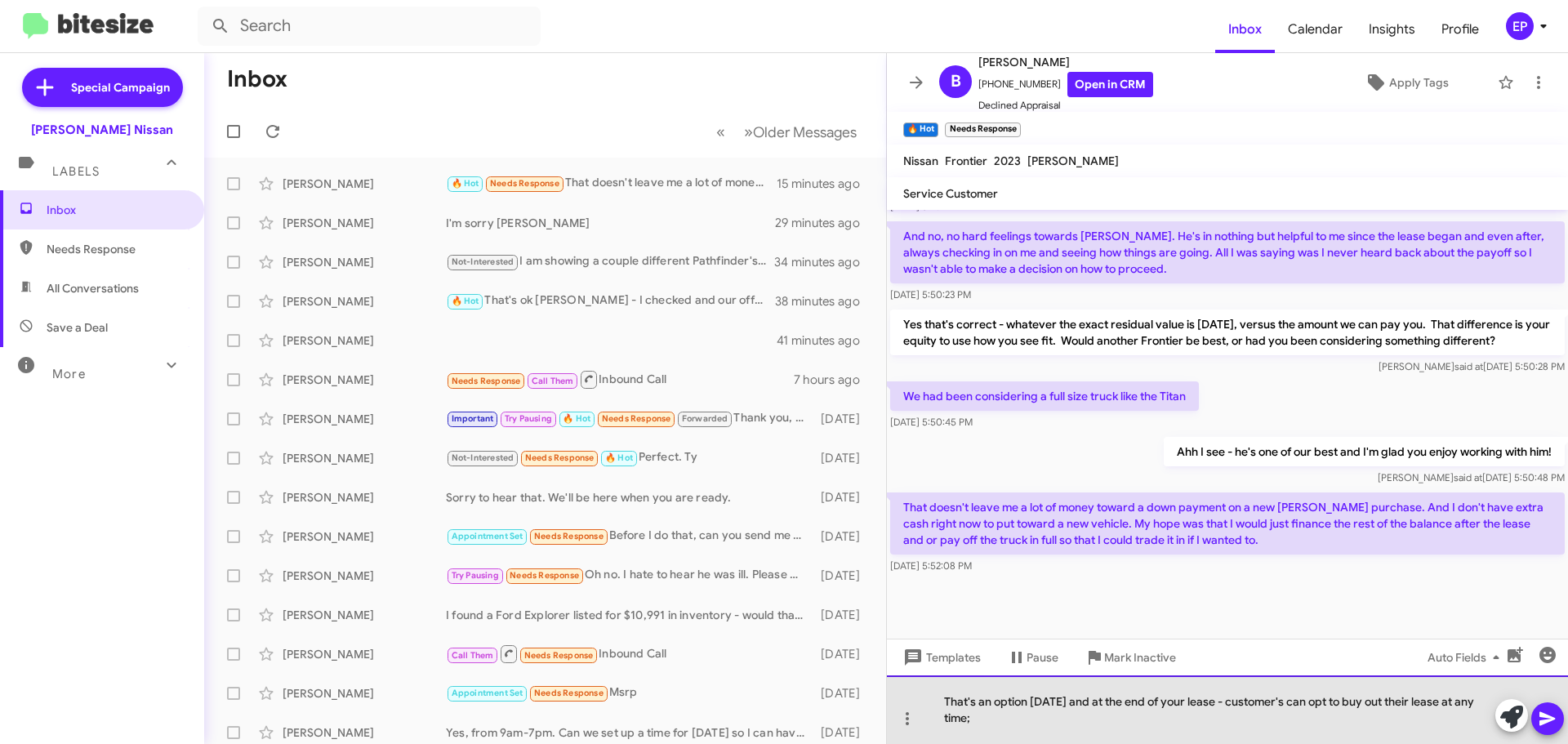
click at [1173, 724] on div "That's an option [DATE] and at the end of your lease - customer's can opt to bu…" at bounding box center [1227, 710] width 681 height 69
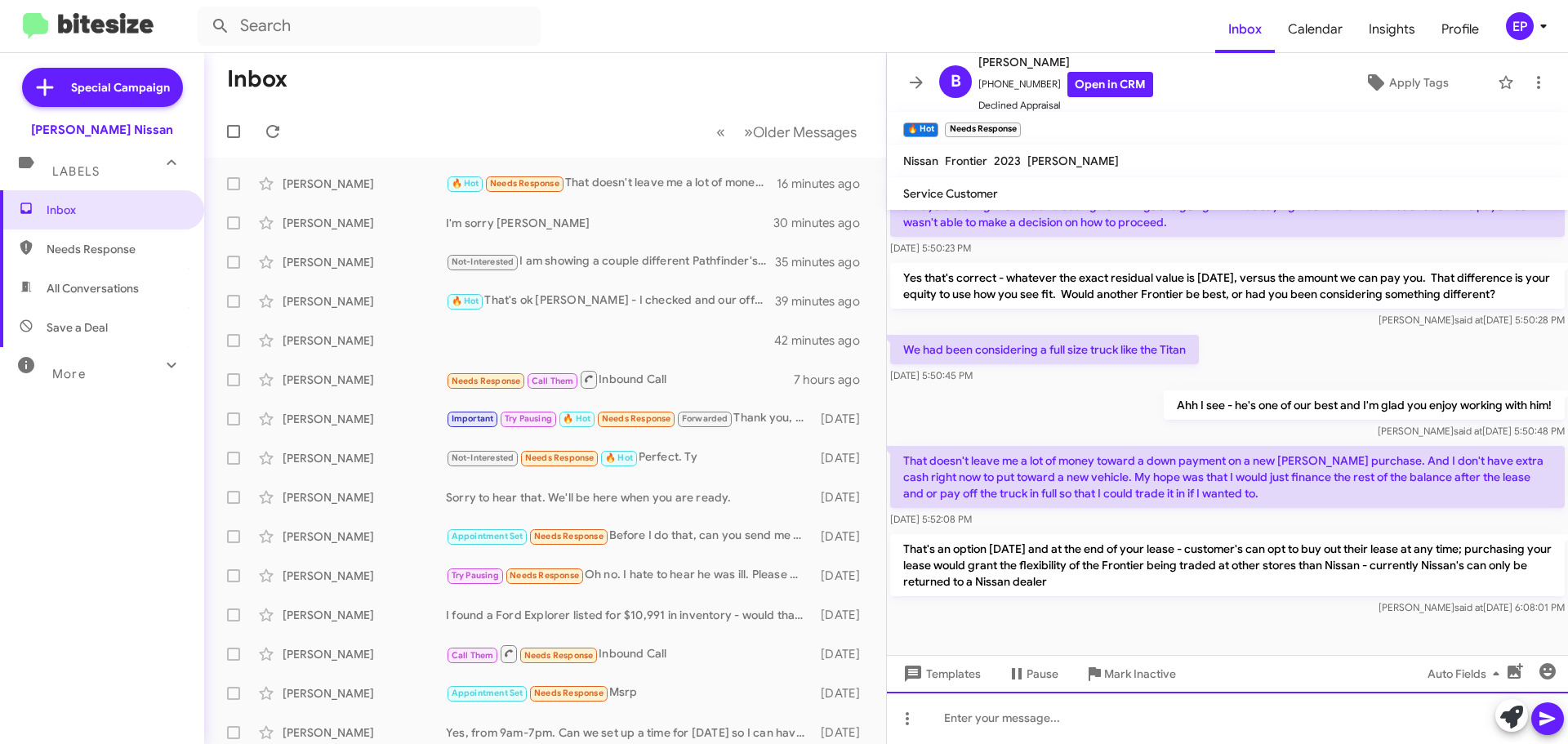
scroll to position [803, 0]
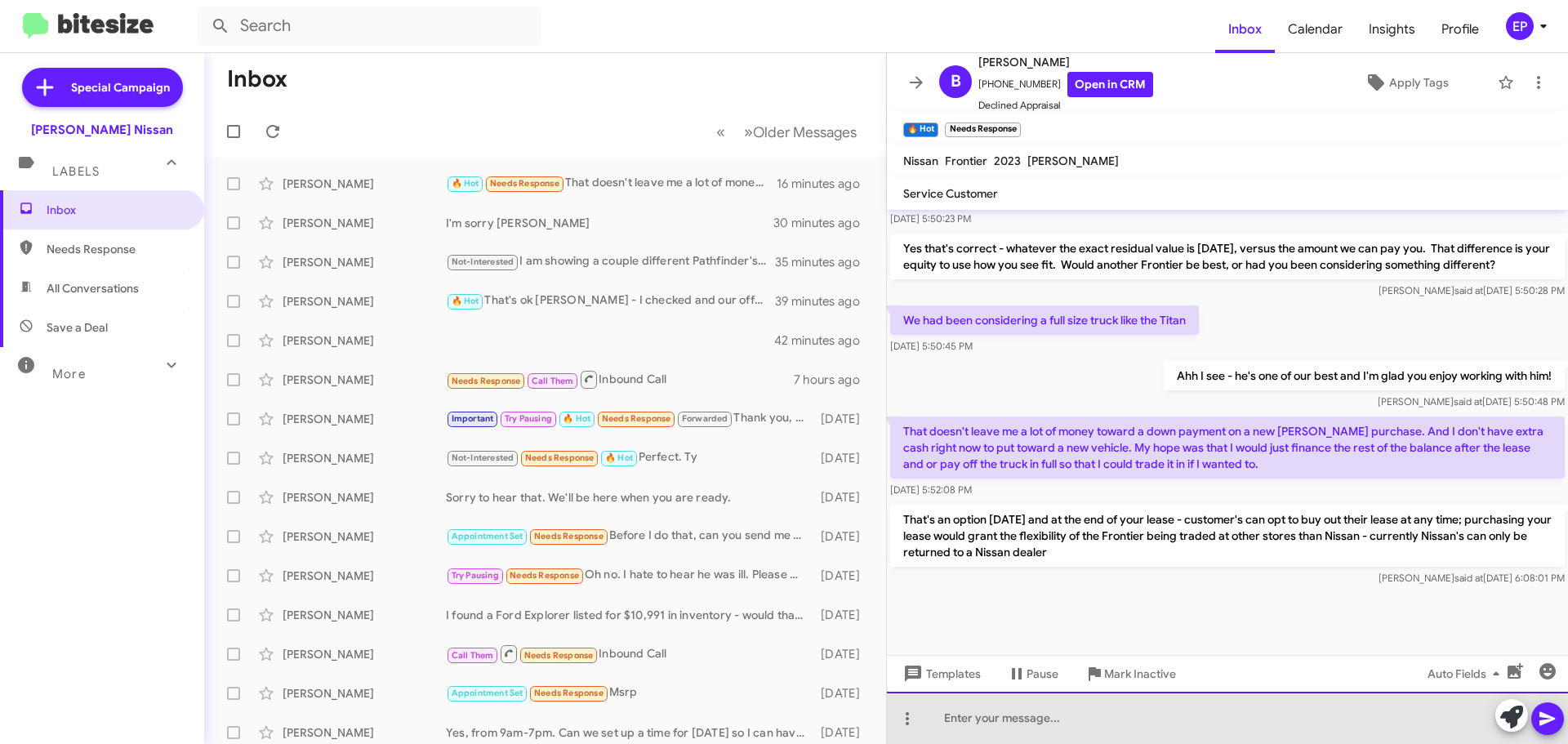
click at [1092, 743] on div at bounding box center [1227, 718] width 681 height 52
click at [1093, 731] on div at bounding box center [1227, 718] width 681 height 52
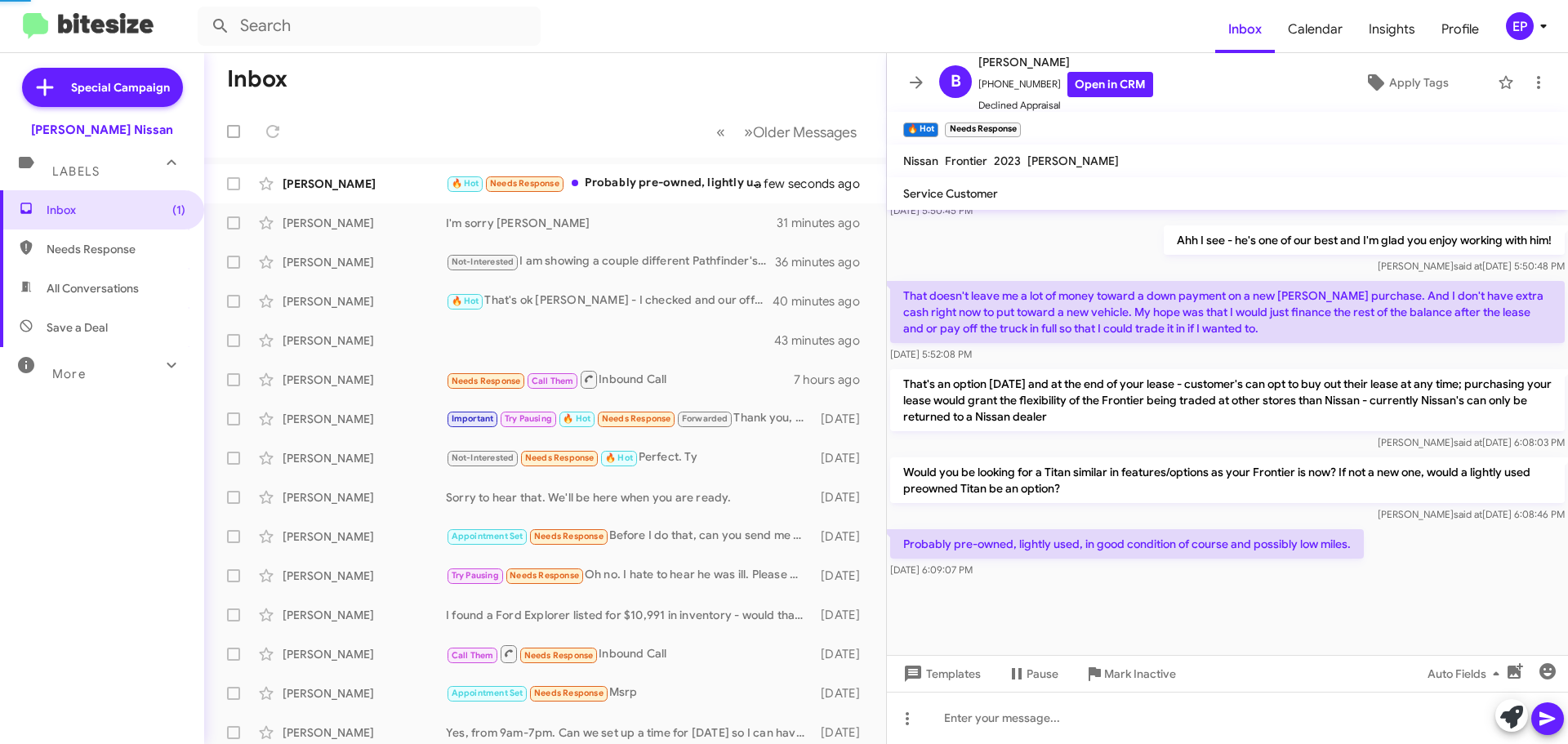
scroll to position [0, 0]
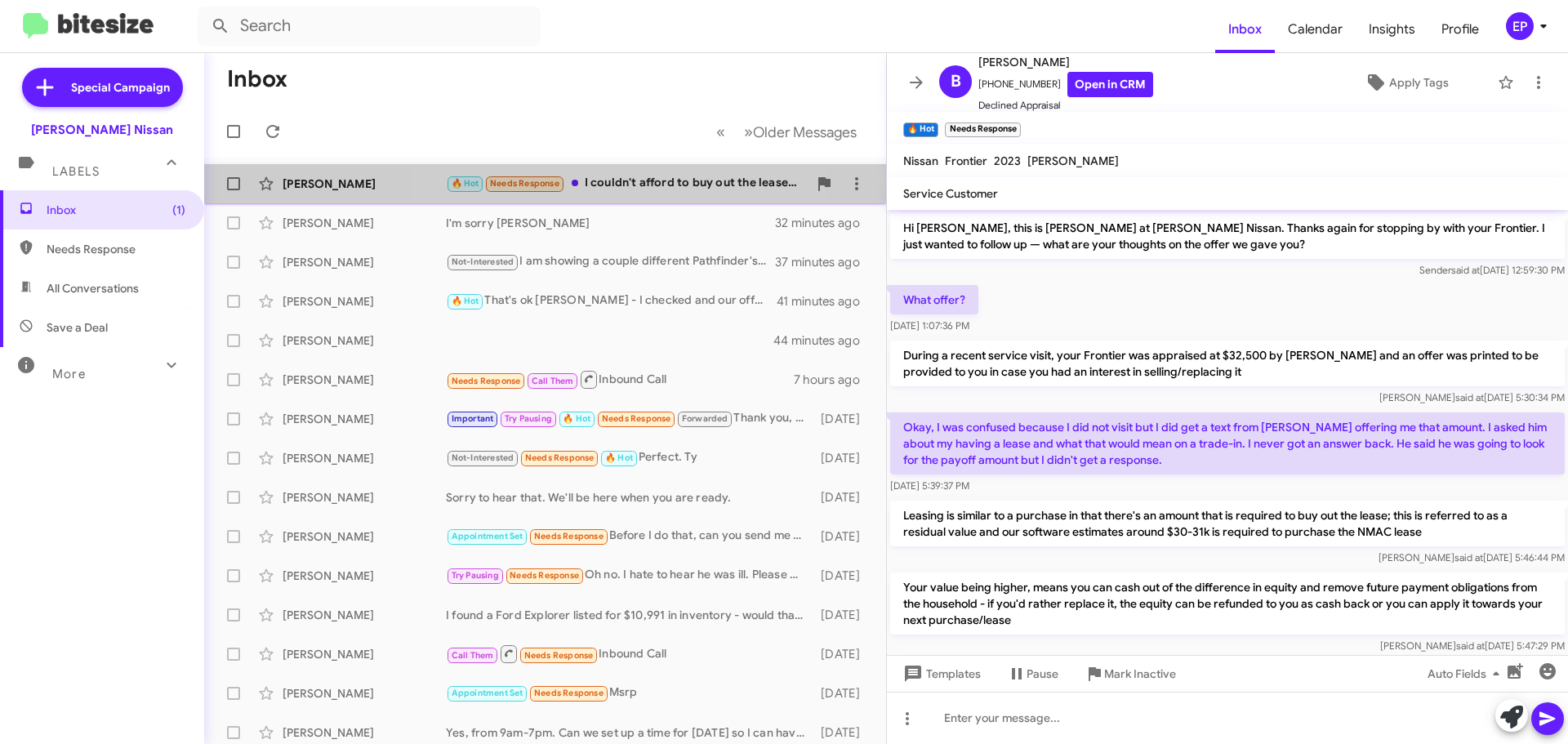
click at [633, 187] on div "🔥 Hot Needs Response I couldn't afford to buy out the lease at this time. Not a…" at bounding box center [627, 183] width 361 height 18
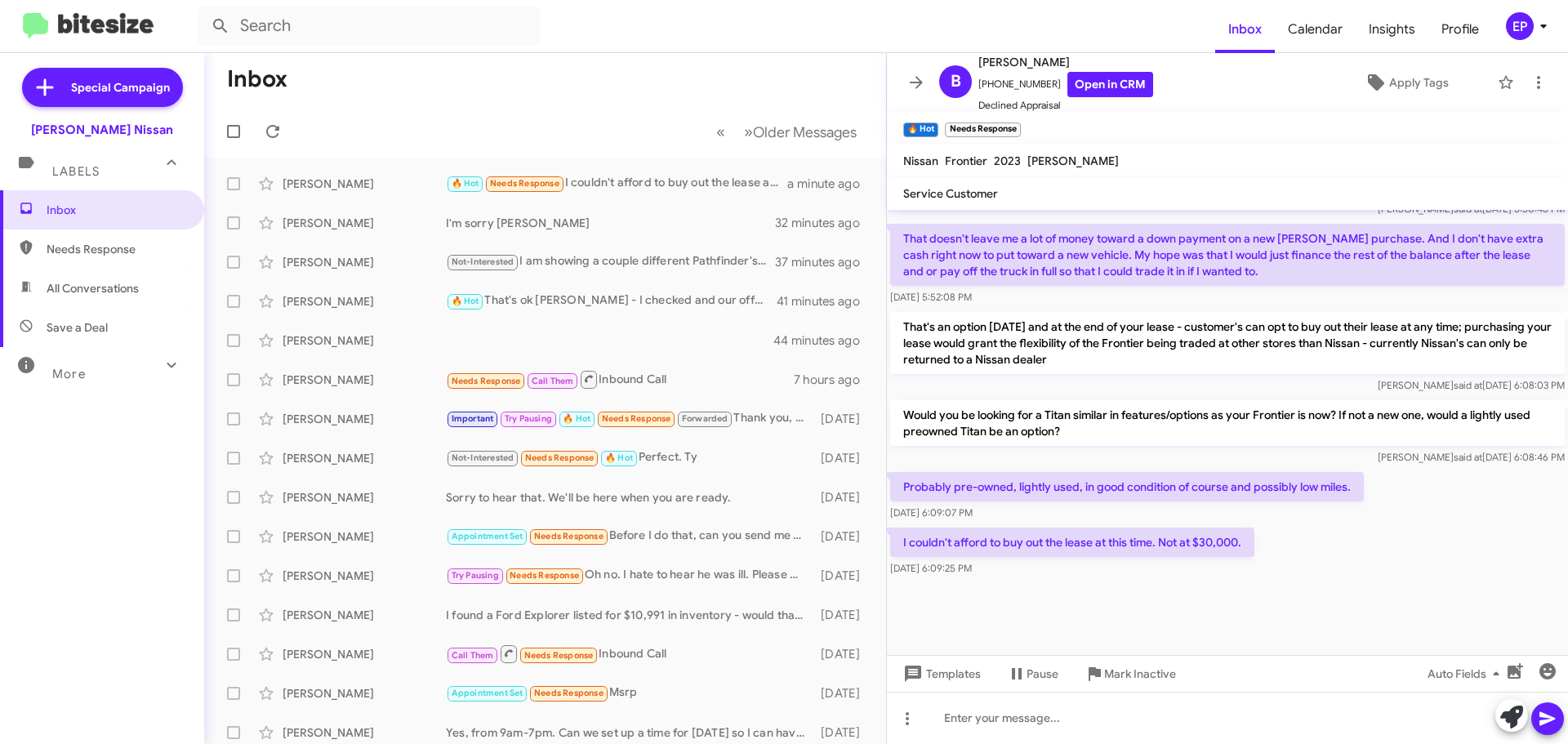
scroll to position [998, 0]
click at [1276, 574] on div "I couldn't afford to buy out the lease at this time. Not at $30,000. [DATE] 6:0…" at bounding box center [1227, 550] width 681 height 55
click at [1267, 598] on div at bounding box center [1227, 616] width 681 height 77
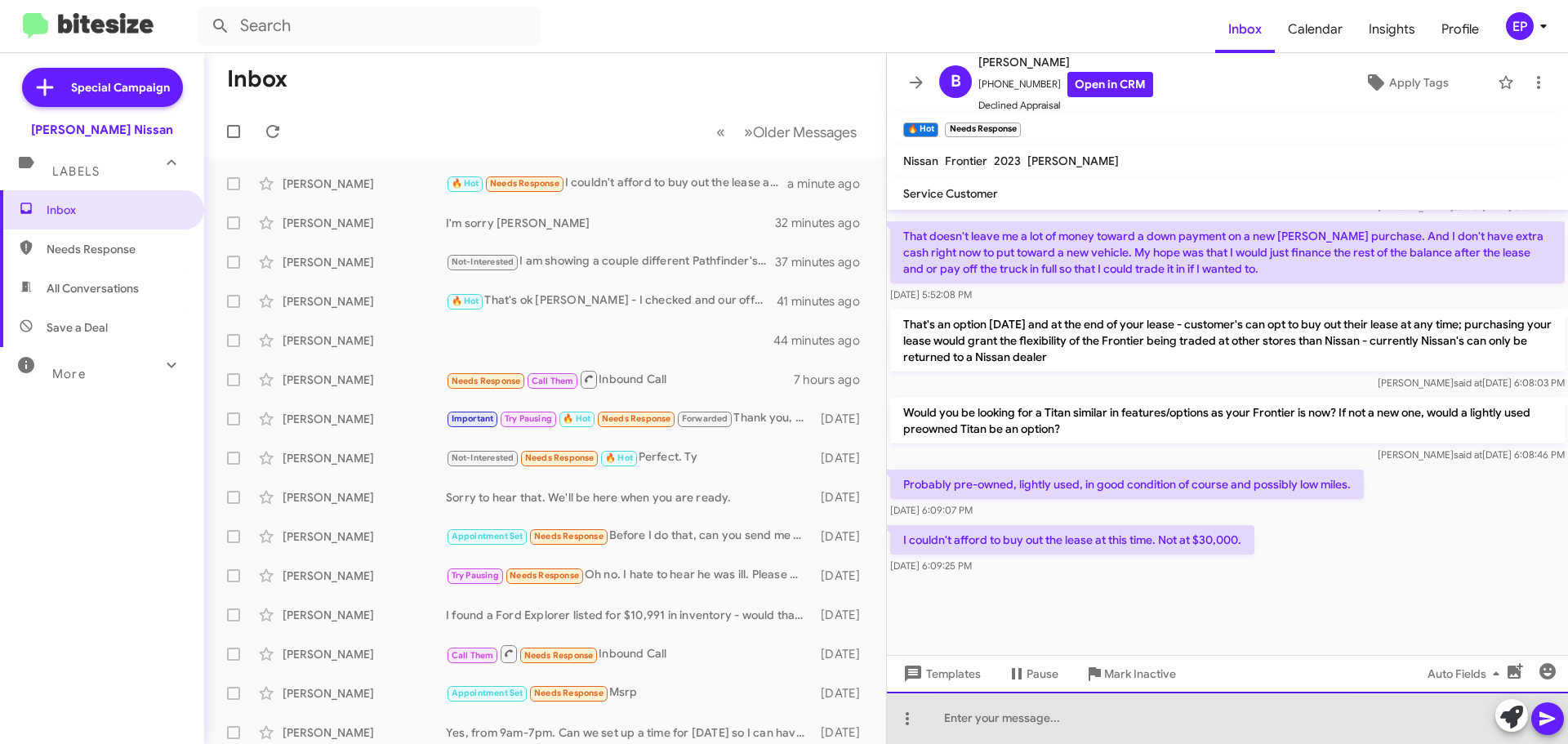
click at [1148, 710] on div at bounding box center [1227, 718] width 681 height 52
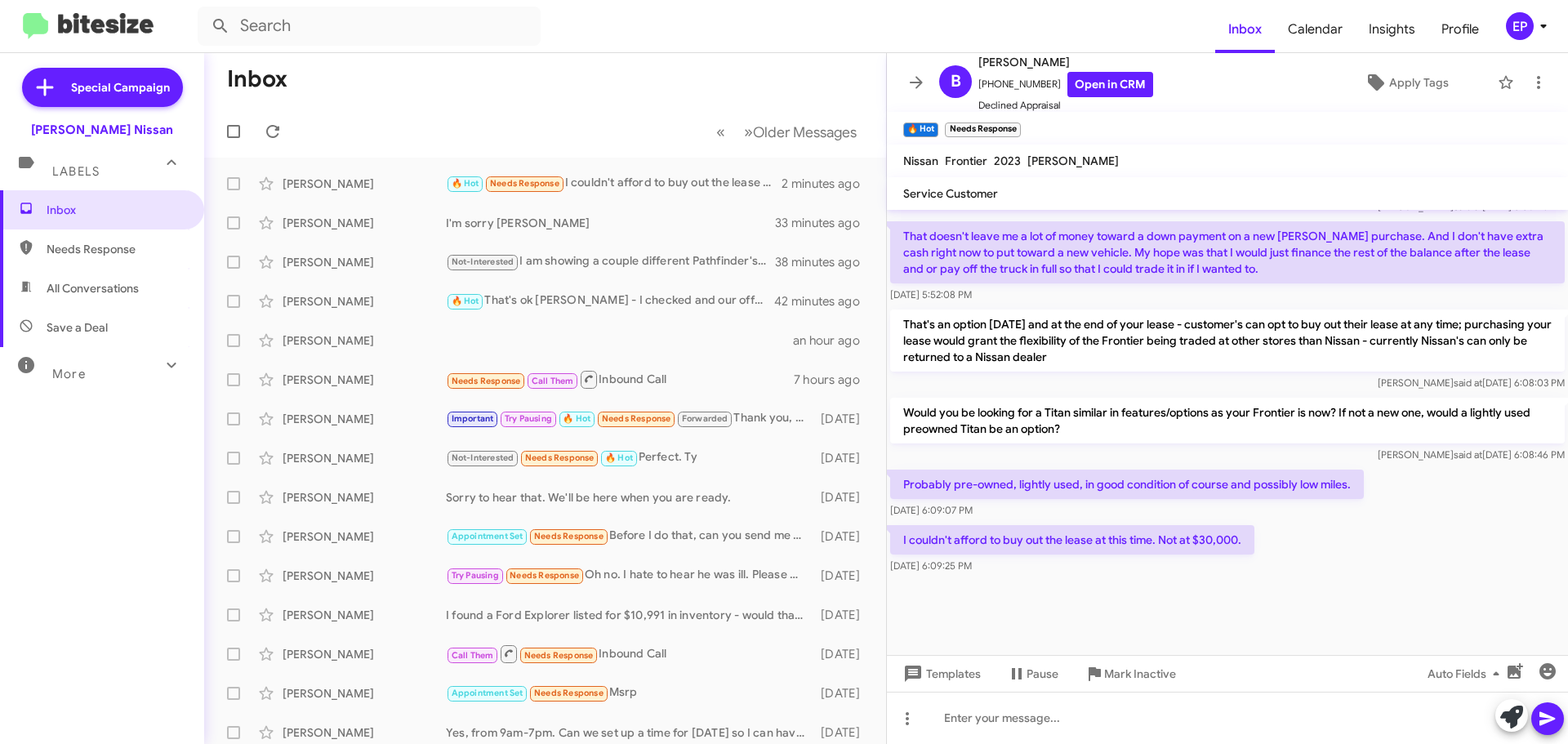
click at [1305, 549] on div "I couldn't afford to buy out the lease at this time. Not at $30,000. [DATE] 6:0…" at bounding box center [1227, 550] width 681 height 55
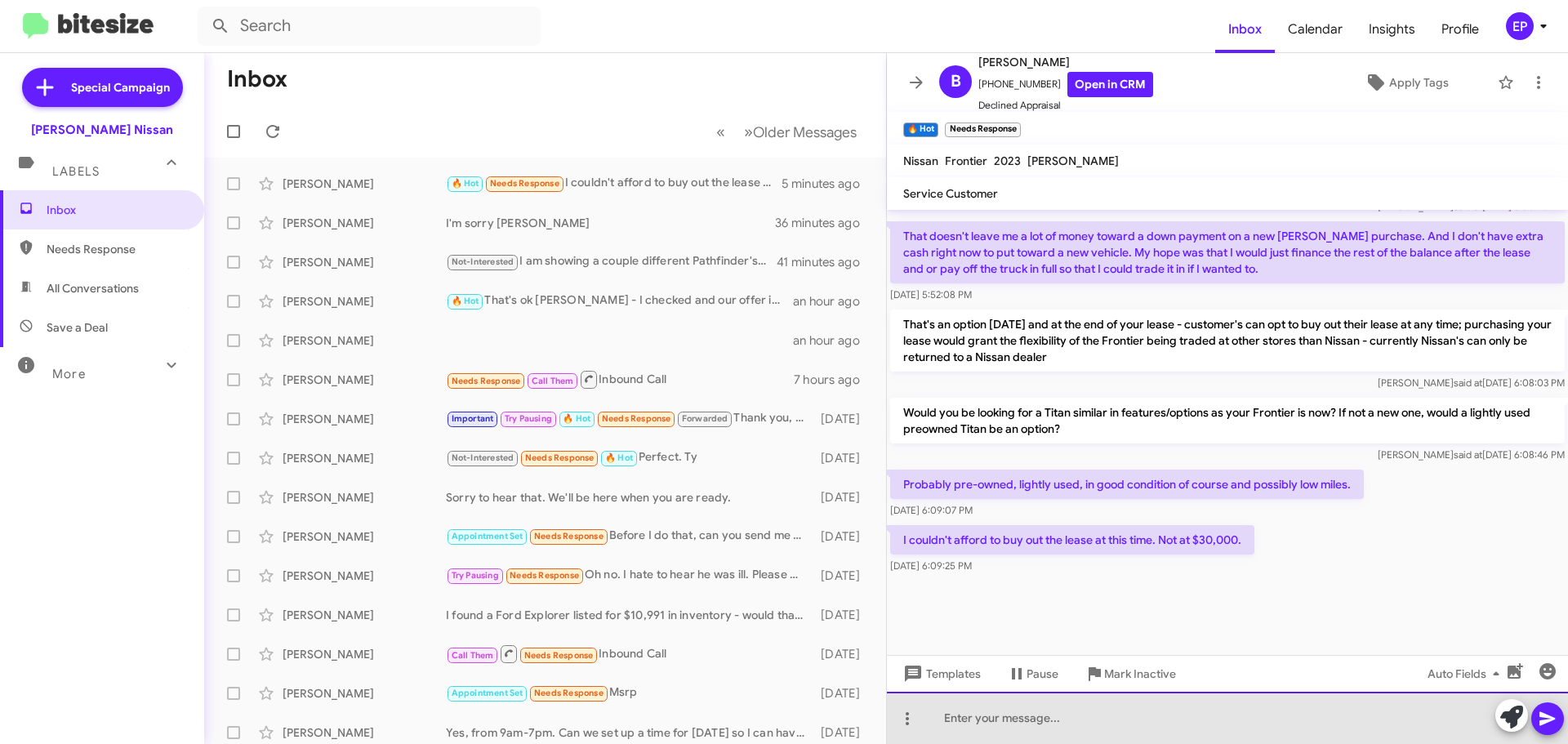
click at [1059, 719] on div at bounding box center [1227, 718] width 681 height 52
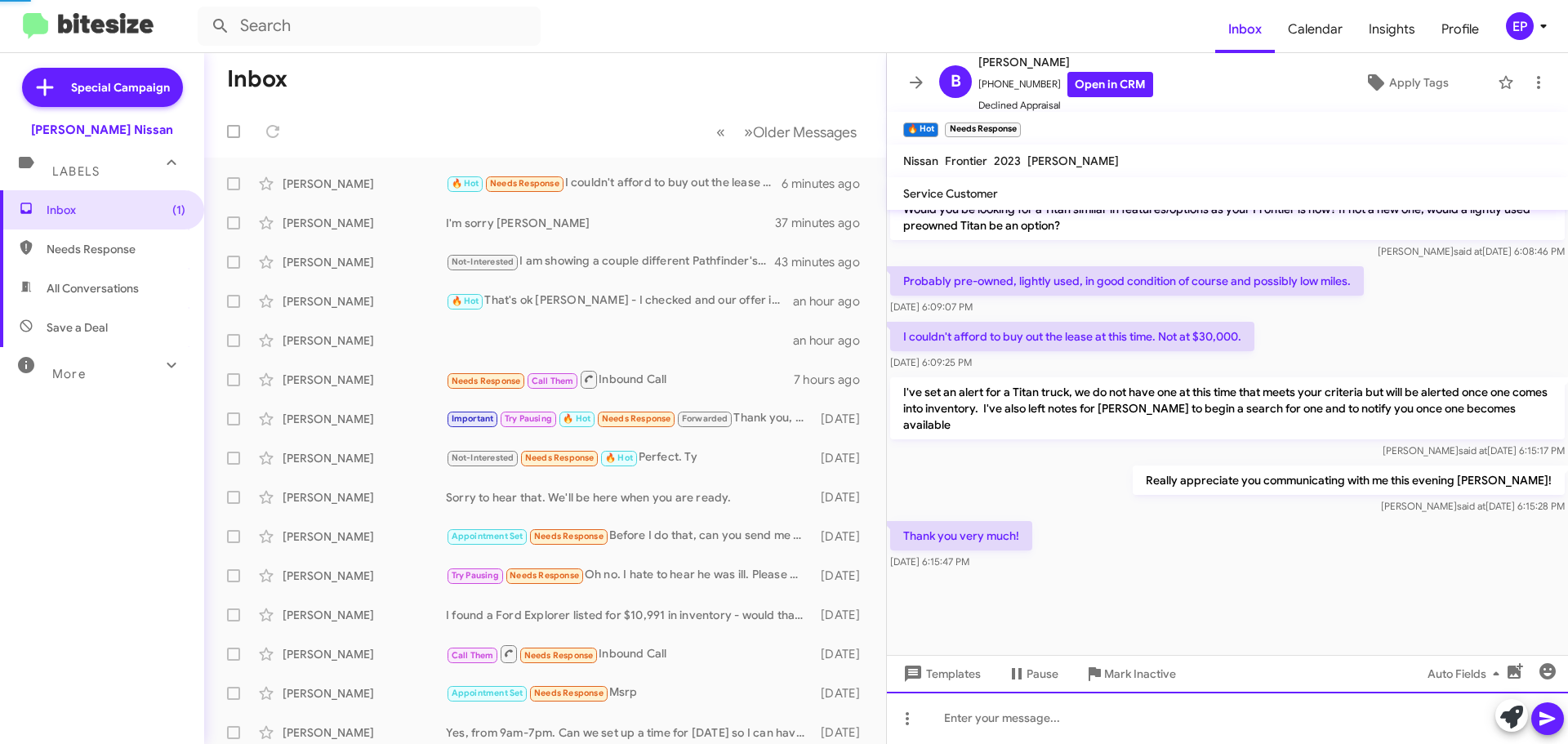
scroll to position [1058, 0]
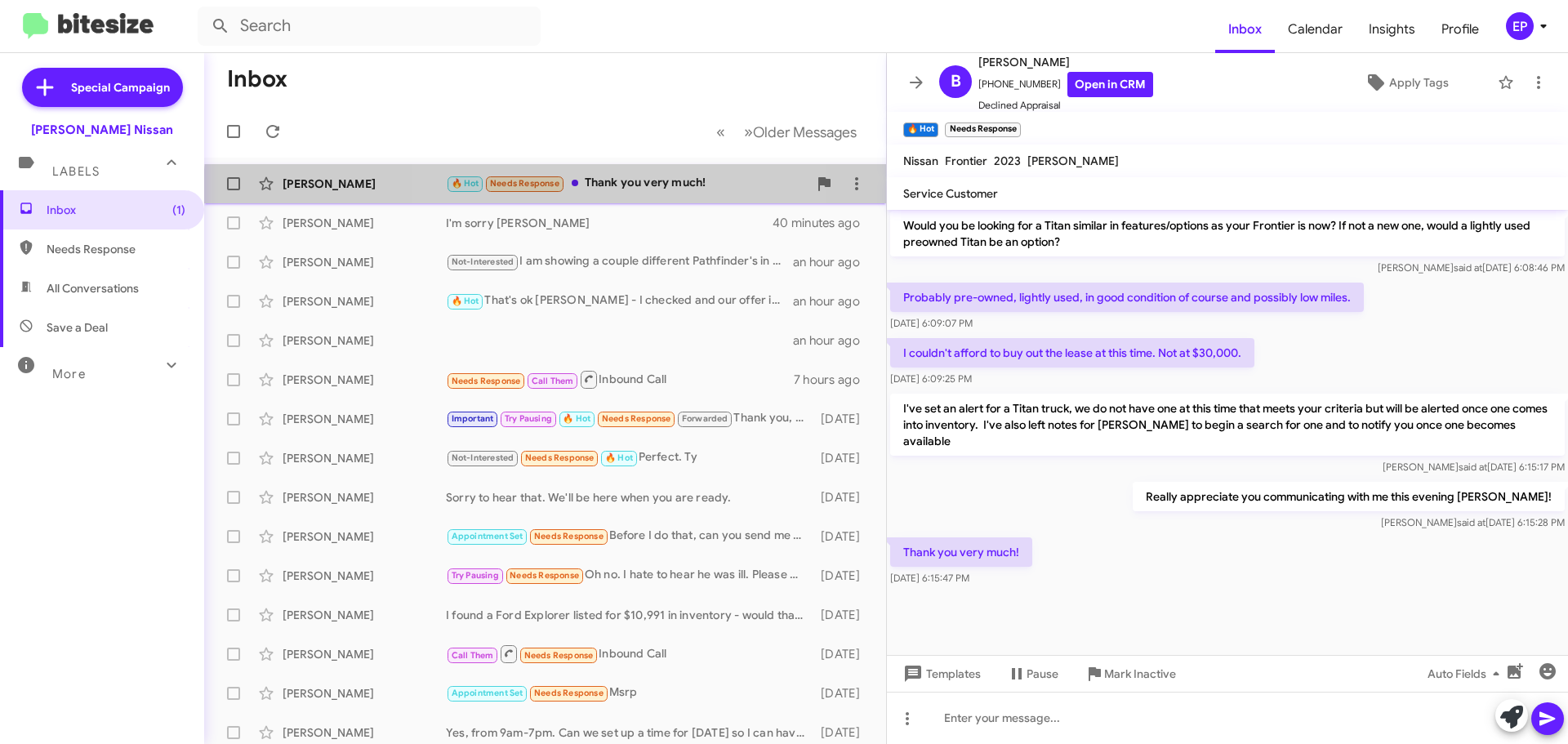
click at [618, 193] on div "[PERSON_NAME] 🔥 Hot Needs Response Thank you very much! 3 minutes ago" at bounding box center [545, 183] width 655 height 33
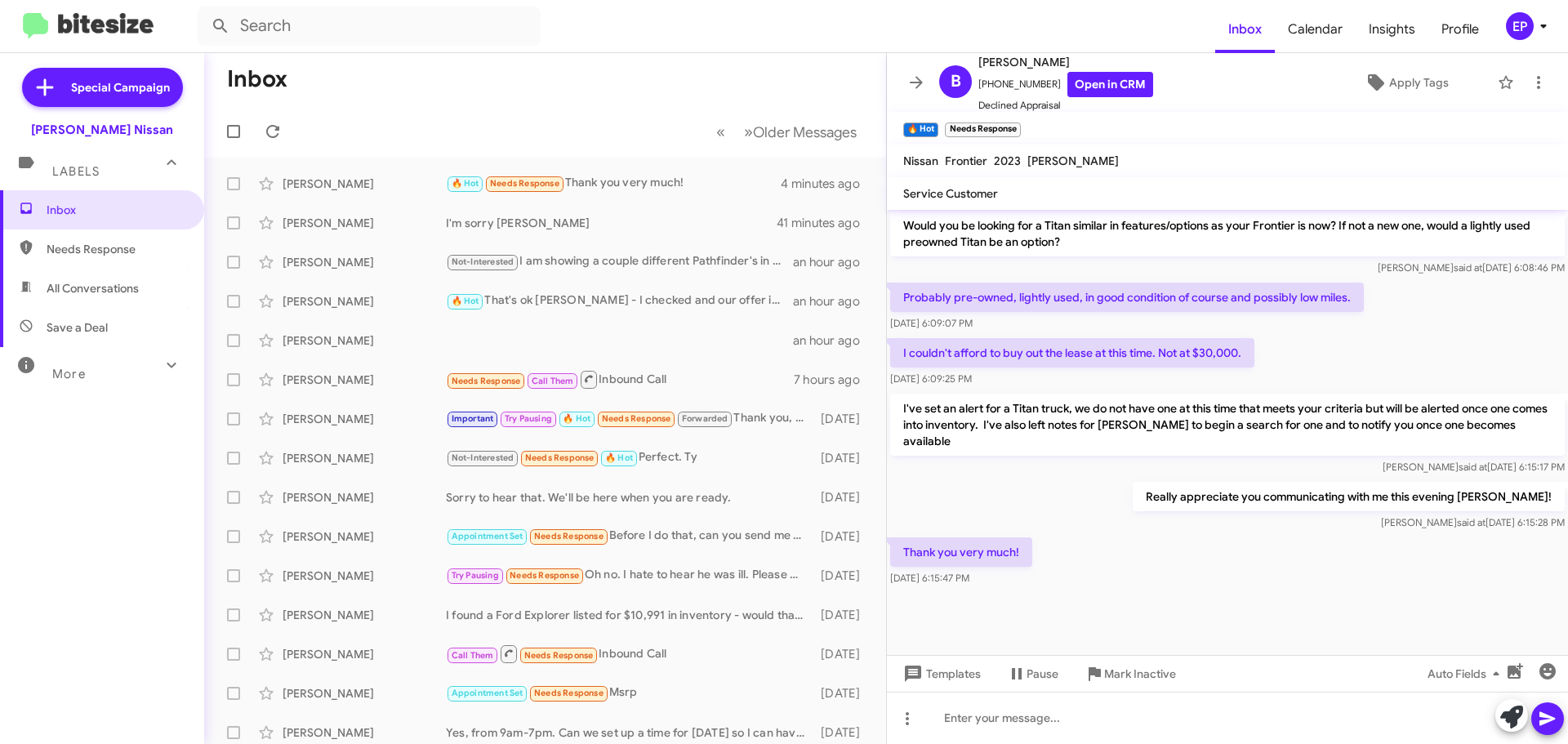
click at [77, 285] on span "All Conversations" at bounding box center [92, 288] width 92 height 16
type input "in:all-conversations"
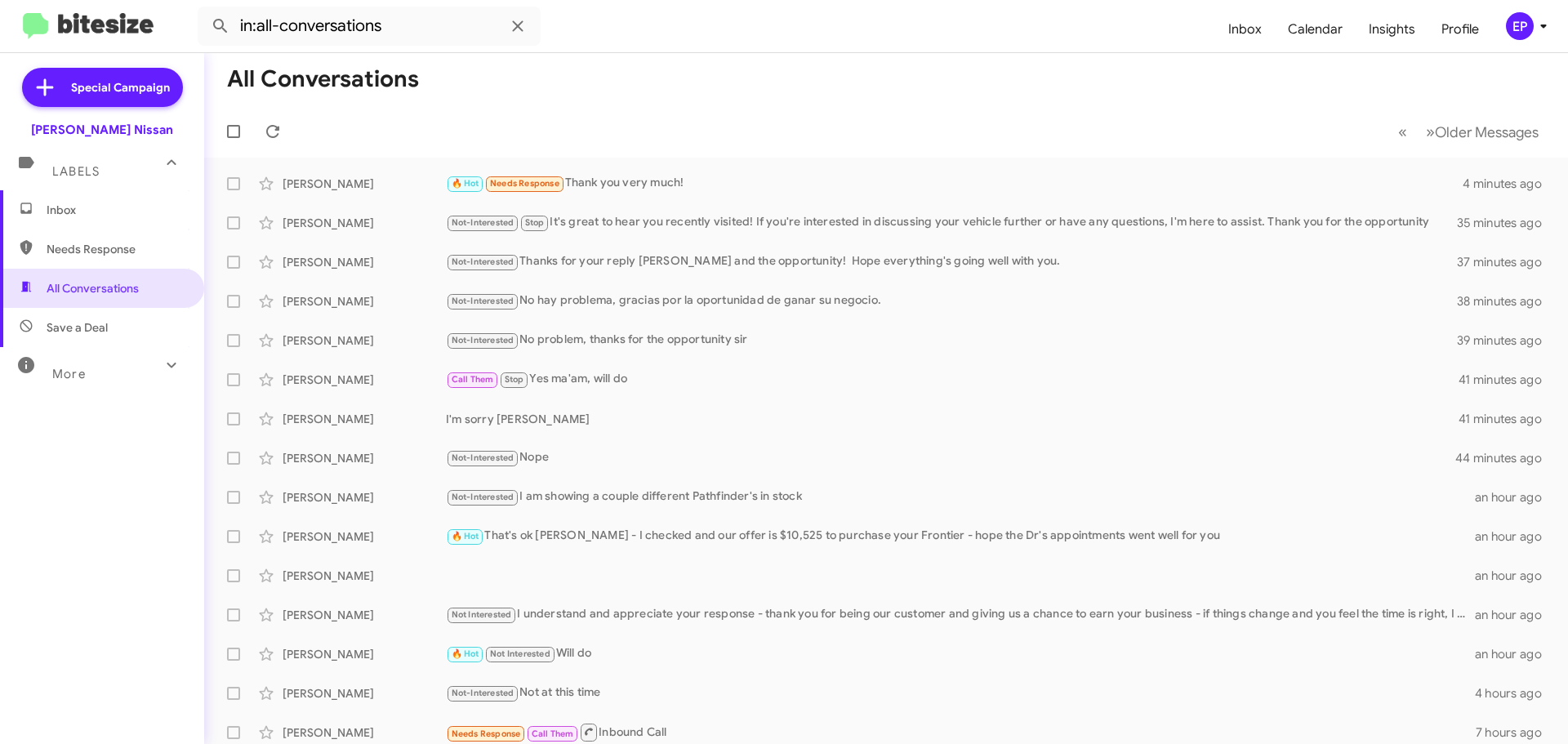
drag, startPoint x: 792, startPoint y: 113, endPoint x: 876, endPoint y: 70, distance: 94.4
click at [793, 113] on mat-toolbar-row "« Previous » Next Older Messages" at bounding box center [886, 131] width 1364 height 52
click at [117, 292] on span "All Conversations" at bounding box center [92, 288] width 92 height 16
